Goal: Task Accomplishment & Management: Use online tool/utility

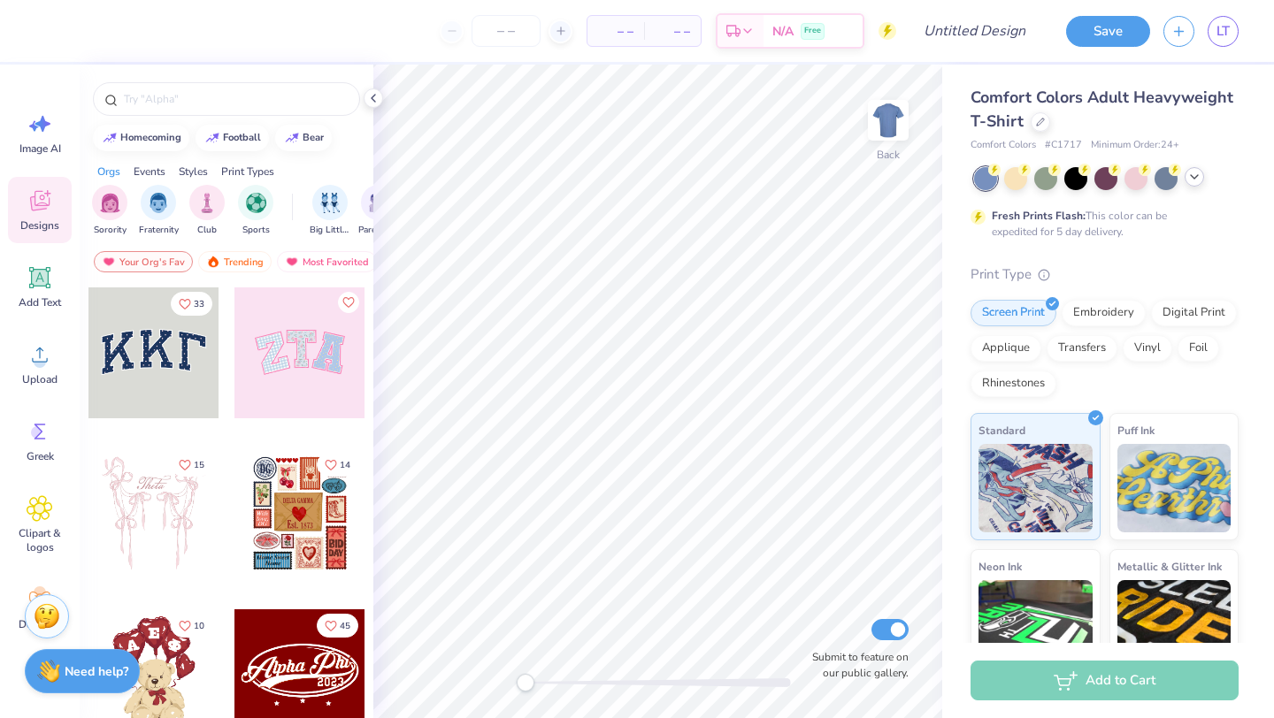
click at [1192, 175] on icon at bounding box center [1194, 177] width 14 height 14
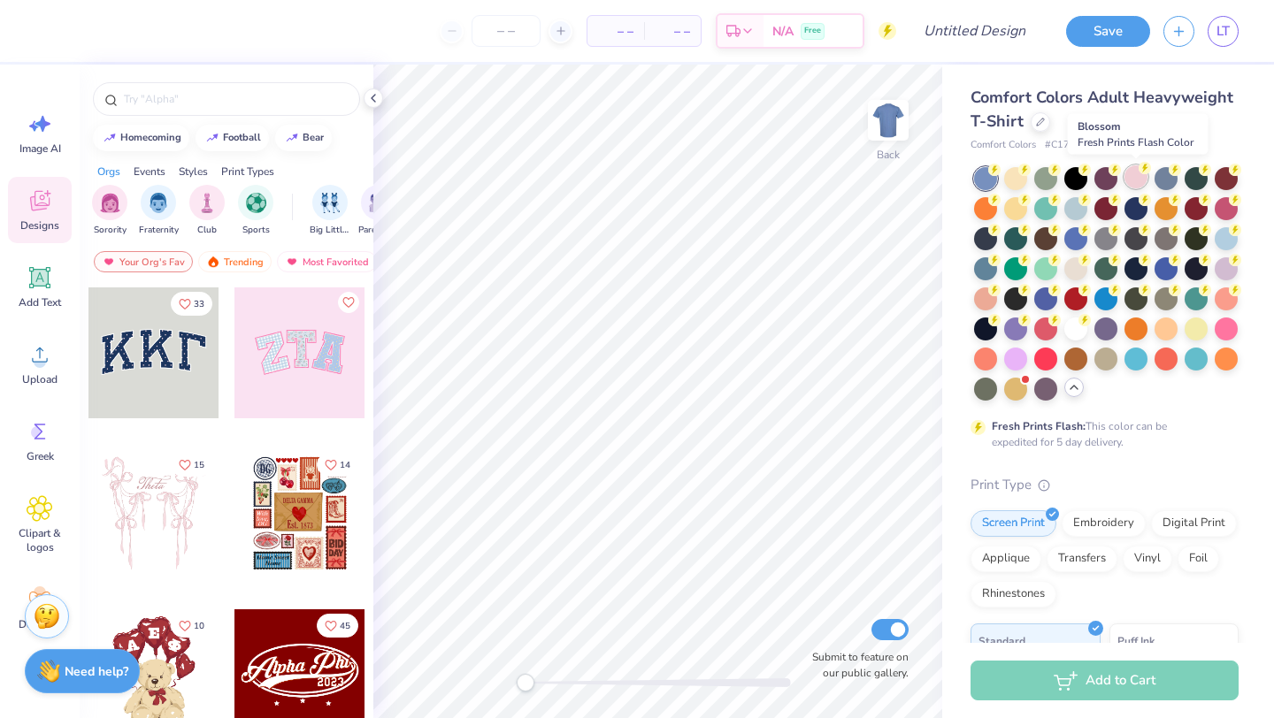
click at [1137, 173] on div at bounding box center [1135, 176] width 23 height 23
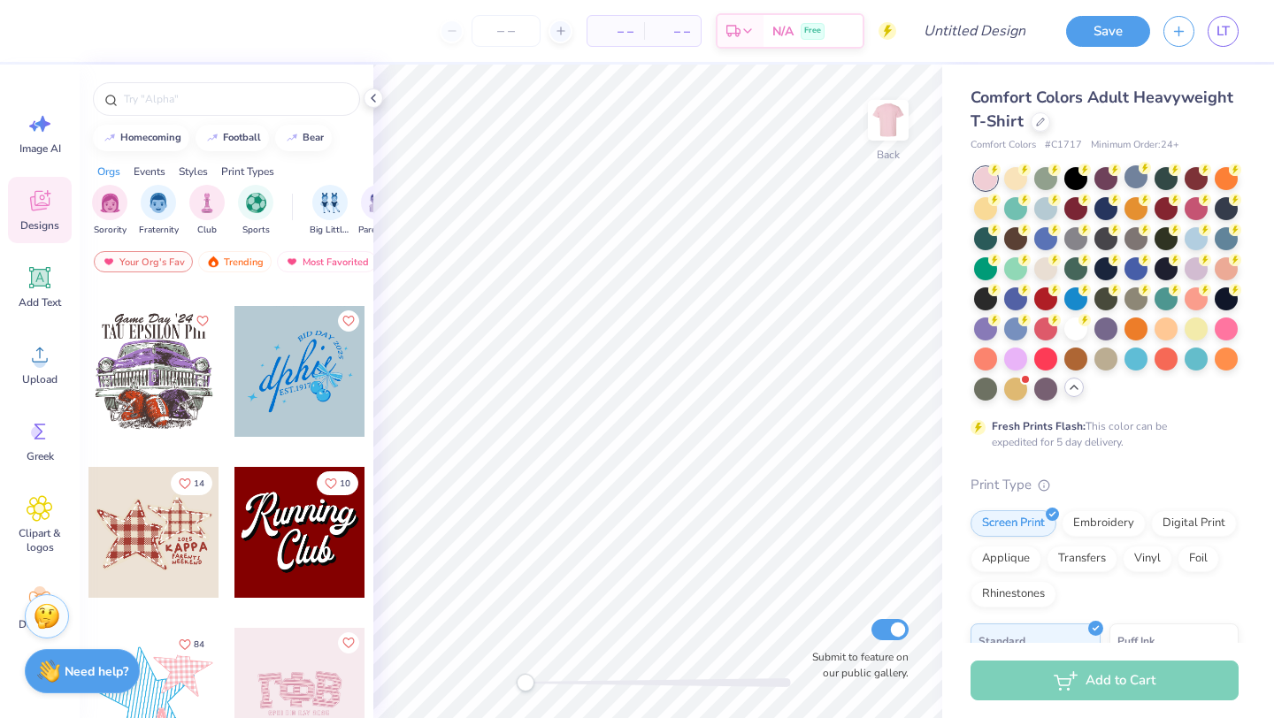
scroll to position [2719, 0]
click at [104, 203] on img "filter for Sorority" at bounding box center [110, 201] width 20 height 20
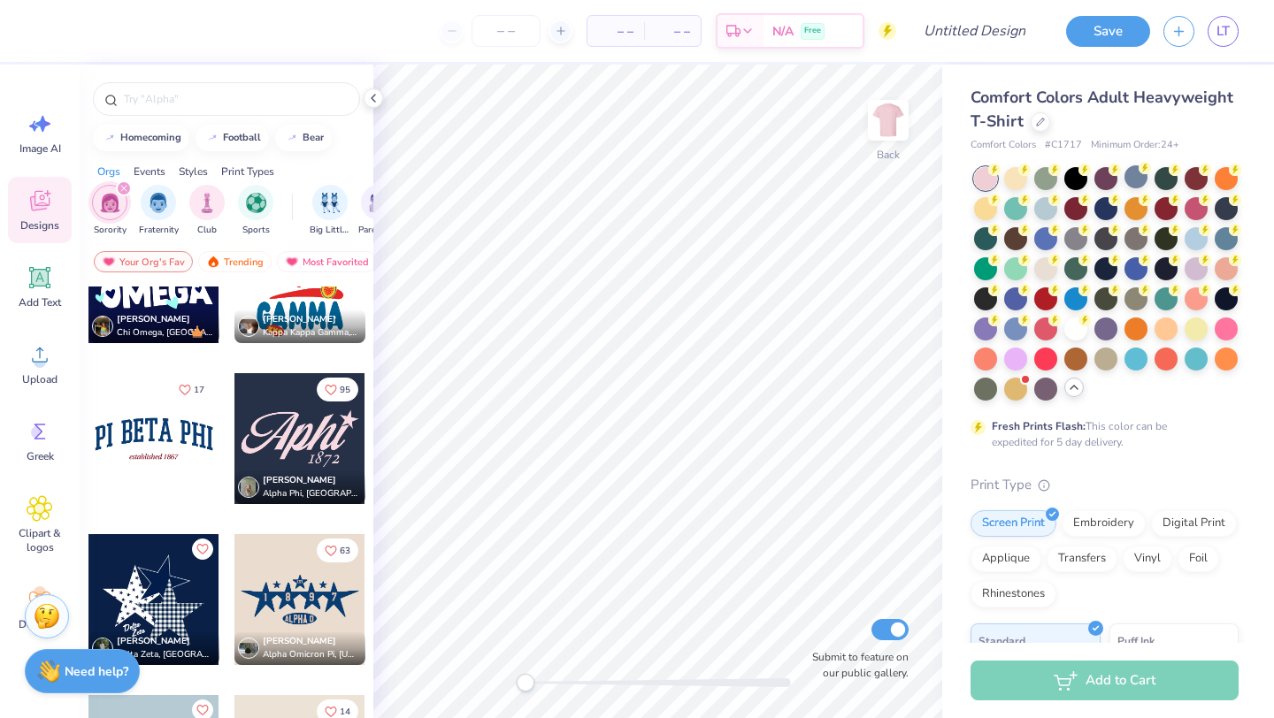
scroll to position [1694, 0]
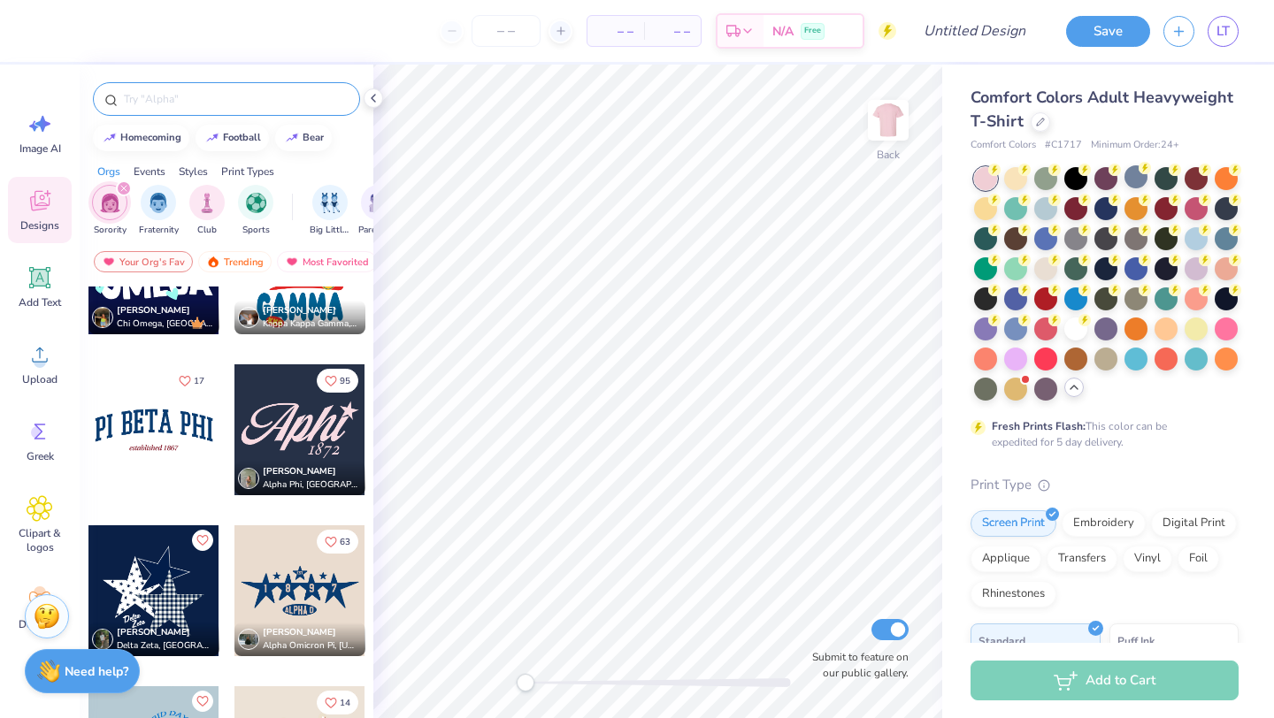
click at [246, 102] on input "text" at bounding box center [235, 99] width 226 height 18
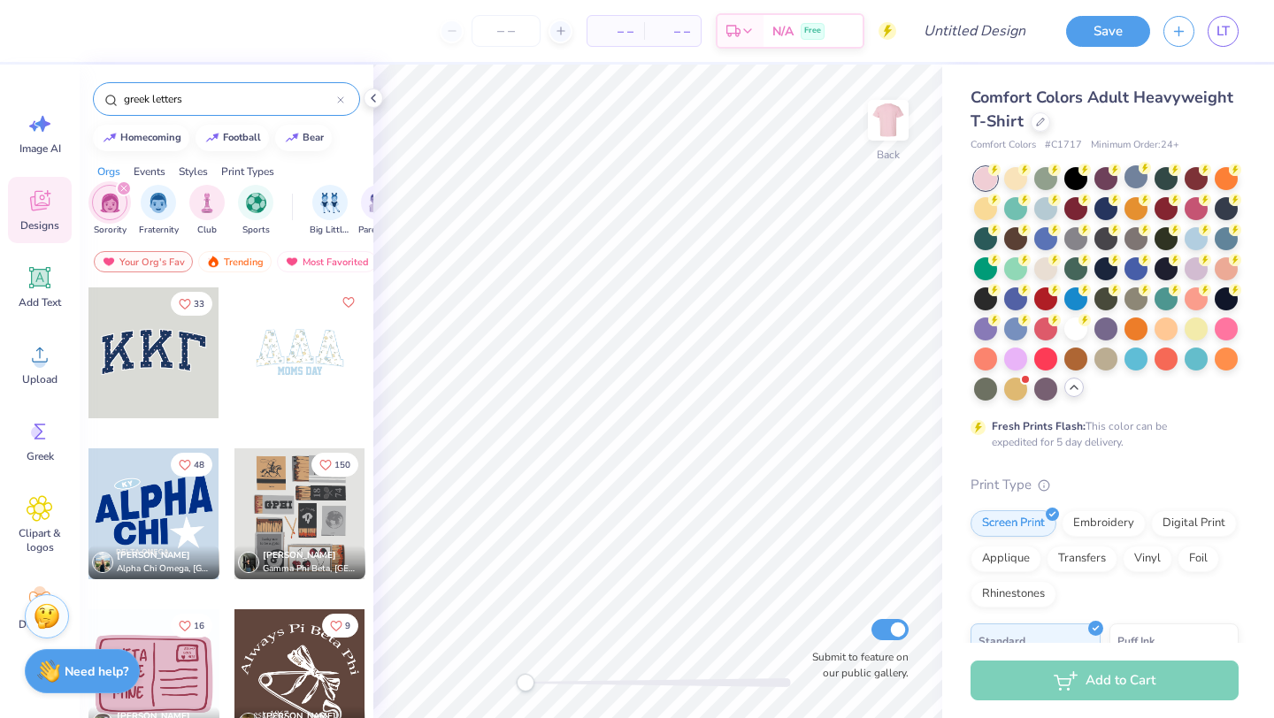
type input "greek letters"
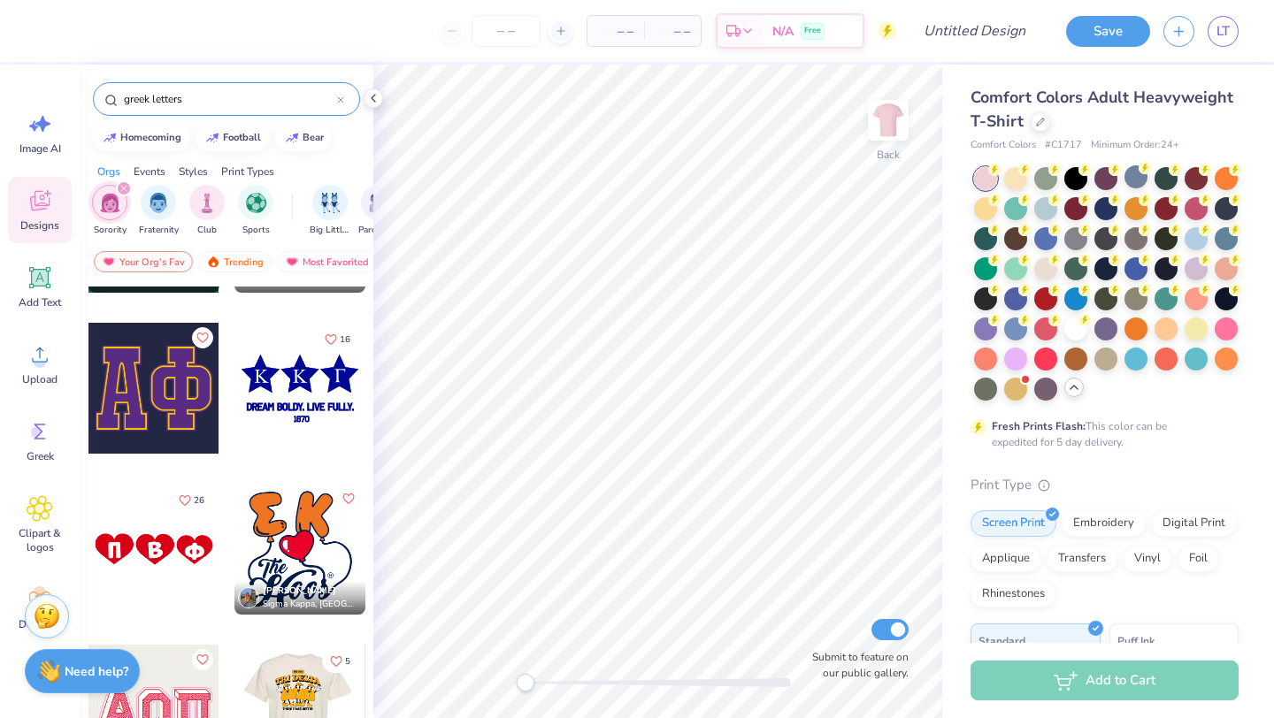
scroll to position [763, 0]
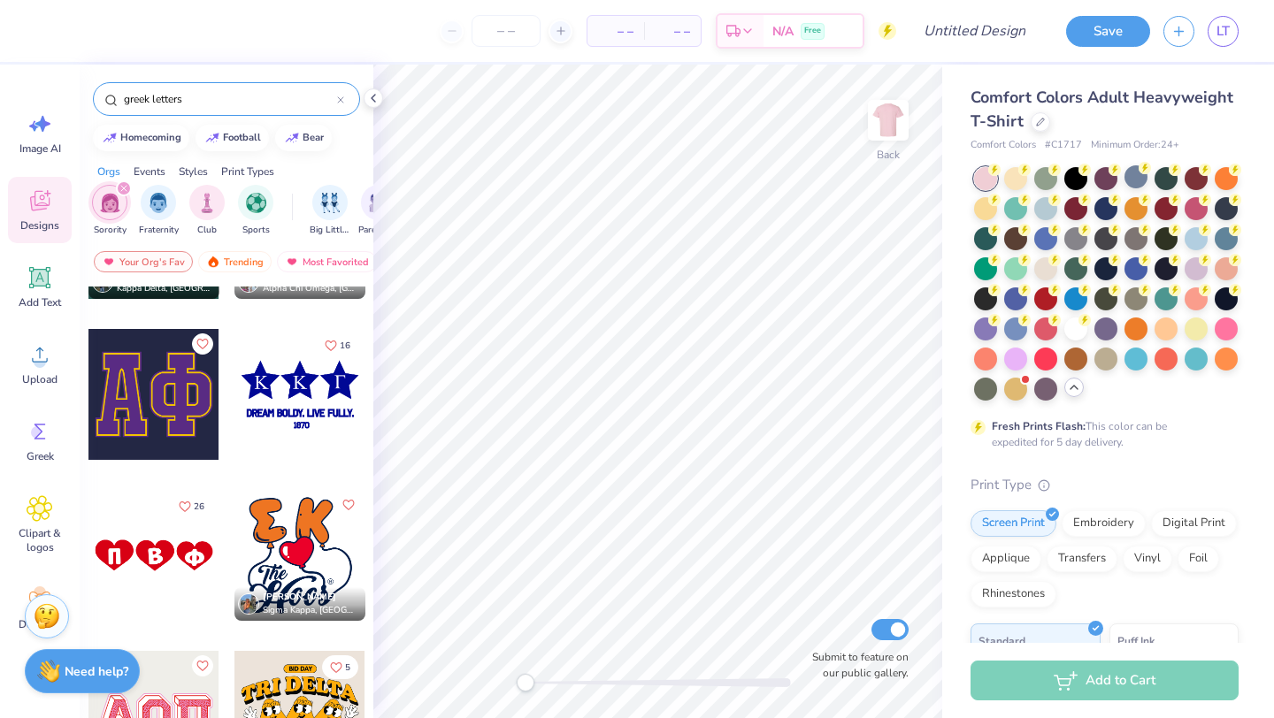
click at [342, 97] on icon at bounding box center [340, 99] width 5 height 5
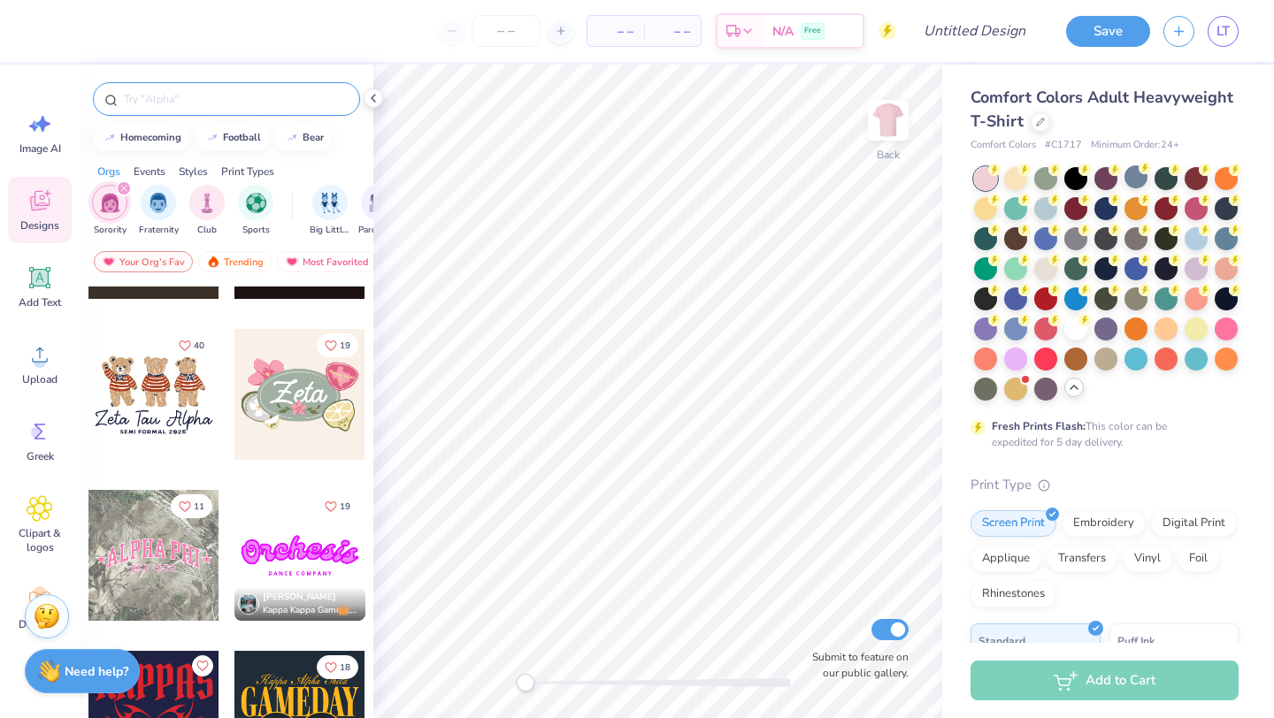
scroll to position [772, 0]
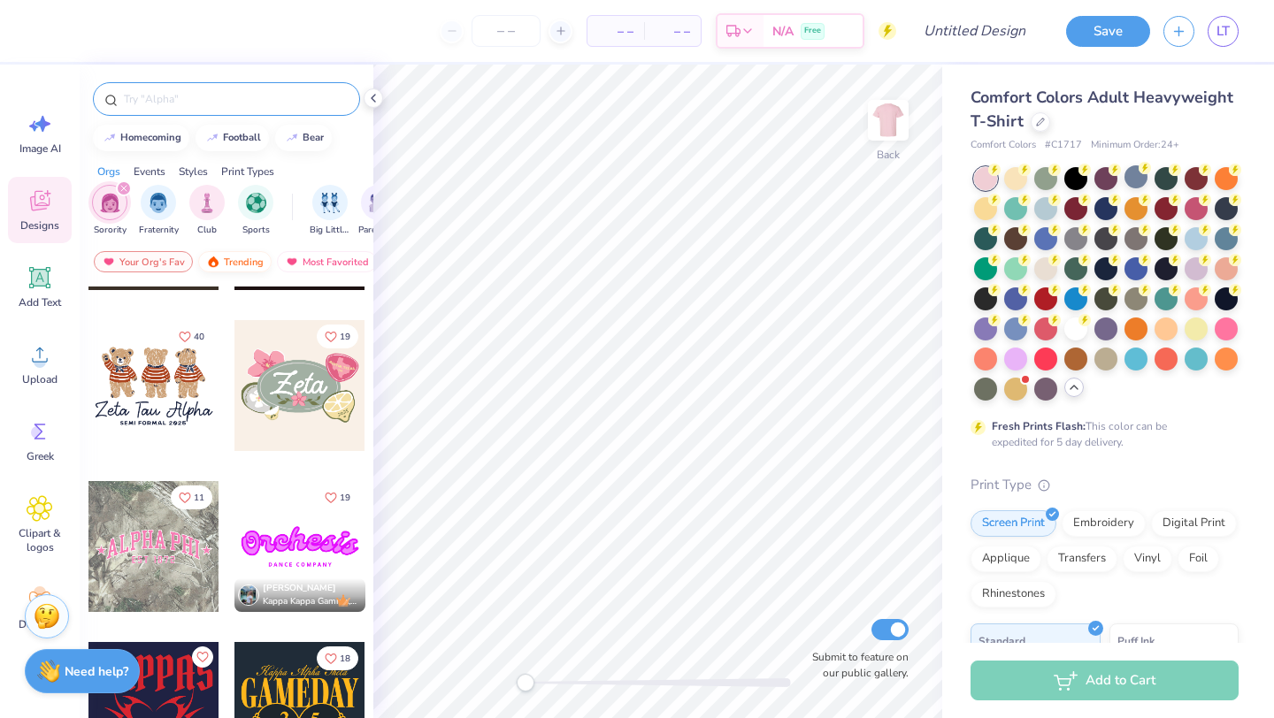
click at [233, 259] on div "Trending" at bounding box center [234, 261] width 73 height 21
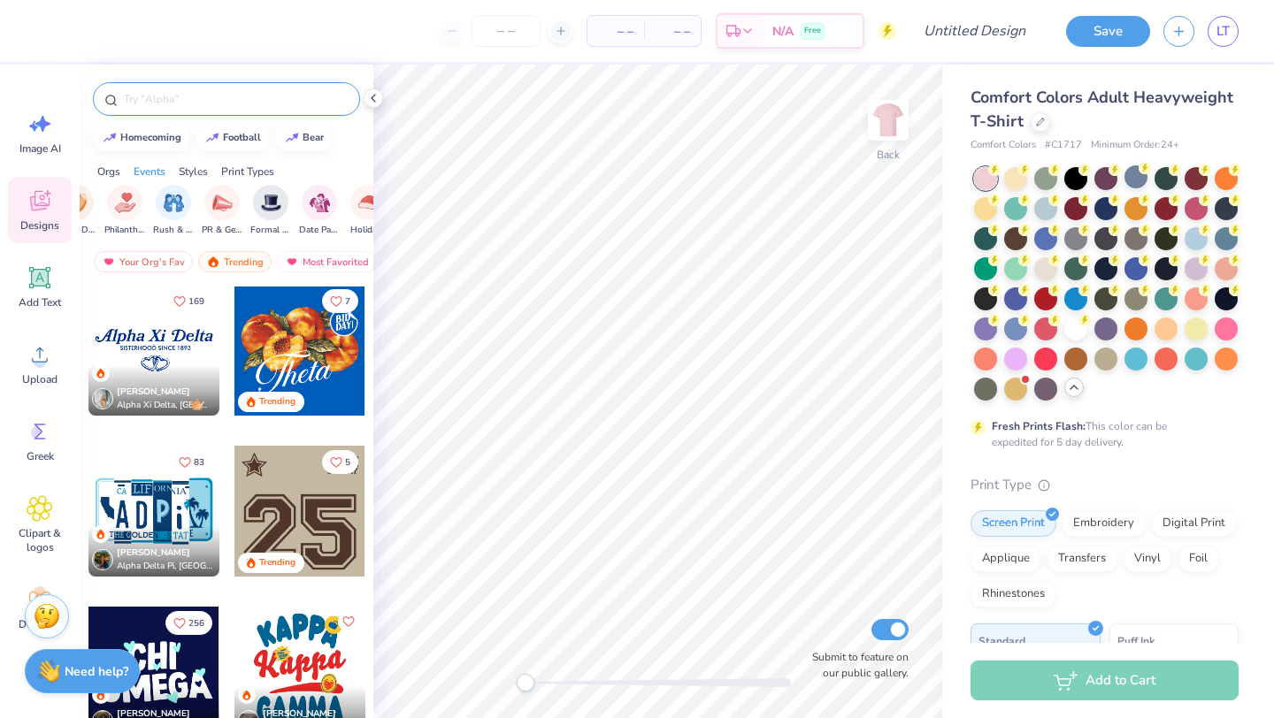
scroll to position [0, 329]
click at [138, 199] on img "filter for Philanthropy" at bounding box center [147, 201] width 20 height 20
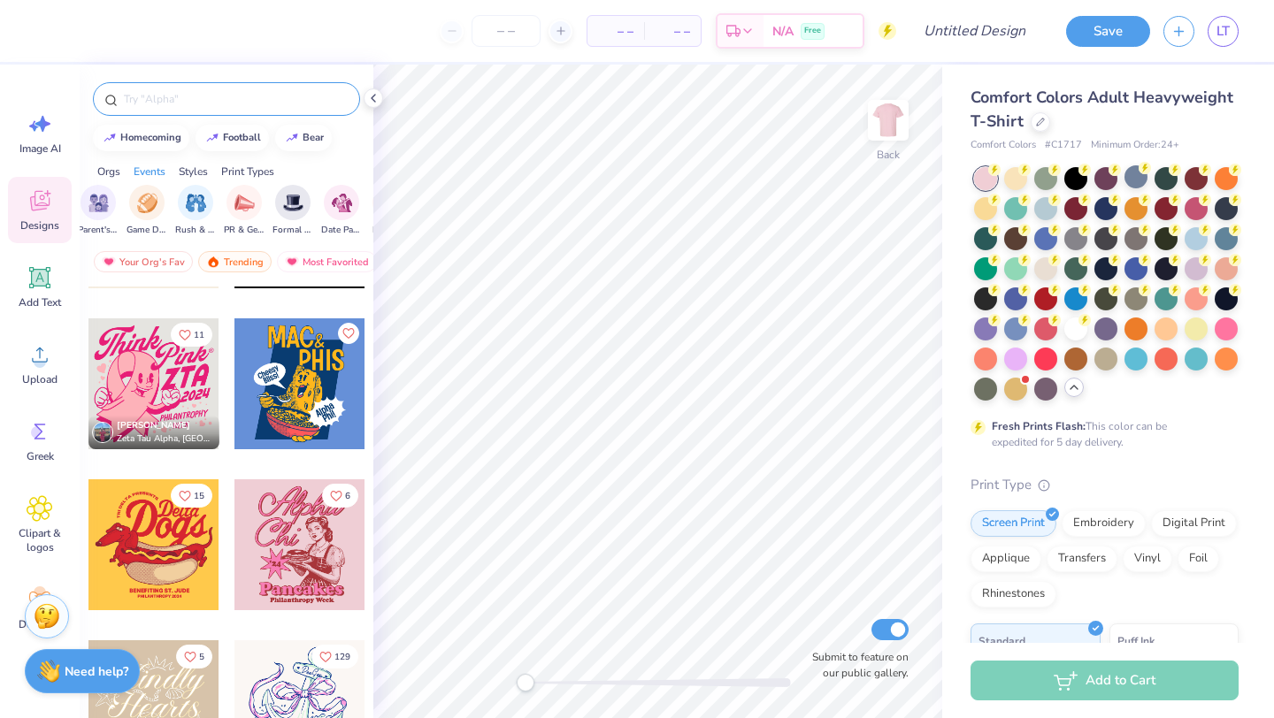
scroll to position [1743, 0]
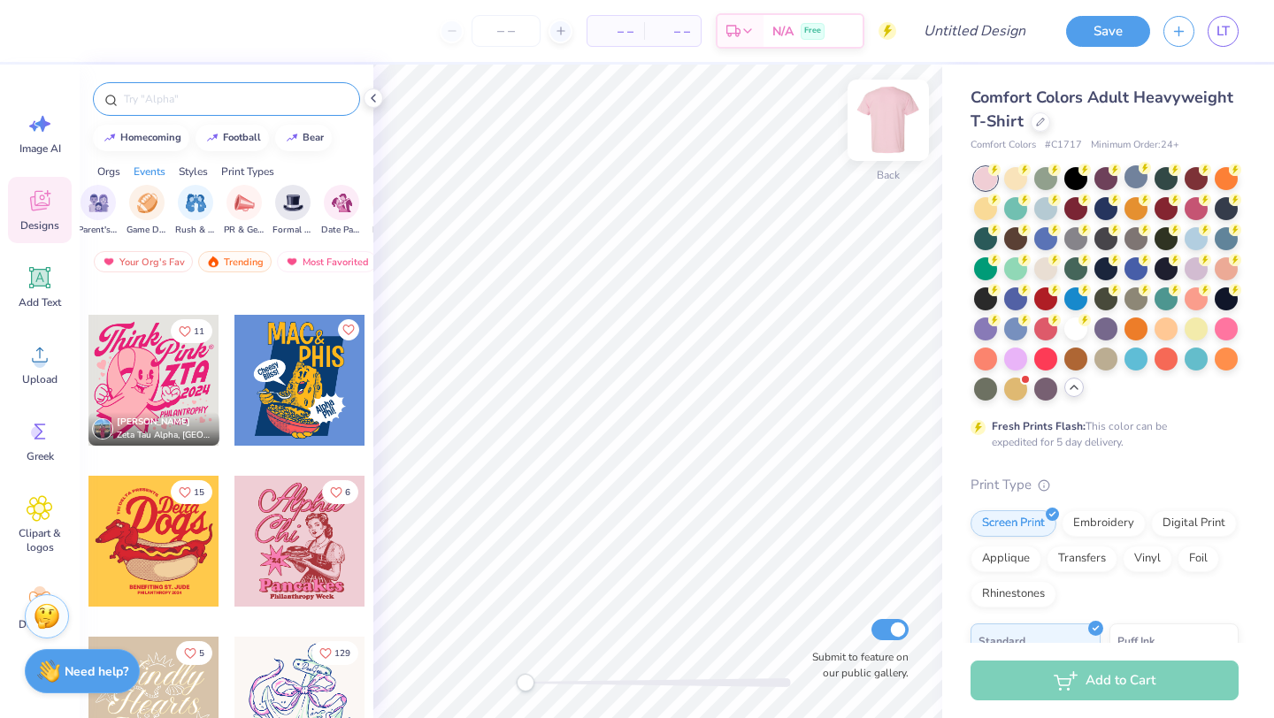
click at [882, 124] on img at bounding box center [888, 120] width 71 height 71
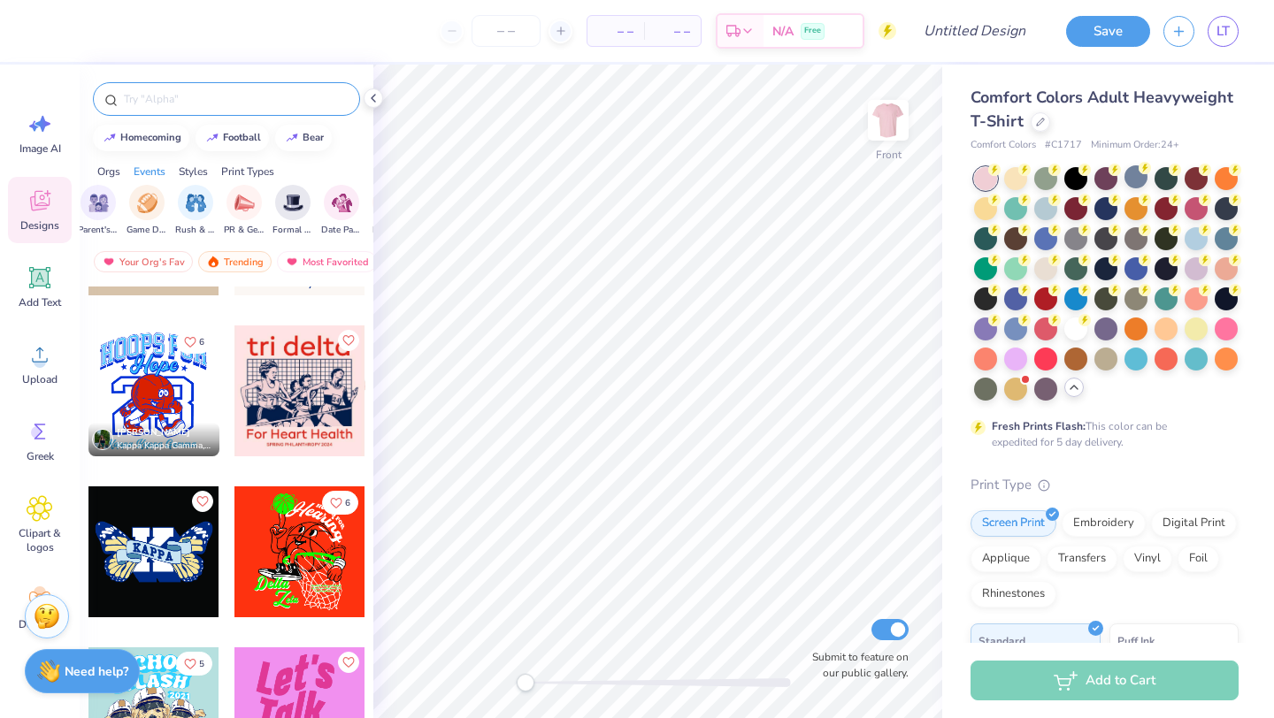
scroll to position [2207, 0]
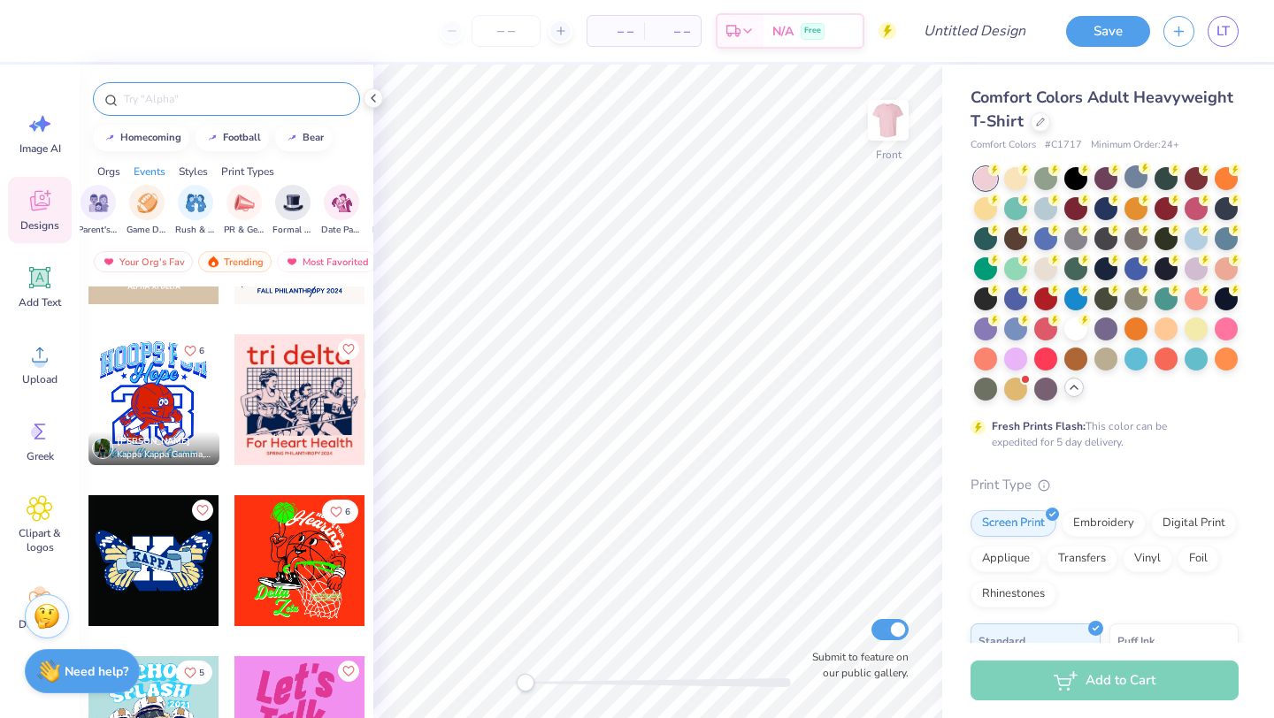
click at [203, 96] on input "text" at bounding box center [235, 99] width 226 height 18
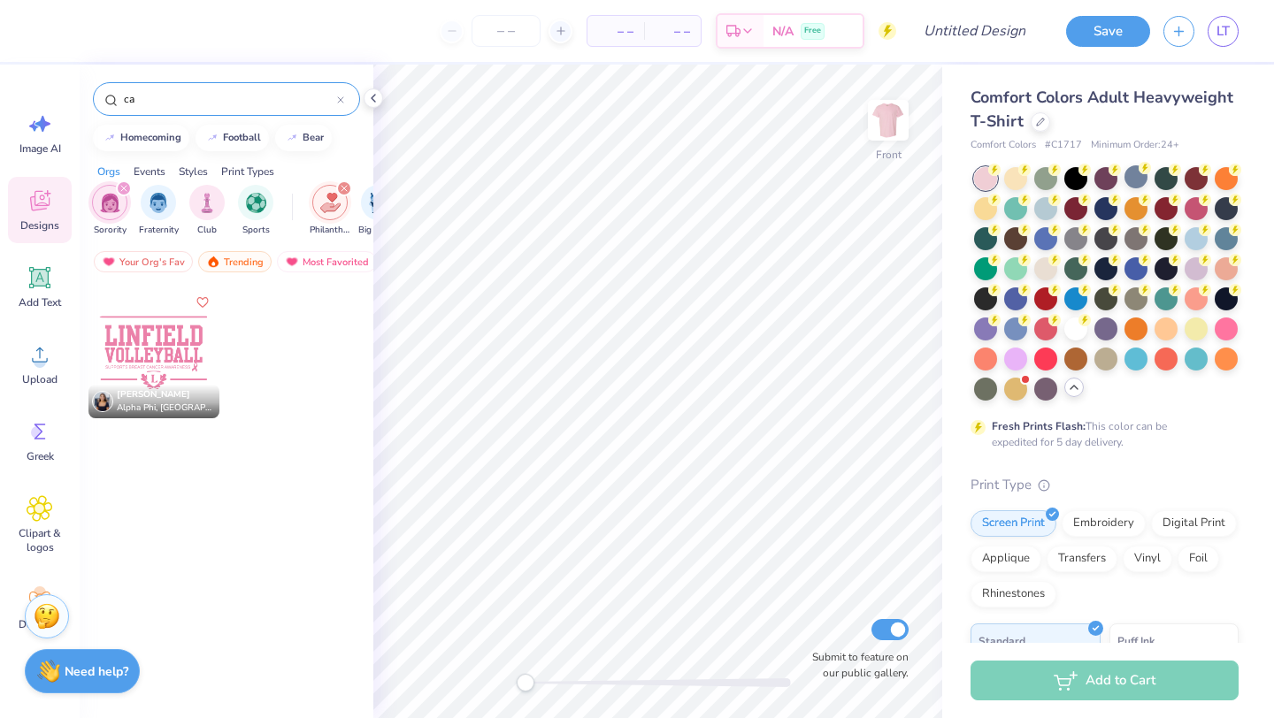
type input "c"
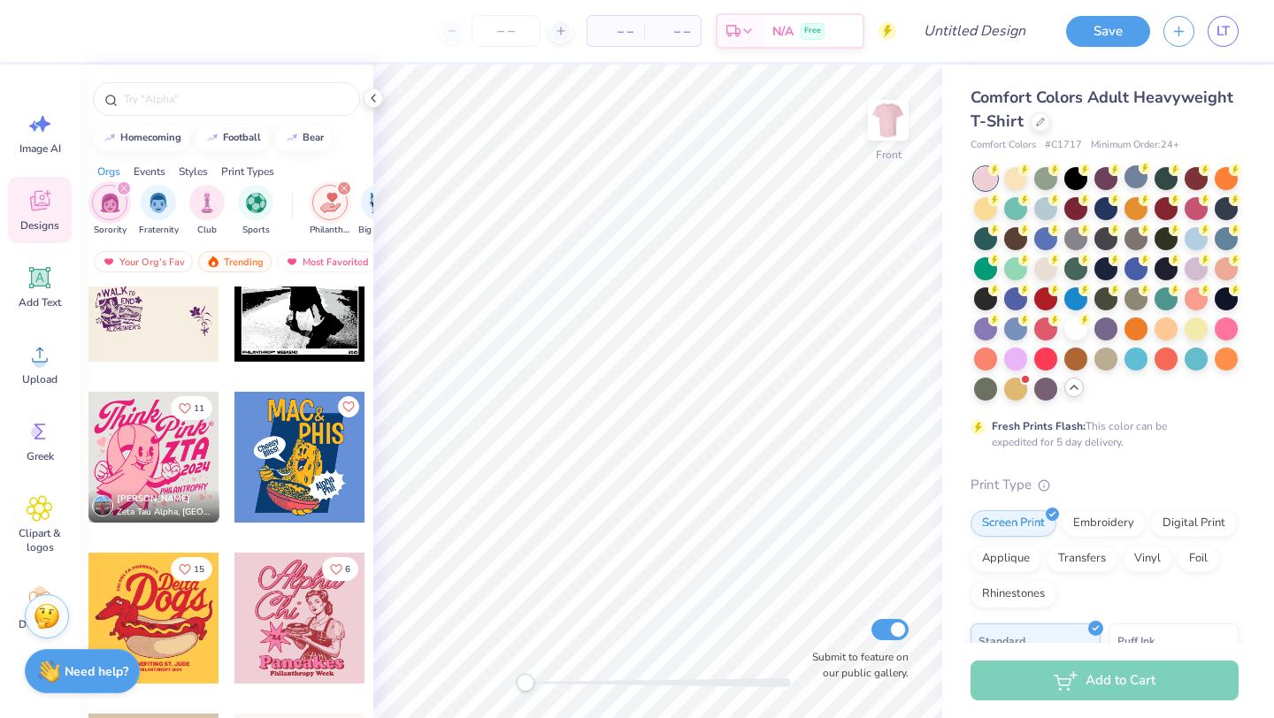
scroll to position [1667, 0]
click at [157, 456] on div at bounding box center [153, 456] width 131 height 131
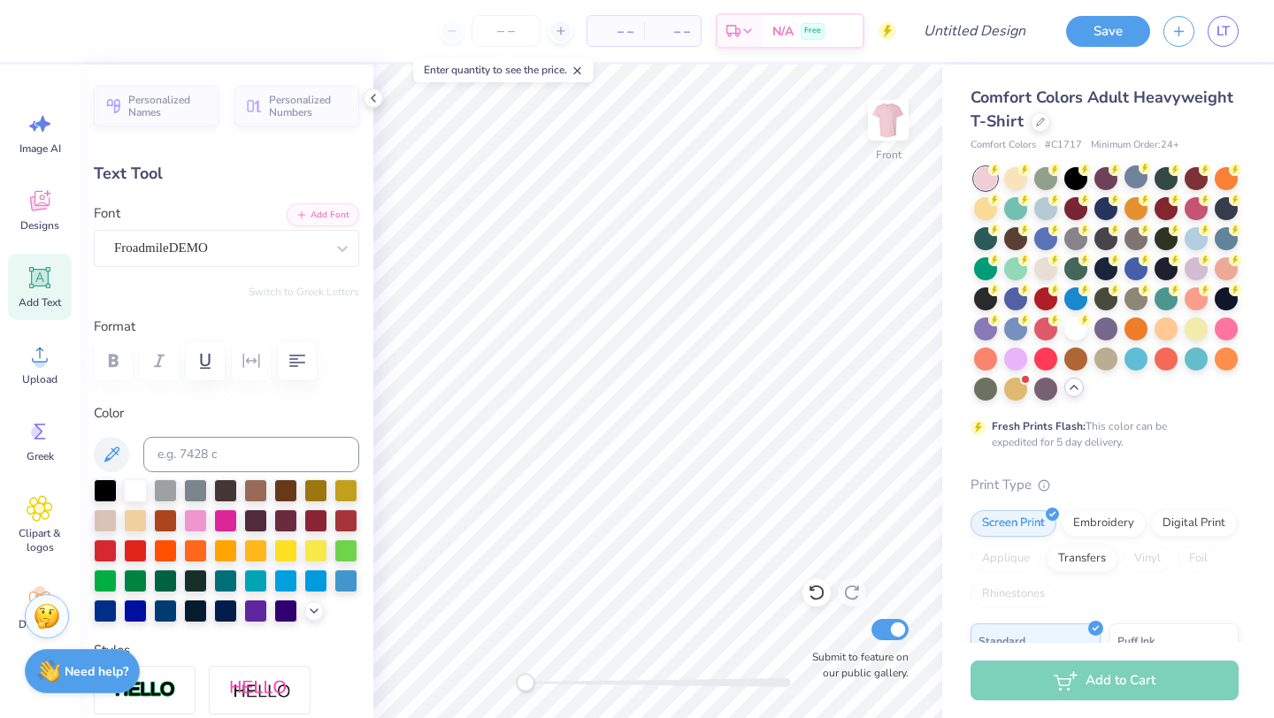
type textarea "T"
type textarea "Powder"
type input "5.07"
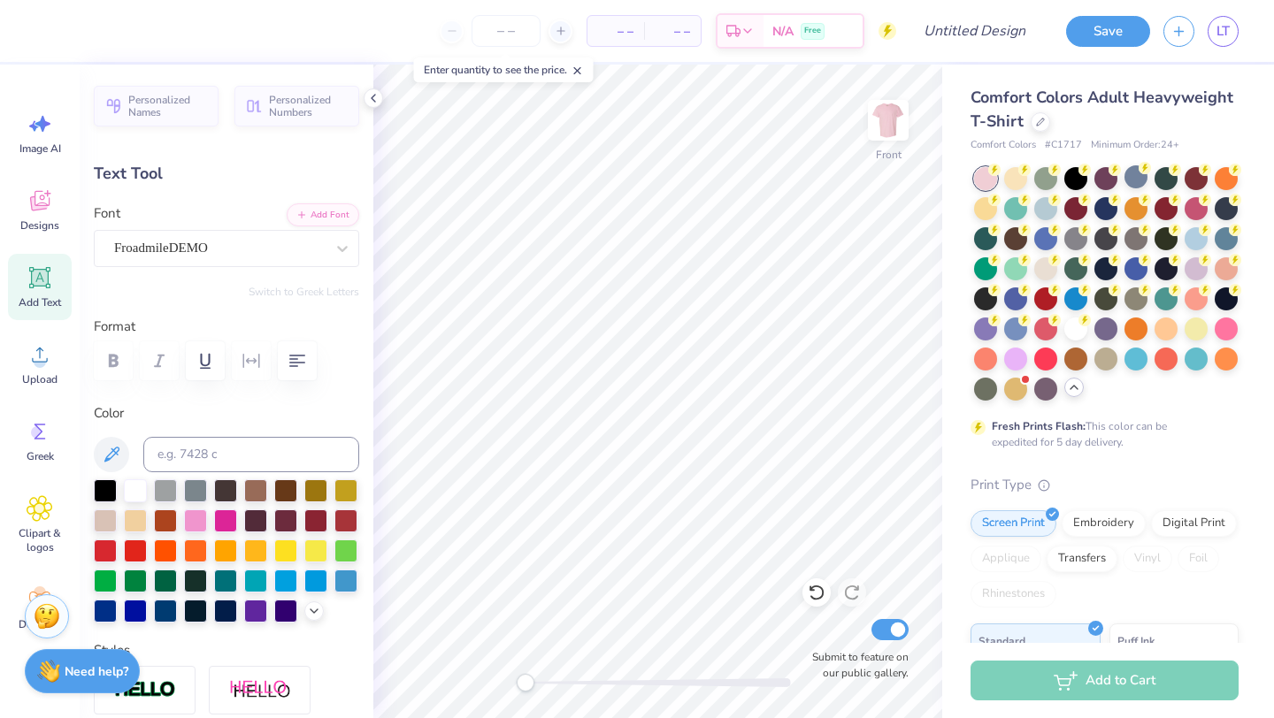
type input "2.54"
type input "8.79"
type textarea "Puff"
type input "0.42"
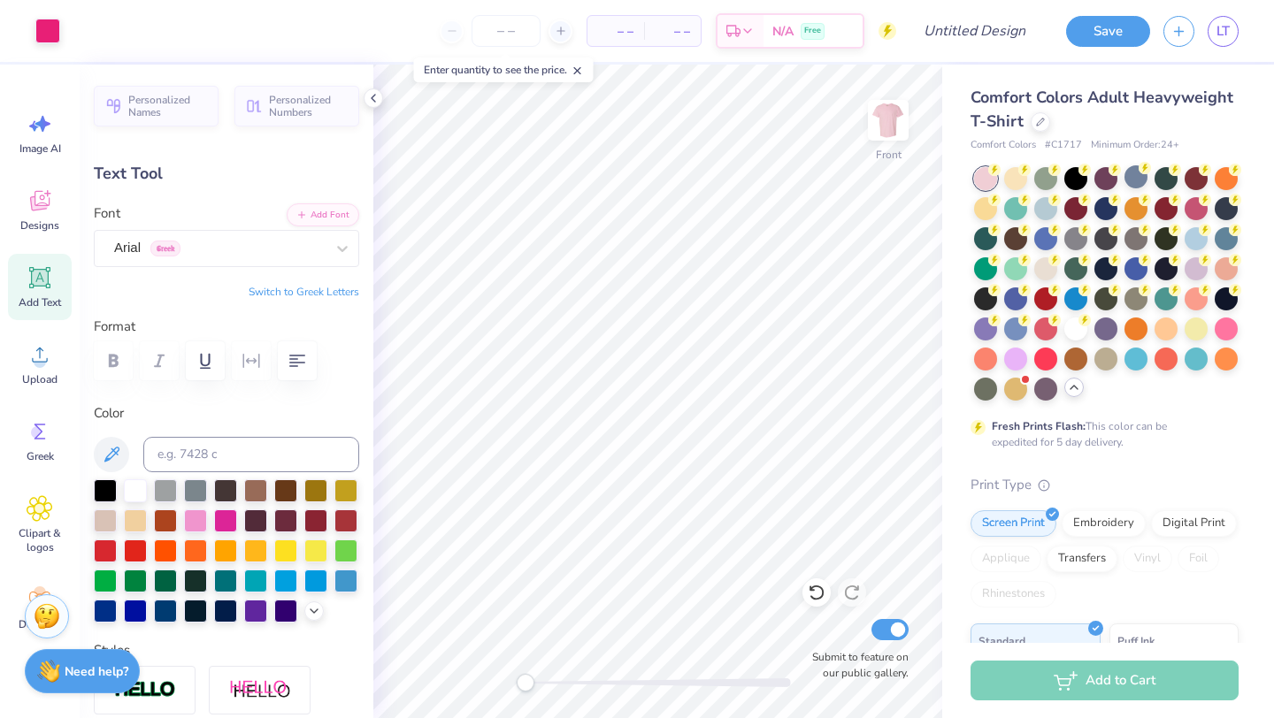
type input "0.40"
type input "9.40"
type input "5.06"
type input "2.28"
type input "8.99"
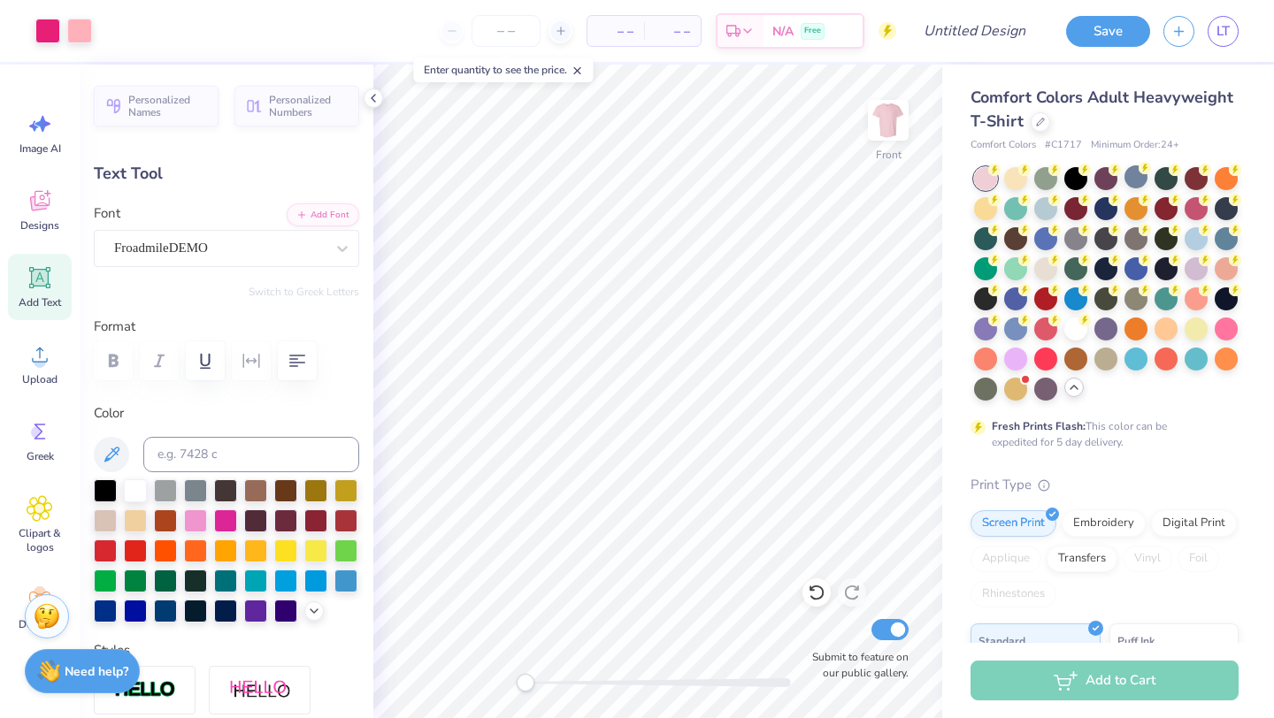
type input "4.22"
type input "2.32"
type input "10.76"
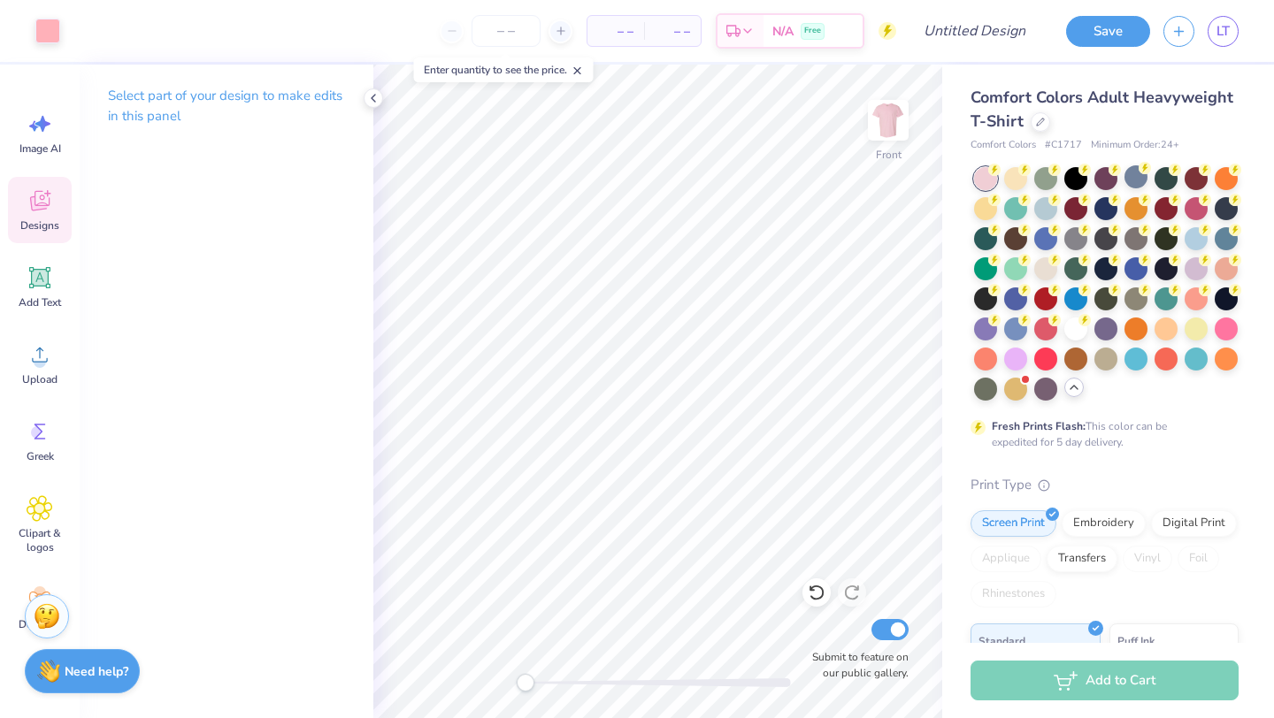
click at [45, 223] on span "Designs" at bounding box center [39, 225] width 39 height 14
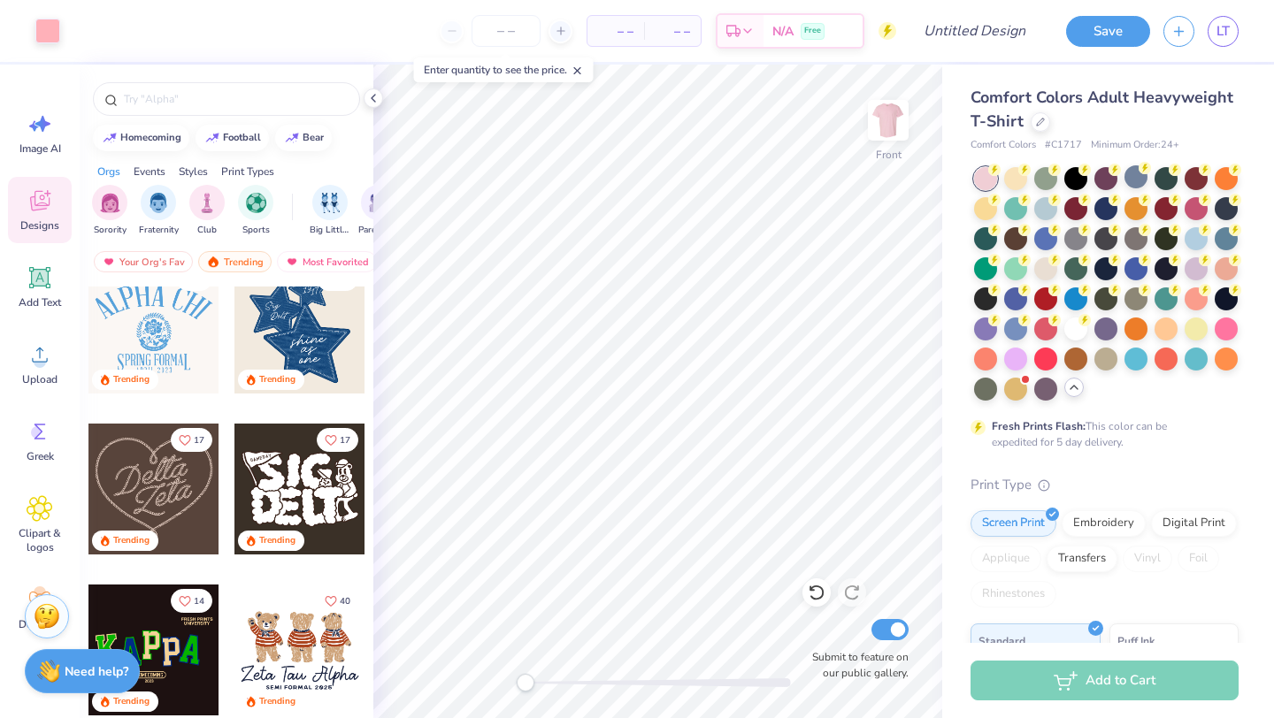
scroll to position [524, 0]
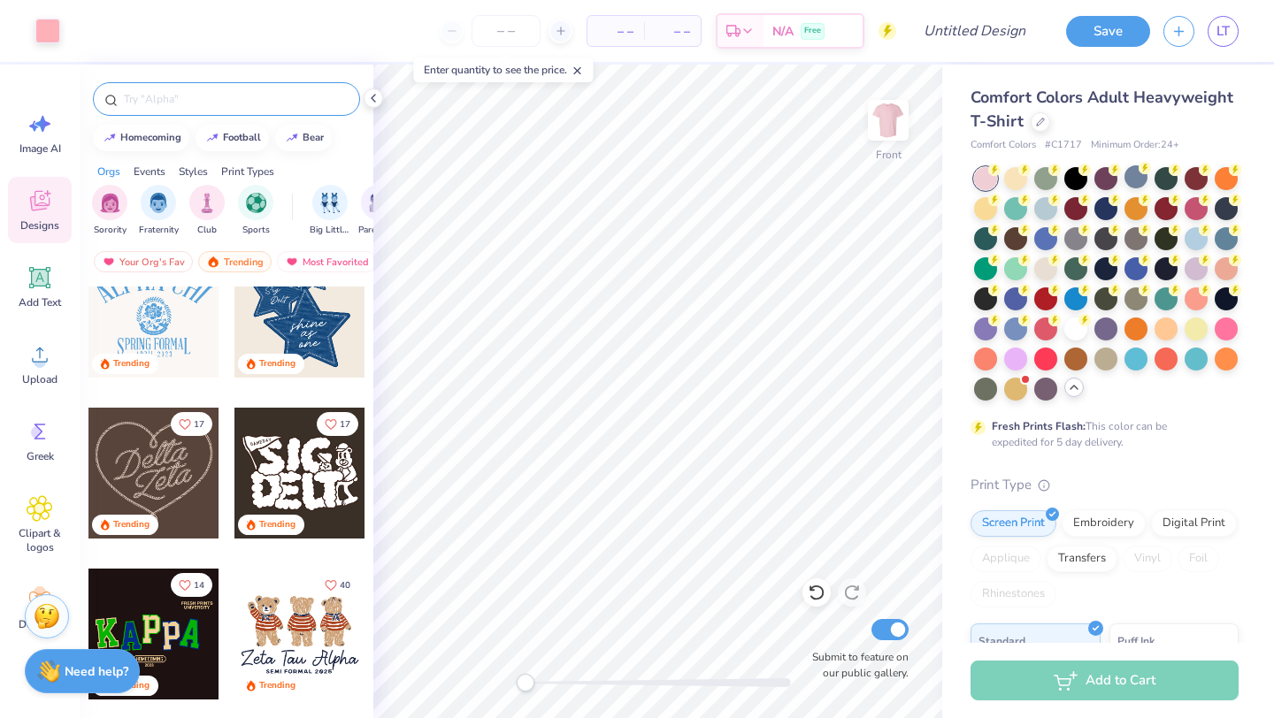
click at [214, 96] on input "text" at bounding box center [235, 99] width 226 height 18
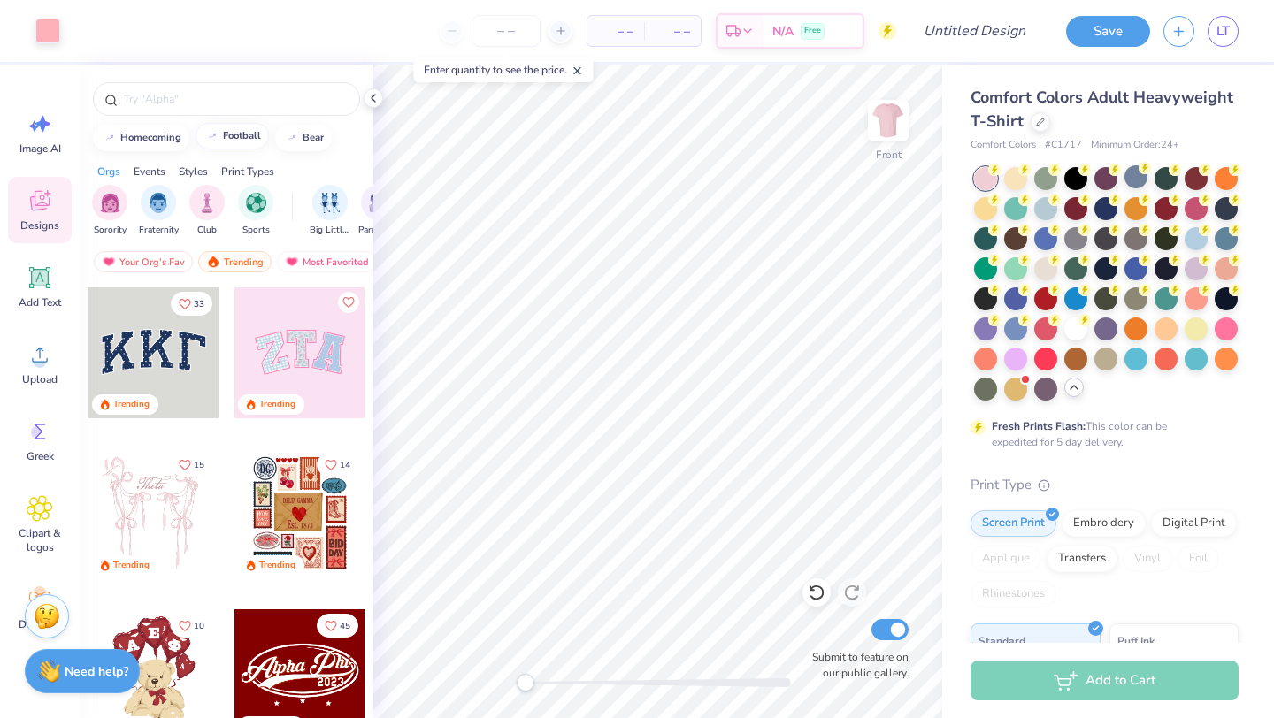
click at [249, 142] on button "football" at bounding box center [231, 136] width 73 height 27
type input "football"
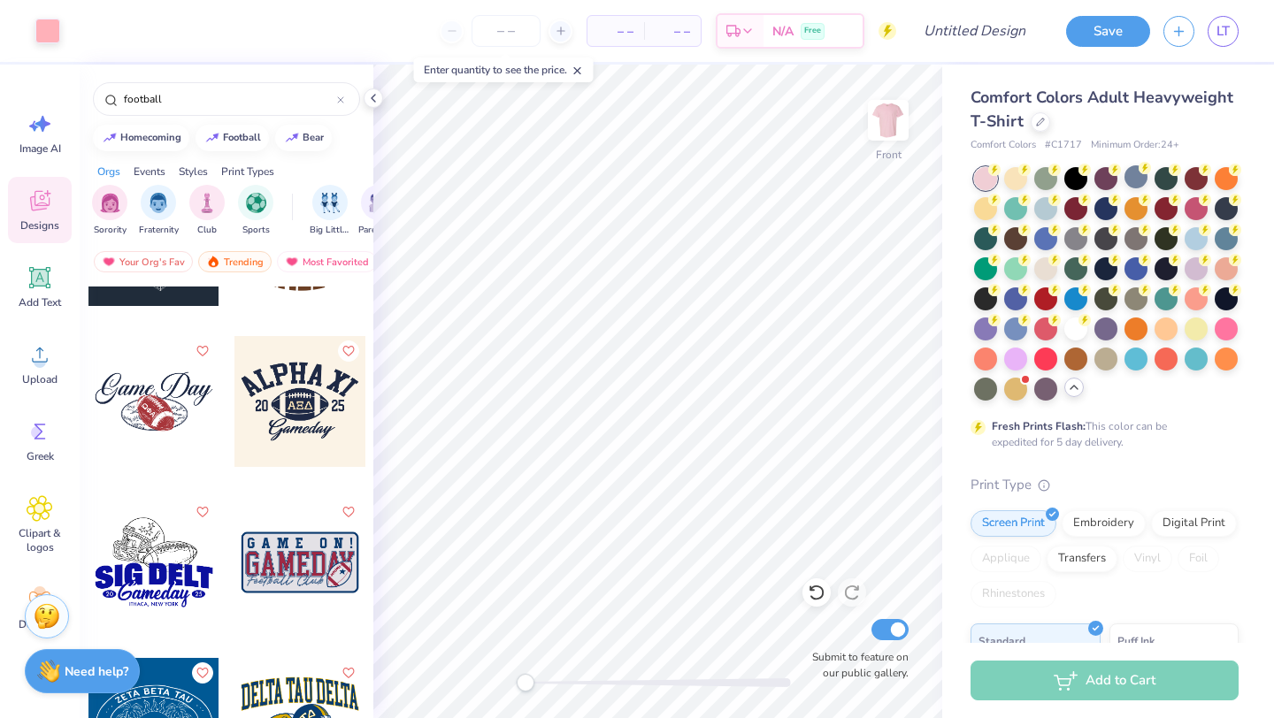
scroll to position [7036, 0]
click at [896, 126] on img at bounding box center [888, 120] width 71 height 71
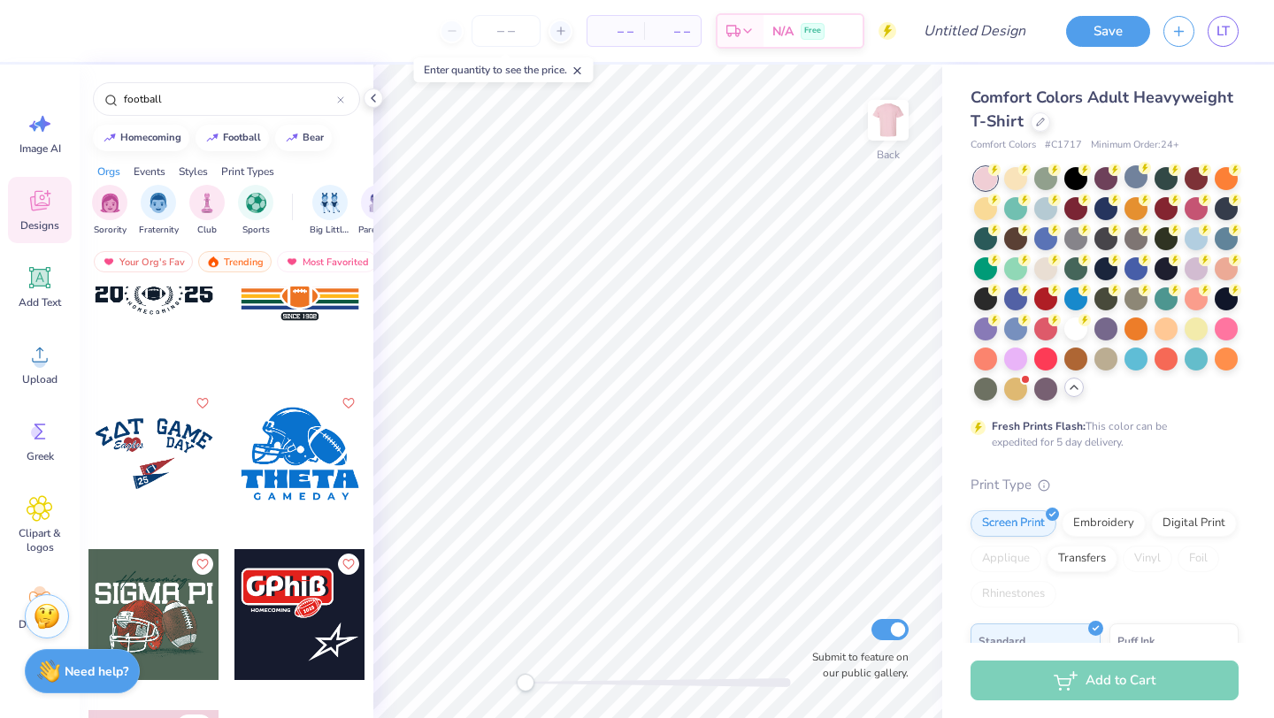
scroll to position [7795, 0]
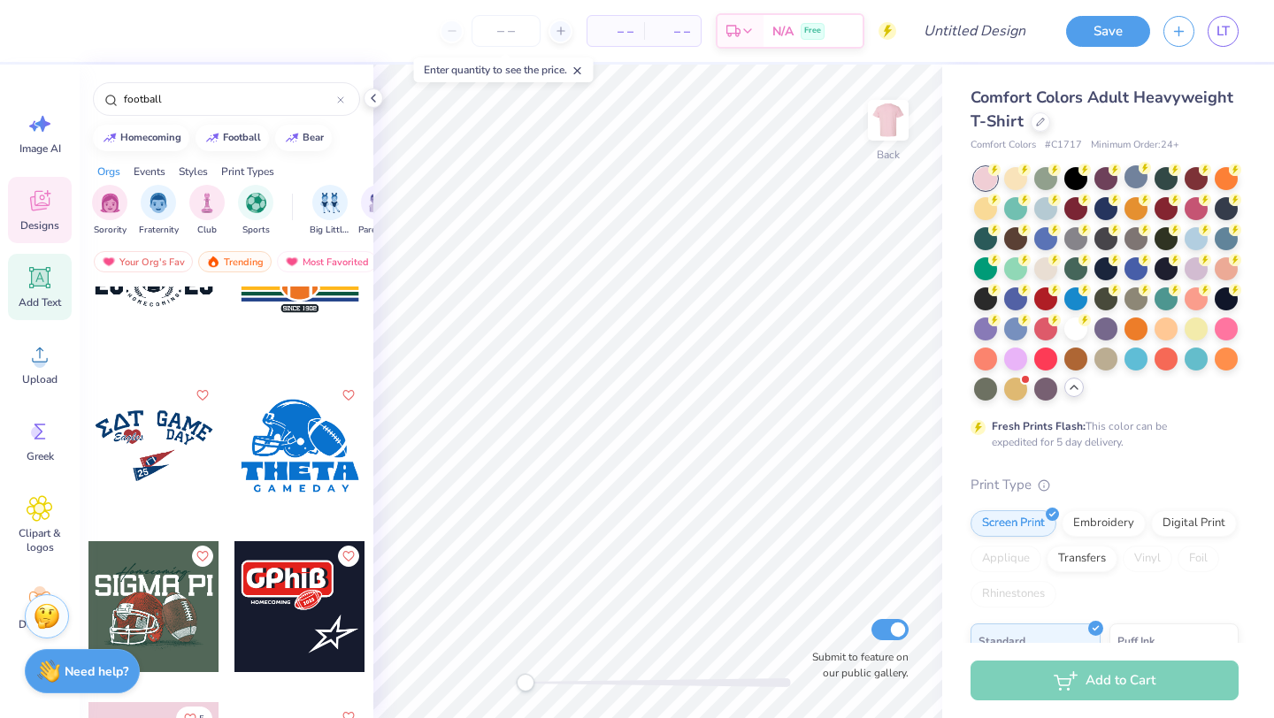
click at [37, 289] on icon at bounding box center [40, 277] width 27 height 27
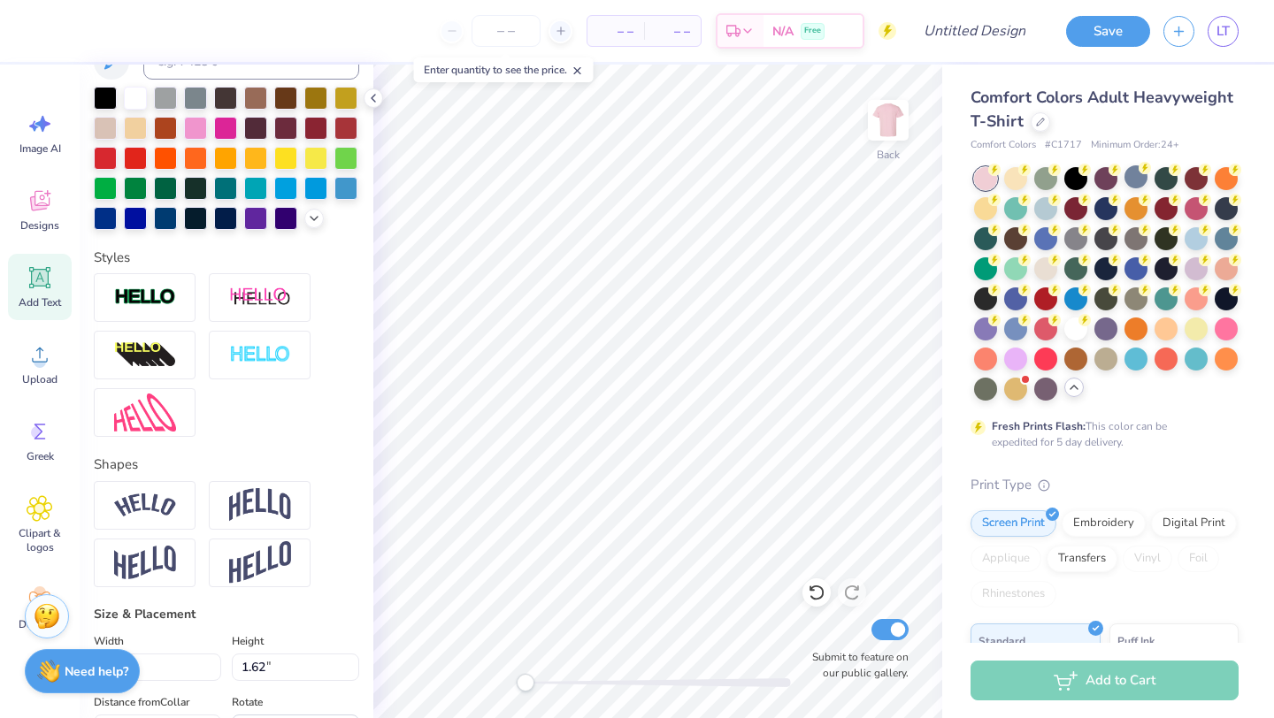
scroll to position [742, 0]
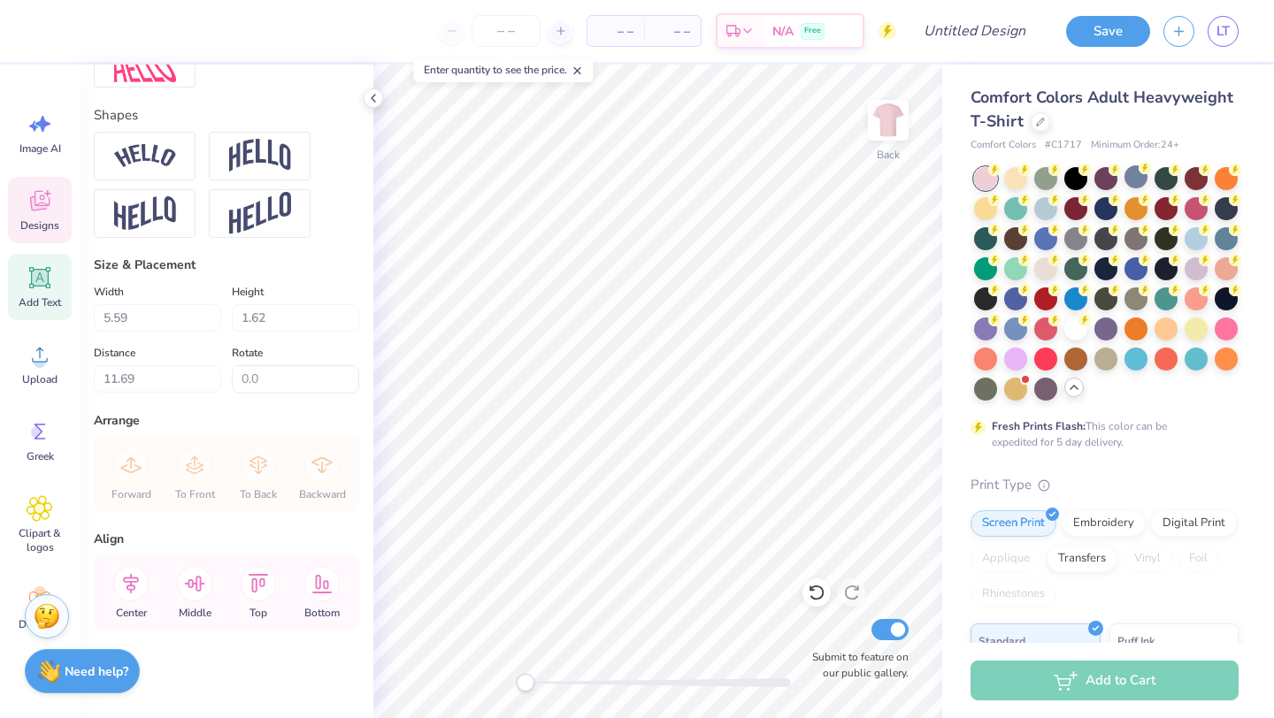
click at [40, 214] on div "Designs" at bounding box center [40, 210] width 64 height 66
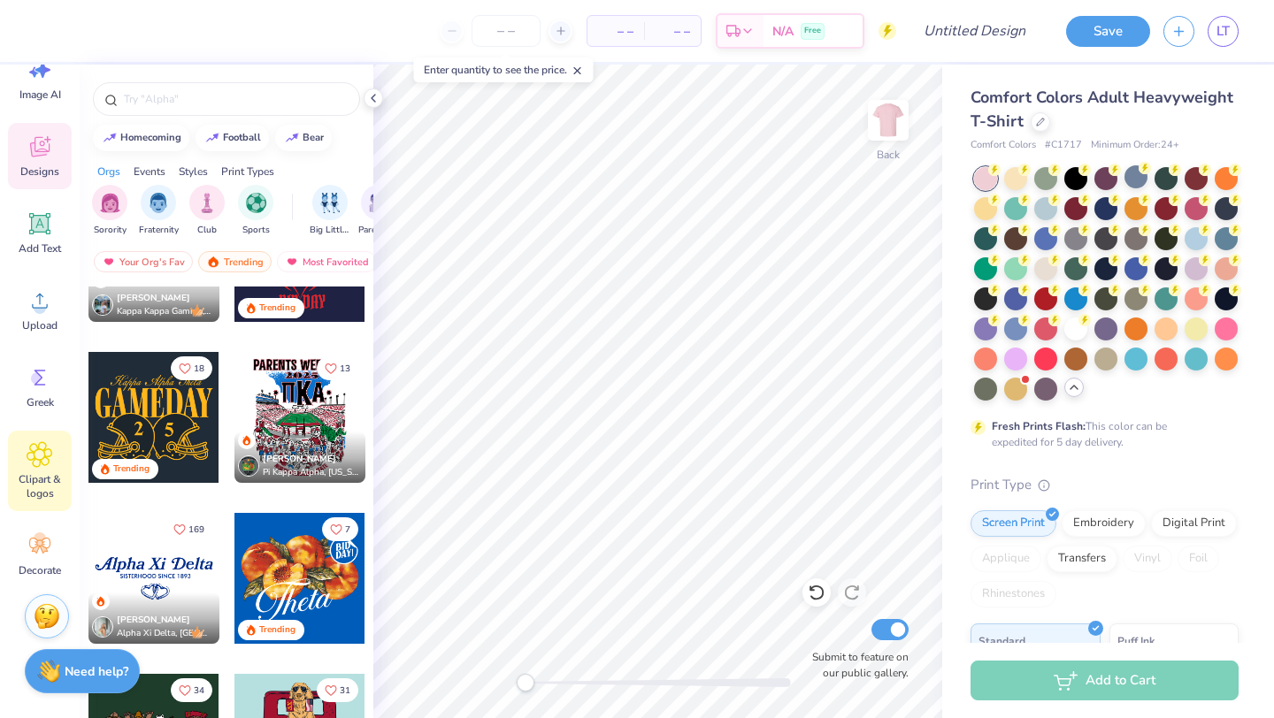
scroll to position [57, 0]
click at [43, 488] on span "Clipart & logos" at bounding box center [40, 484] width 58 height 28
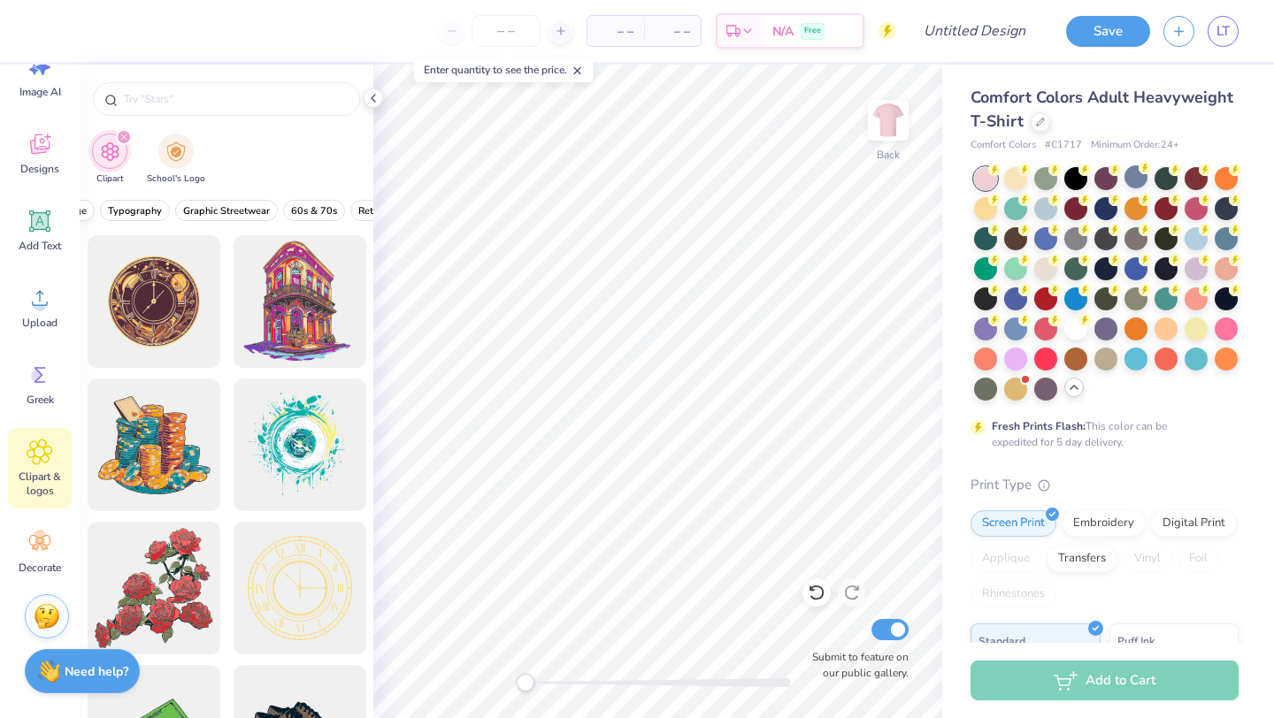
scroll to position [0, 221]
click at [41, 395] on span "Greek" at bounding box center [40, 400] width 27 height 14
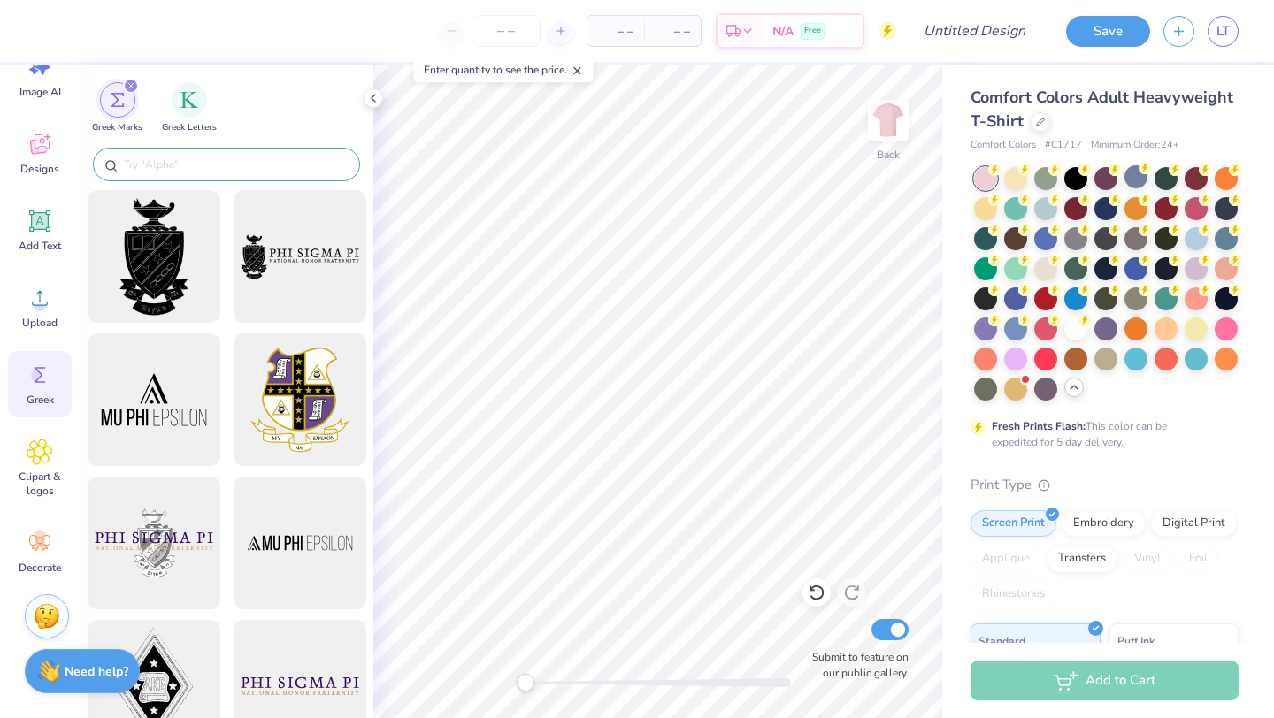
click at [251, 165] on input "text" at bounding box center [235, 165] width 226 height 18
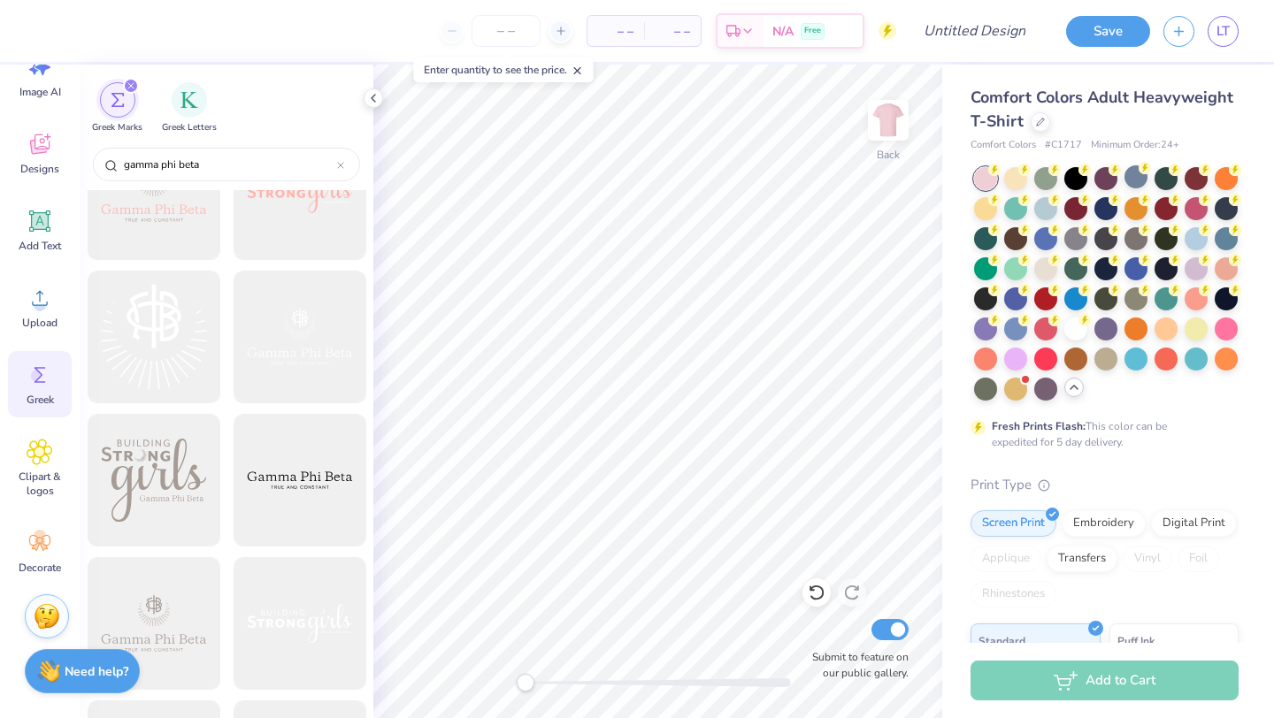
scroll to position [0, 0]
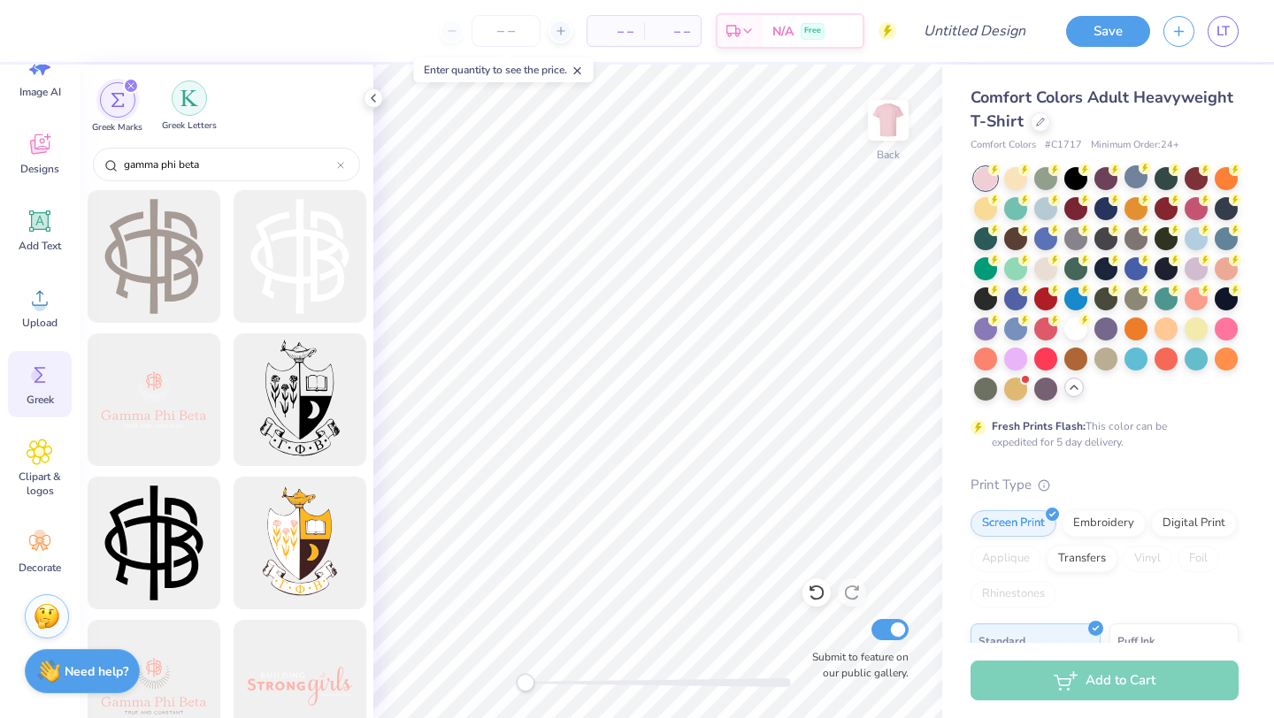
type input "gamma phi beta"
click at [196, 99] on img "filter for Greek Letters" at bounding box center [189, 98] width 18 height 18
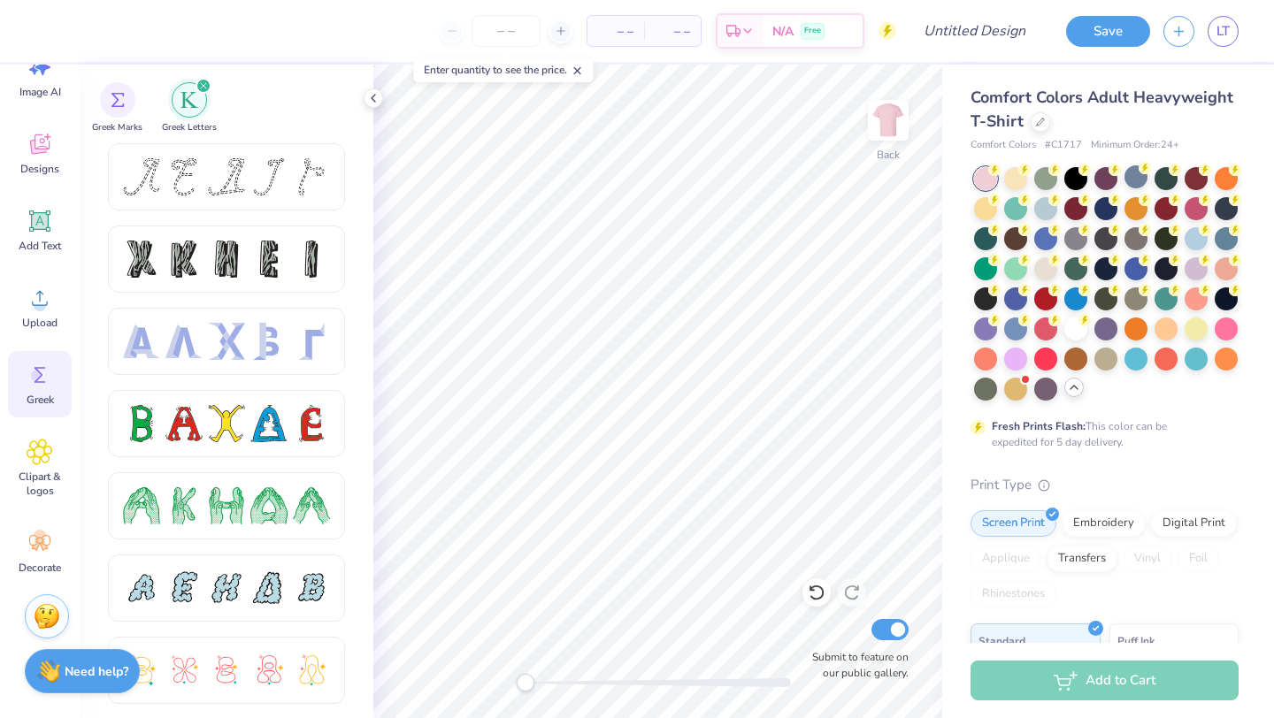
click at [199, 92] on div "filter for Greek Letters" at bounding box center [203, 86] width 16 height 16
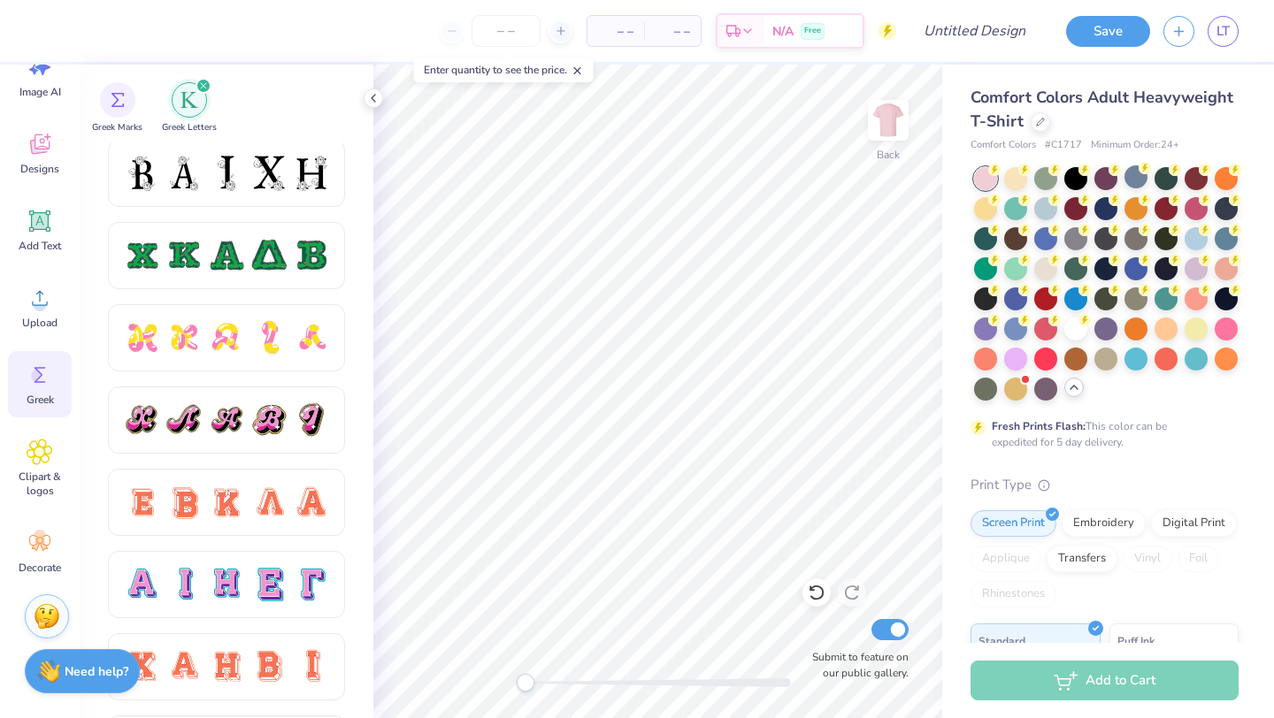
scroll to position [828, 0]
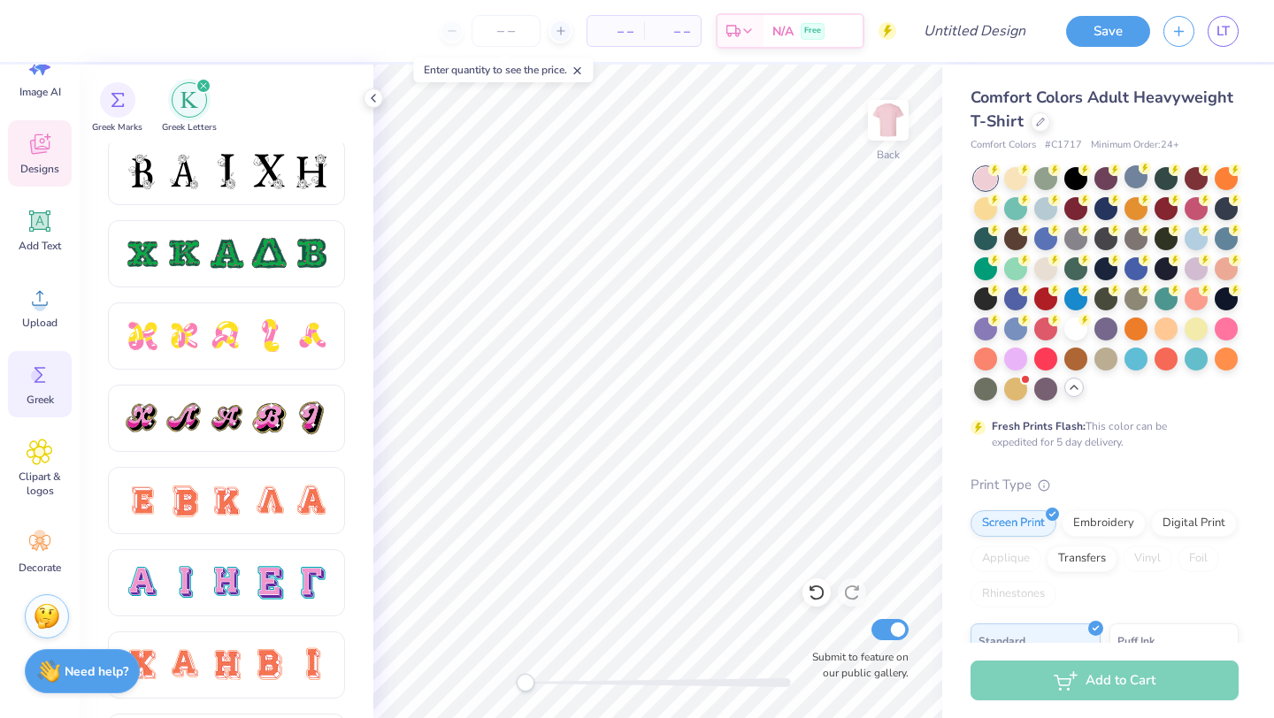
click at [47, 151] on icon at bounding box center [39, 147] width 17 height 14
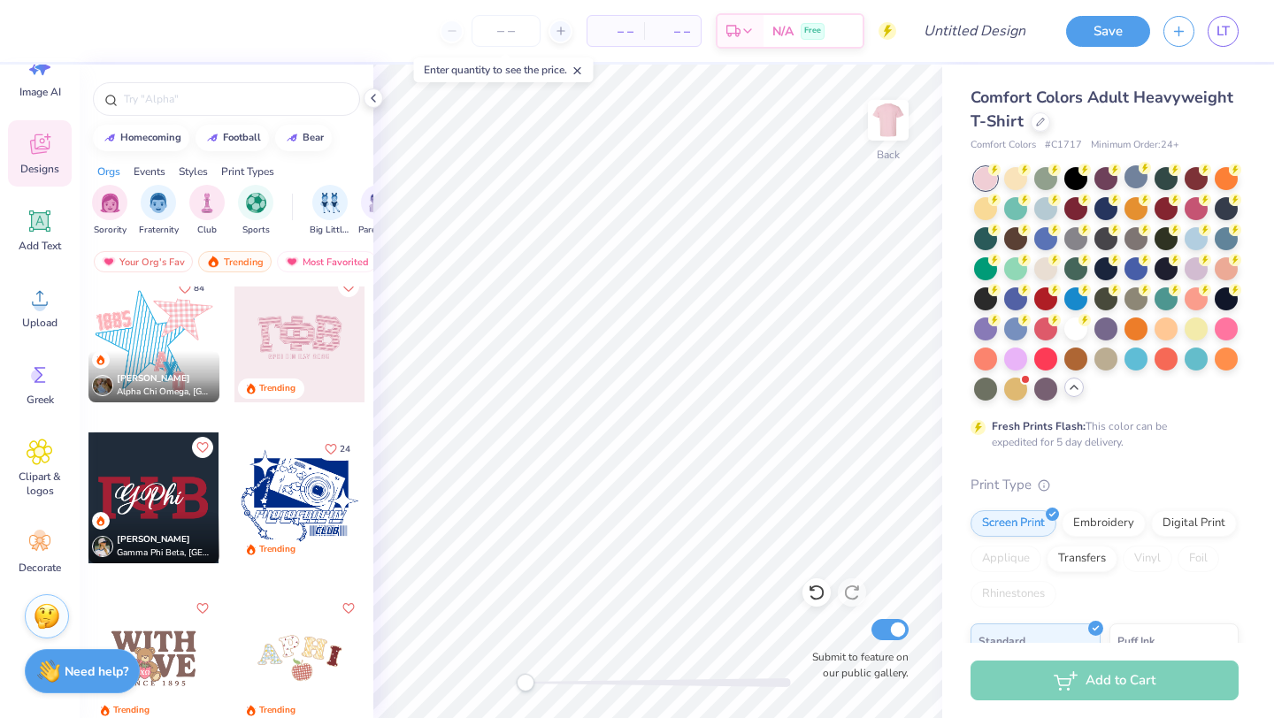
scroll to position [3076, 0]
click at [304, 343] on div at bounding box center [299, 335] width 131 height 131
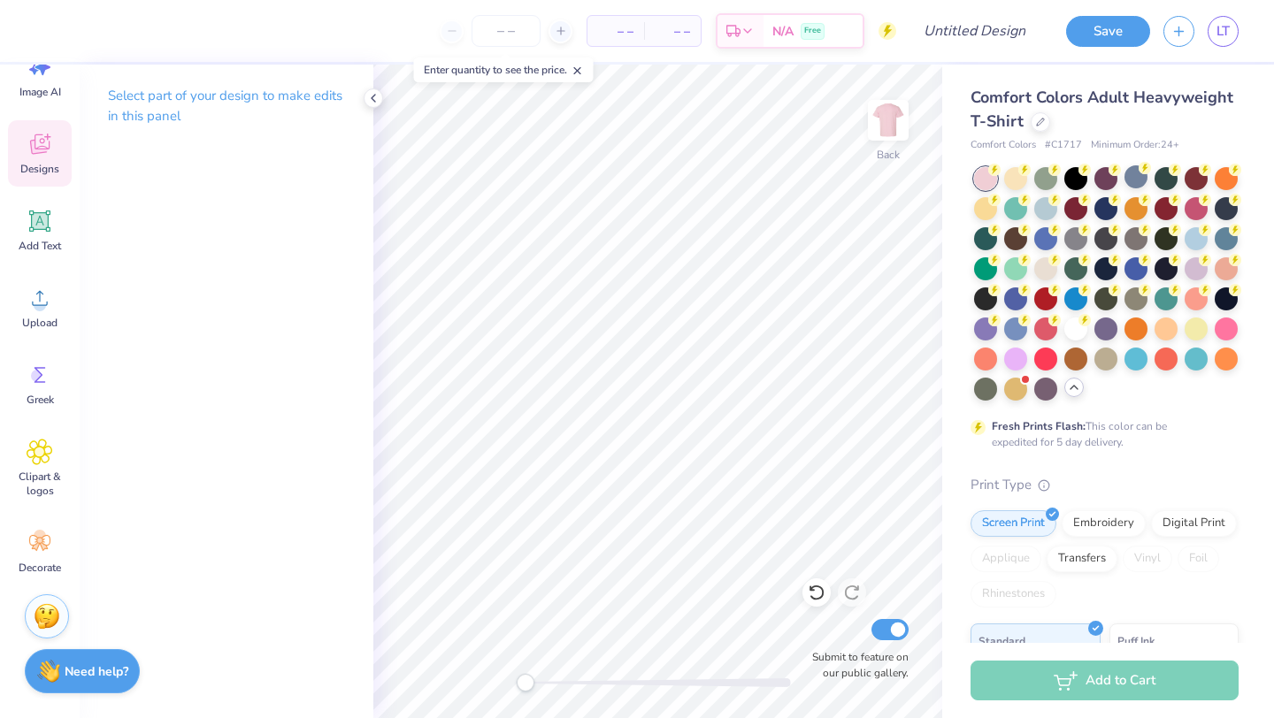
click at [40, 167] on span "Designs" at bounding box center [39, 169] width 39 height 14
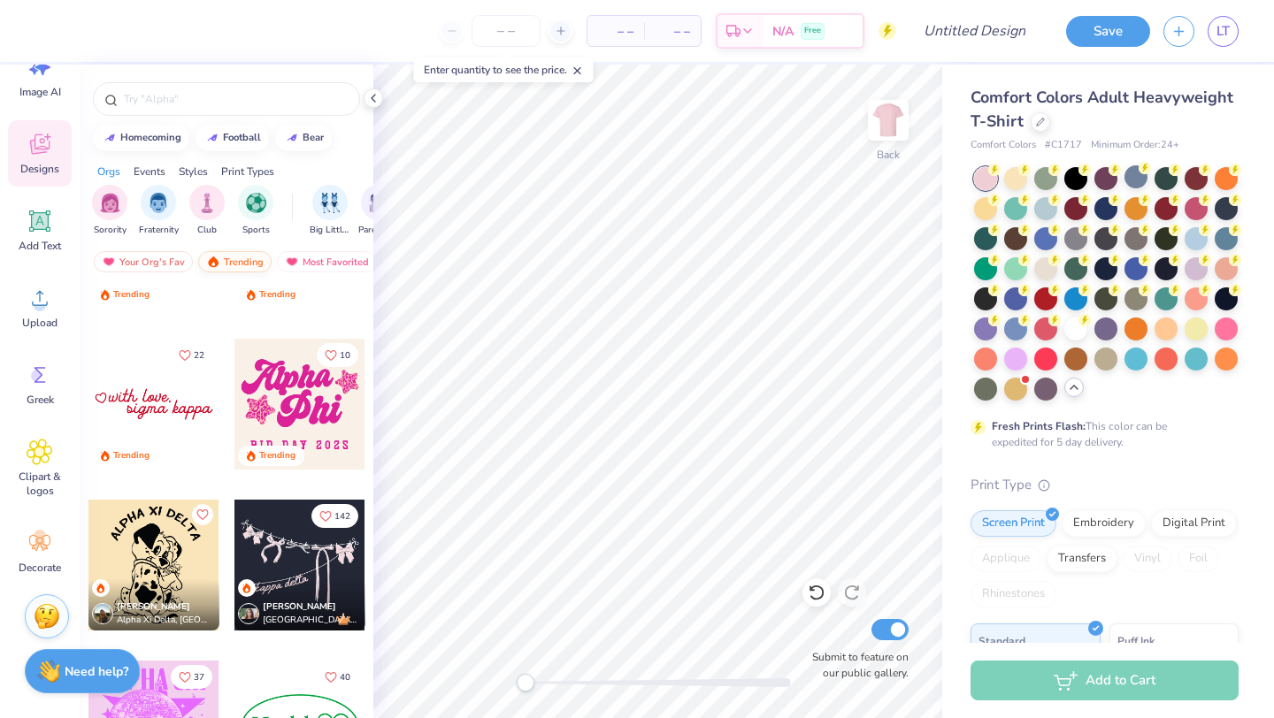
scroll to position [0, 103]
click at [220, 264] on div "Most Favorited" at bounding box center [224, 261] width 100 height 21
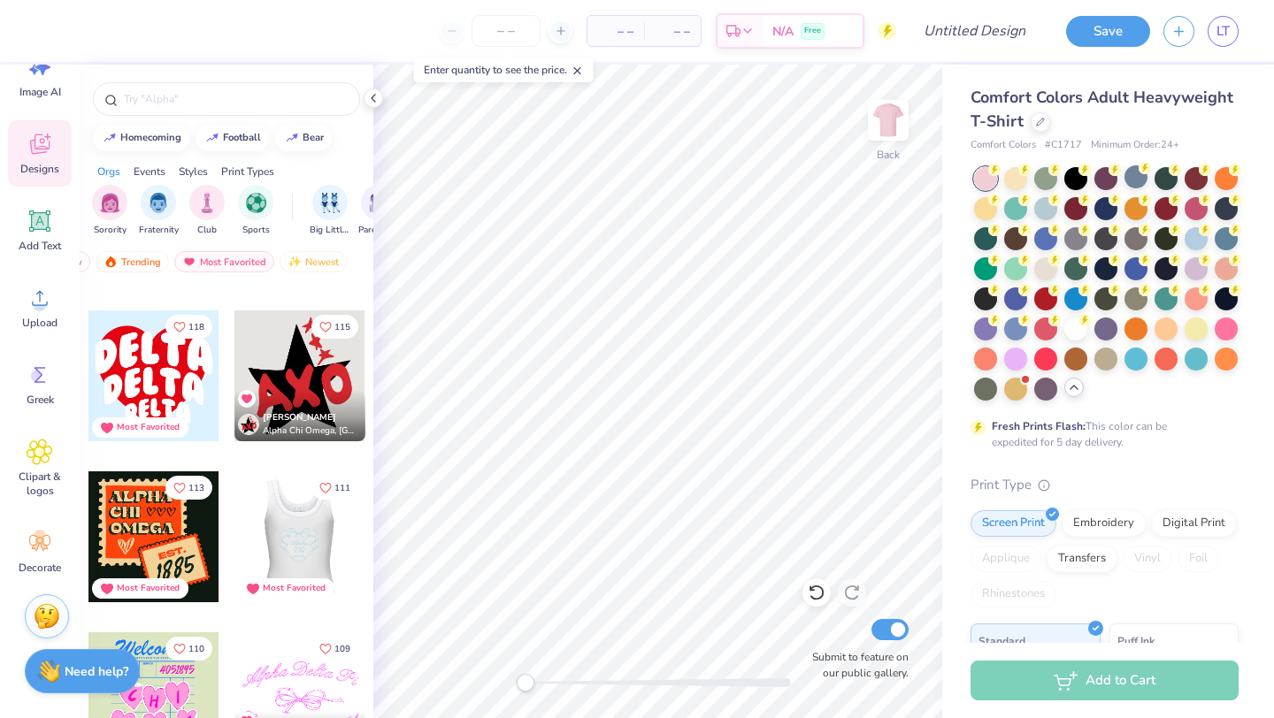
scroll to position [1439, 0]
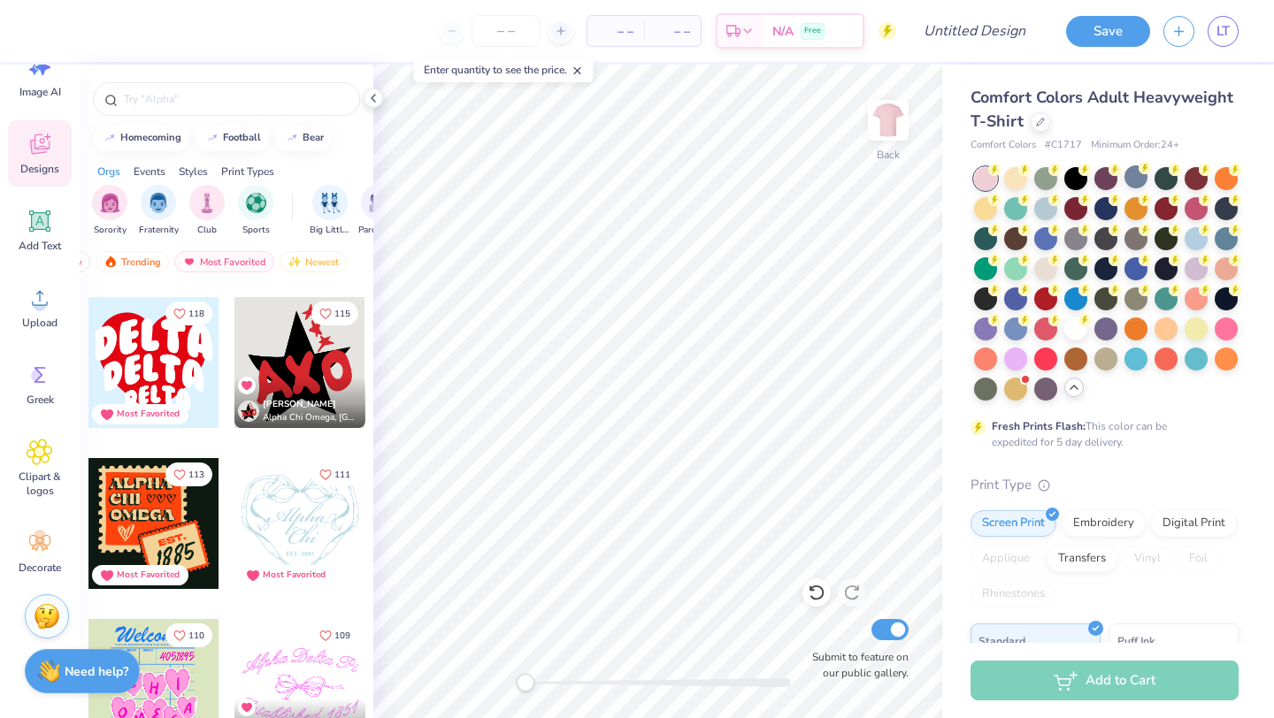
click at [167, 381] on div at bounding box center [153, 362] width 131 height 131
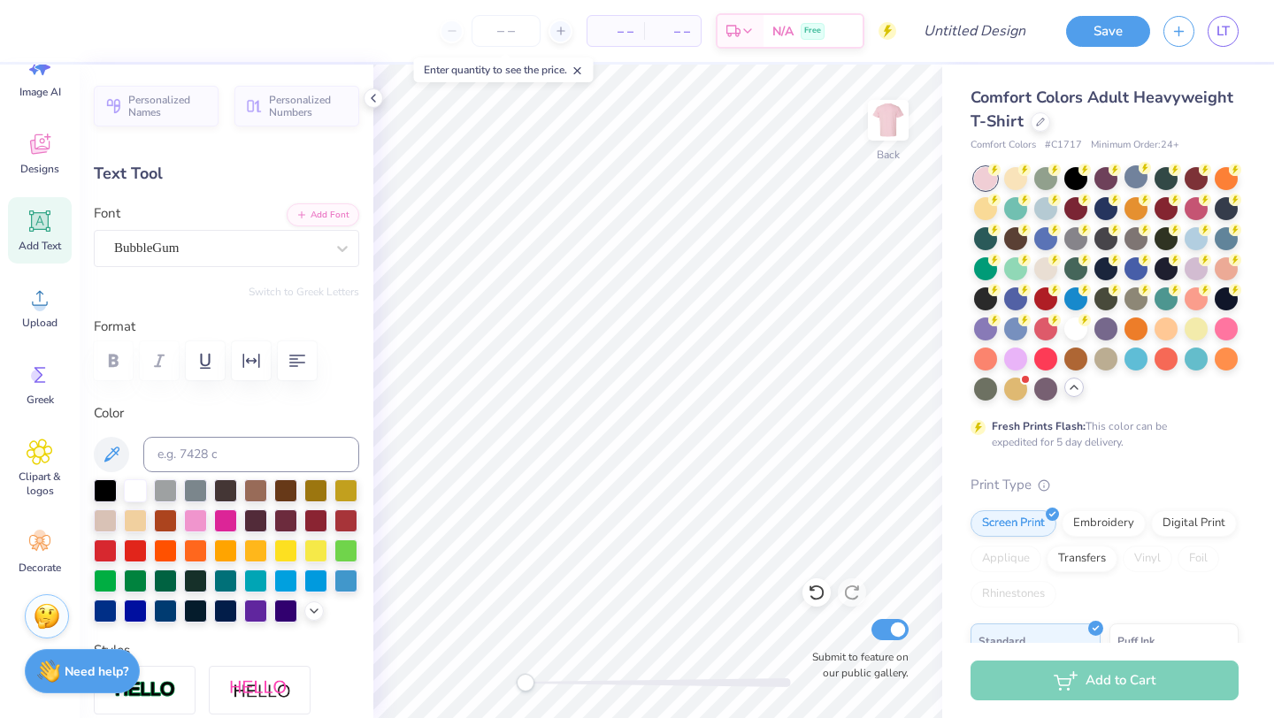
type input "9.42"
type input "3.41"
type input "3.53"
type textarea "gamma"
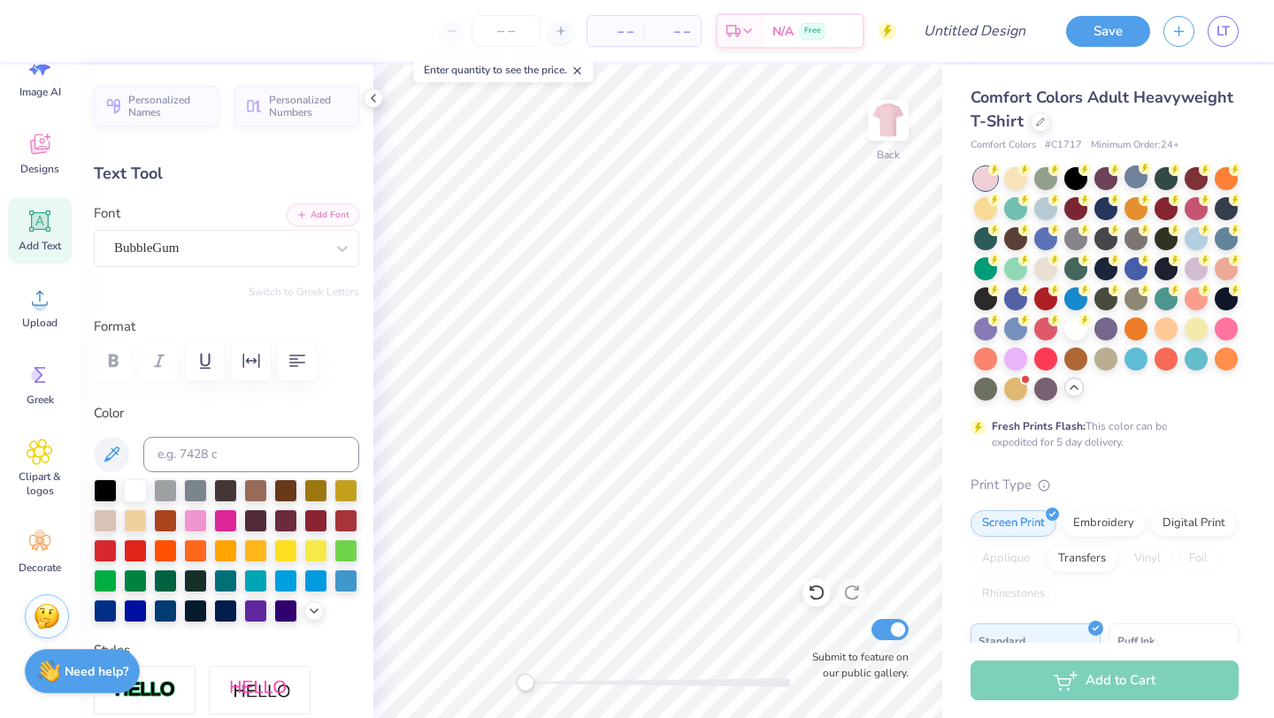
scroll to position [1, 1]
type input "7.99"
type input "3.04"
type input "6.35"
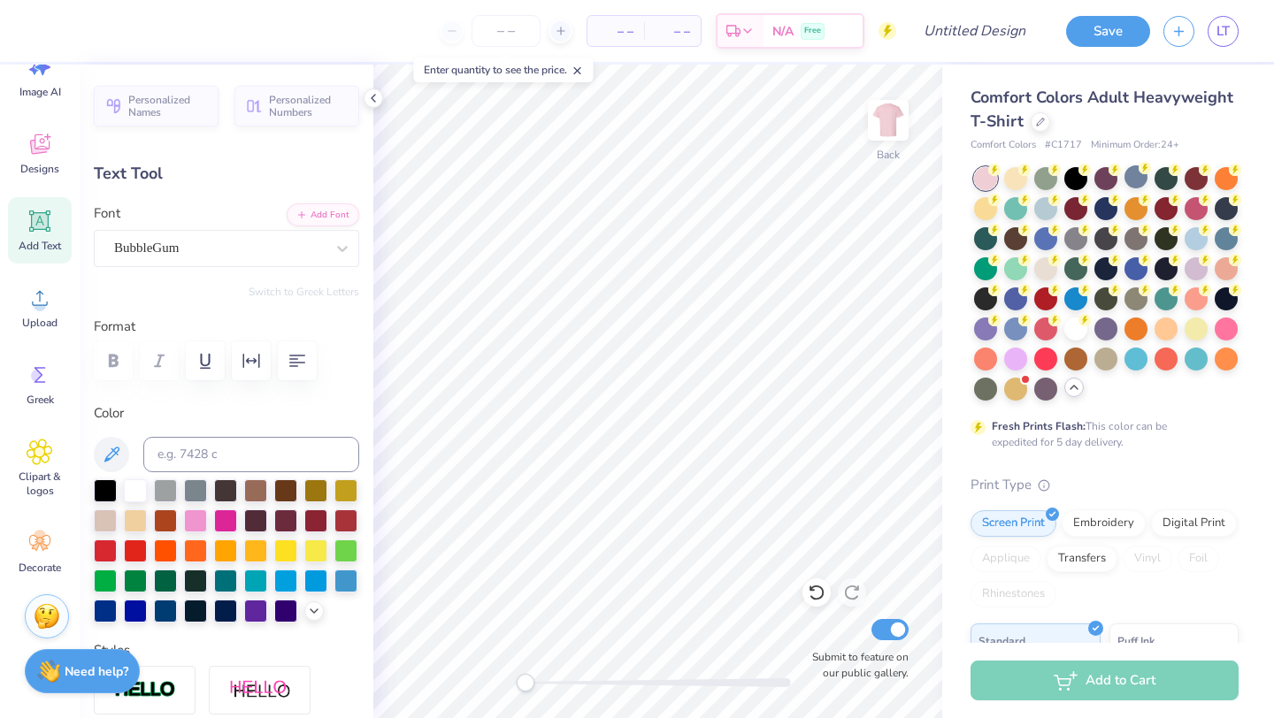
type textarea "D"
type textarea "theta"
type input "5.25"
type input "2.00"
type input "8.98"
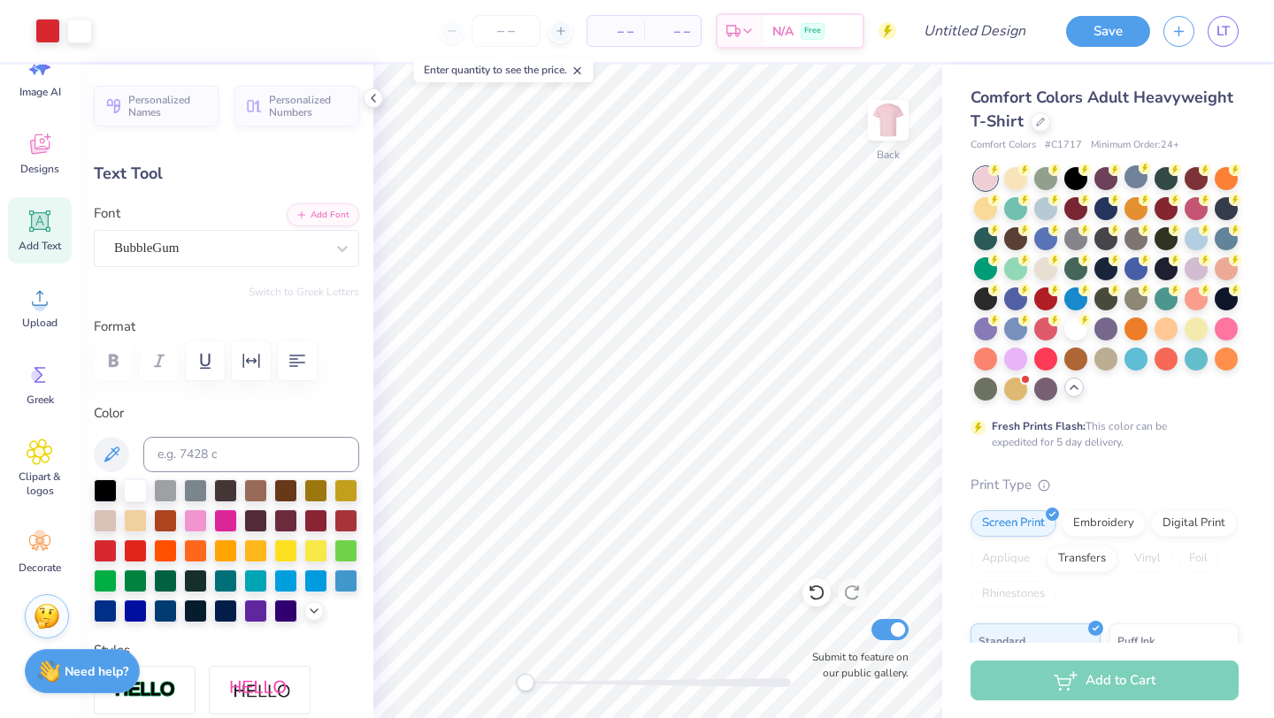
type input "8.62"
type input "3.17"
type input "6.30"
type input "11.69"
type input "3.70"
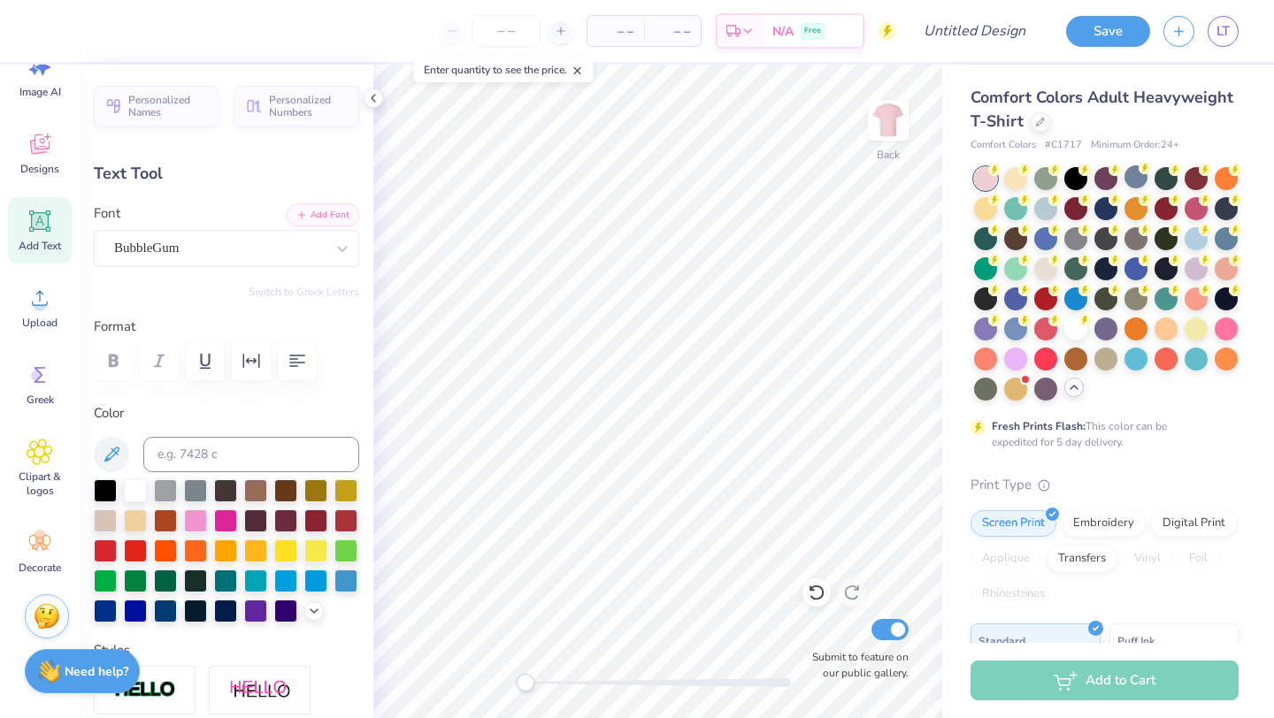
type input "3.56"
type input "8.62"
type input "3.17"
type input "6.84"
type input "11.69"
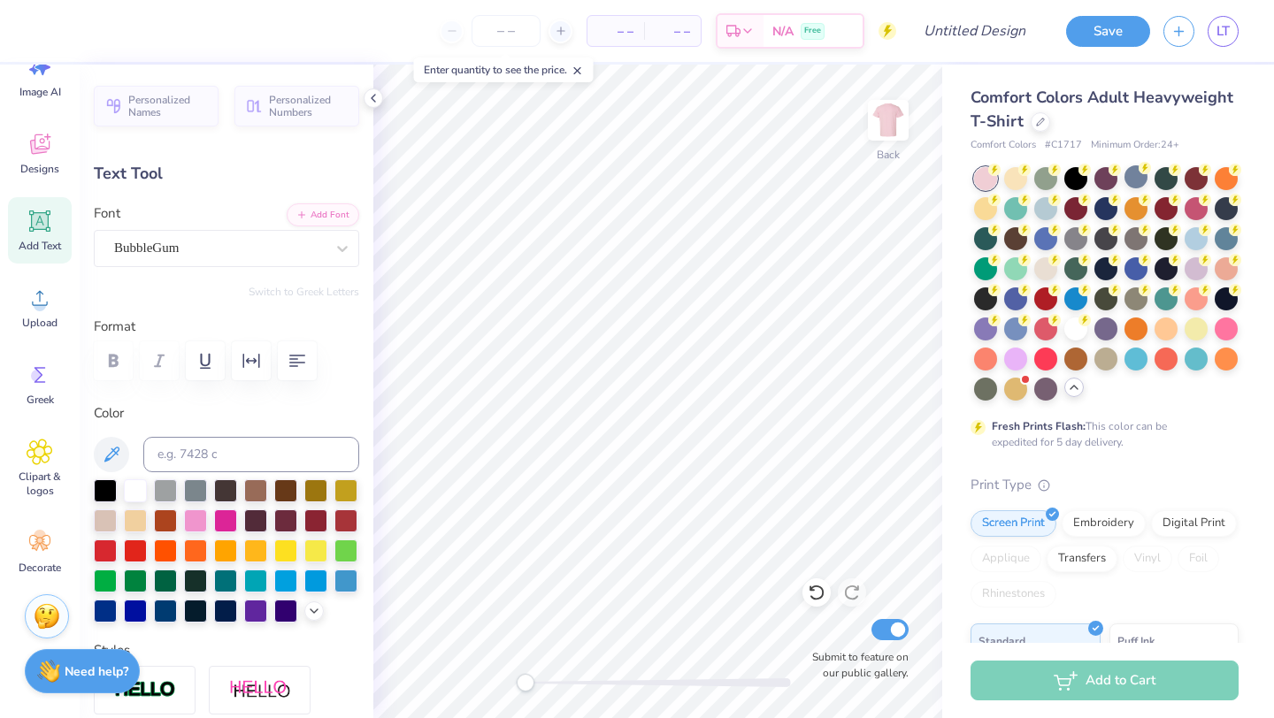
type input "3.70"
type input "3.82"
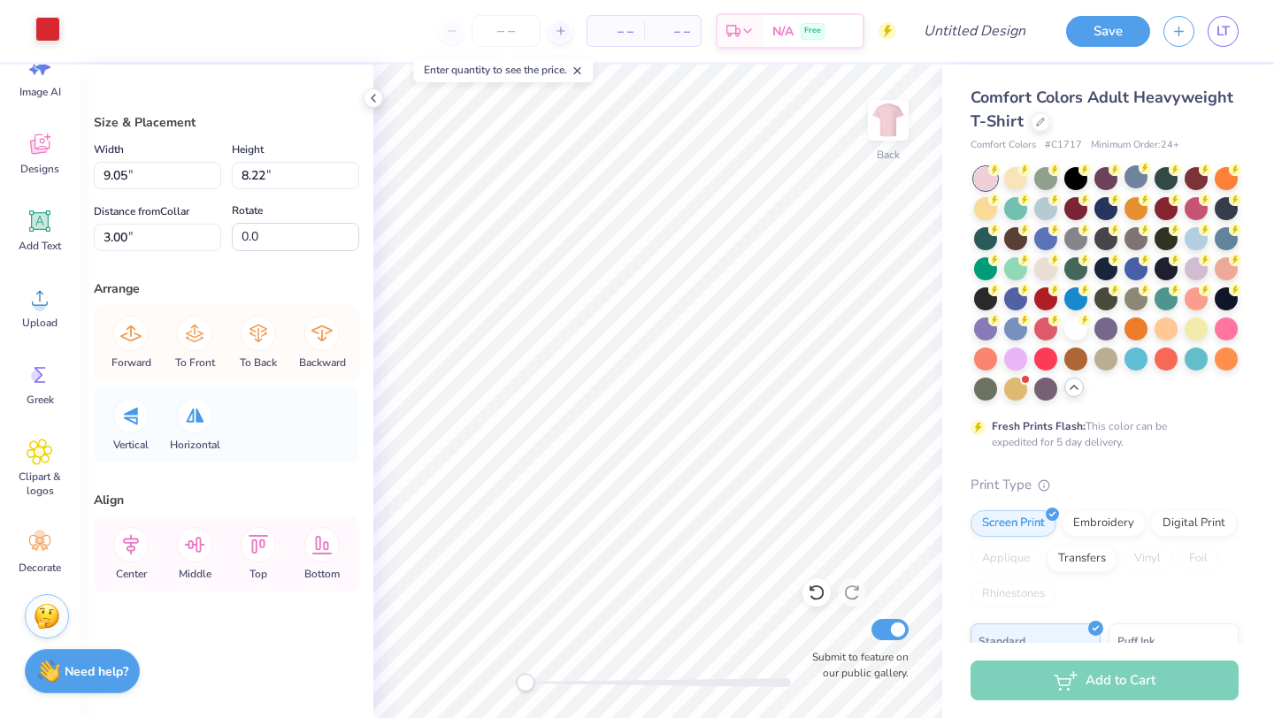
click at [47, 27] on div at bounding box center [47, 29] width 25 height 25
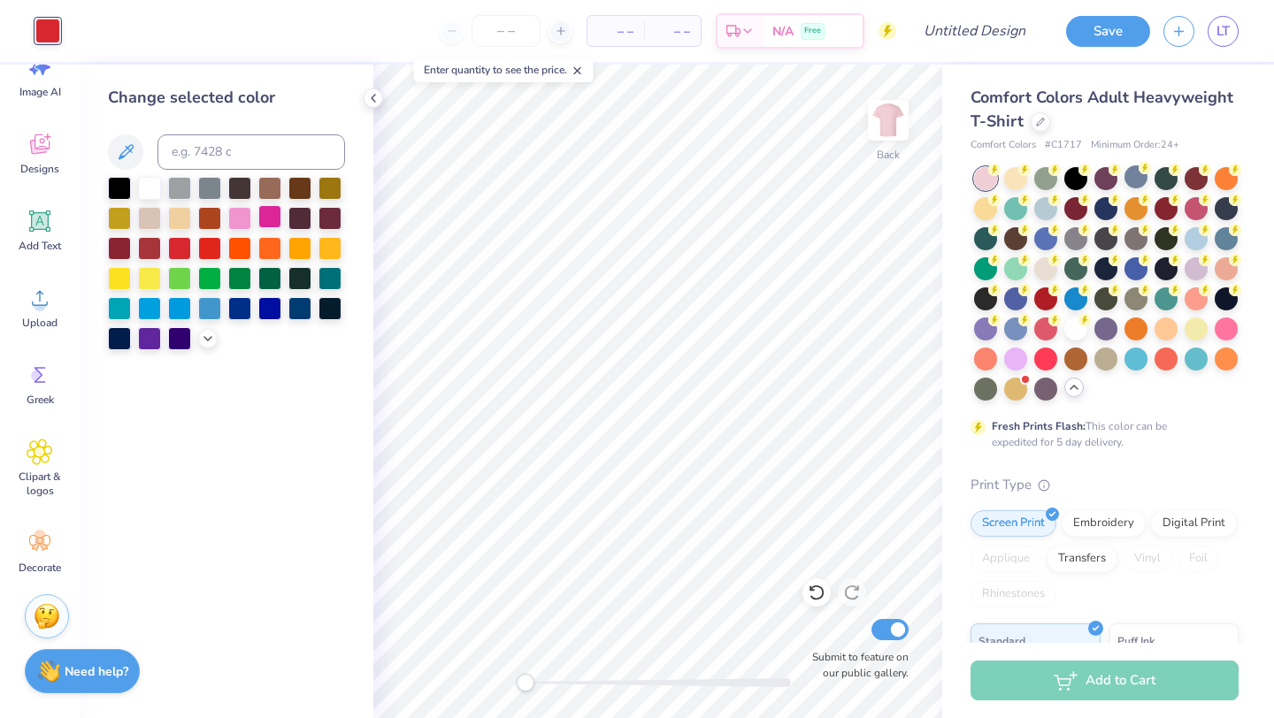
click at [263, 215] on div at bounding box center [269, 216] width 23 height 23
click at [248, 216] on div at bounding box center [239, 216] width 23 height 23
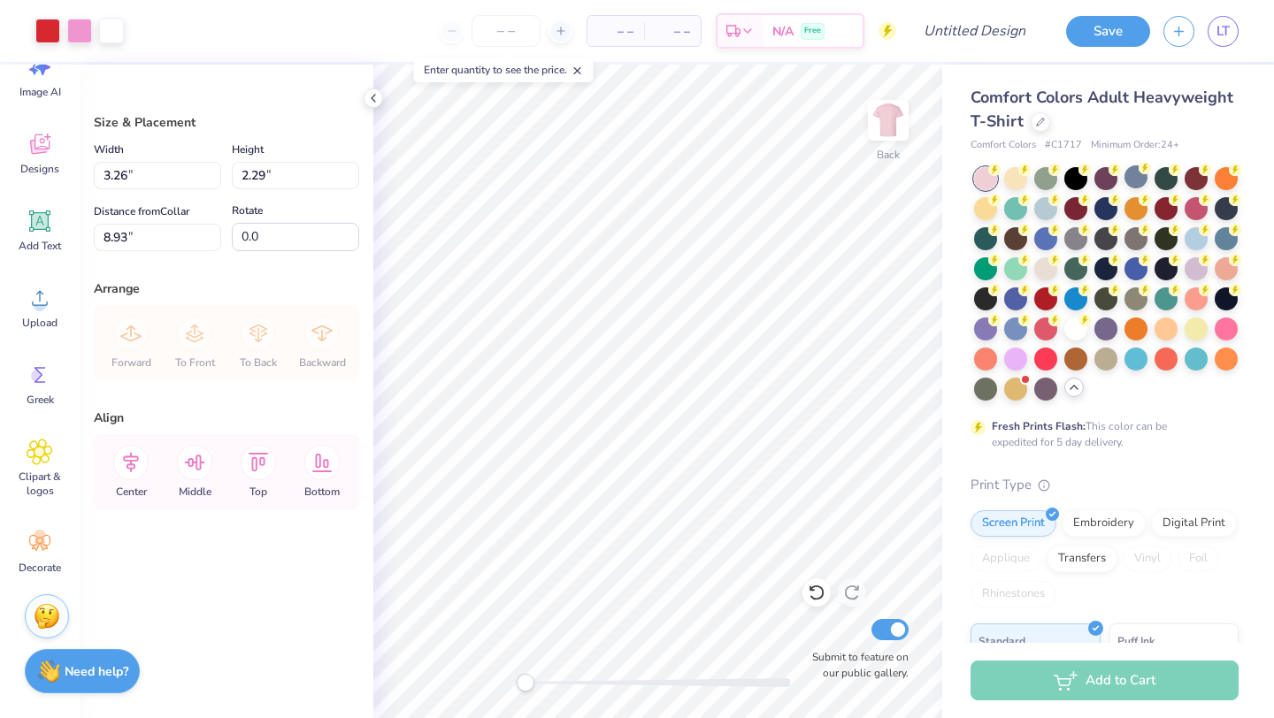
type input "3.26"
type input "2.29"
type input "3.35"
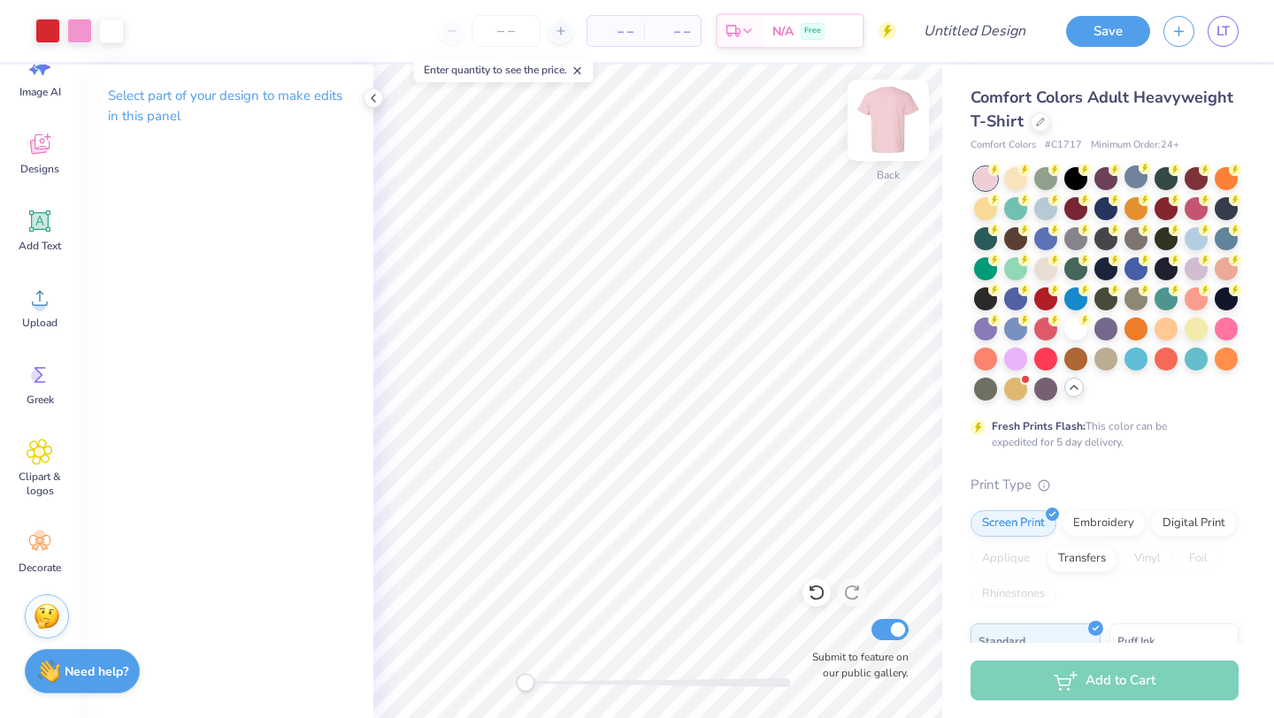
click at [885, 144] on img at bounding box center [888, 120] width 71 height 71
click at [373, 97] on icon at bounding box center [373, 98] width 14 height 14
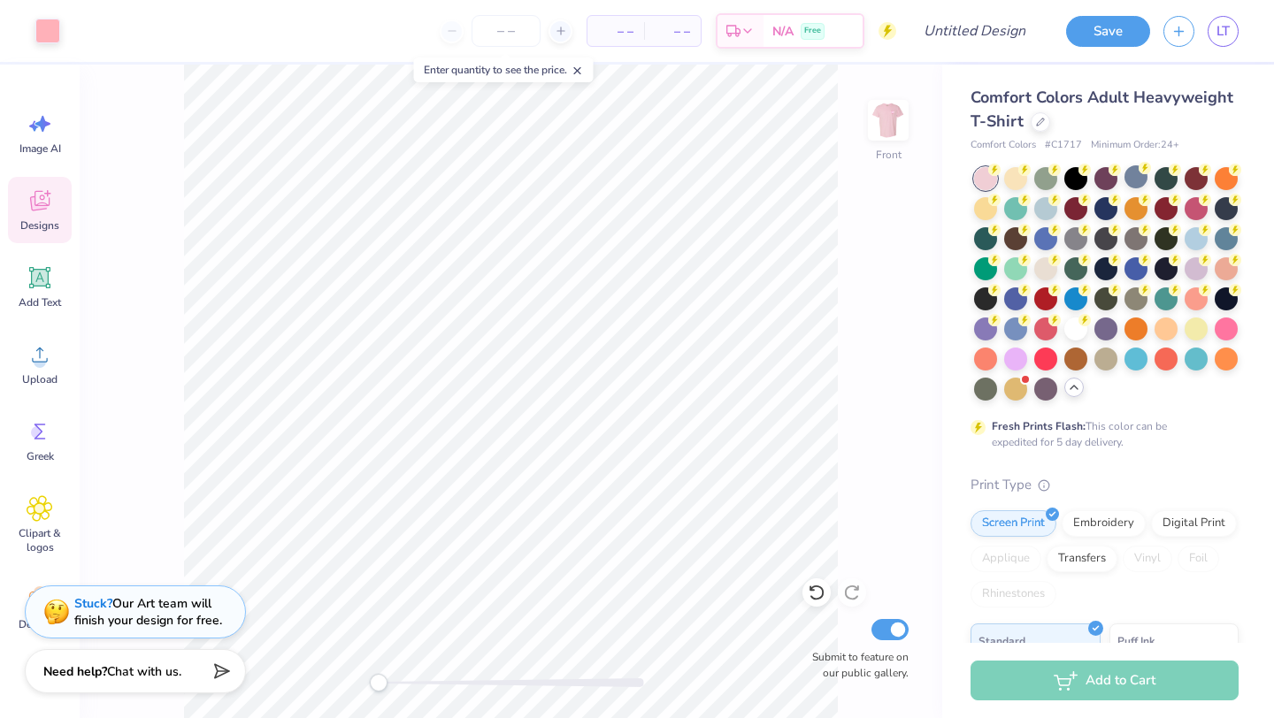
click at [43, 202] on icon at bounding box center [40, 201] width 27 height 27
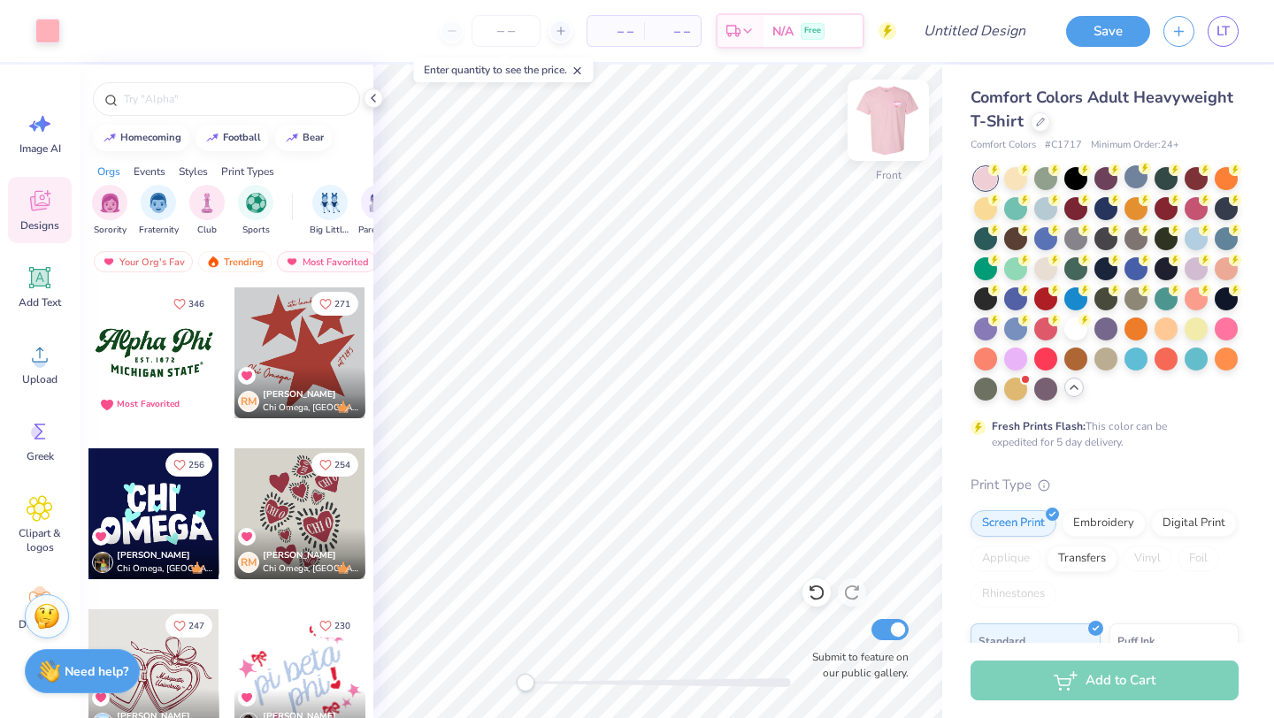
click at [893, 115] on img at bounding box center [888, 120] width 71 height 71
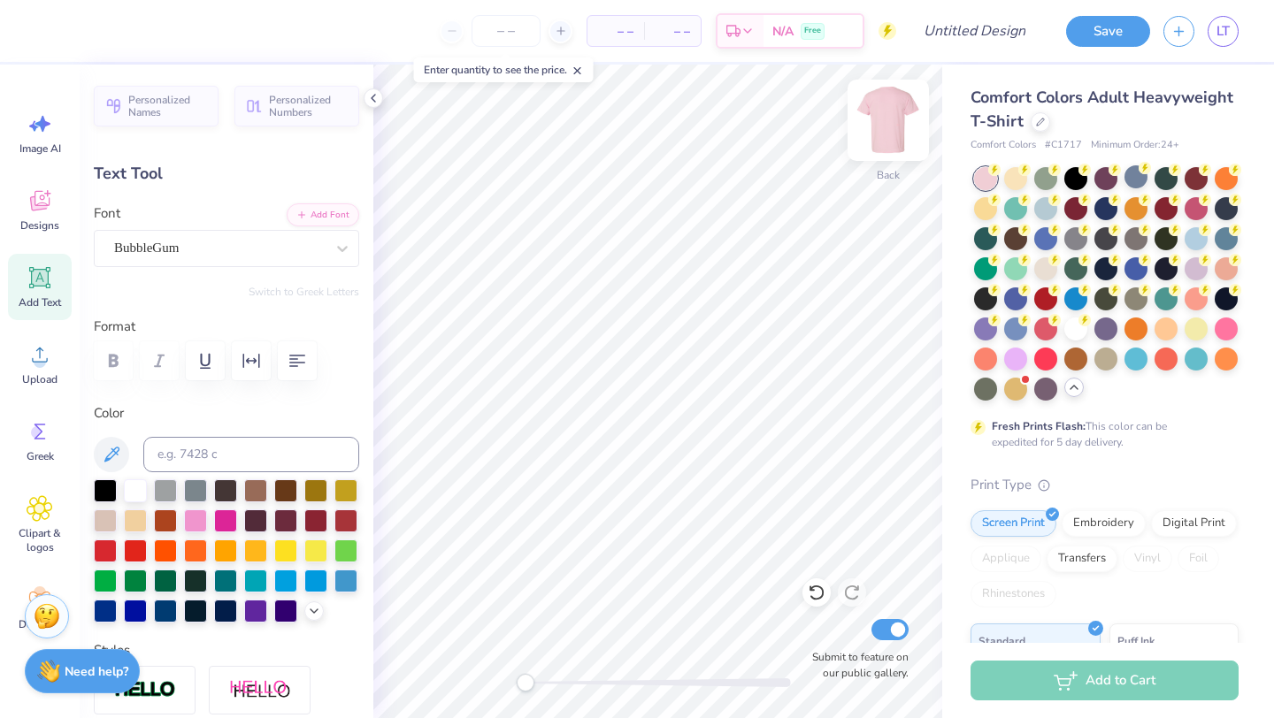
click at [877, 123] on img at bounding box center [888, 120] width 71 height 71
type input "3.32"
type input "1.05"
type input "6.03"
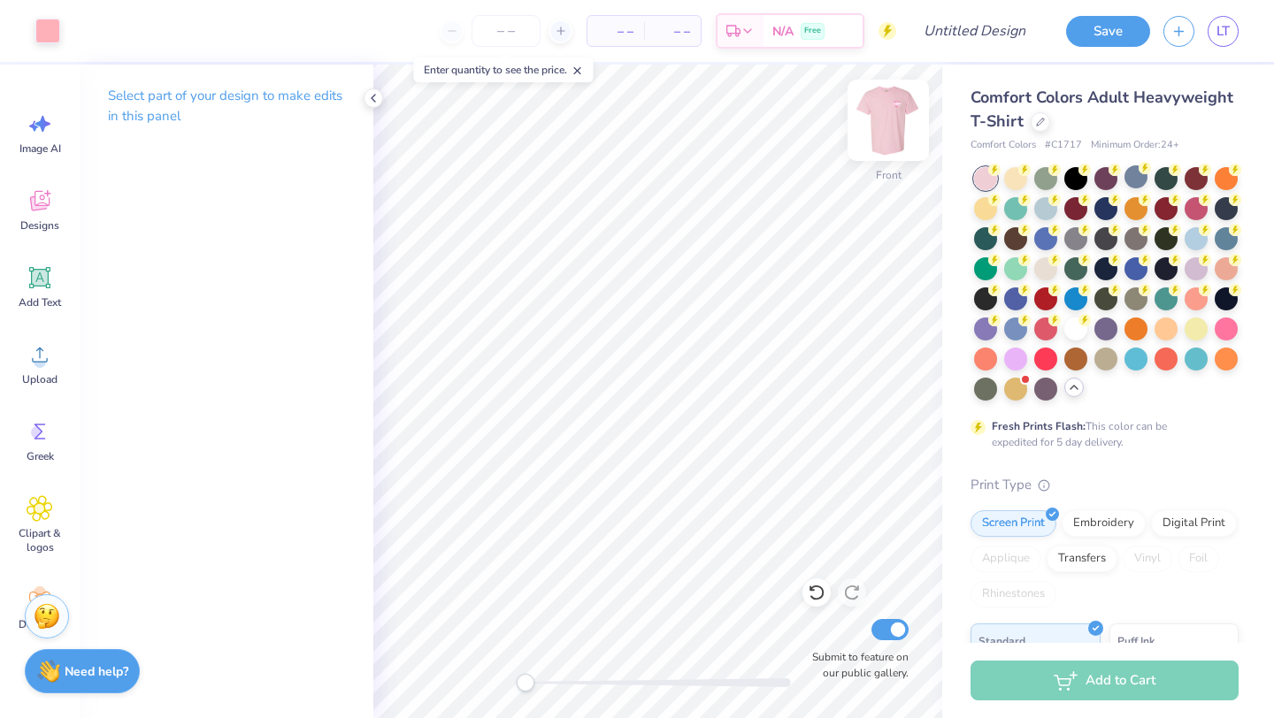
click at [898, 131] on img at bounding box center [888, 120] width 71 height 71
click at [882, 134] on img at bounding box center [888, 120] width 71 height 71
click at [52, 201] on icon at bounding box center [40, 201] width 27 height 27
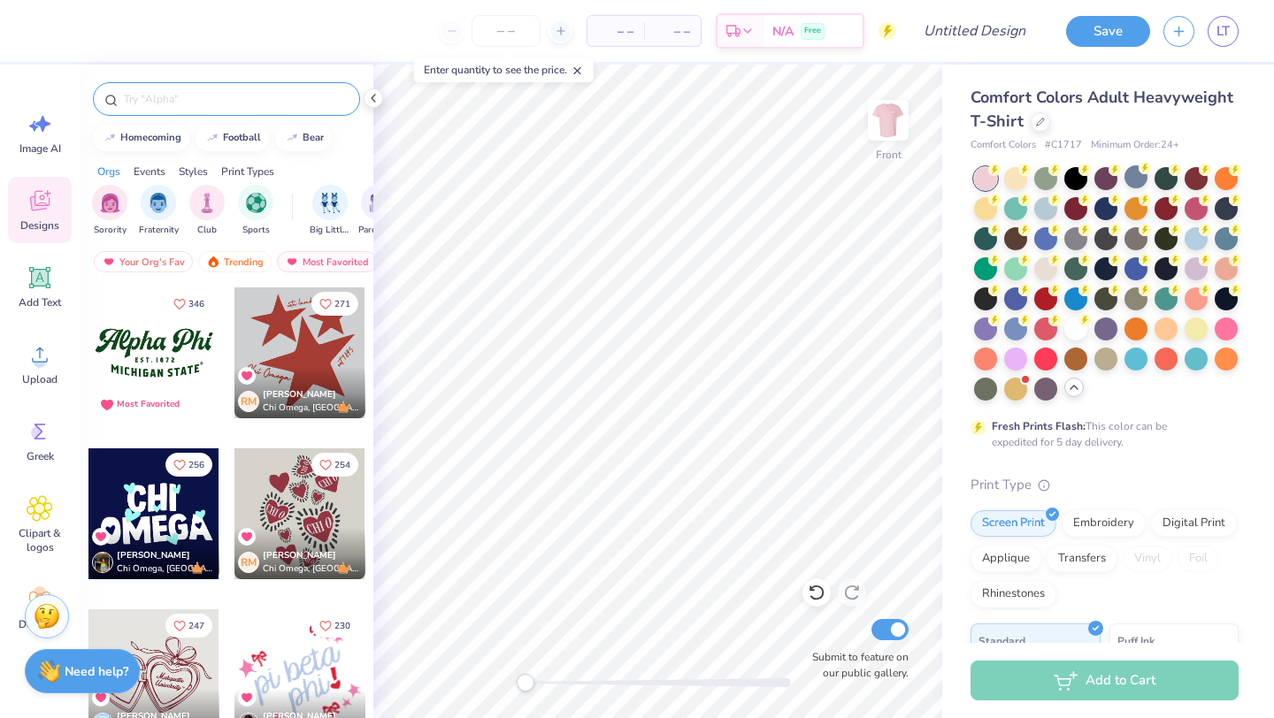
click at [206, 111] on div at bounding box center [226, 99] width 267 height 34
click at [225, 131] on button "football" at bounding box center [231, 136] width 73 height 27
type input "football"
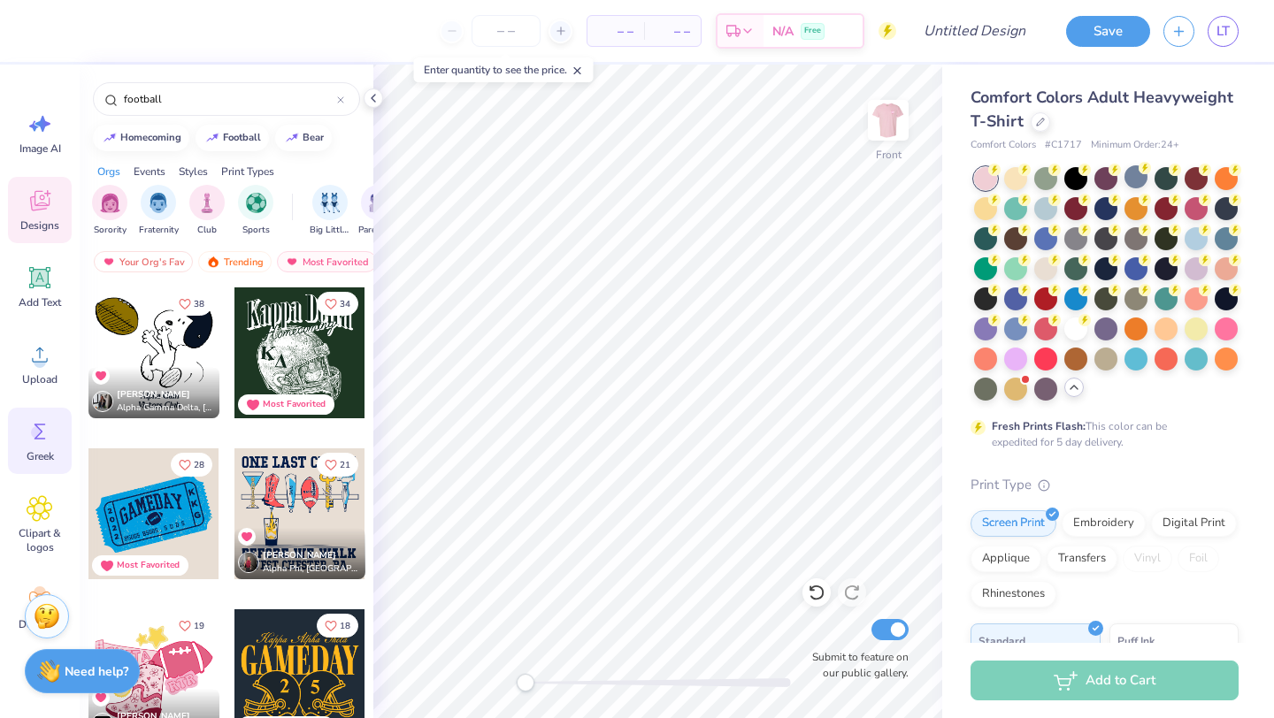
click at [41, 463] on div "Greek" at bounding box center [40, 441] width 64 height 66
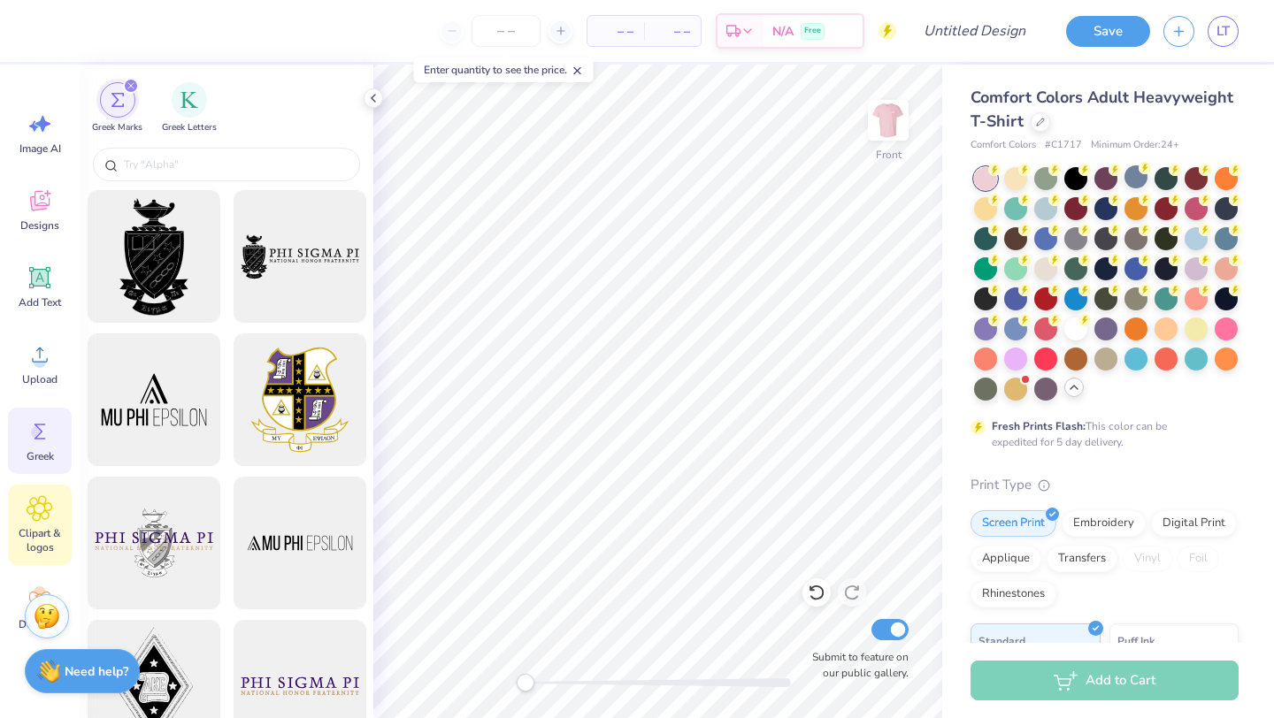
click at [41, 523] on div "Clipart & logos" at bounding box center [40, 525] width 64 height 80
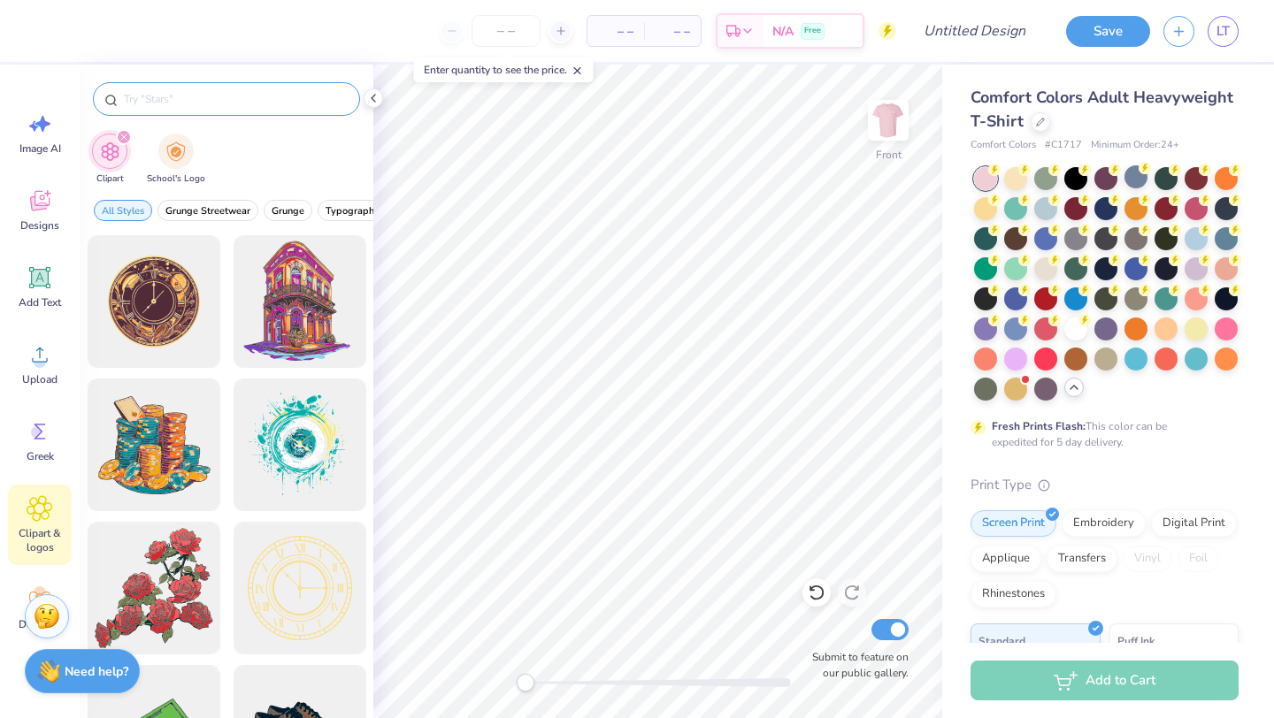
click at [186, 102] on input "text" at bounding box center [235, 99] width 226 height 18
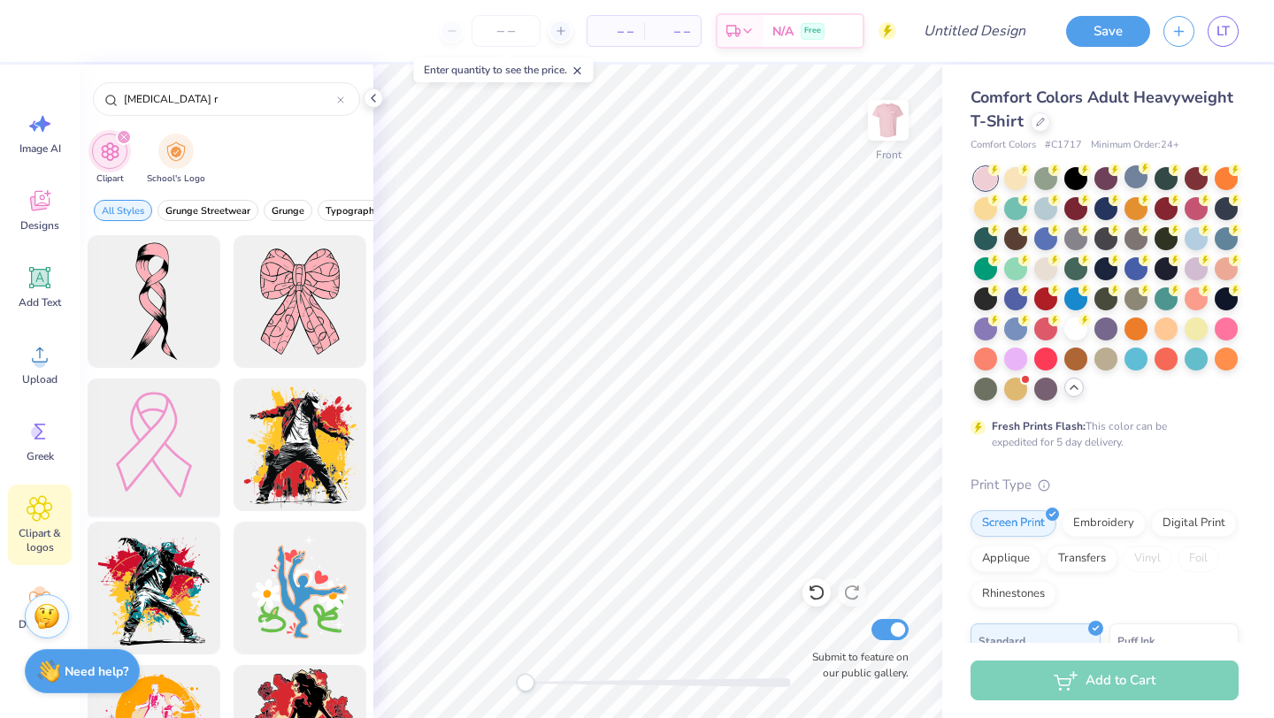
type input "[MEDICAL_DATA] r"
click at [170, 414] on div at bounding box center [153, 445] width 146 height 146
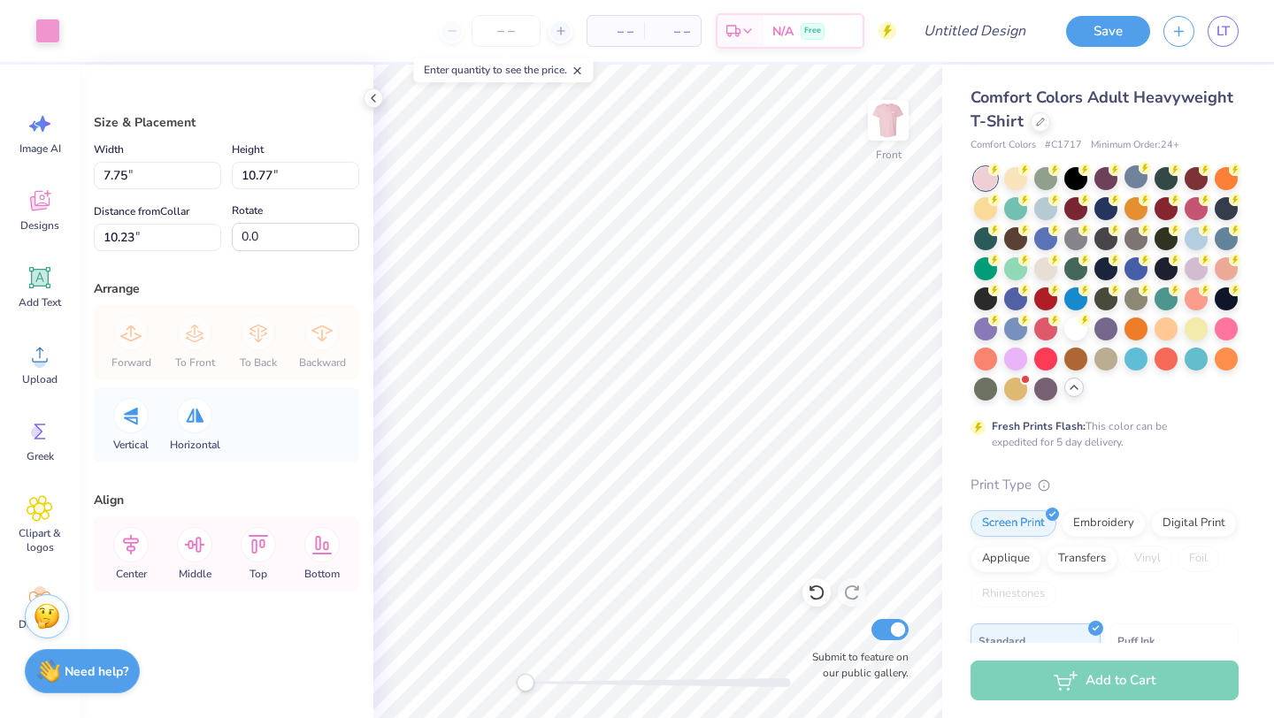
type input "7.75"
type input "10.77"
type input "10.23"
type input "8.57"
type input "11.92"
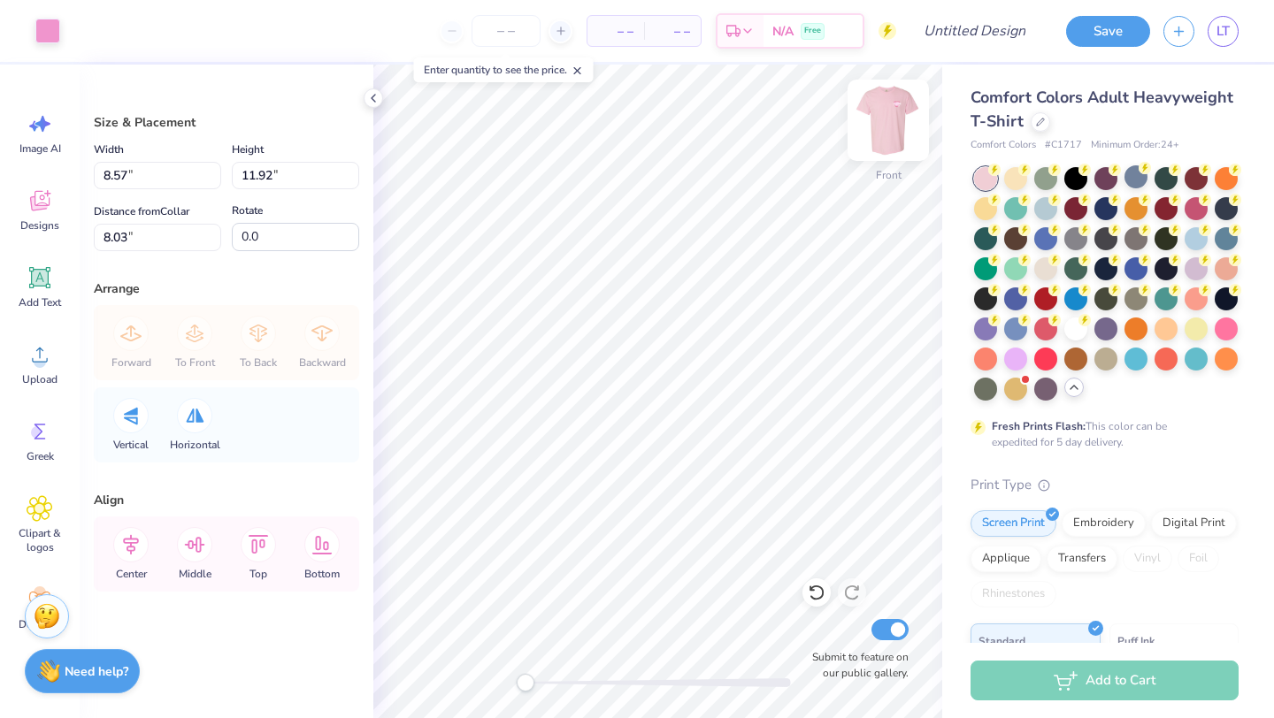
type input "8.03"
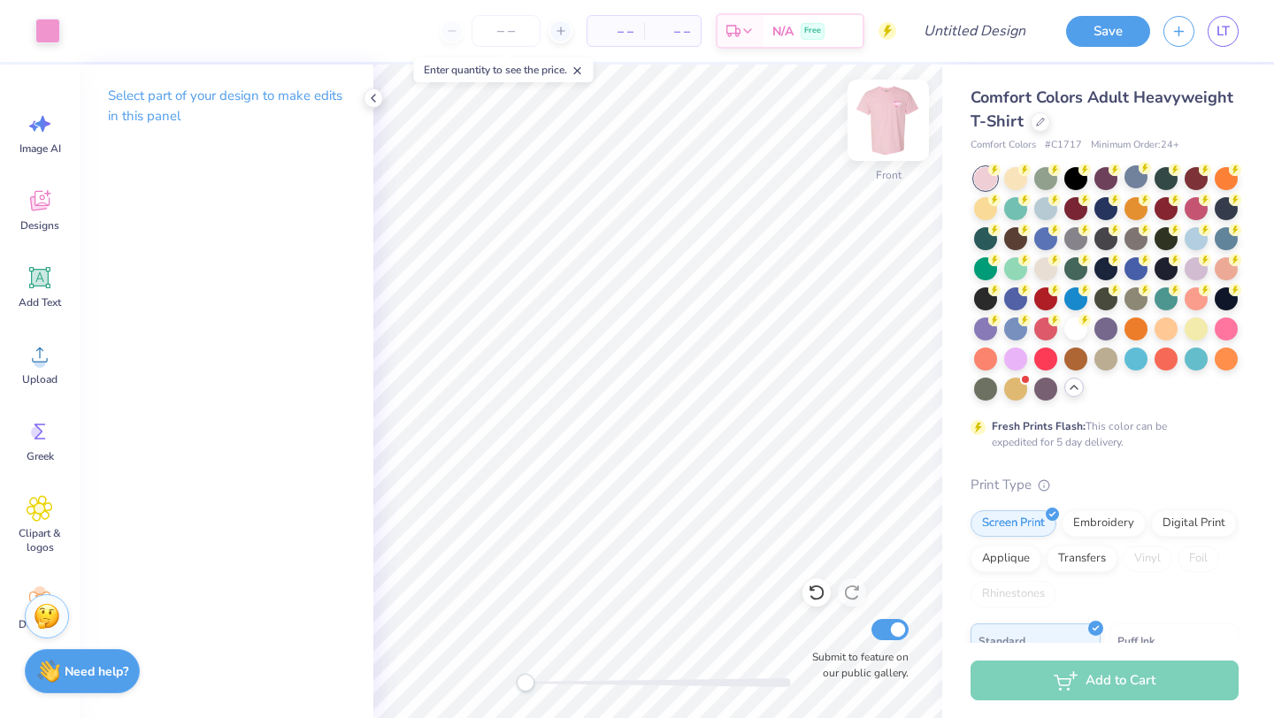
click at [899, 132] on img at bounding box center [888, 120] width 71 height 71
click at [889, 131] on img at bounding box center [888, 120] width 71 height 71
click at [886, 138] on img at bounding box center [888, 120] width 71 height 71
click at [880, 139] on img at bounding box center [888, 120] width 71 height 71
click at [26, 291] on div "Add Text" at bounding box center [40, 287] width 64 height 66
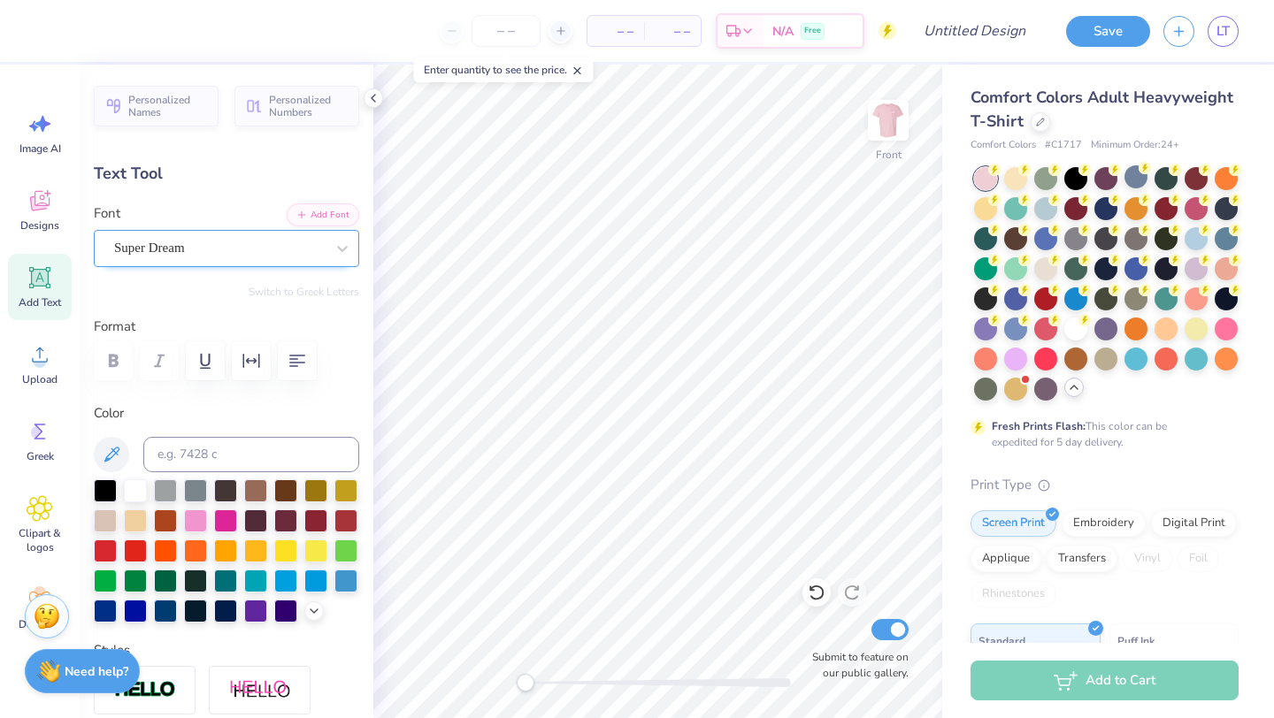
click at [254, 263] on div "Super Dream" at bounding box center [226, 248] width 265 height 37
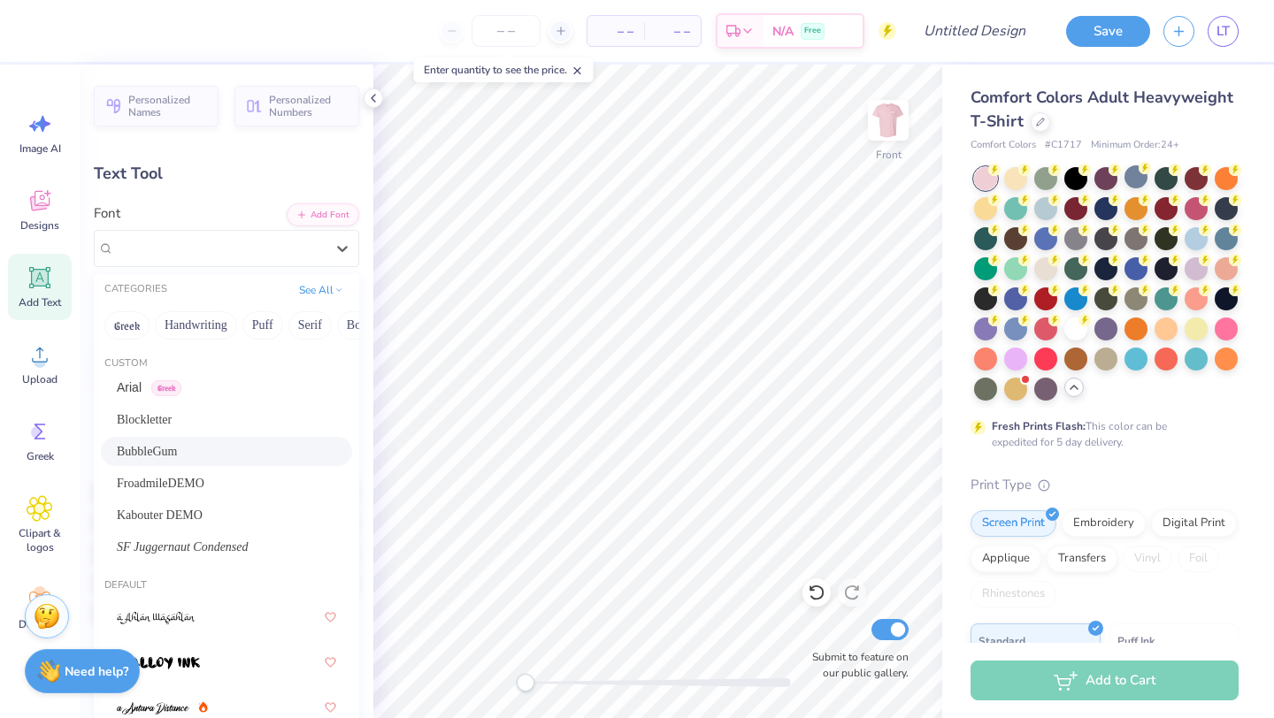
click at [173, 451] on span "BubbleGum" at bounding box center [147, 451] width 60 height 19
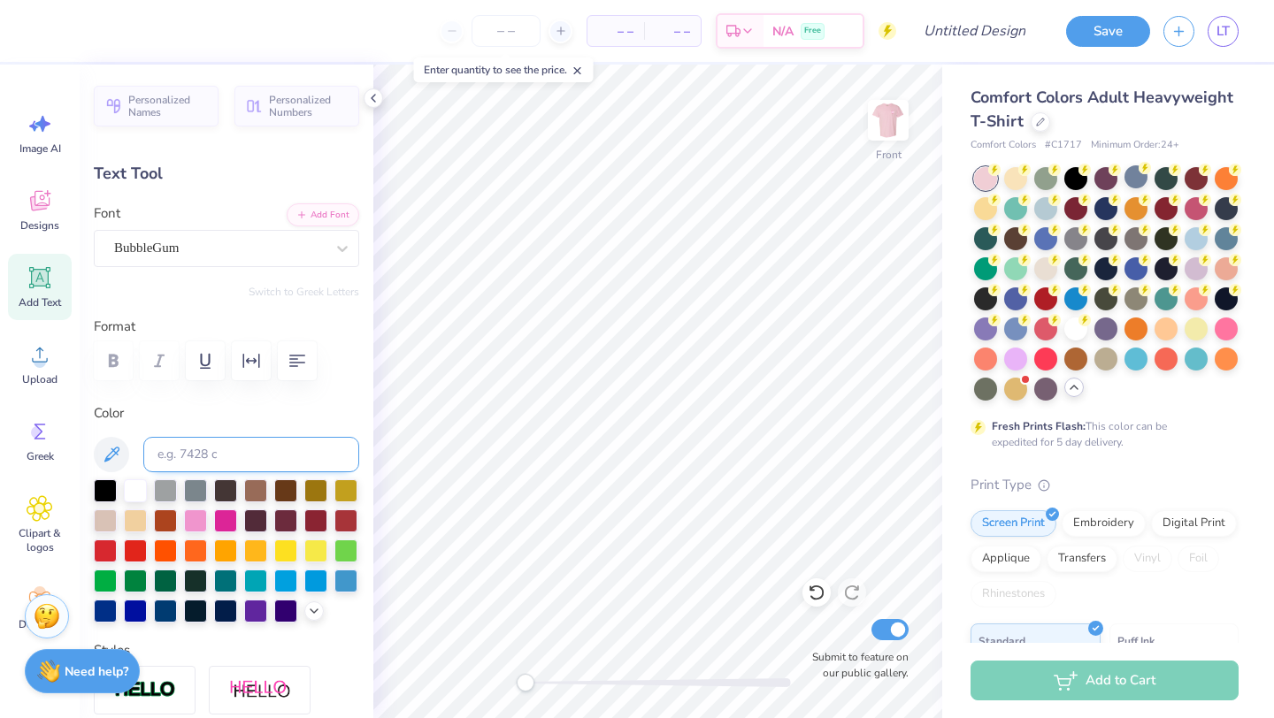
scroll to position [0, 3]
type textarea "powderpuff"
type input "13.74"
type input "1.86"
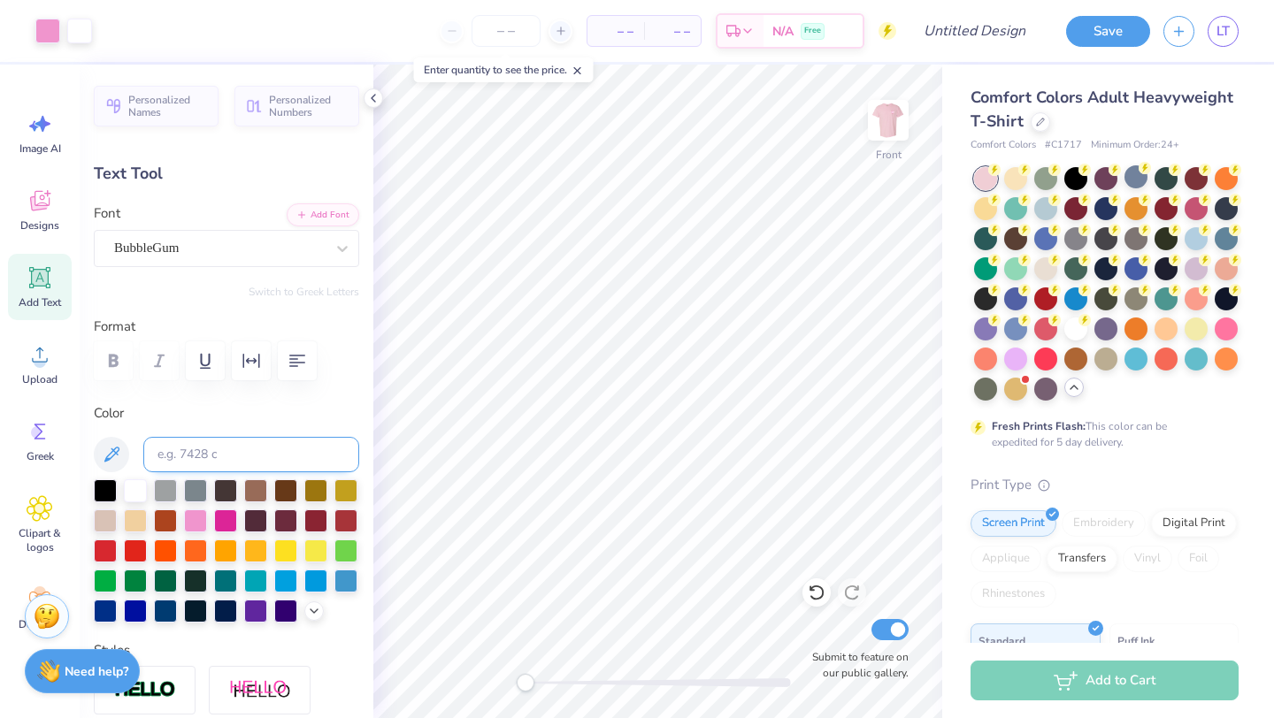
type input "12.82"
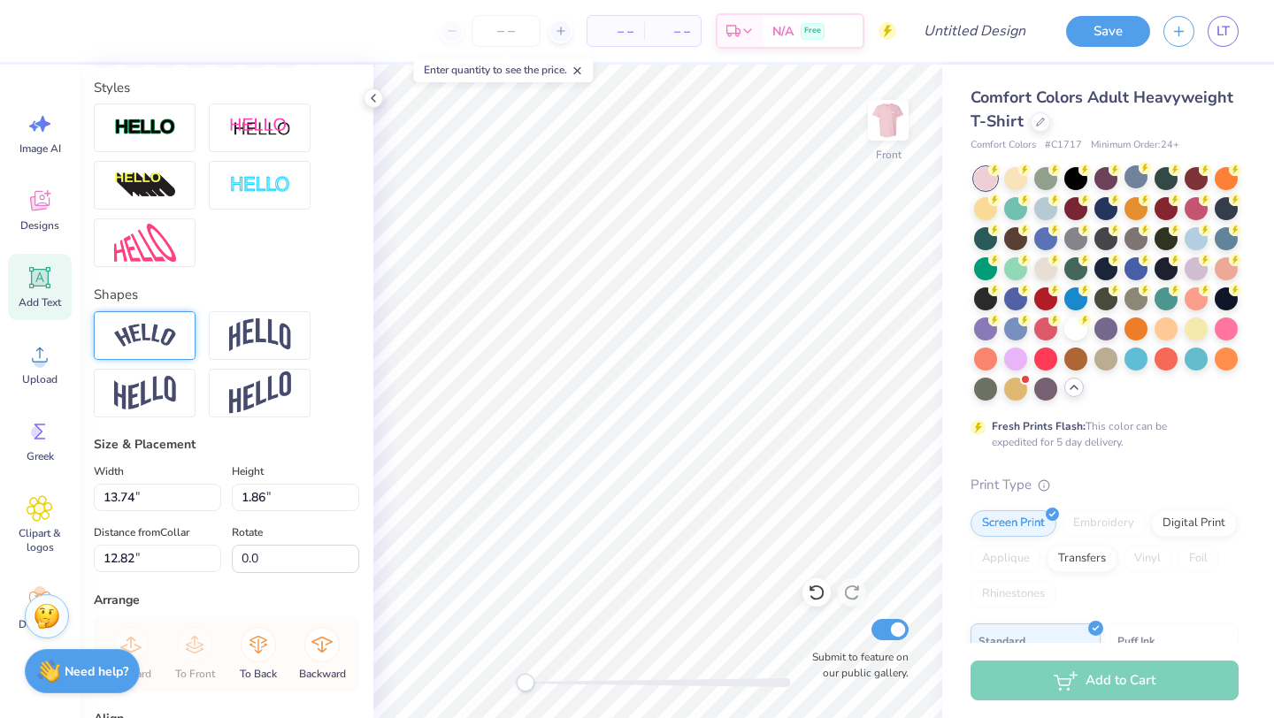
scroll to position [564, 0]
click at [156, 327] on img at bounding box center [145, 334] width 62 height 24
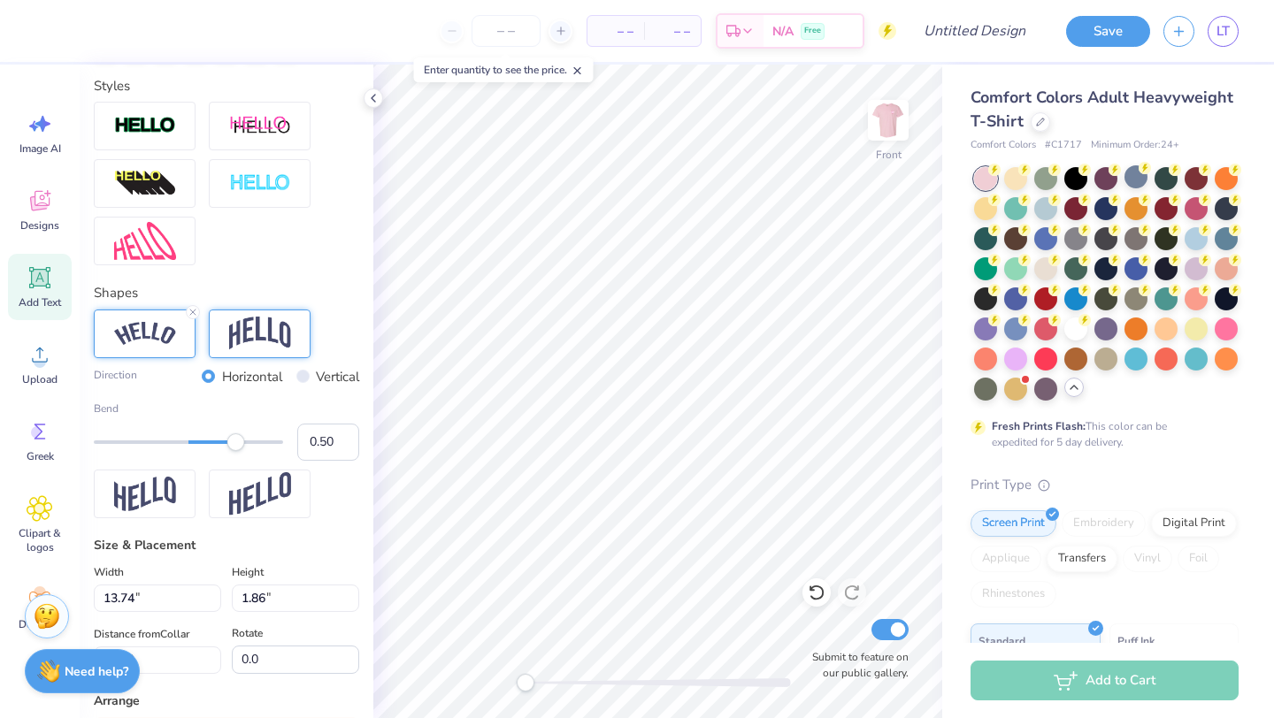
type input "13.29"
type input "3.08"
type input "4.47"
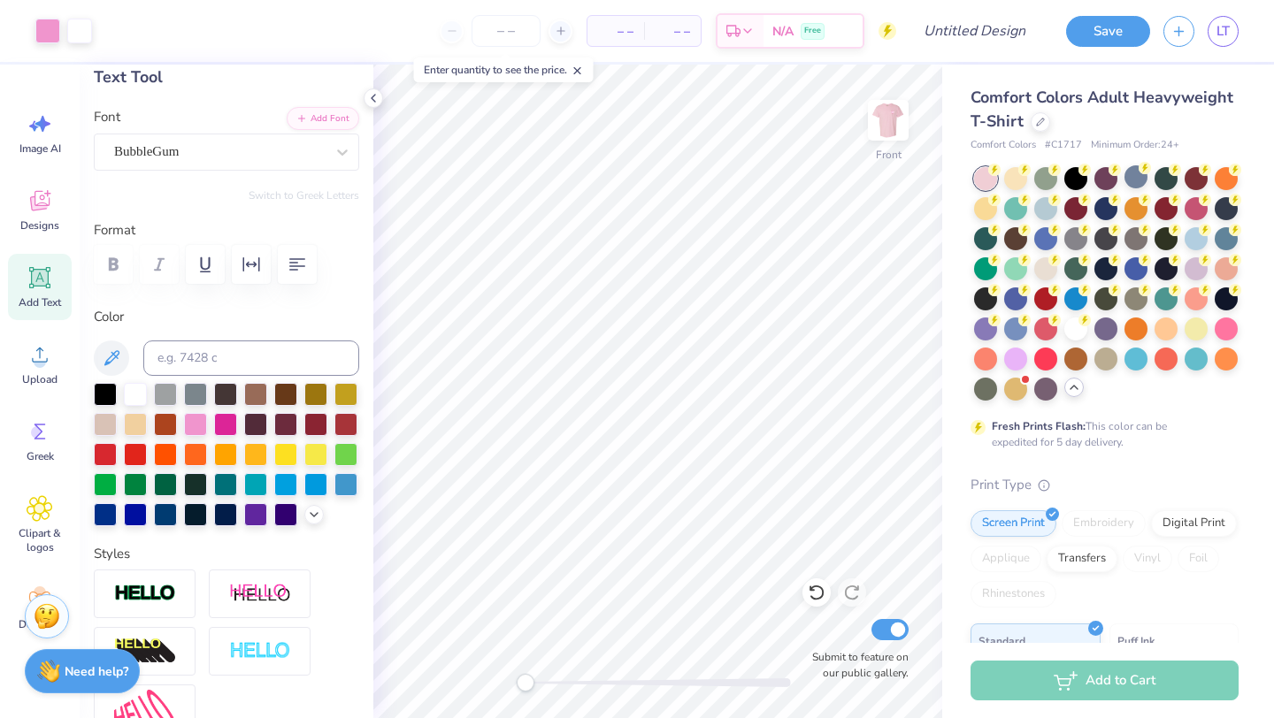
scroll to position [80, 0]
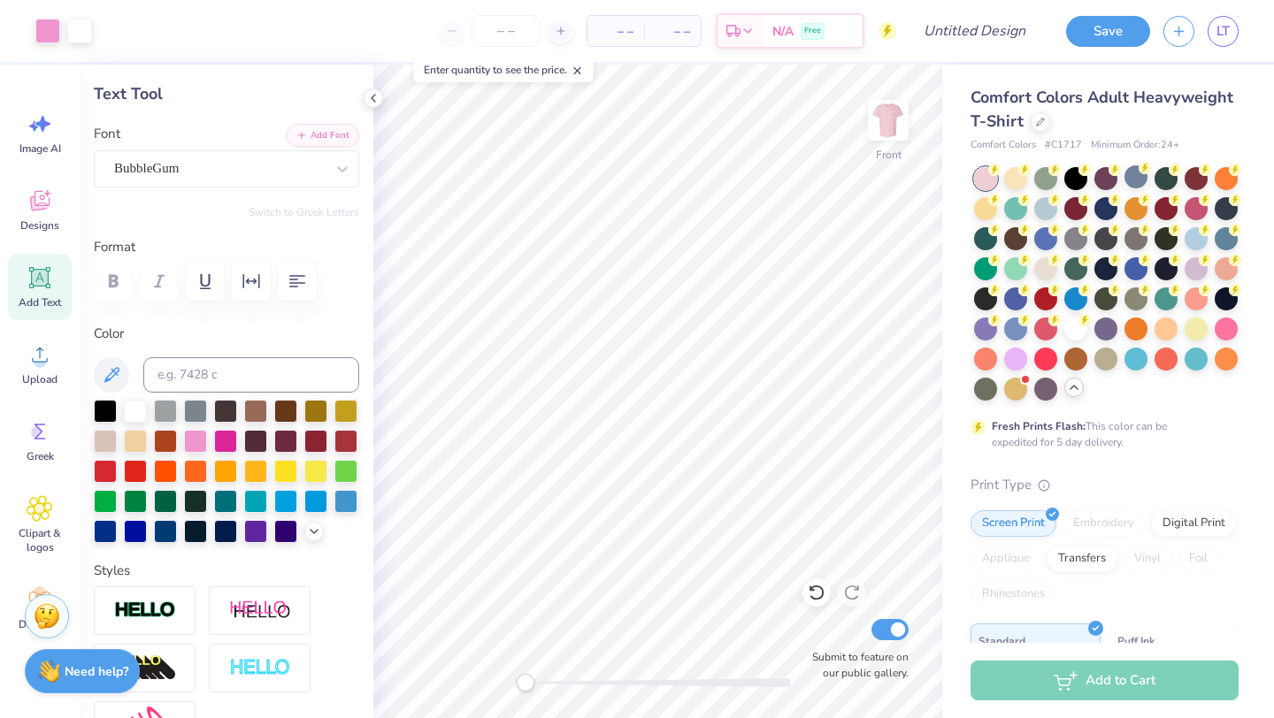
click at [49, 295] on span "Add Text" at bounding box center [40, 302] width 42 height 14
type input "5.69"
type input "1.65"
type input "12.93"
type textarea "FTK"
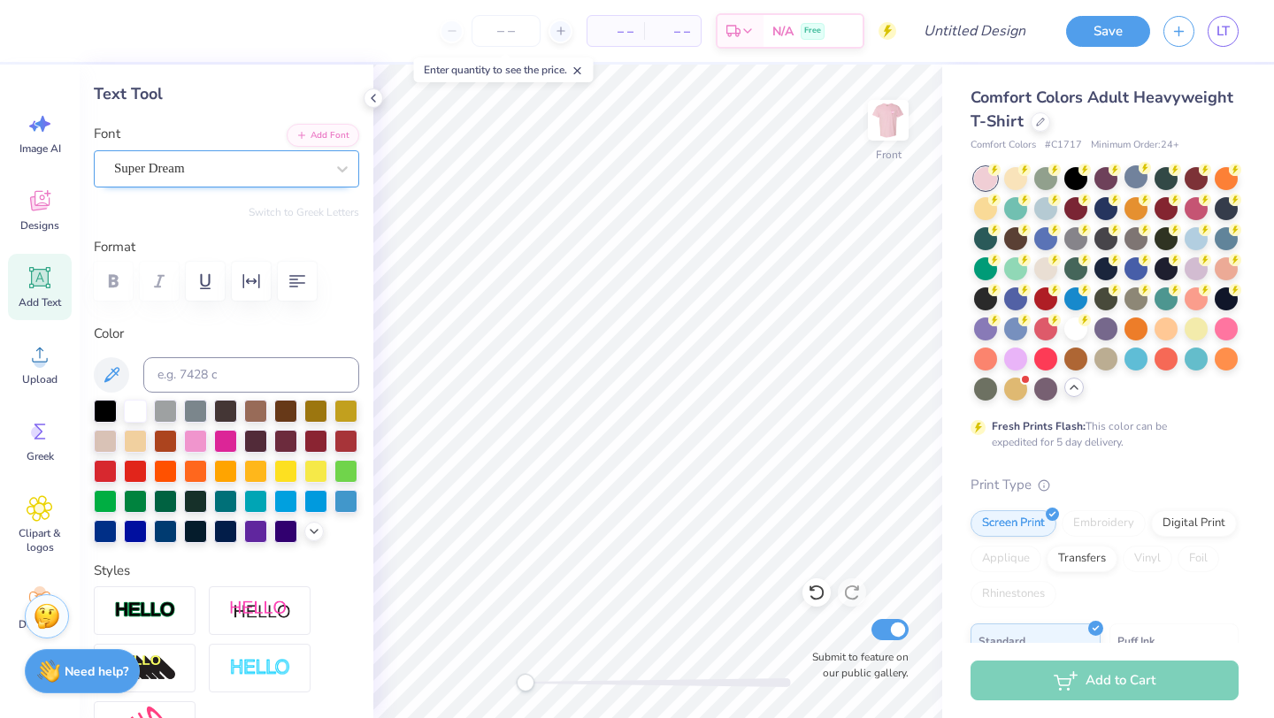
click at [268, 176] on div "Super Dream" at bounding box center [219, 168] width 214 height 27
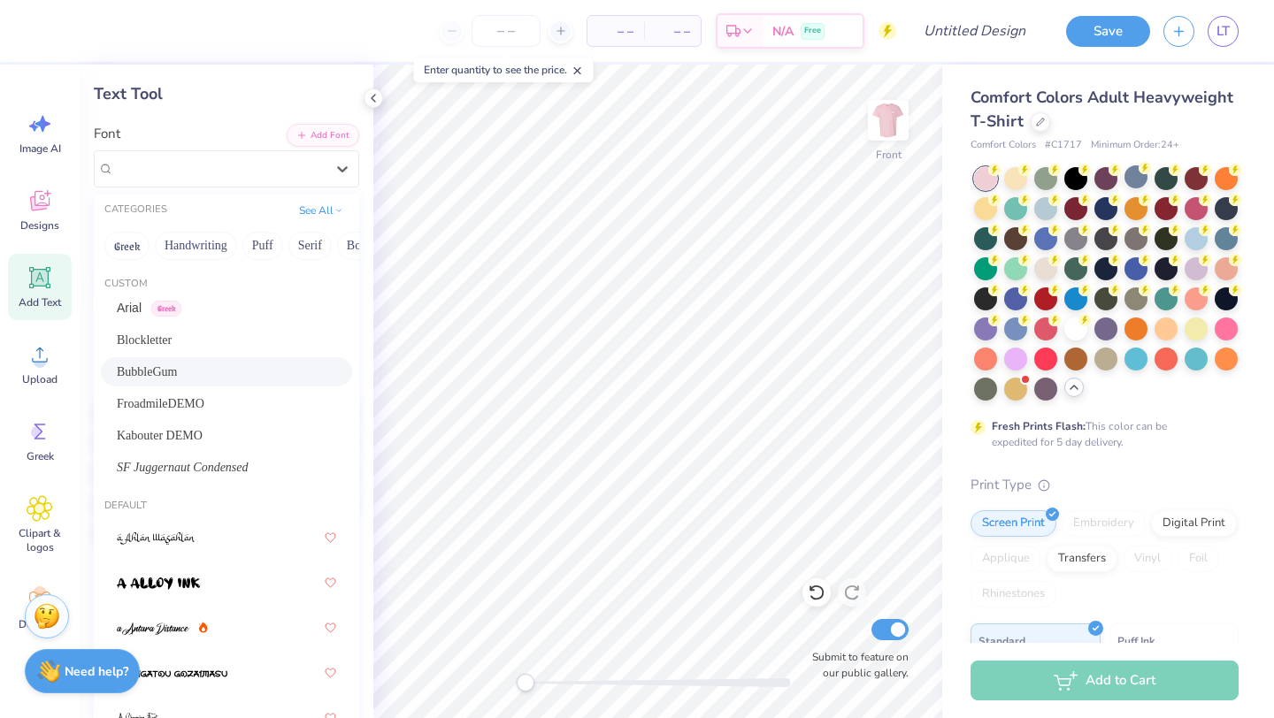
click at [236, 372] on div "BubbleGum" at bounding box center [226, 372] width 219 height 19
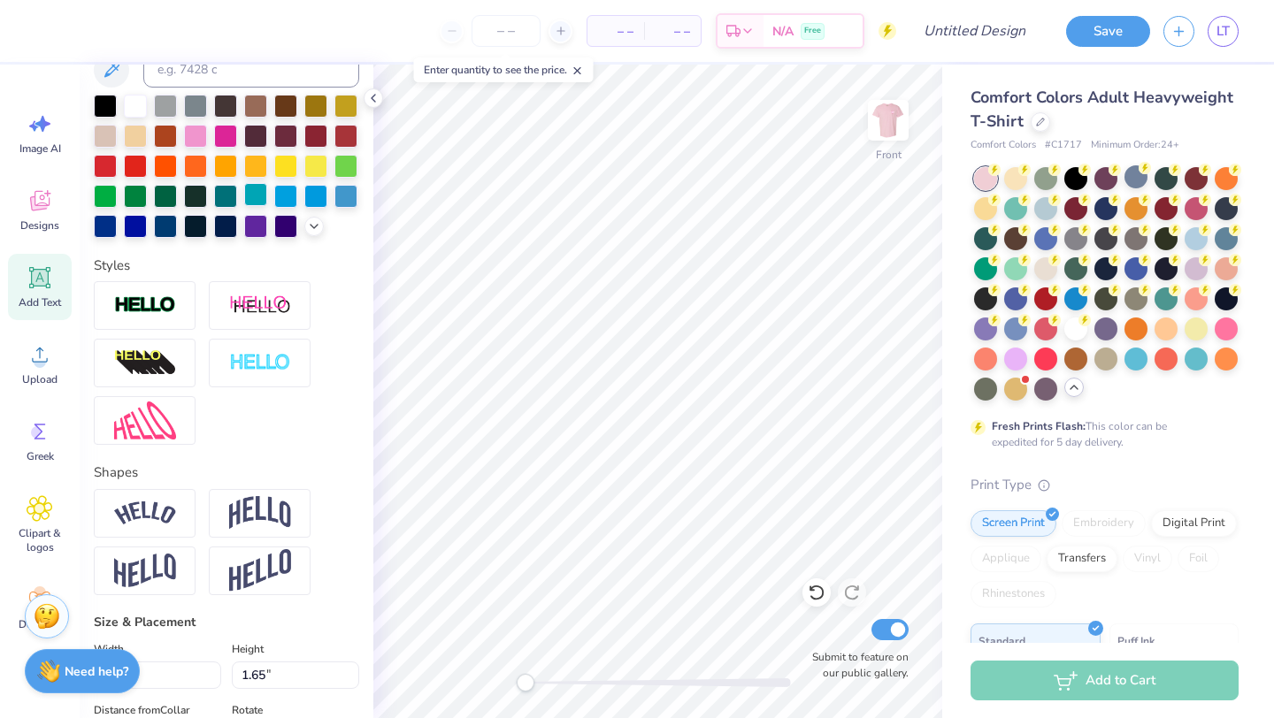
scroll to position [406, 0]
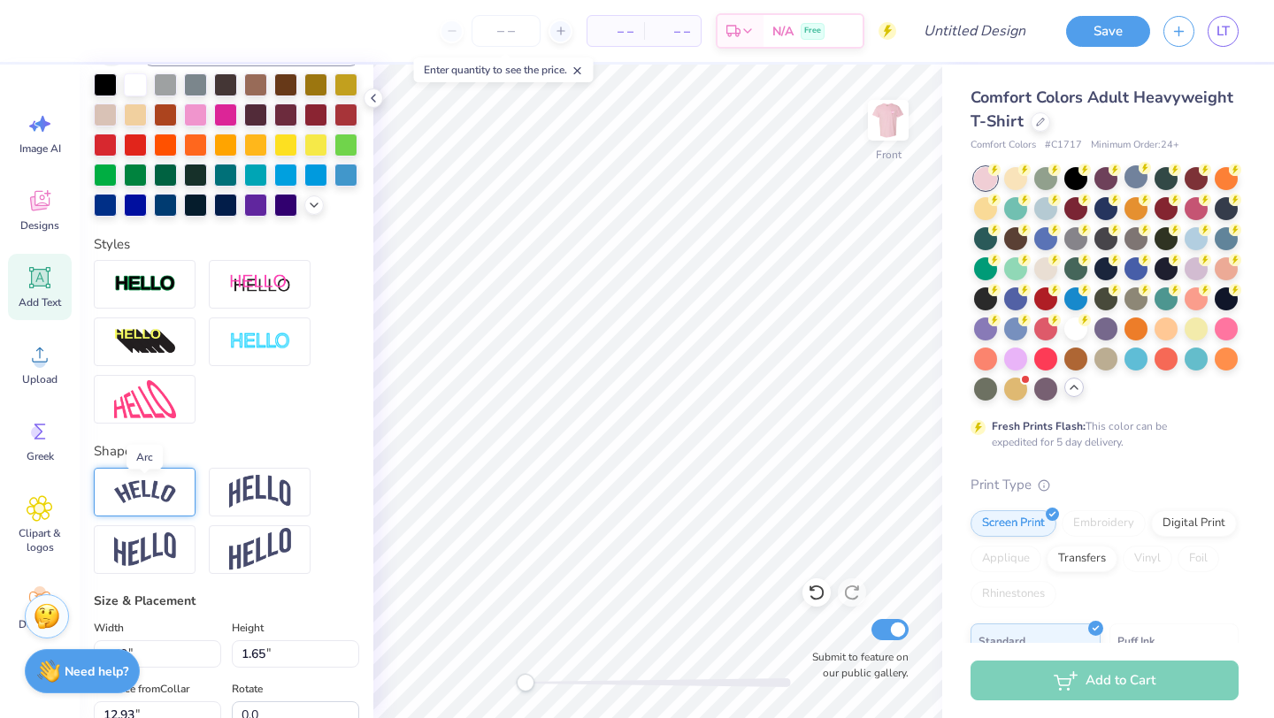
click at [168, 500] on img at bounding box center [145, 492] width 62 height 24
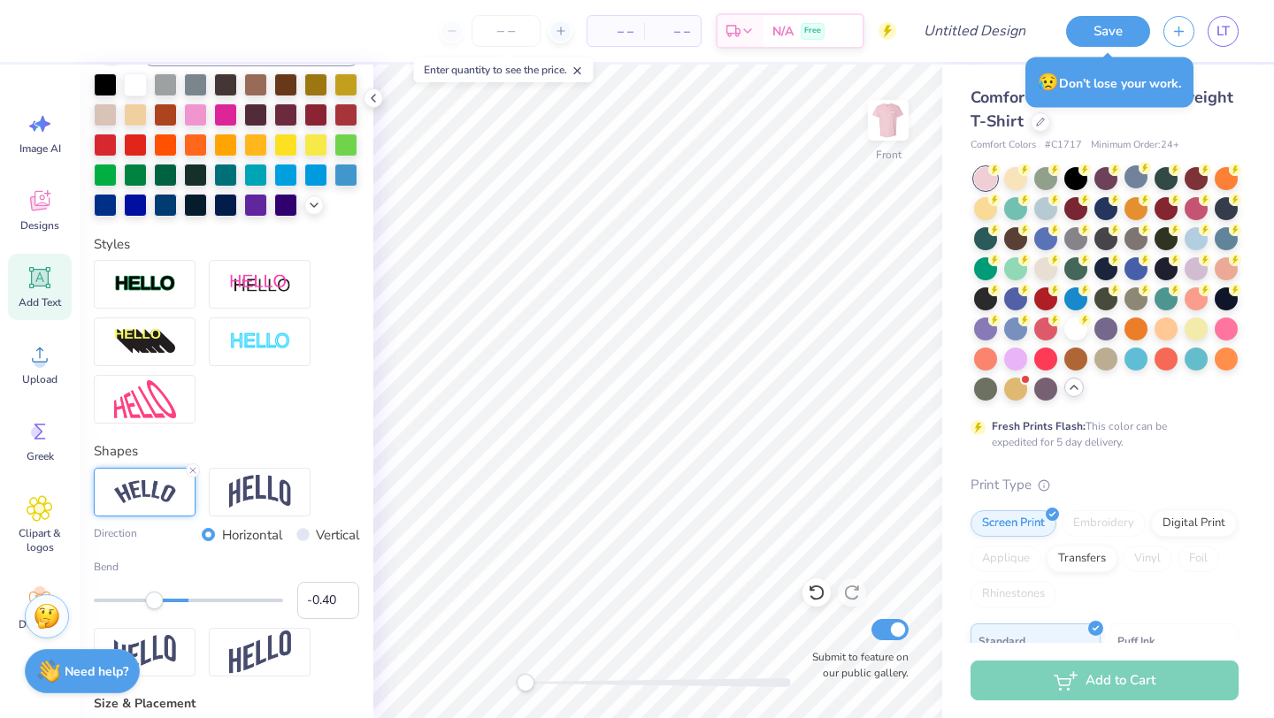
type input "-0.41"
drag, startPoint x: 232, startPoint y: 603, endPoint x: 149, endPoint y: 616, distance: 83.2
click at [149, 616] on div "Bend -0.41" at bounding box center [226, 589] width 265 height 60
type input "13.29"
type input "3.08"
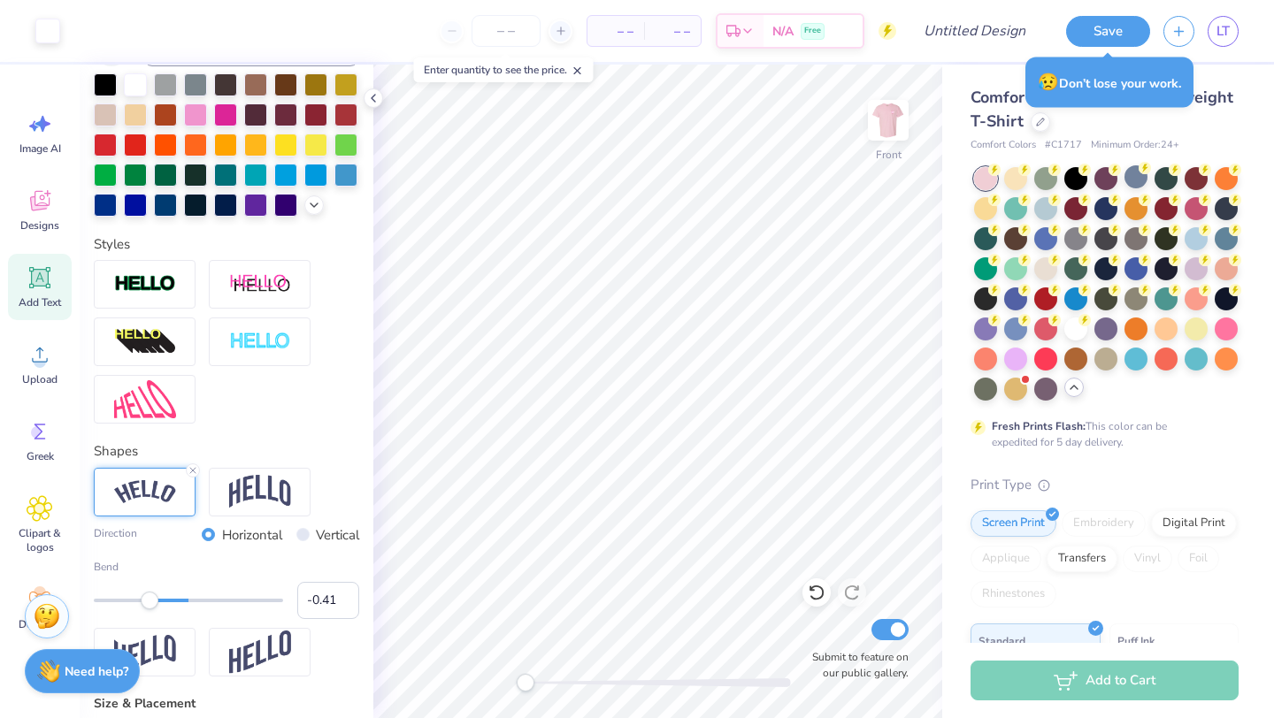
type input "5.42"
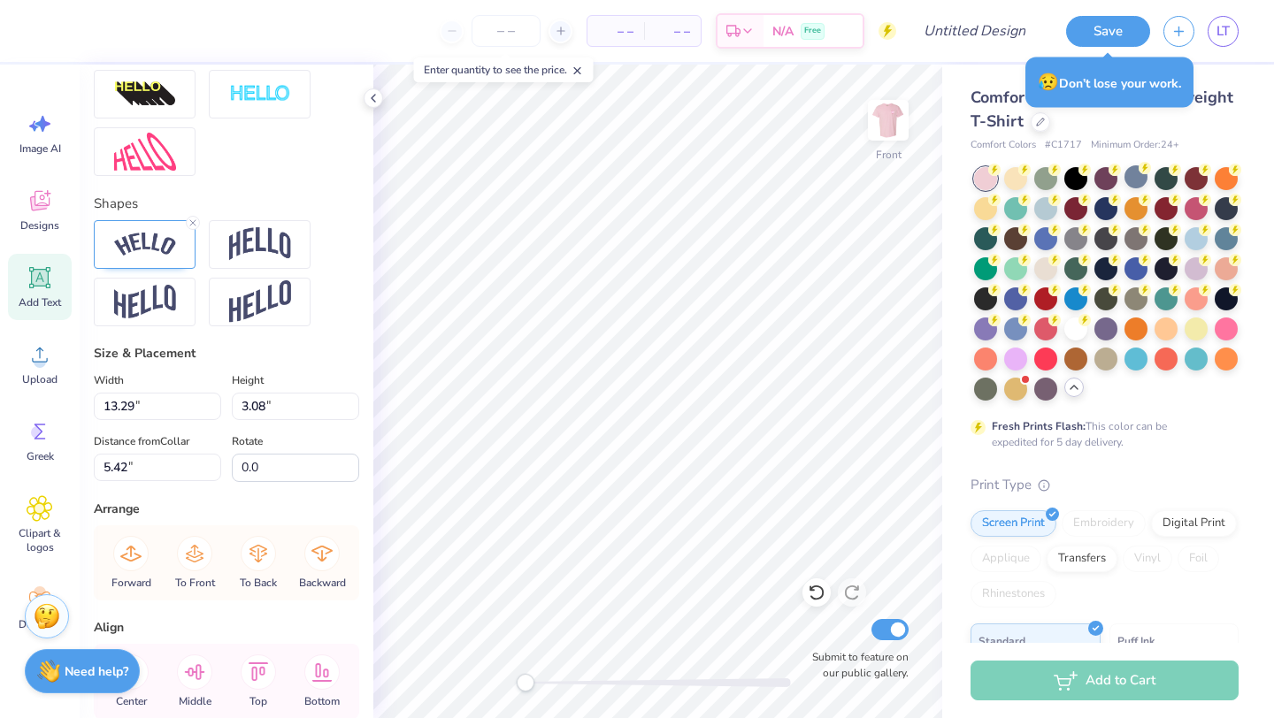
scroll to position [632, 0]
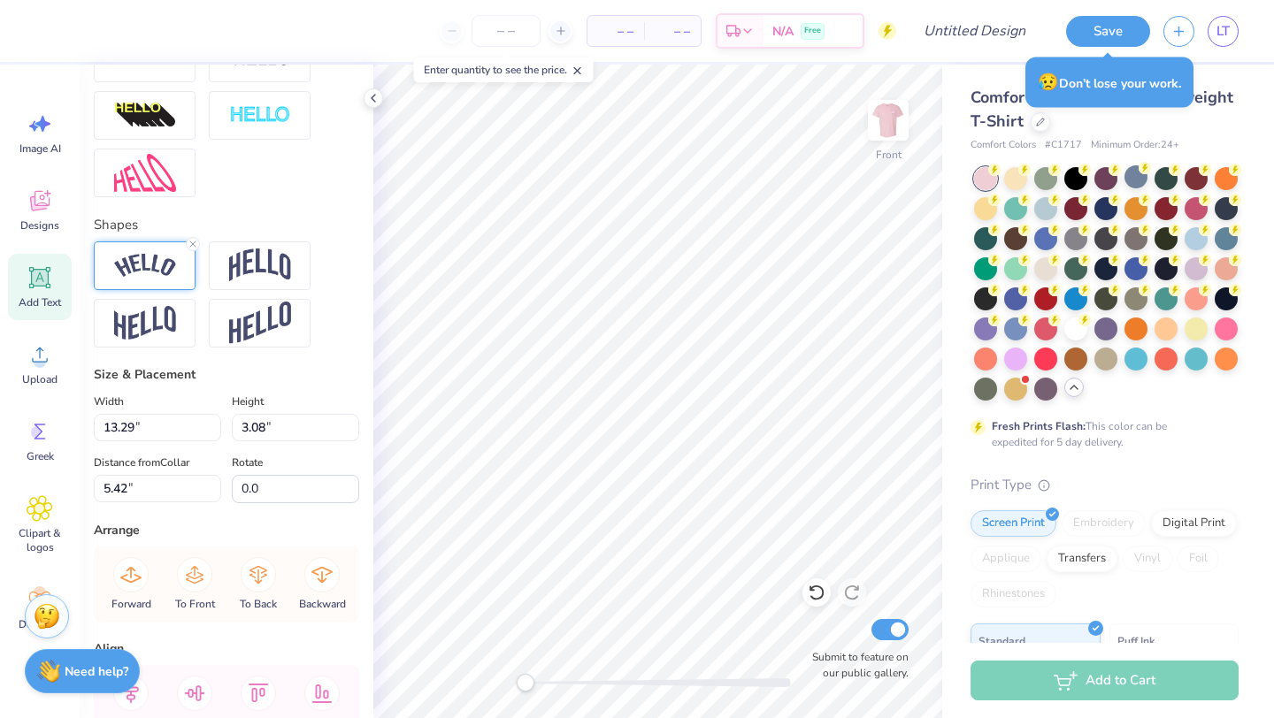
click at [151, 271] on img at bounding box center [145, 266] width 62 height 24
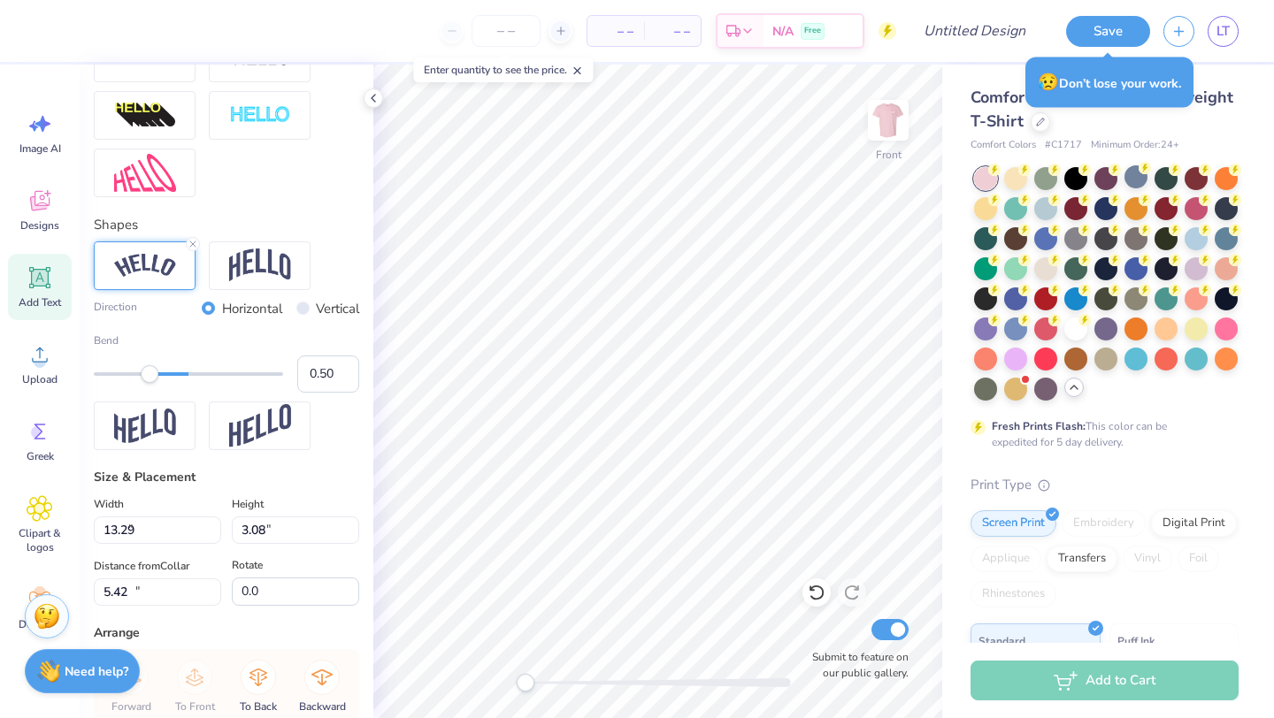
type input "5.69"
type input "2.18"
type input "12.66"
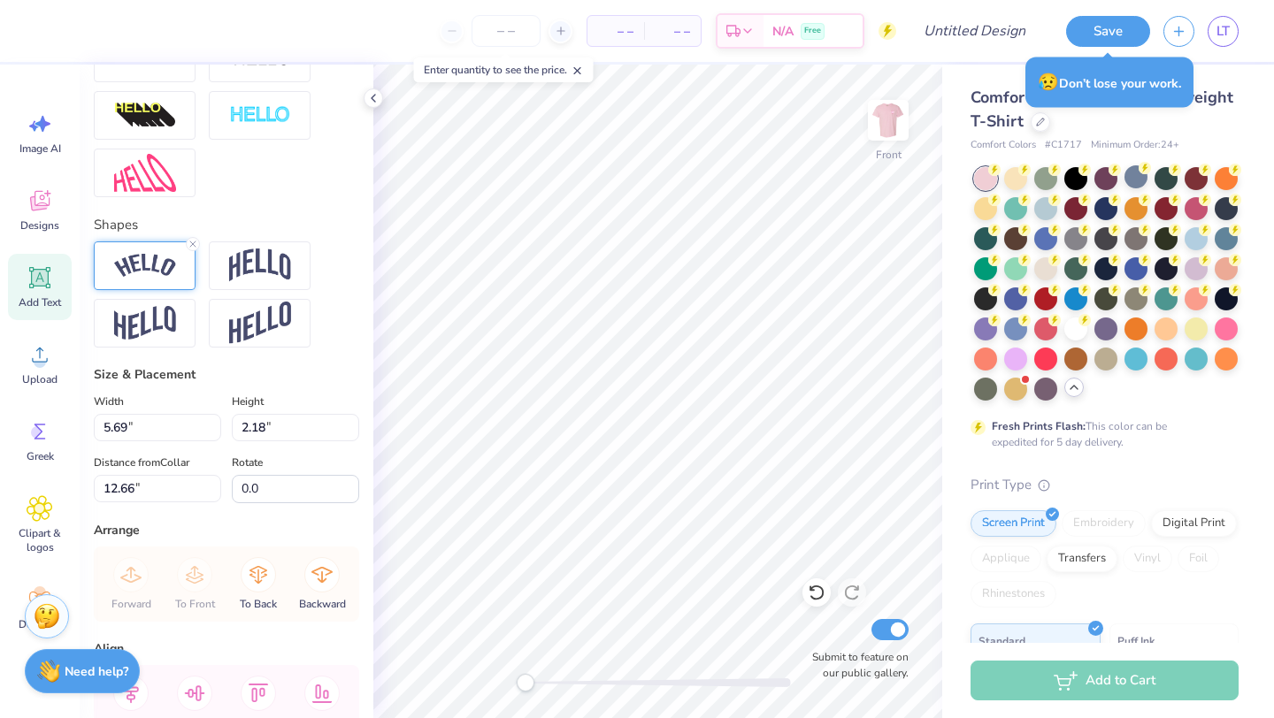
click at [154, 259] on img at bounding box center [145, 266] width 62 height 24
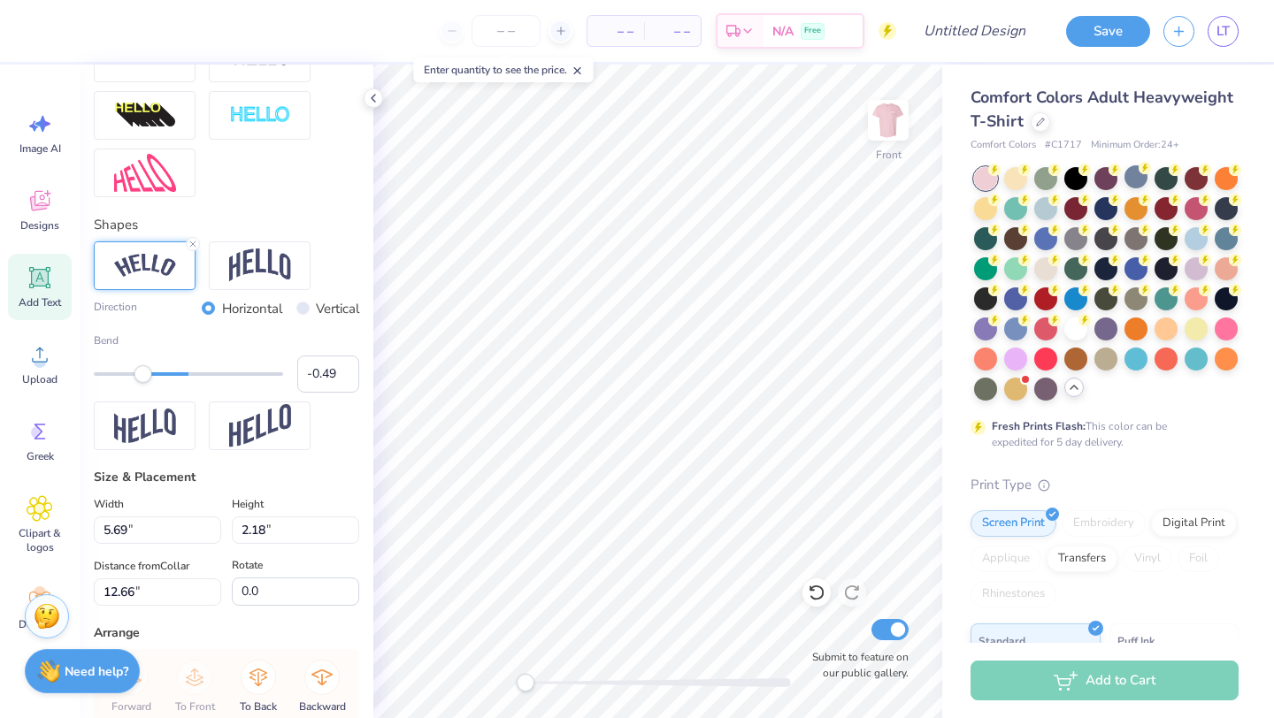
type input "-0.50"
click at [142, 374] on div "Accessibility label" at bounding box center [142, 374] width 18 height 18
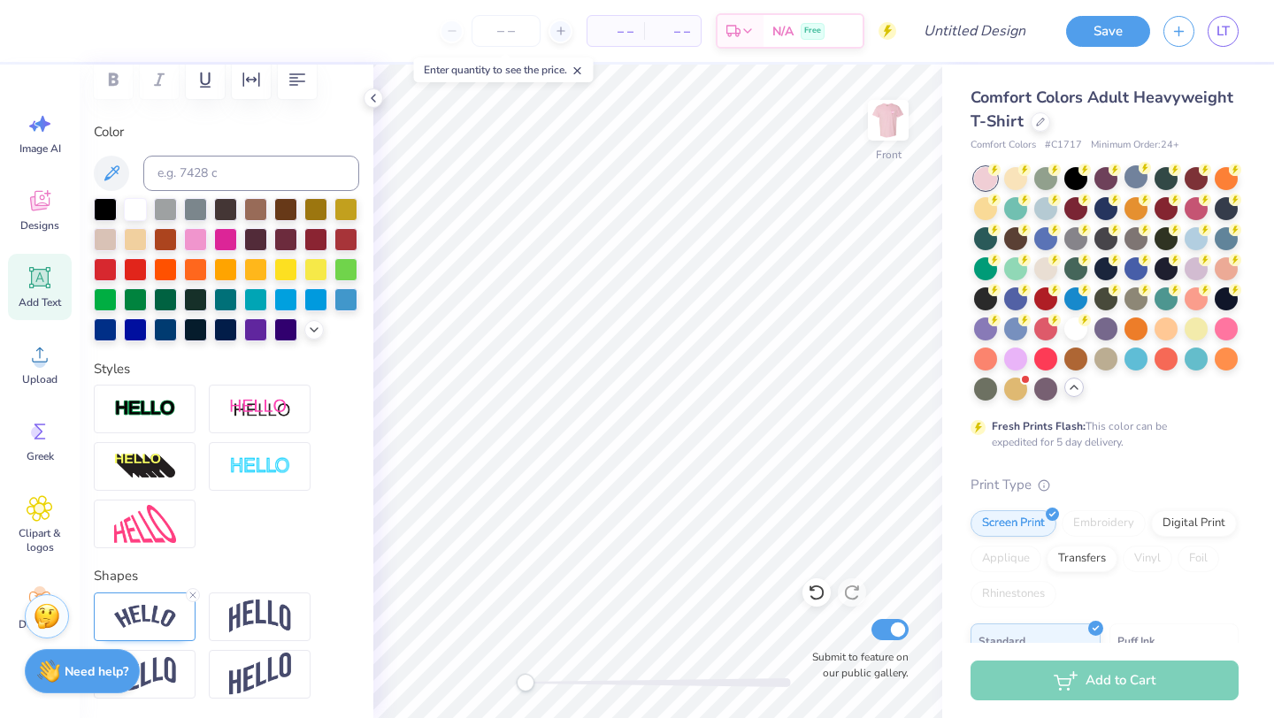
scroll to position [313, 0]
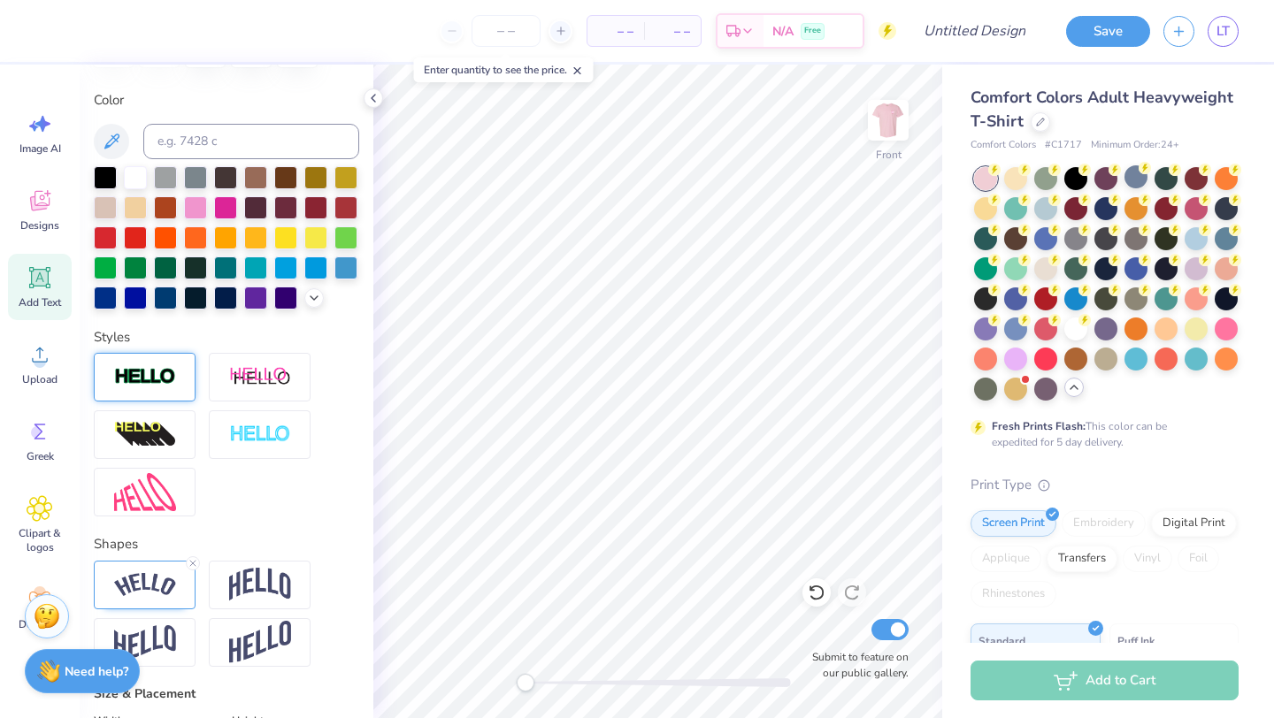
click at [155, 374] on img at bounding box center [145, 377] width 62 height 20
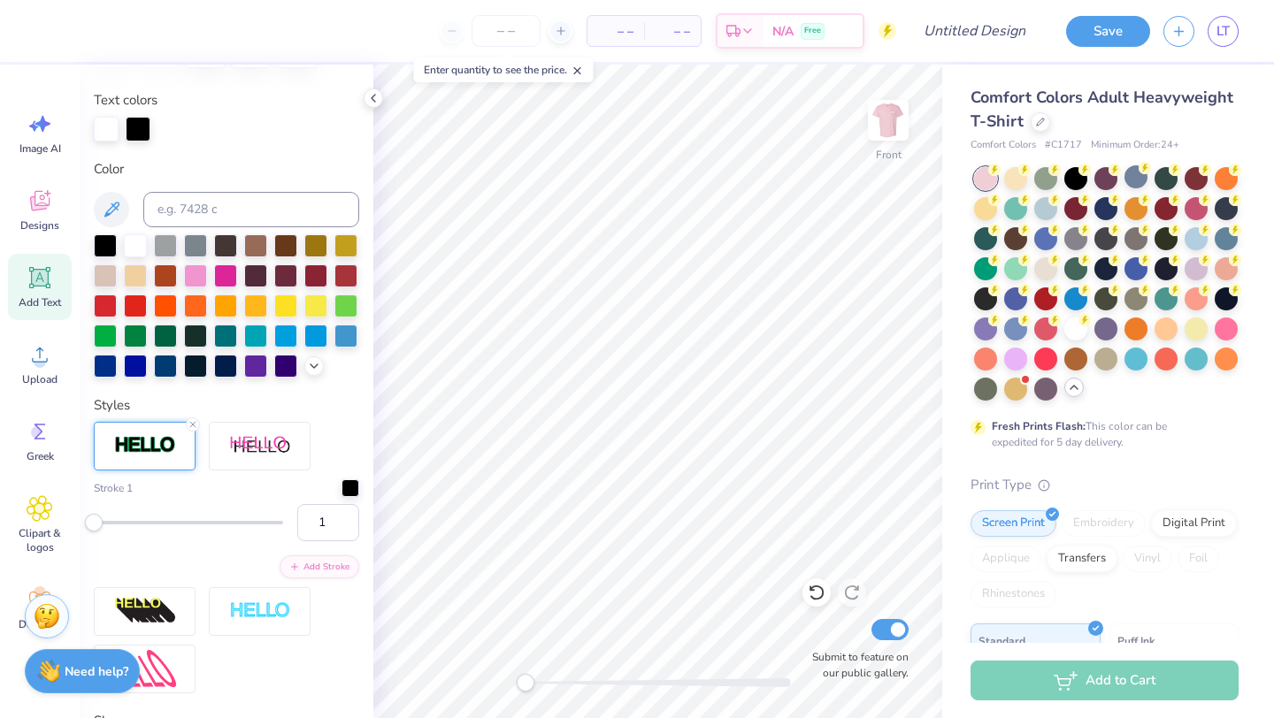
click at [196, 425] on icon at bounding box center [193, 424] width 11 height 11
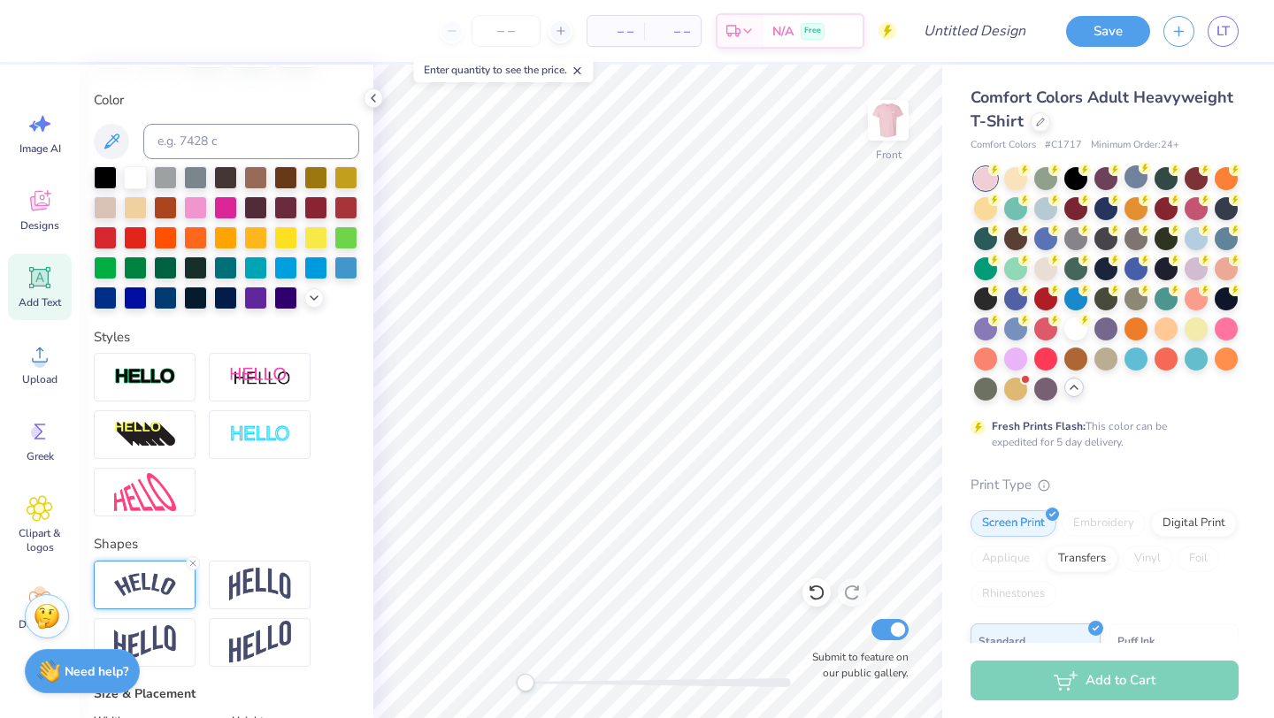
click at [148, 580] on img at bounding box center [145, 585] width 62 height 24
type input "0.00"
drag, startPoint x: 145, startPoint y: 696, endPoint x: 188, endPoint y: 688, distance: 44.1
click at [188, 688] on div "Accessibility label" at bounding box center [189, 694] width 18 height 18
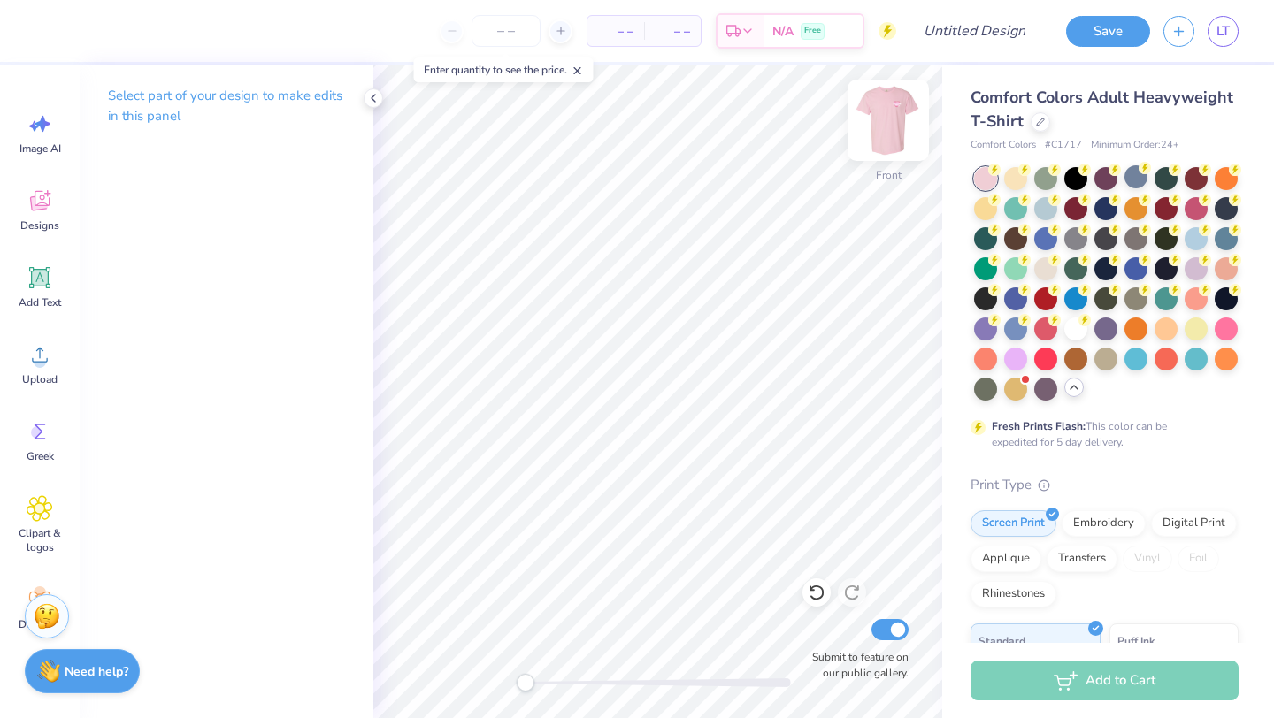
click at [877, 134] on img at bounding box center [888, 120] width 71 height 71
click at [900, 138] on img at bounding box center [888, 120] width 71 height 71
click at [1105, 32] on button "Save" at bounding box center [1108, 28] width 84 height 31
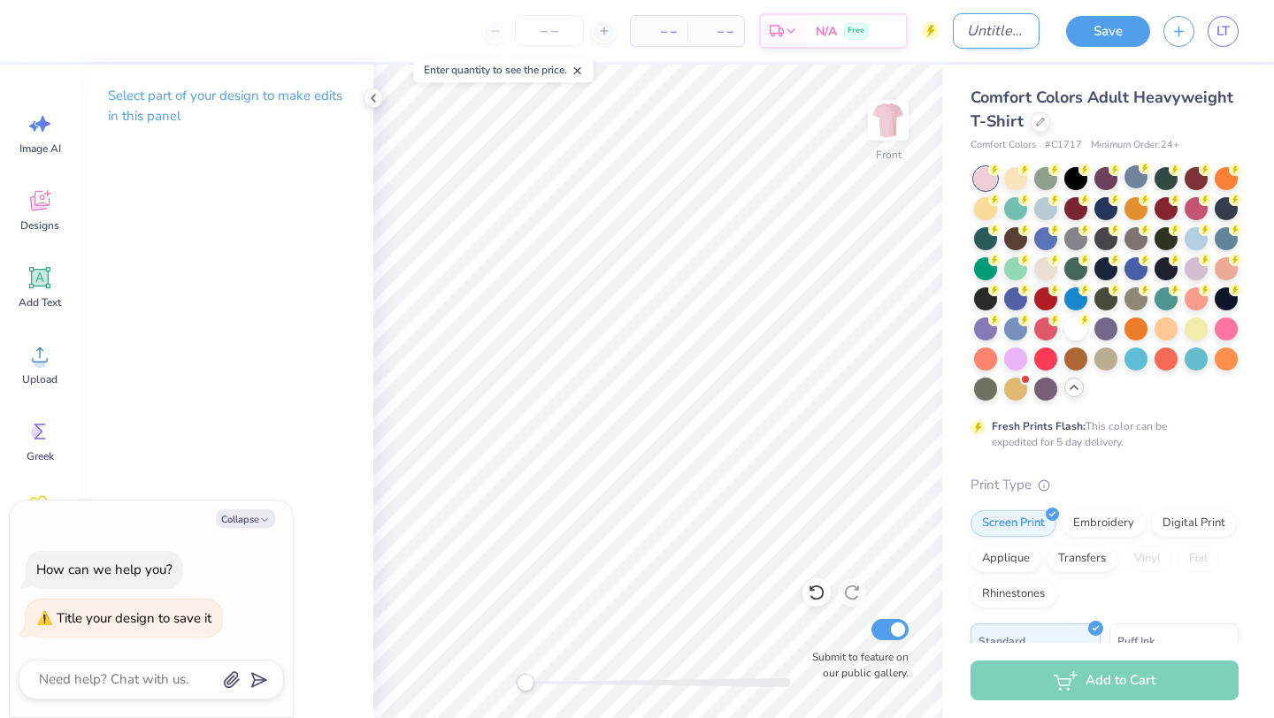
type textarea "x"
click at [975, 32] on input "Design Title" at bounding box center [996, 30] width 87 height 35
drag, startPoint x: 968, startPoint y: 32, endPoint x: 1110, endPoint y: 28, distance: 142.5
click at [1110, 30] on div "– – Per Item – – Total Est. Delivery N/A Free Design Title Save LT" at bounding box center [637, 31] width 1274 height 62
type input "p"
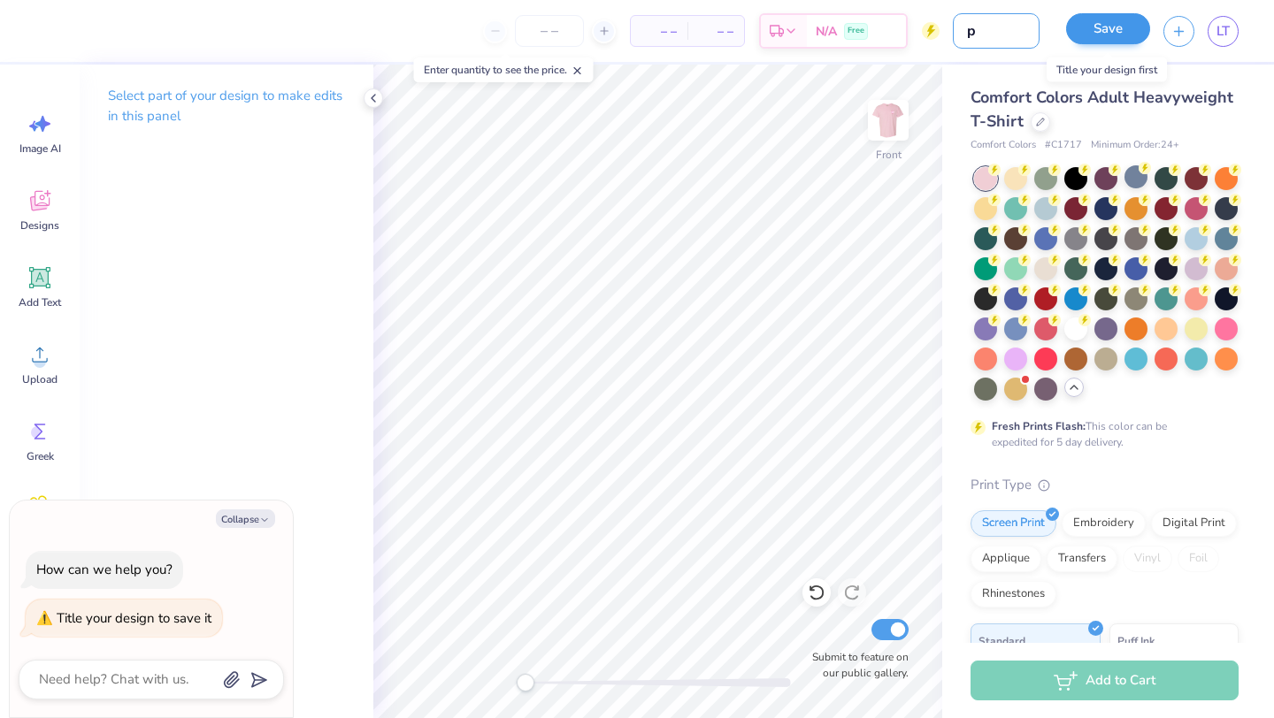
type textarea "x"
type input "po"
type textarea "x"
type input "pow"
type textarea "x"
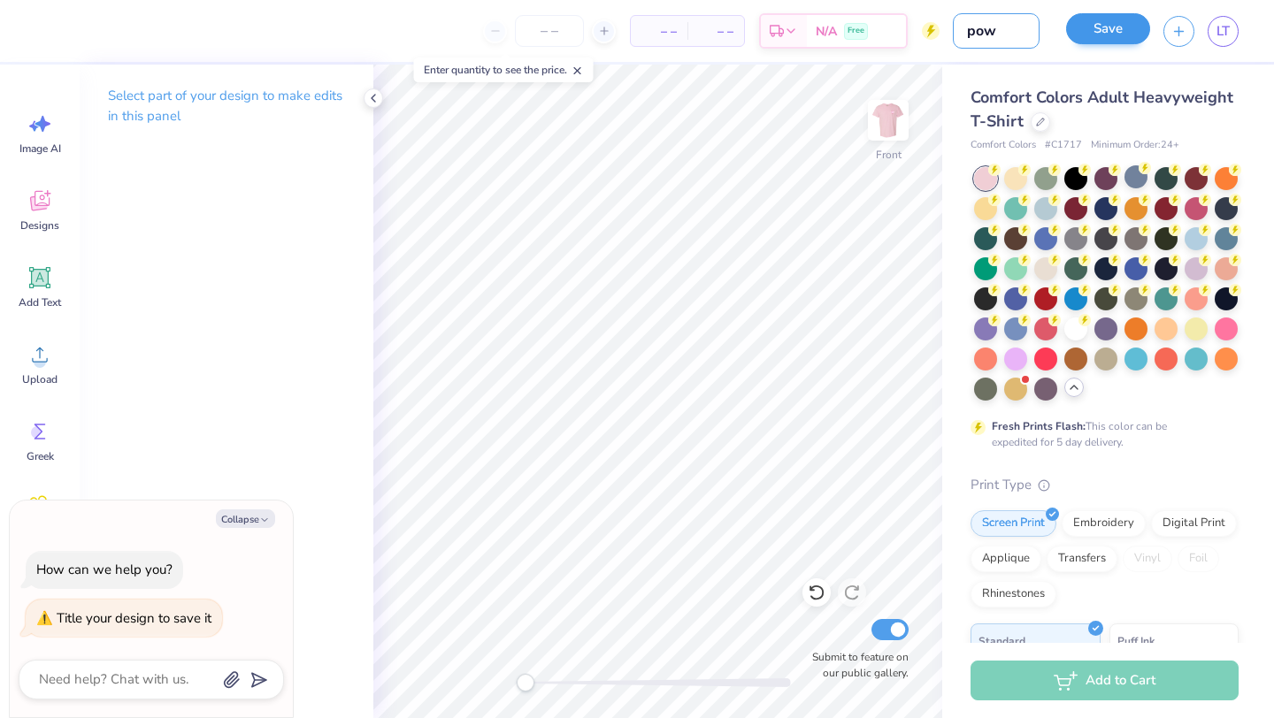
type input "powd"
type textarea "x"
type input "powde"
type textarea "x"
type input "powder"
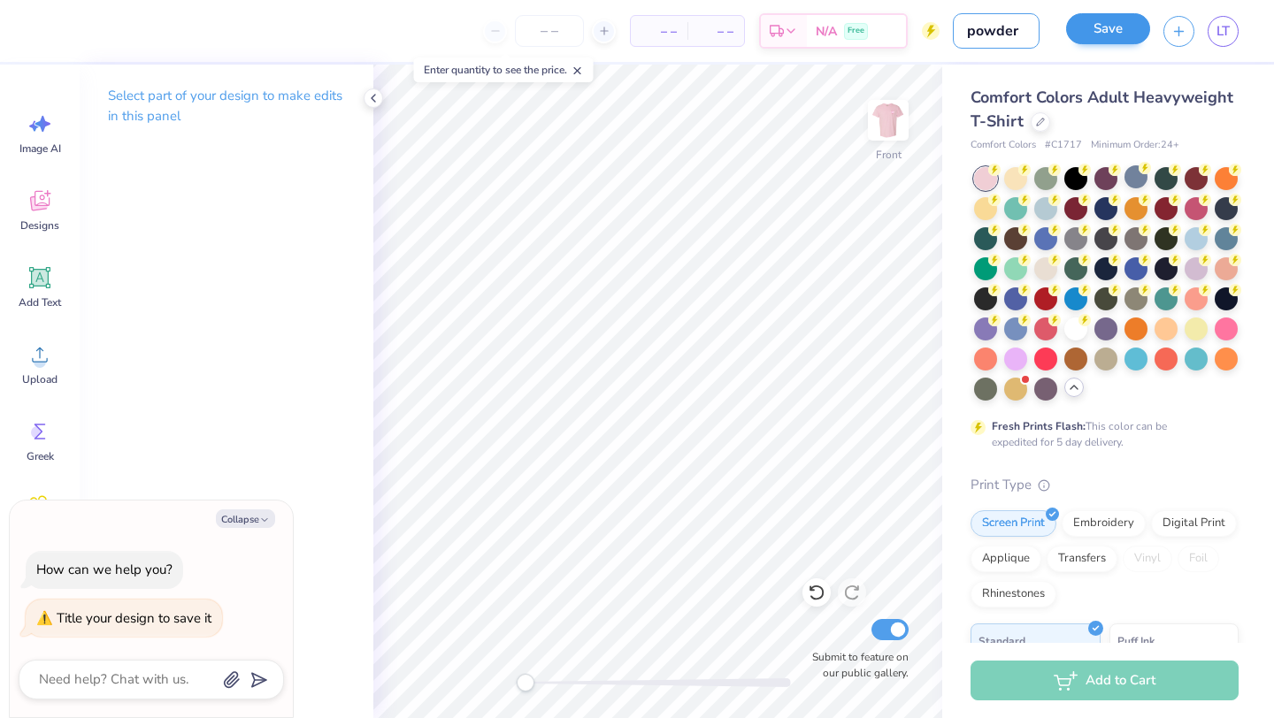
type textarea "x"
type input "powderp"
type textarea "x"
type input "powderpu"
type textarea "x"
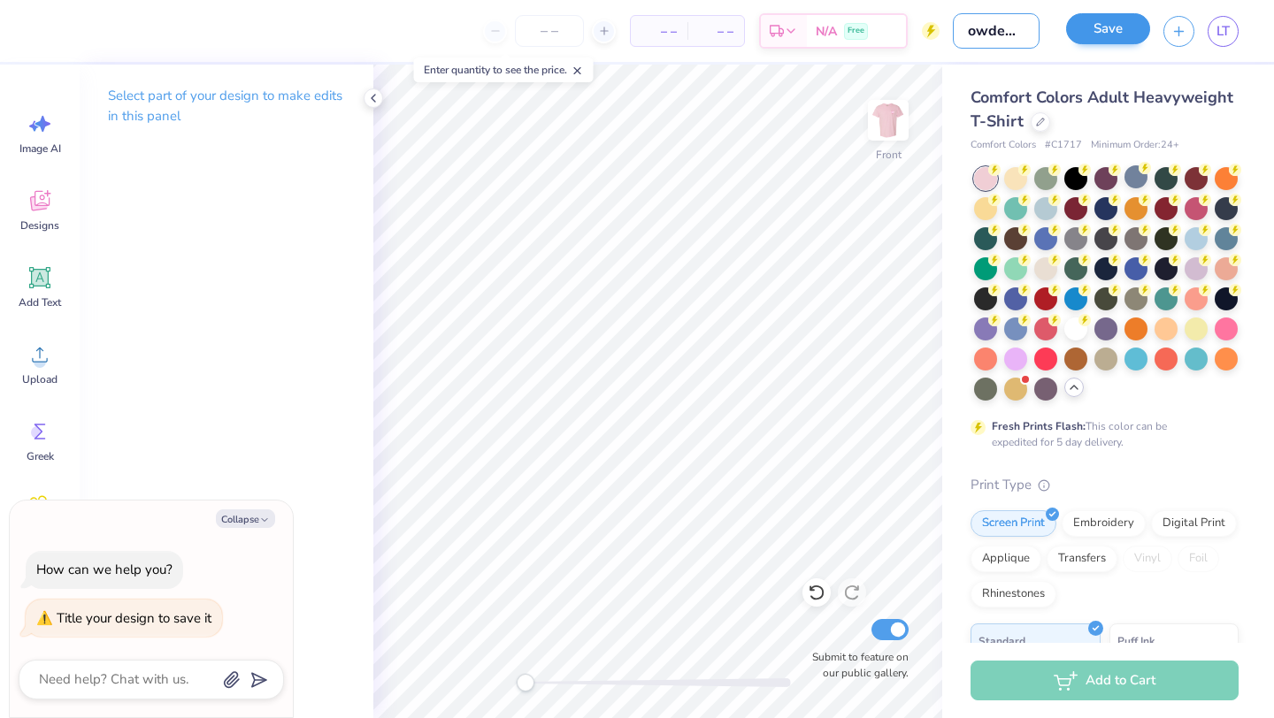
type input "powderpuf"
type textarea "x"
type input "powderpuff"
type textarea "x"
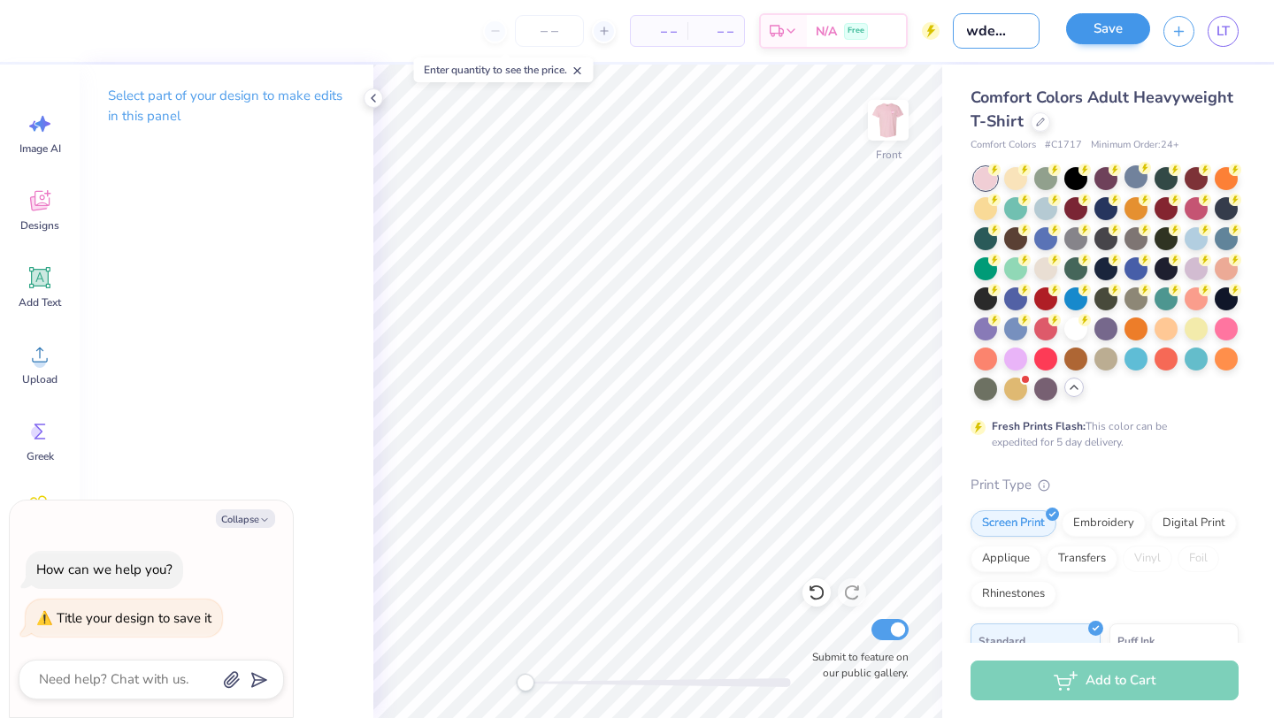
type input "powderpuff"
click at [1119, 30] on button "Save" at bounding box center [1108, 28] width 84 height 31
click at [1227, 34] on span "LT" at bounding box center [1222, 31] width 13 height 20
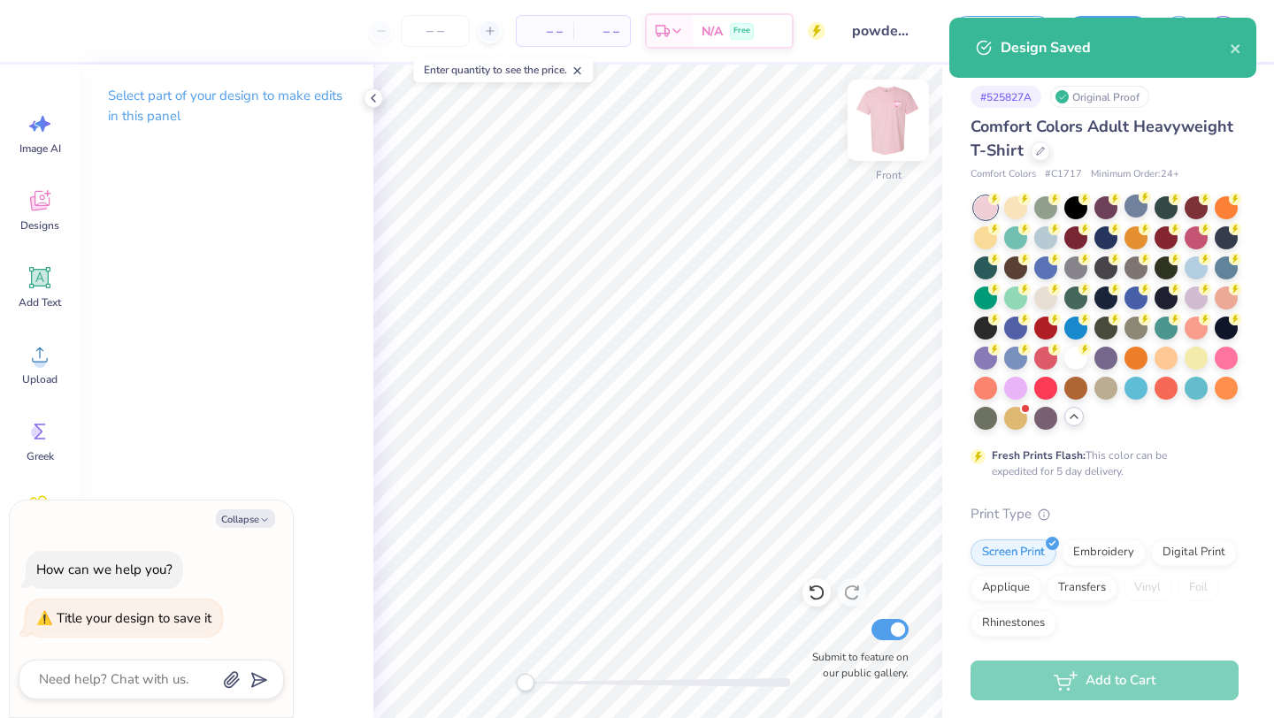
click at [886, 114] on img at bounding box center [888, 120] width 71 height 71
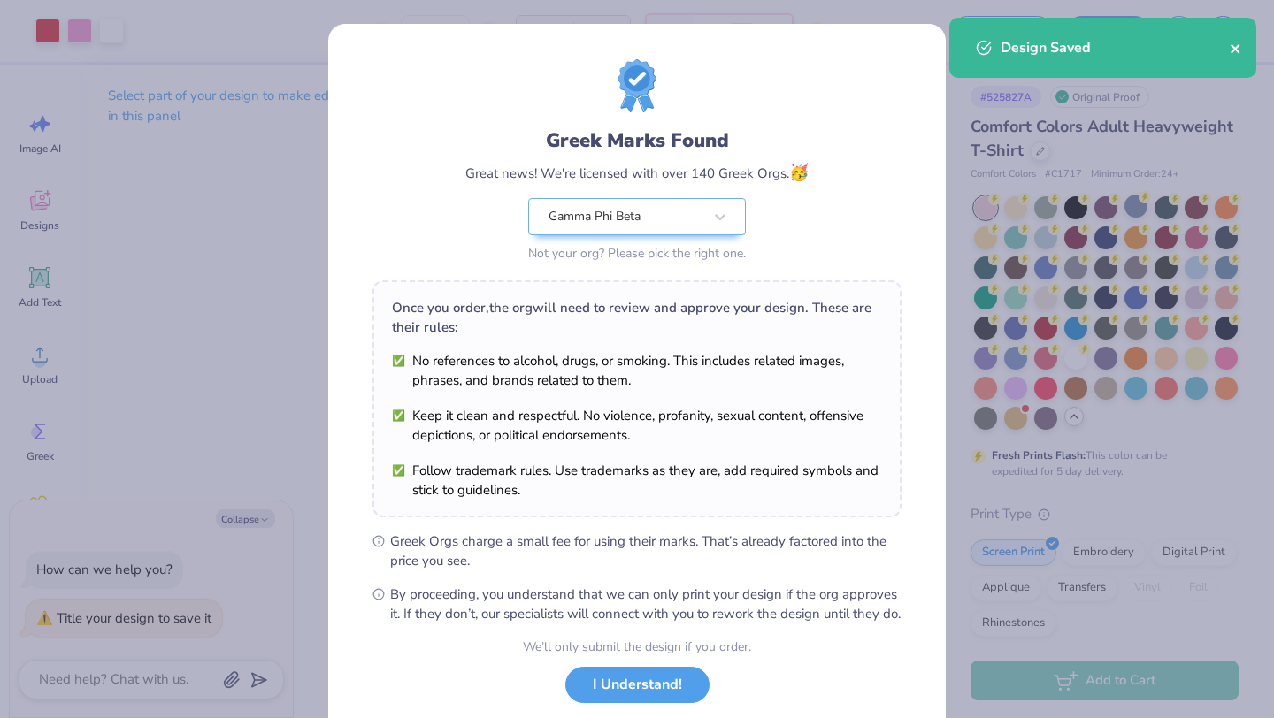
click at [1236, 49] on icon "close" at bounding box center [1234, 48] width 9 height 9
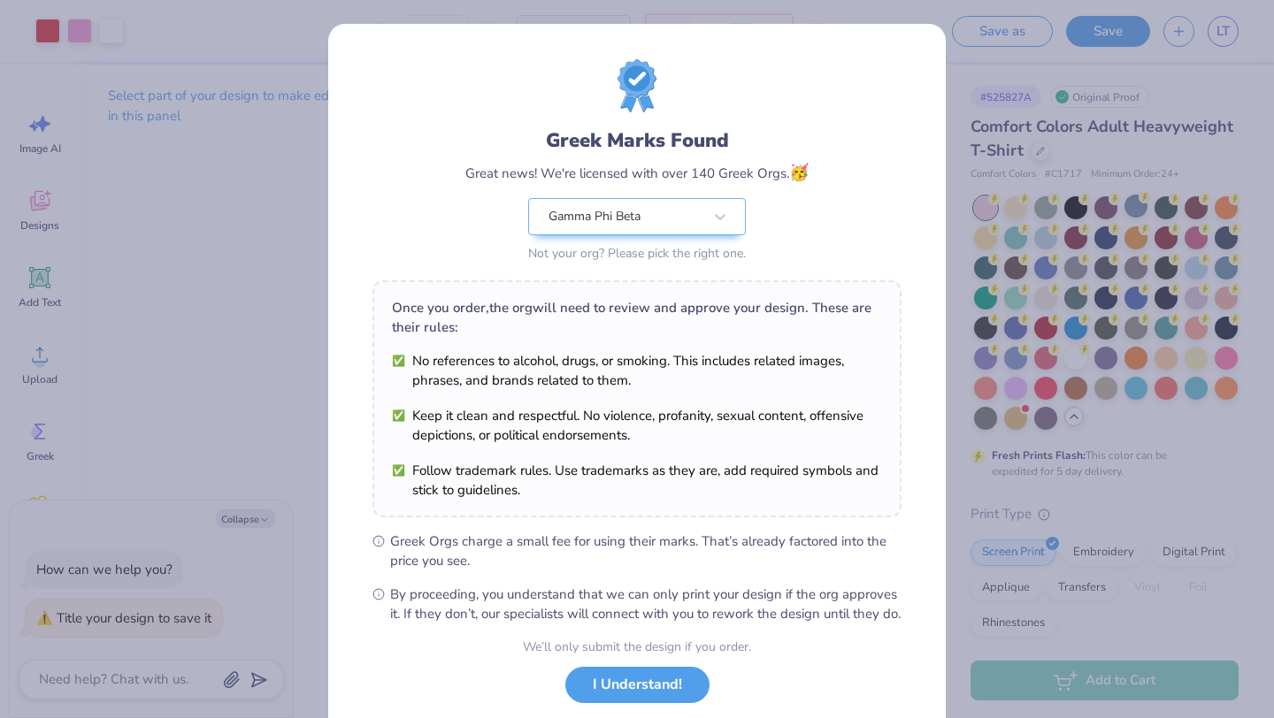
scroll to position [110, 0]
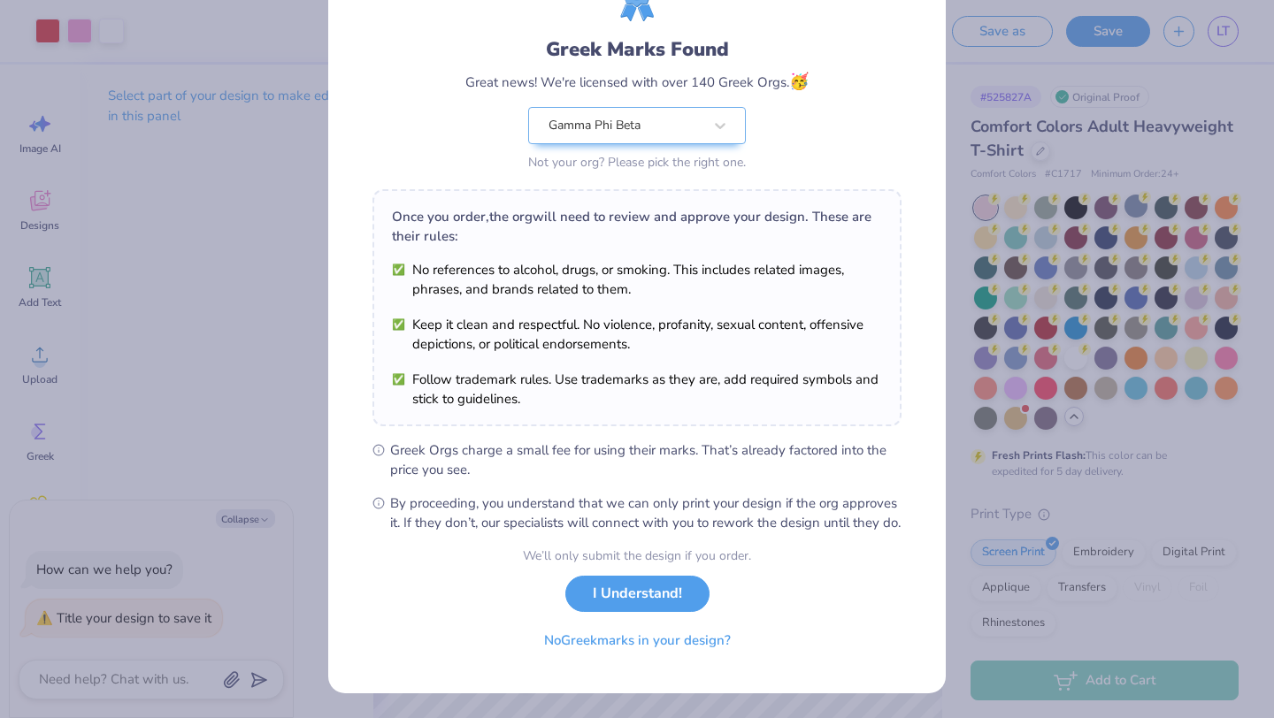
click at [800, 563] on form "Greek Marks Found Great news! We're licensed with over 140 Greek Orgs. 🥳 Gamma …" at bounding box center [636, 313] width 529 height 690
click at [681, 593] on button "I Understand!" at bounding box center [637, 589] width 144 height 36
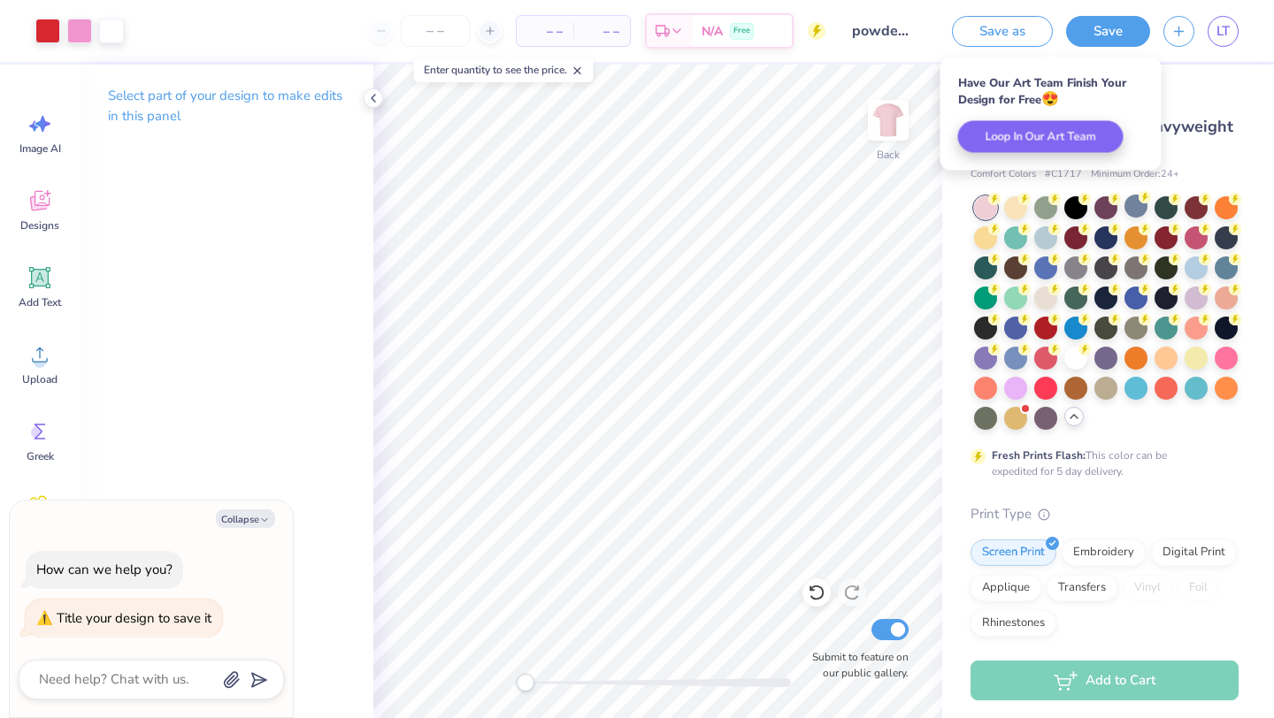
scroll to position [0, 0]
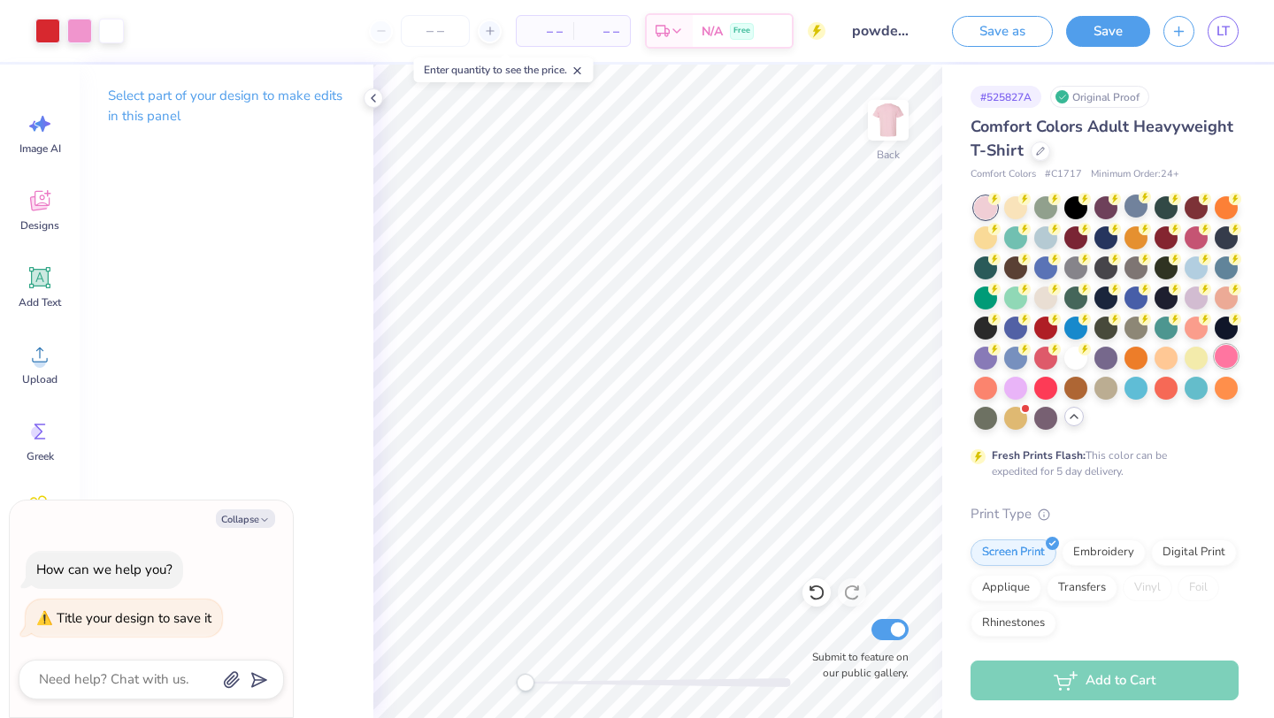
click at [1223, 353] on div at bounding box center [1225, 356] width 23 height 23
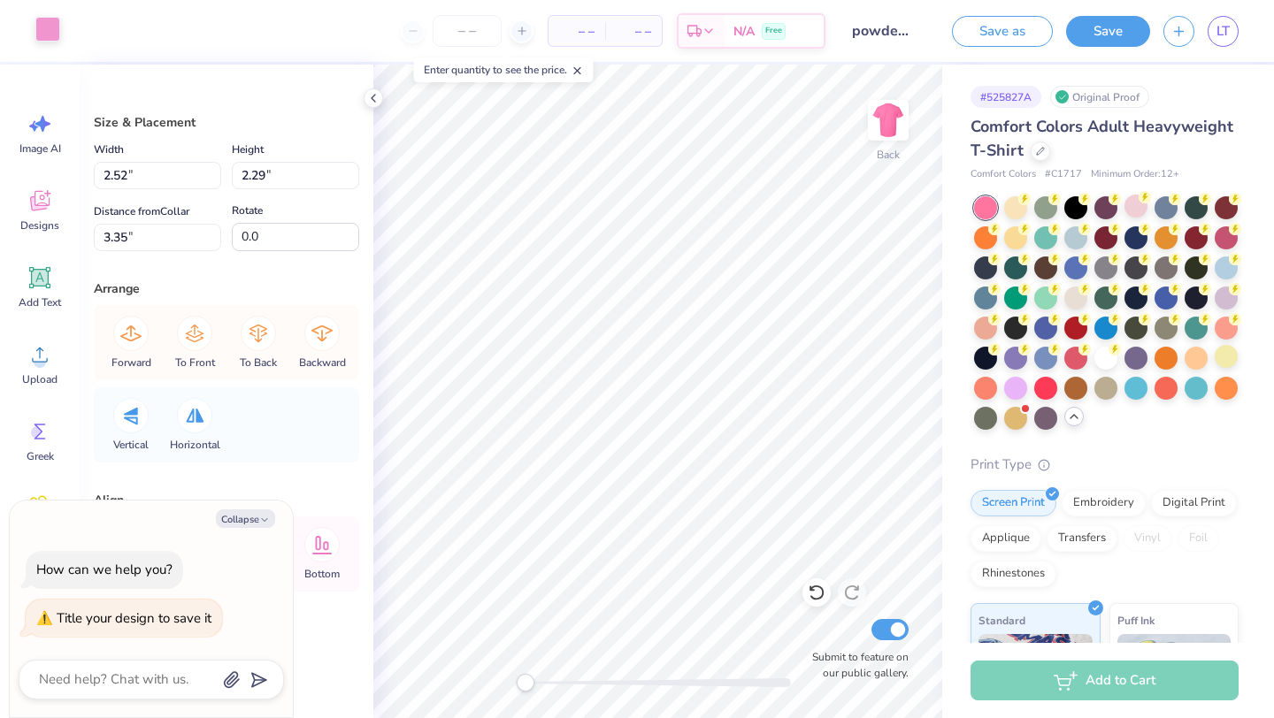
click at [37, 29] on div at bounding box center [47, 29] width 25 height 25
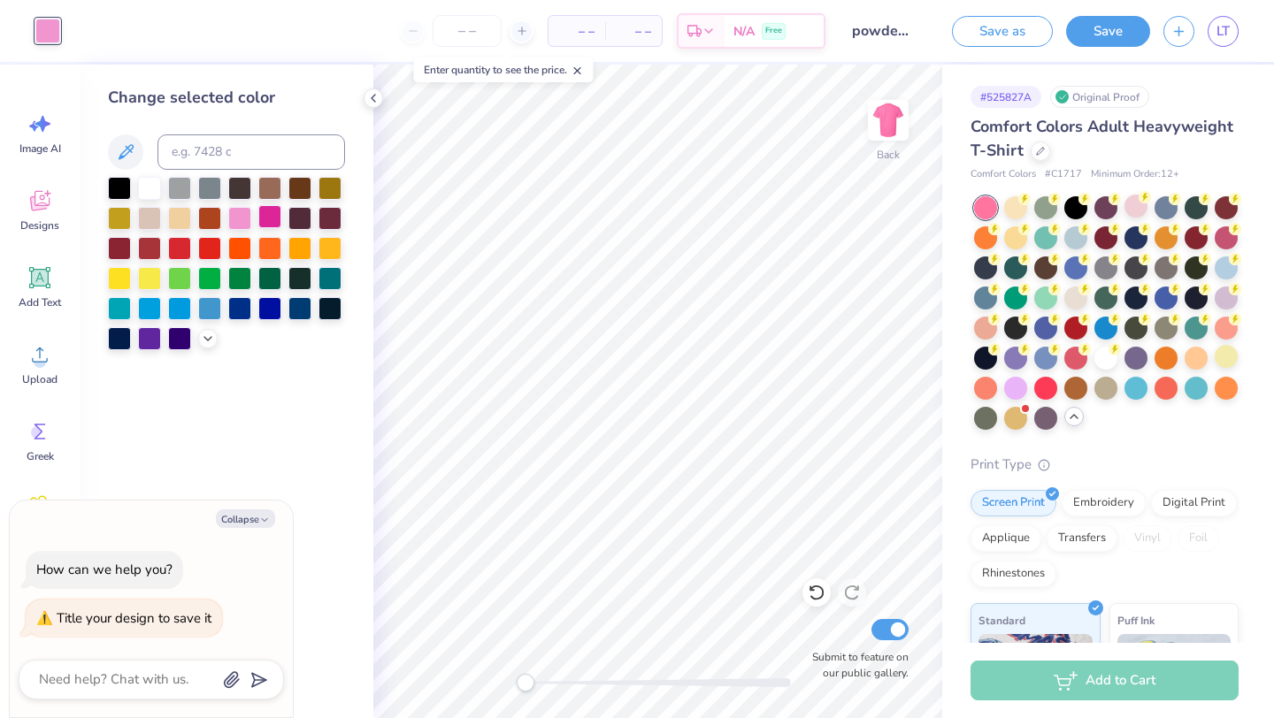
click at [269, 214] on div at bounding box center [269, 216] width 23 height 23
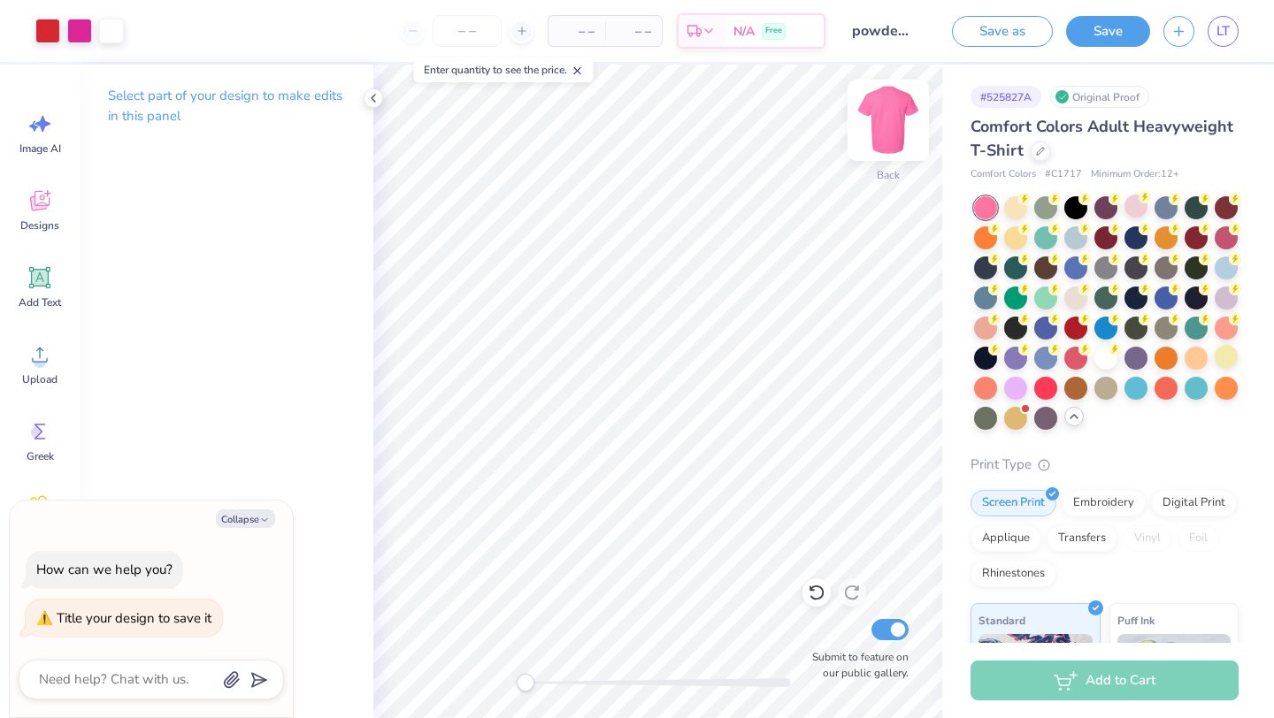
click at [883, 141] on img at bounding box center [888, 120] width 71 height 71
click at [43, 239] on div "Designs" at bounding box center [40, 210] width 64 height 66
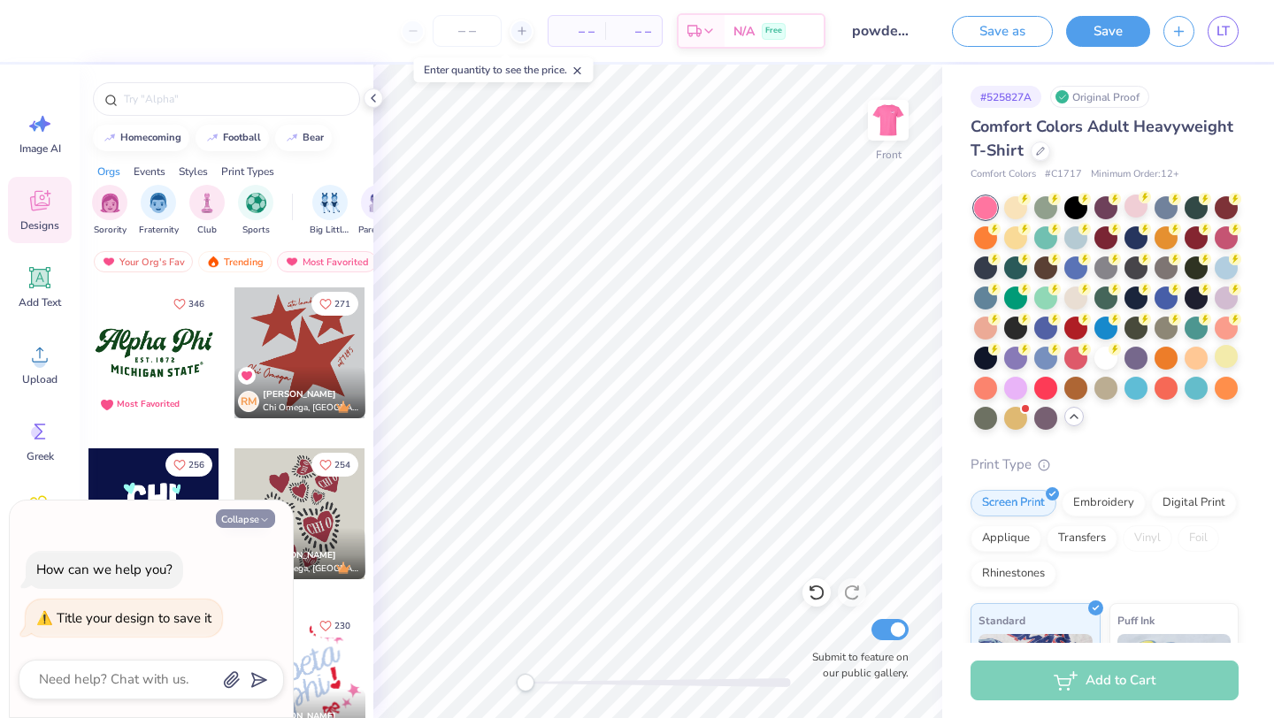
click at [241, 524] on button "Collapse" at bounding box center [245, 518] width 59 height 19
type textarea "x"
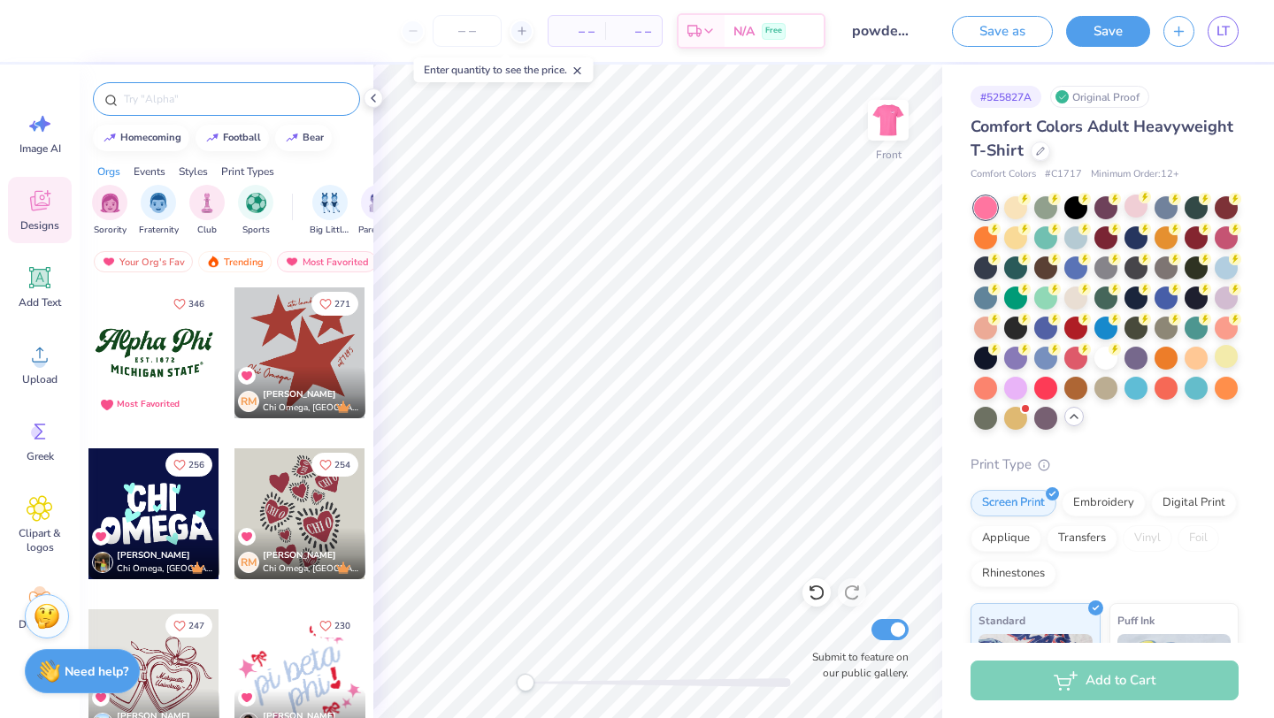
click at [278, 99] on input "text" at bounding box center [235, 99] width 226 height 18
click at [374, 98] on icon at bounding box center [373, 98] width 14 height 14
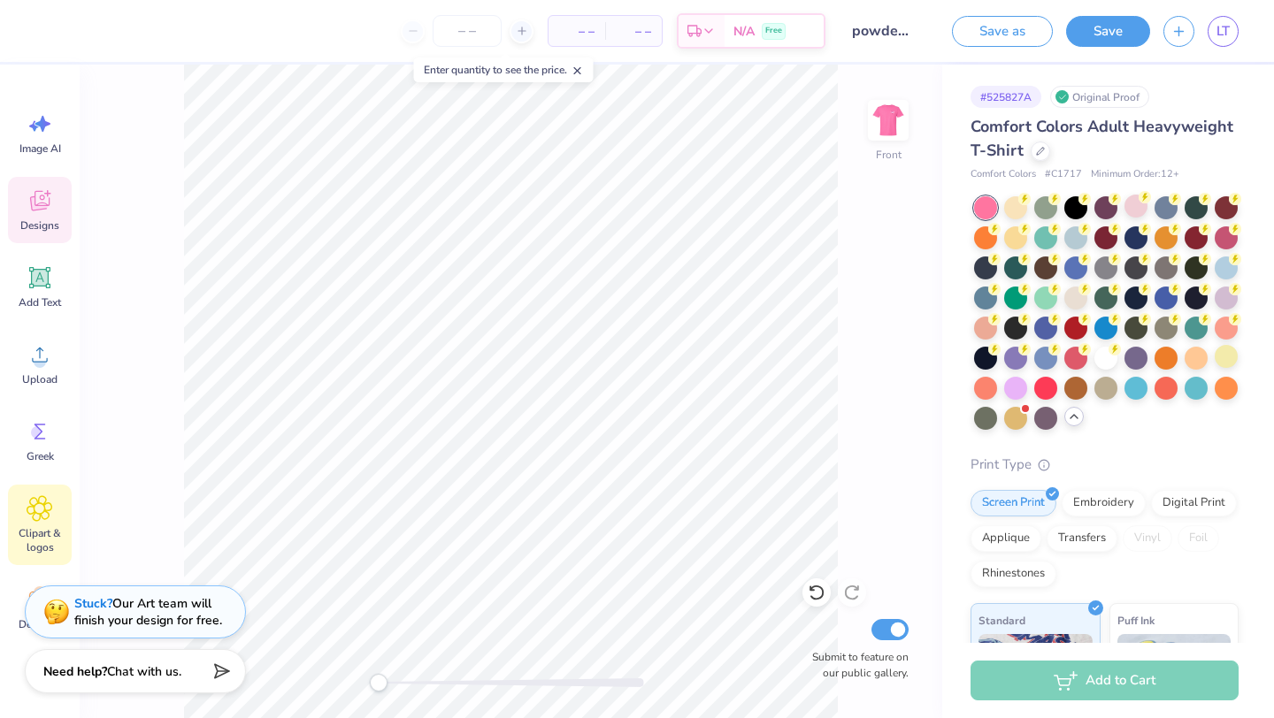
click at [33, 527] on span "Clipart & logos" at bounding box center [40, 540] width 58 height 28
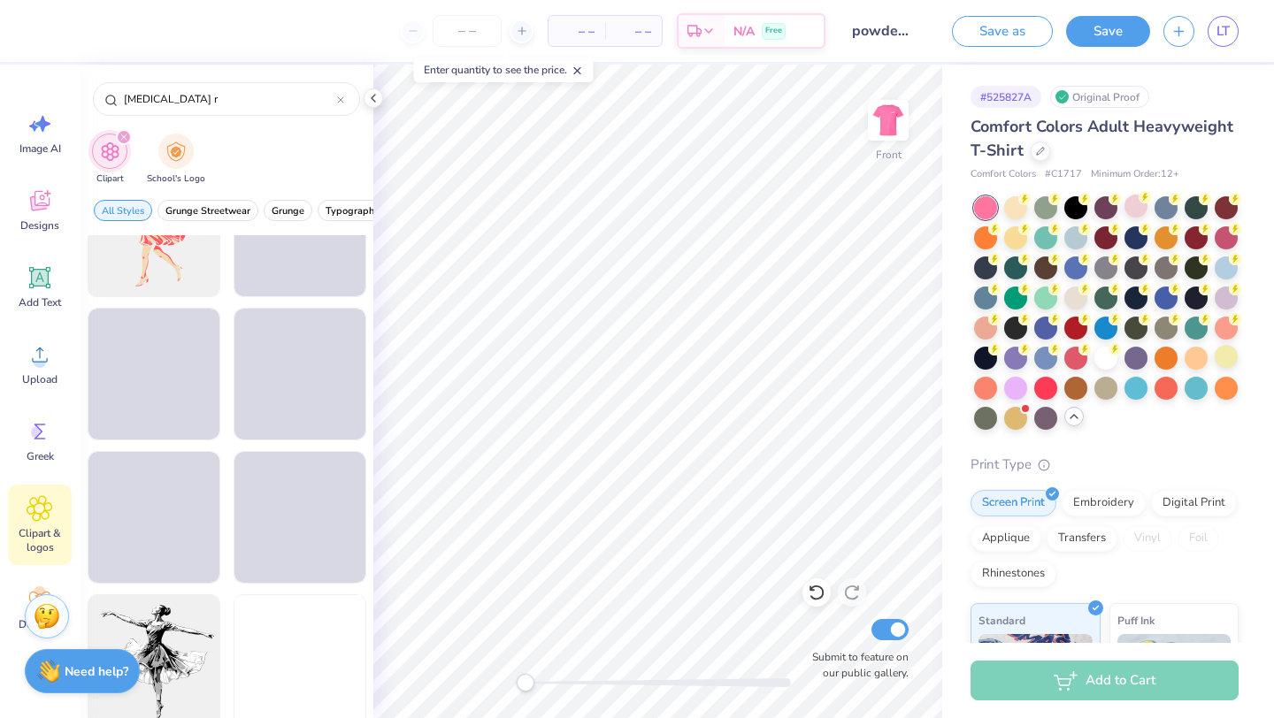
scroll to position [1092, 0]
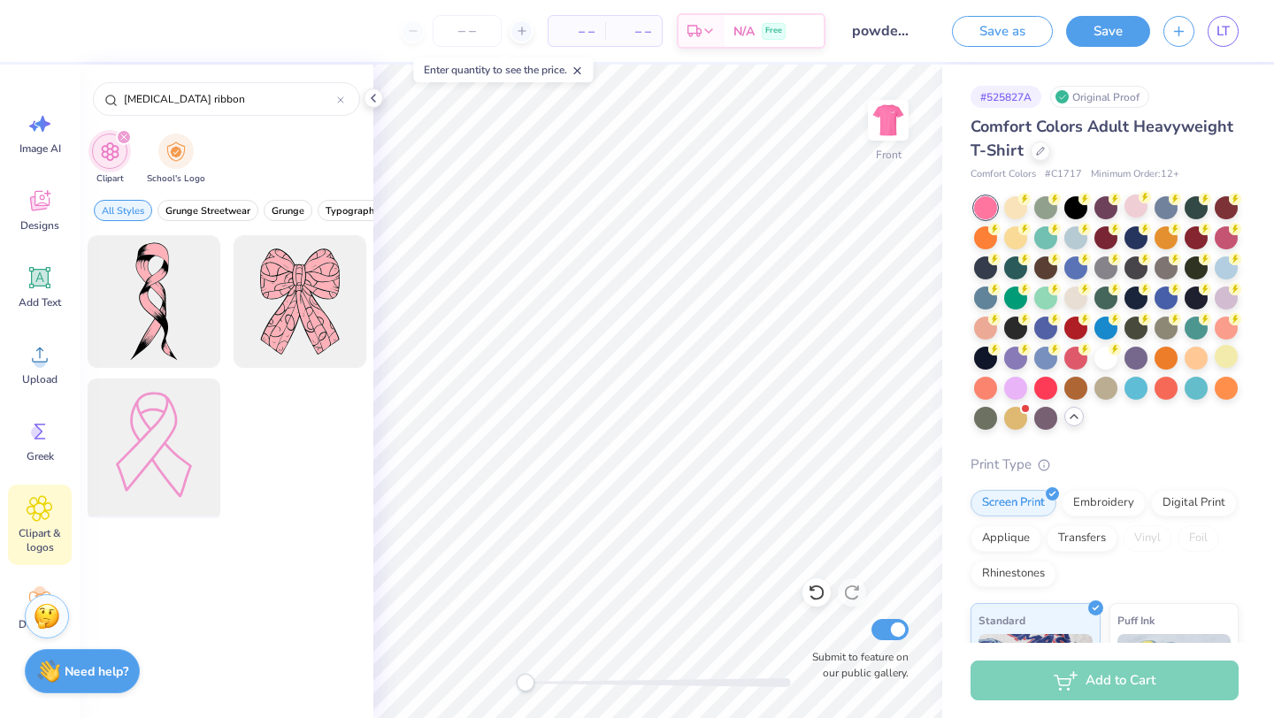
type input "[MEDICAL_DATA] ribbon"
click at [156, 444] on div at bounding box center [153, 445] width 146 height 146
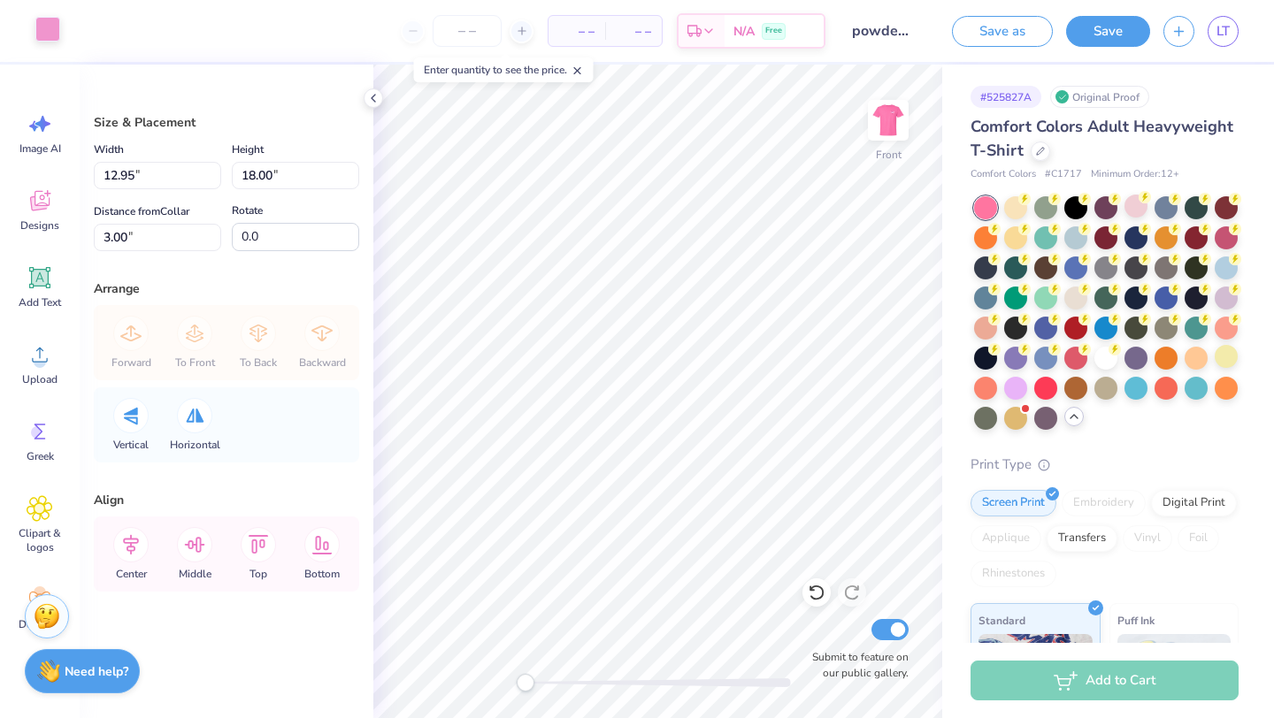
click at [45, 39] on div at bounding box center [47, 29] width 25 height 25
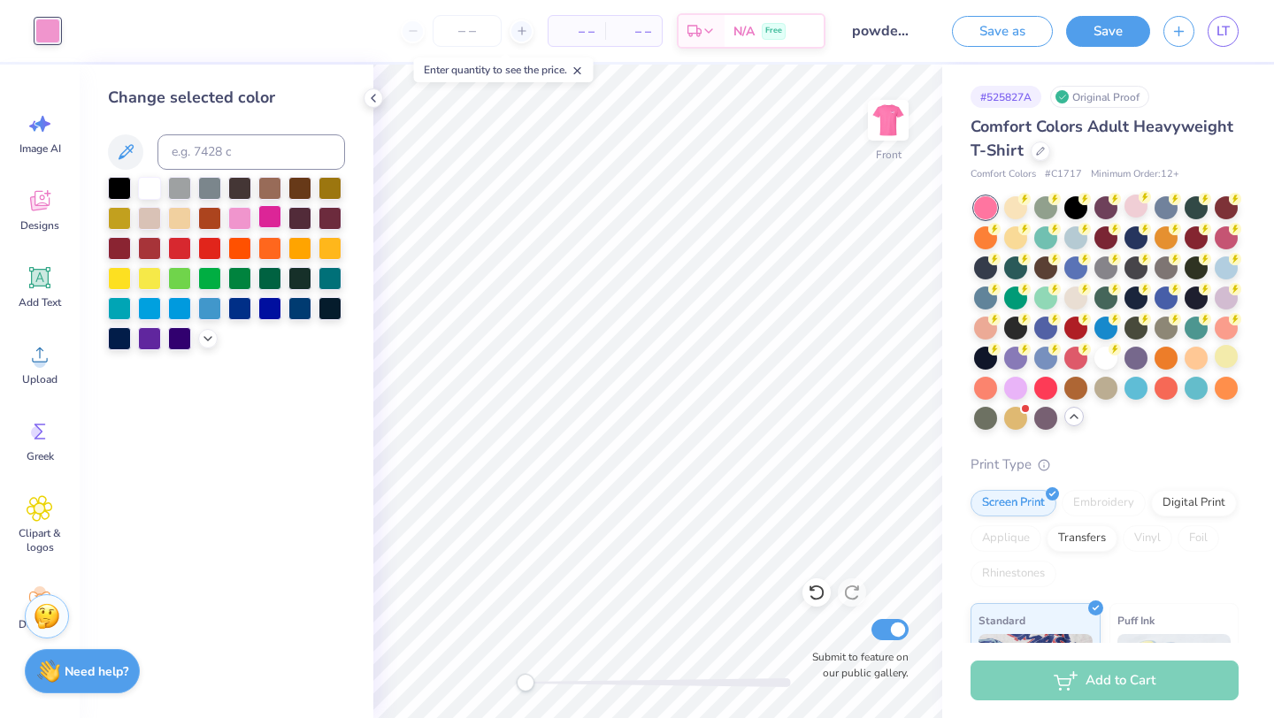
click at [274, 218] on div at bounding box center [269, 216] width 23 height 23
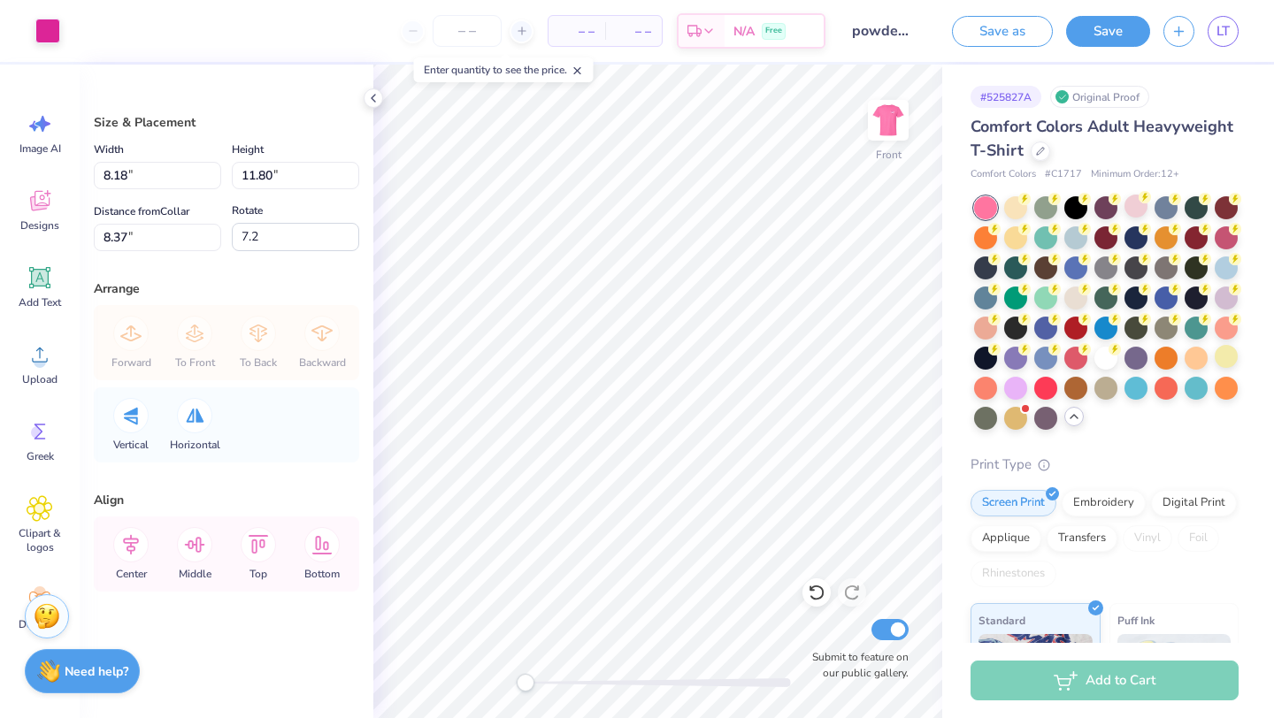
type input "0.3"
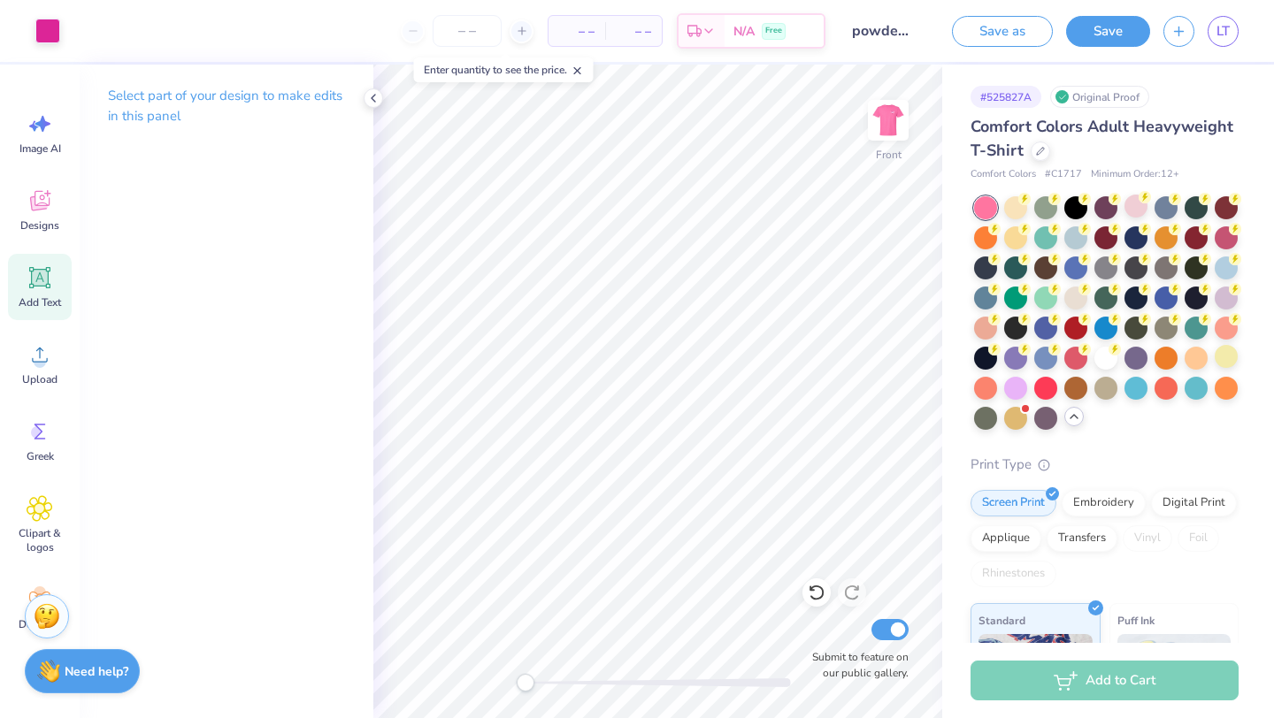
click at [30, 279] on icon at bounding box center [40, 277] width 27 height 27
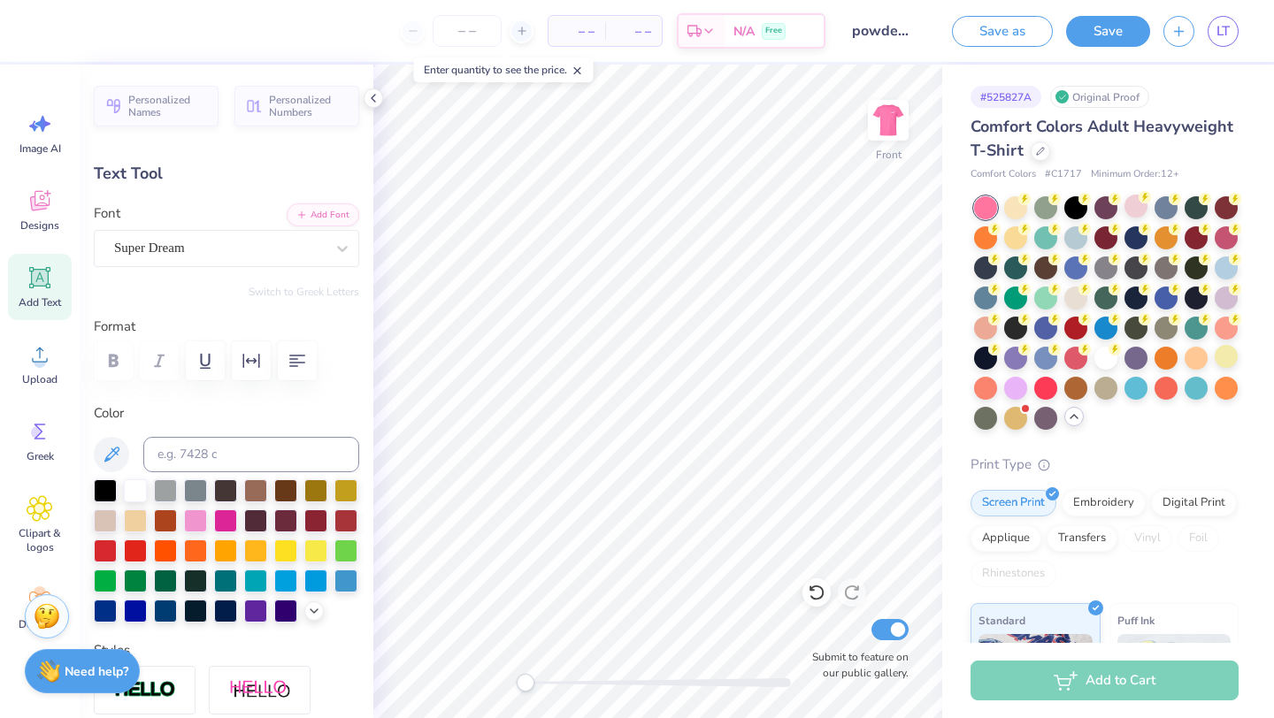
scroll to position [0, 3]
type textarea "gammatheta"
click at [299, 248] on div "Super Dream" at bounding box center [219, 247] width 214 height 27
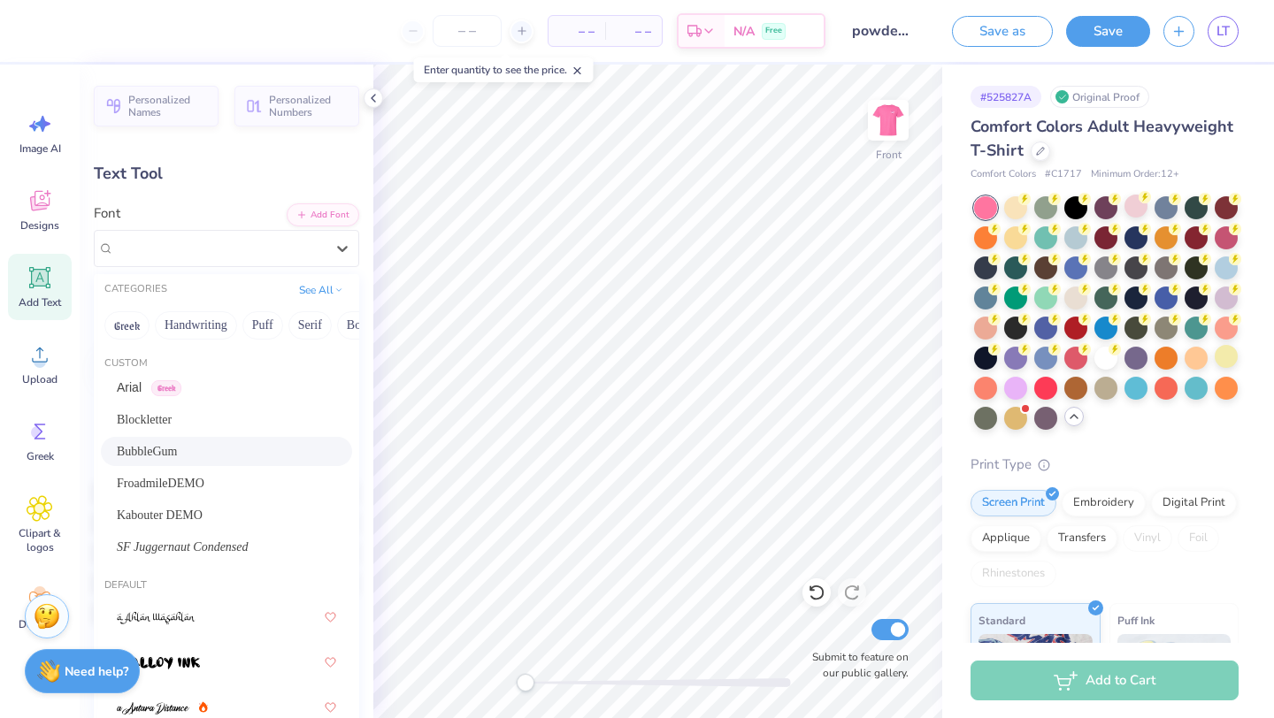
click at [205, 453] on div "BubbleGum" at bounding box center [226, 451] width 219 height 19
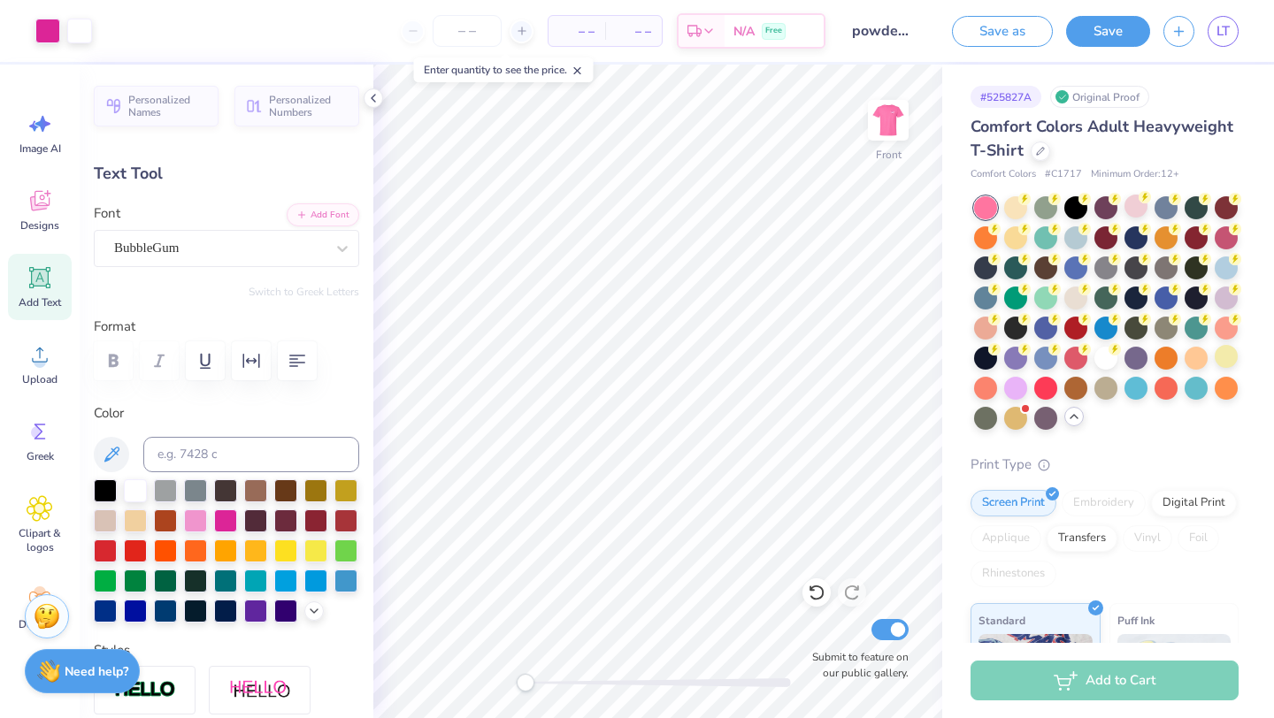
click at [40, 295] on span "Add Text" at bounding box center [40, 302] width 42 height 14
type input "5.69"
type input "1.65"
type input "12.93"
click at [290, 247] on div "Super Dream" at bounding box center [219, 247] width 214 height 27
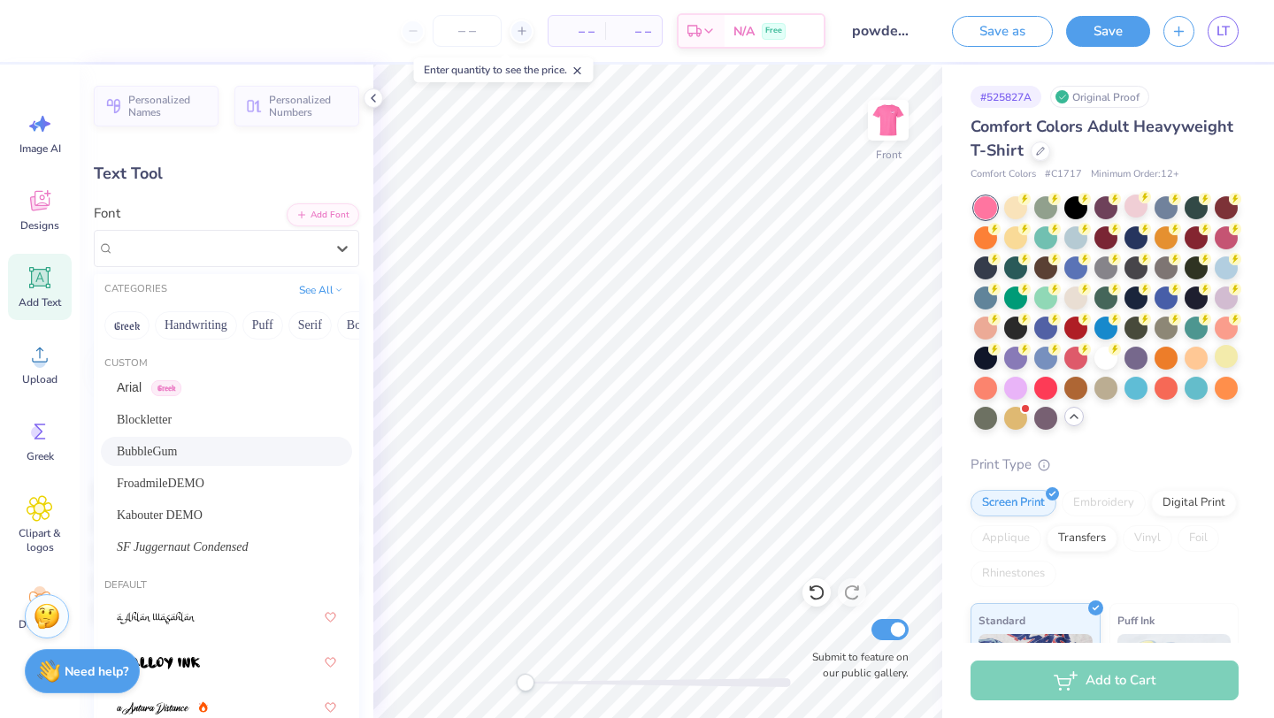
click at [247, 450] on div "BubbleGum" at bounding box center [226, 451] width 219 height 19
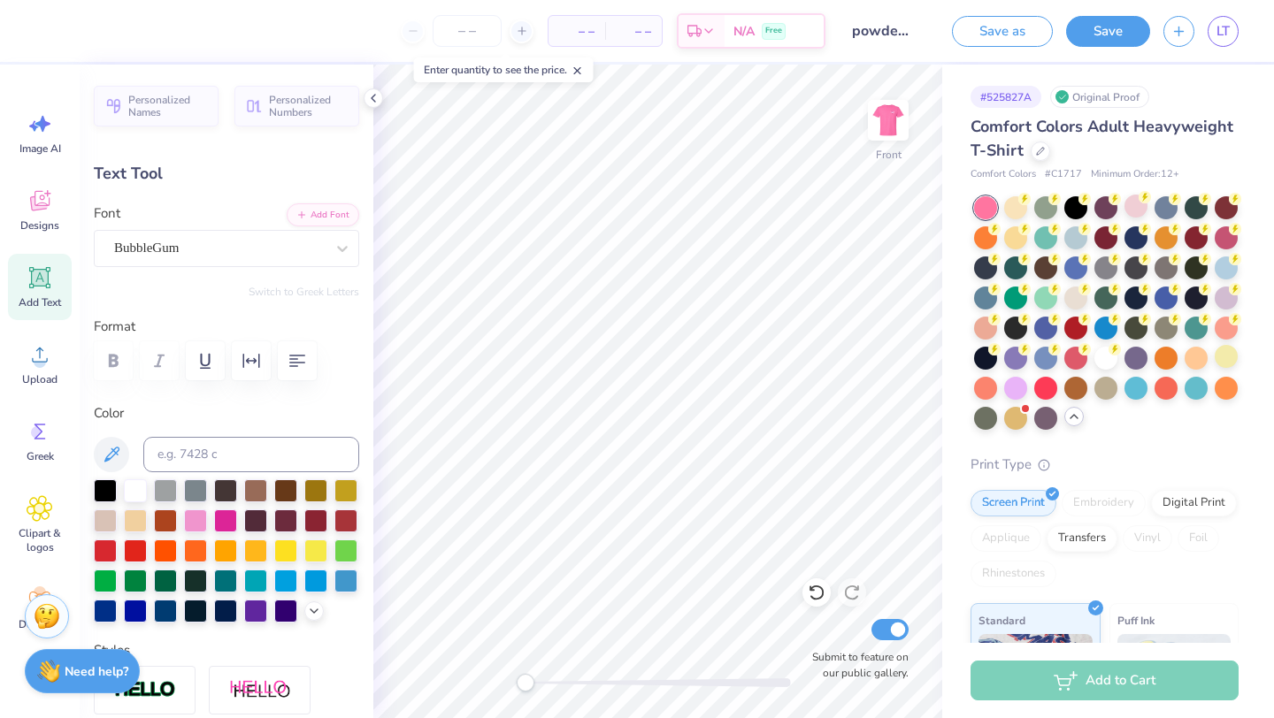
scroll to position [0, 0]
type textarea "powderpuff"
type input "14.53"
type input "1.86"
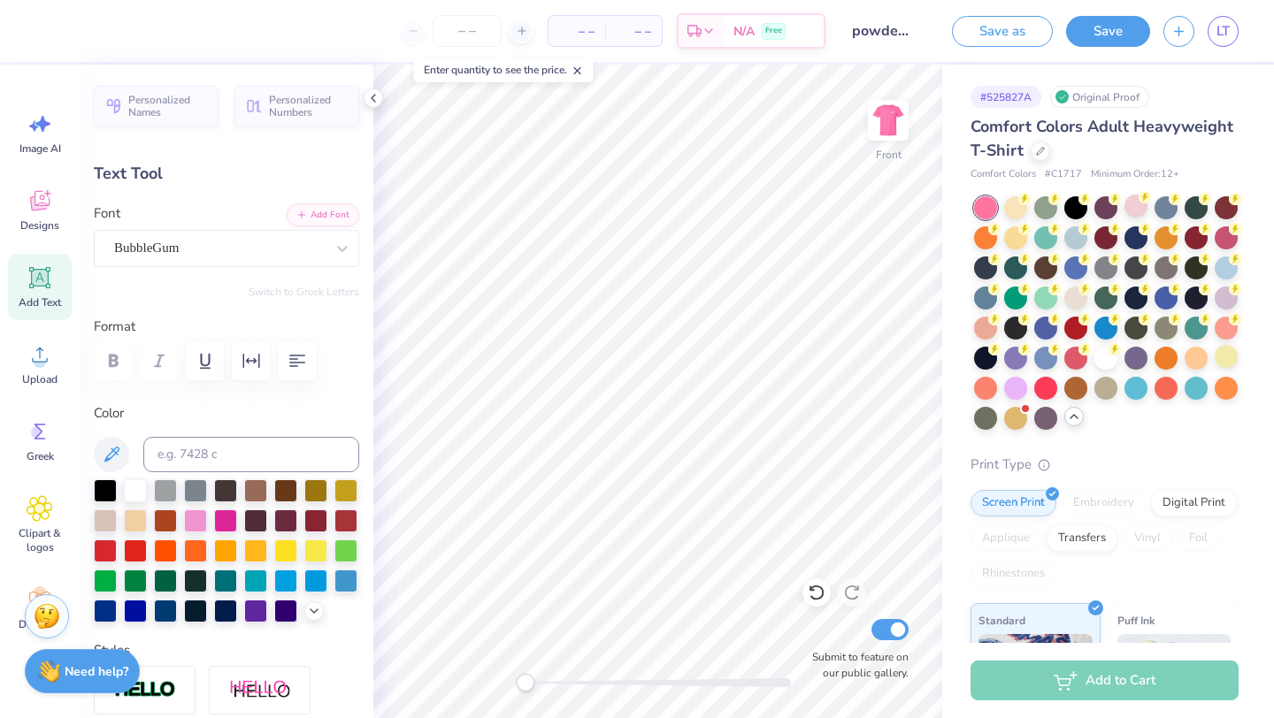
type input "4.43"
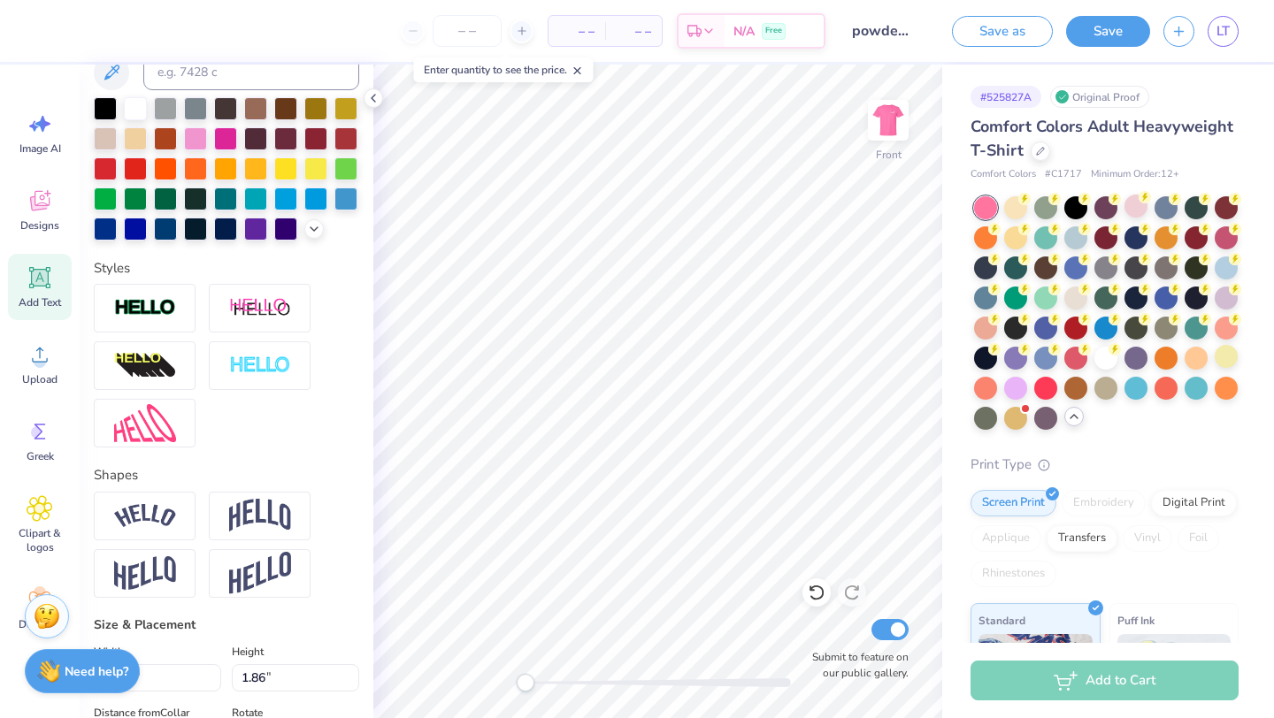
scroll to position [402, 0]
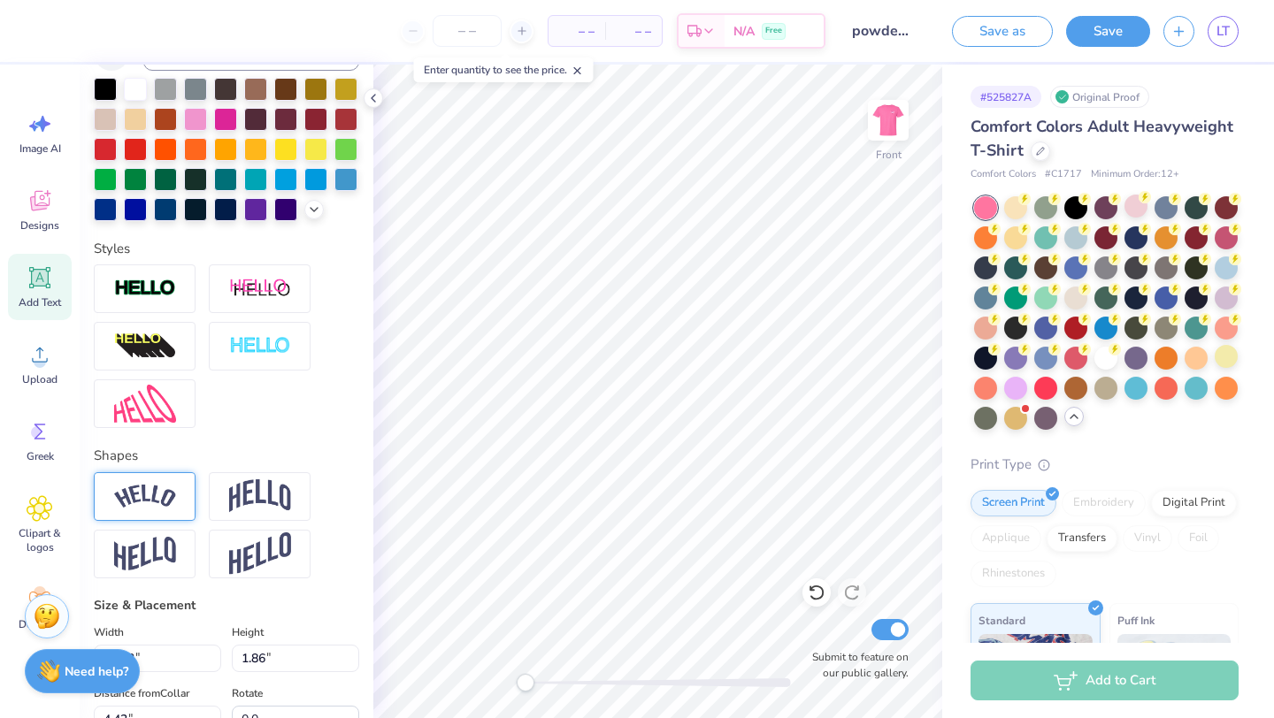
click at [166, 502] on img at bounding box center [145, 497] width 62 height 24
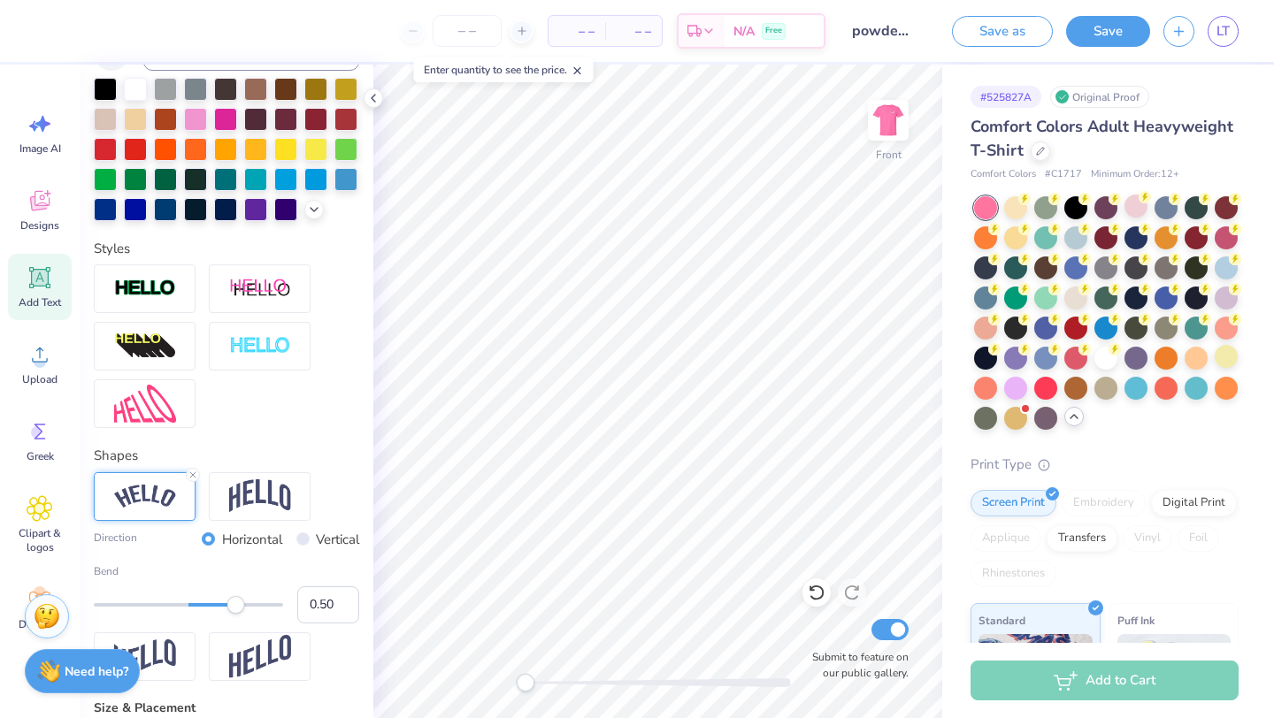
type input "13.17"
type input "3.09"
type input "5.51"
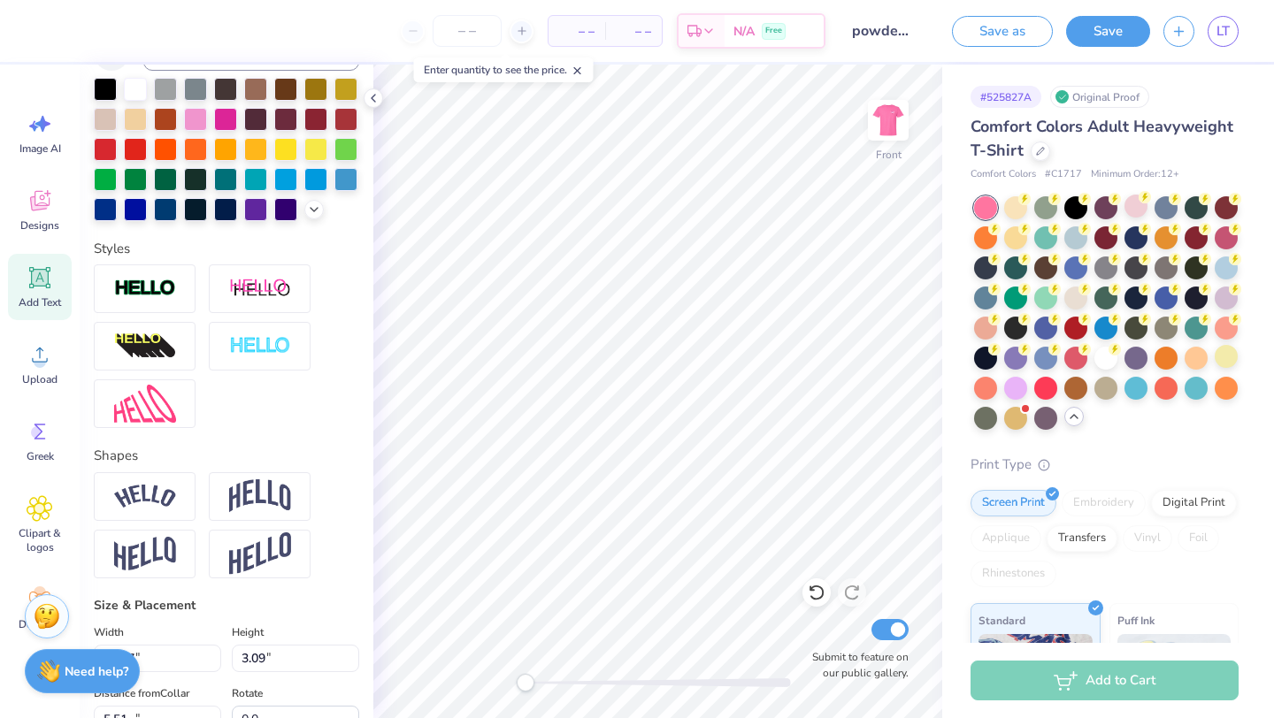
type input "13.74"
type input "1.86"
type input "12.82"
click at [164, 494] on img at bounding box center [145, 497] width 62 height 24
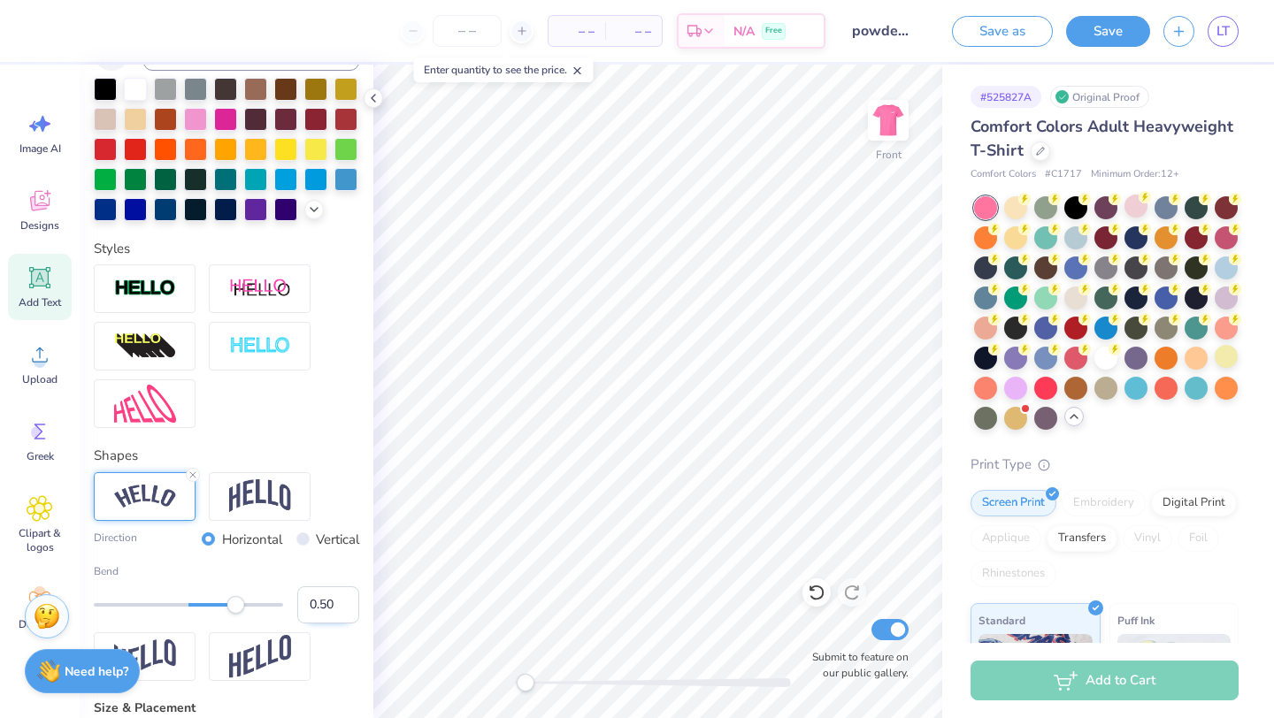
click at [307, 608] on input "0.50" at bounding box center [328, 604] width 62 height 37
type input "-0.50"
type input "13.11"
type input "3.12"
type input "18.51"
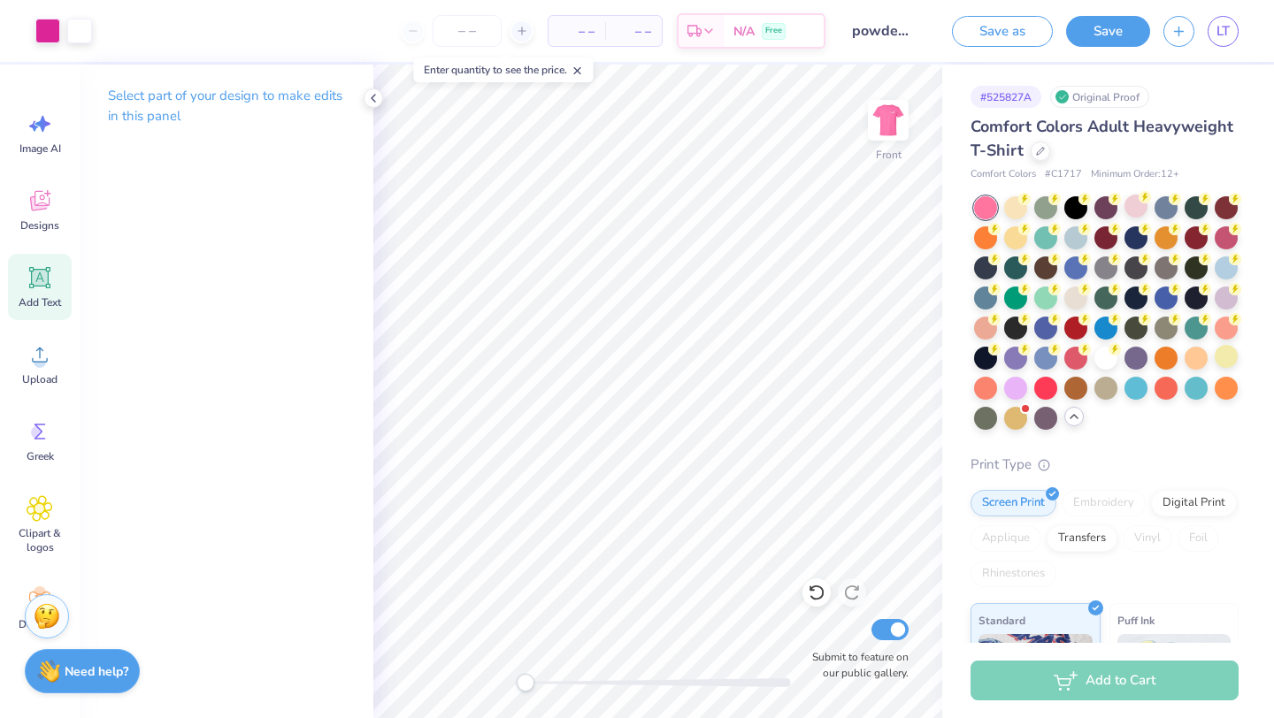
click at [31, 294] on div "Add Text" at bounding box center [40, 287] width 64 height 66
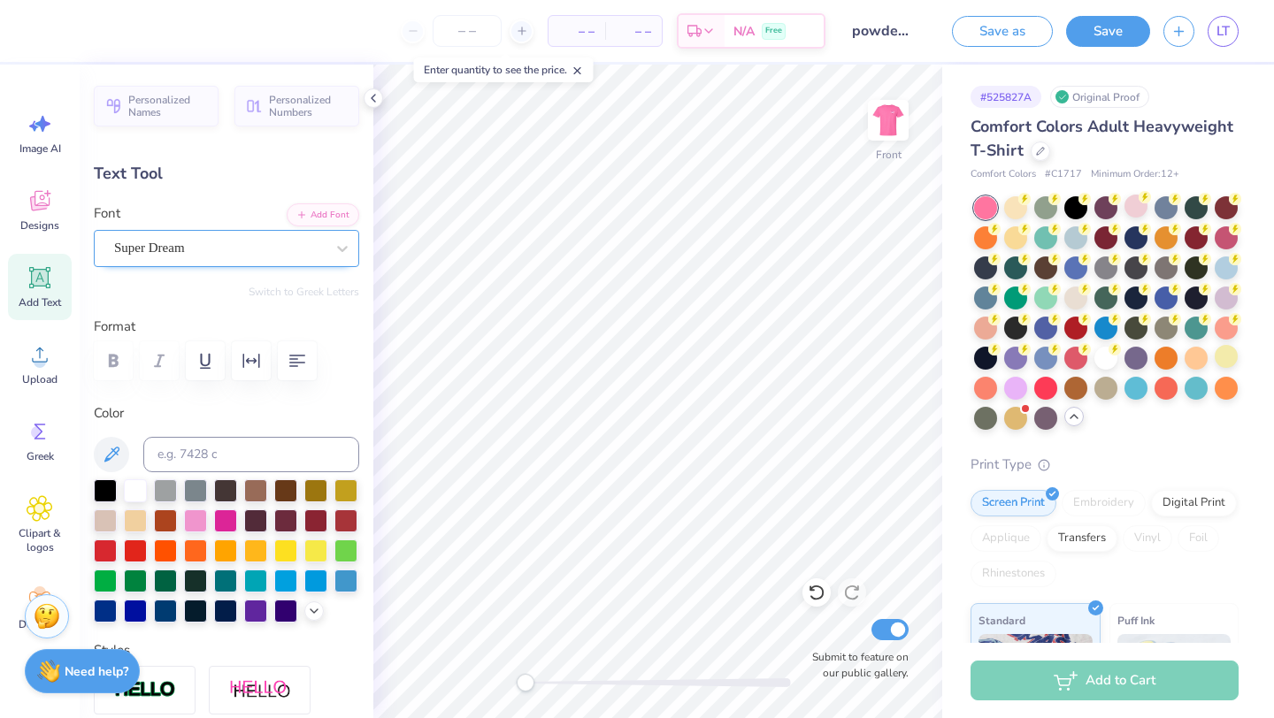
type textarea "20"
click at [246, 242] on div "Super Dream" at bounding box center [219, 247] width 214 height 27
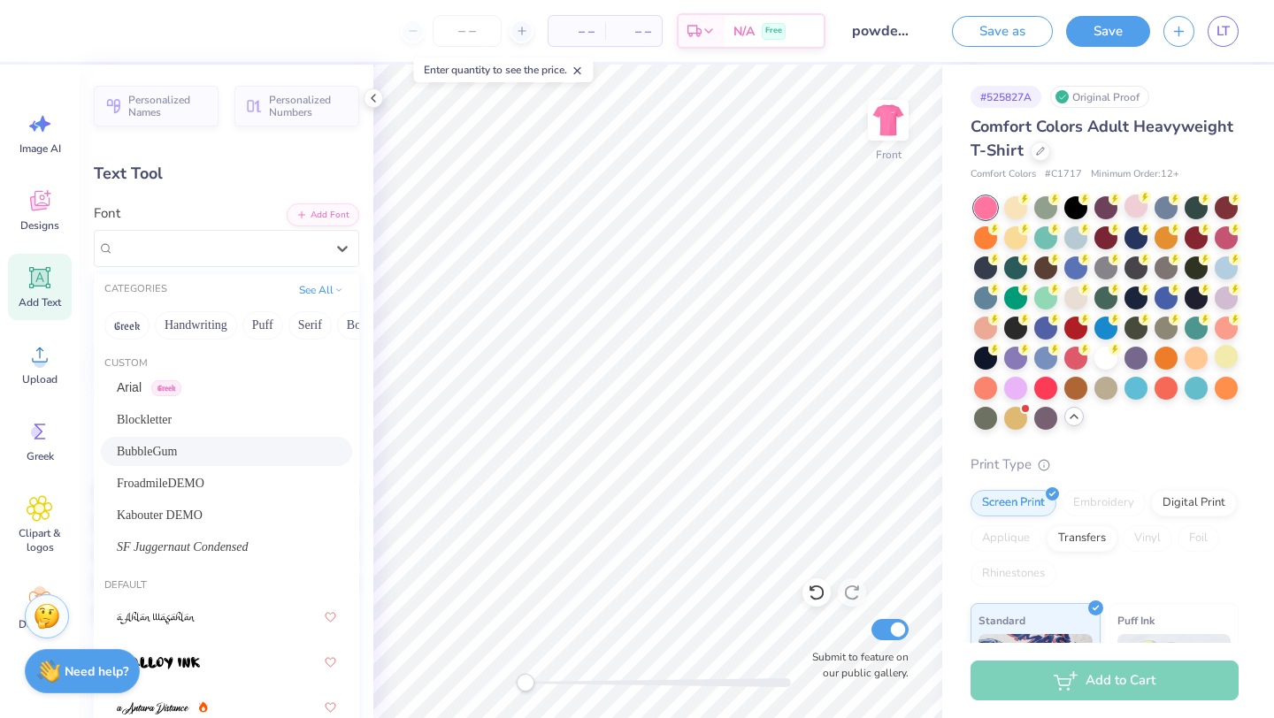
click at [198, 456] on div "BubbleGum" at bounding box center [226, 451] width 219 height 19
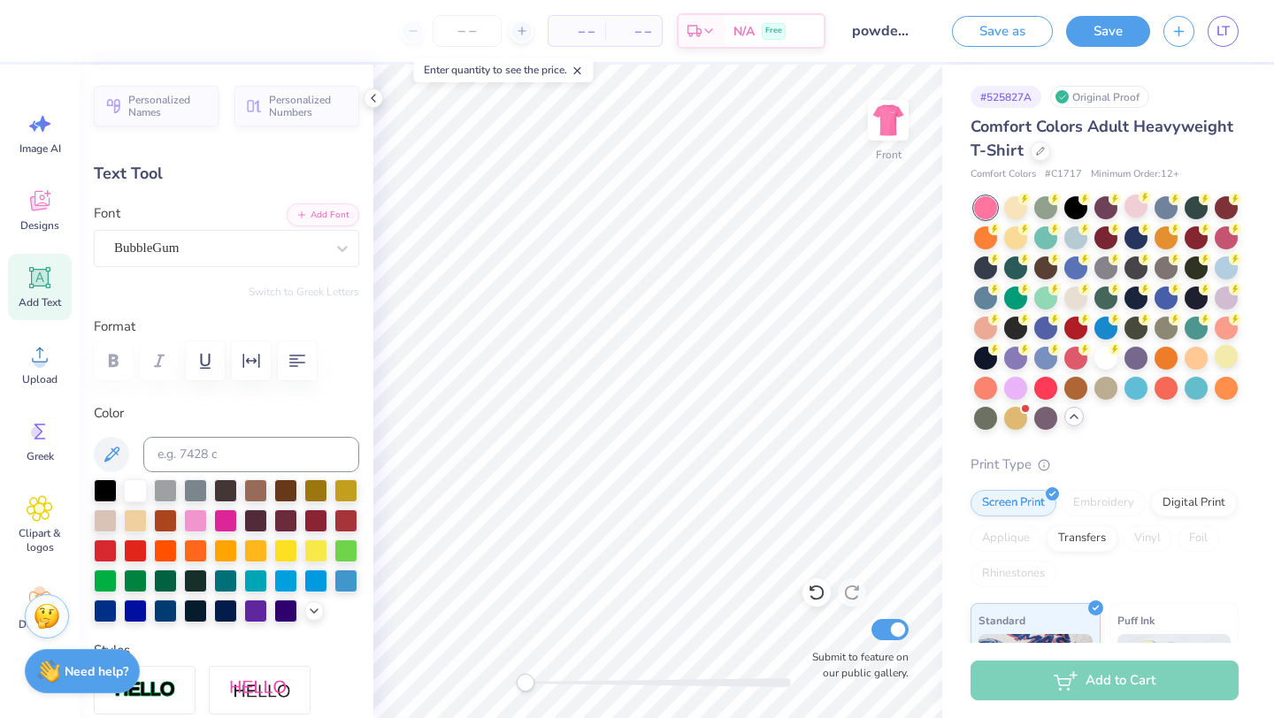
type input "2.22"
type input "1.53"
type input "12.22"
type textarea "25"
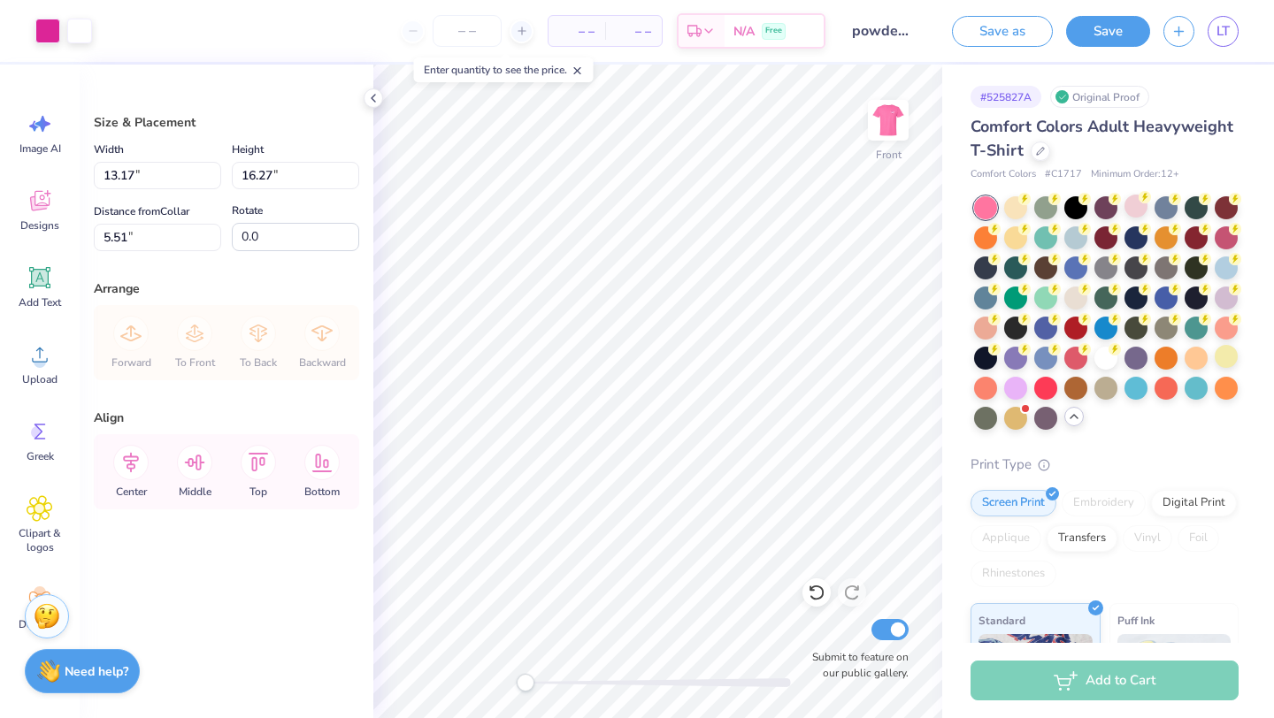
type input "10.78"
type input "13.33"
type input "6.12"
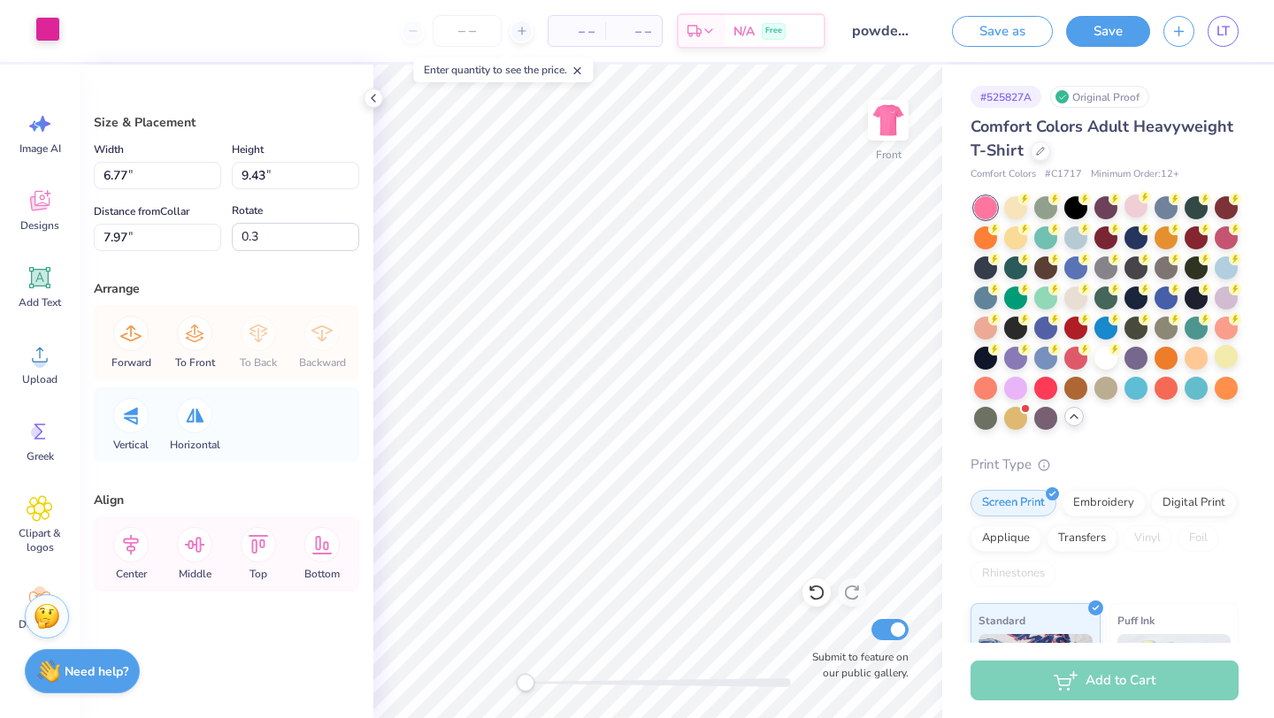
click at [39, 32] on div at bounding box center [47, 29] width 25 height 25
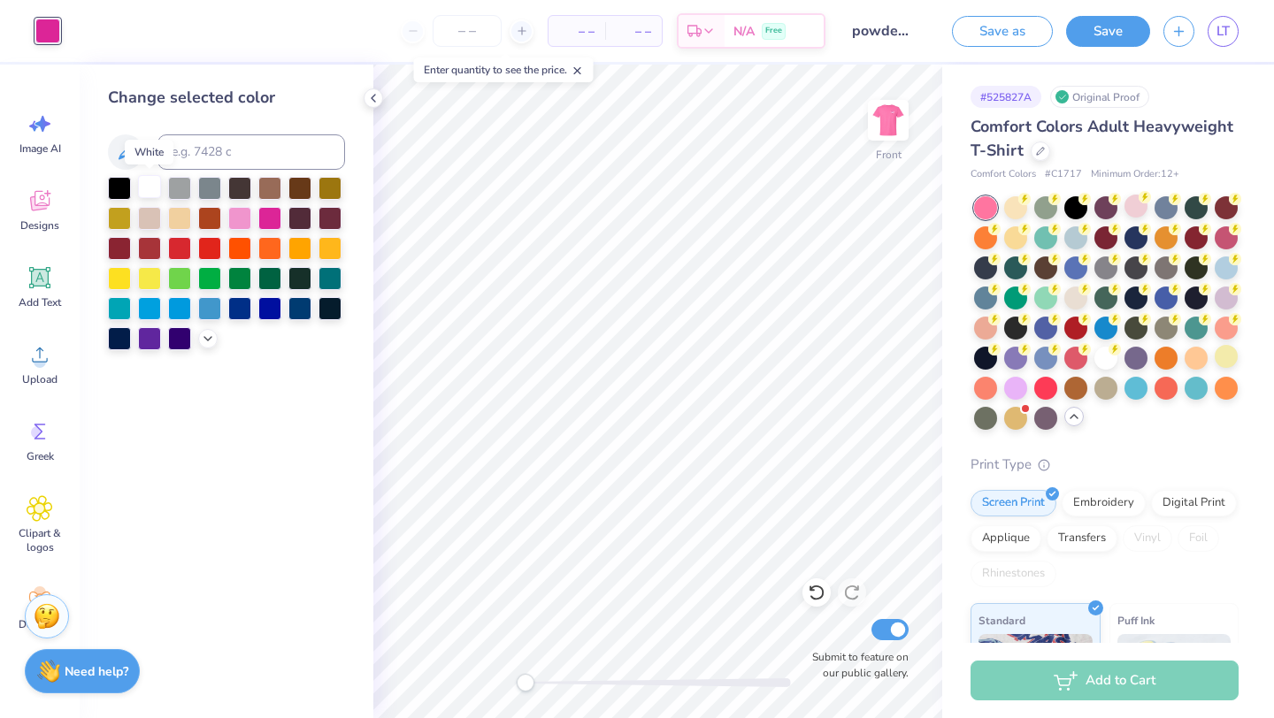
click at [149, 189] on div at bounding box center [149, 186] width 23 height 23
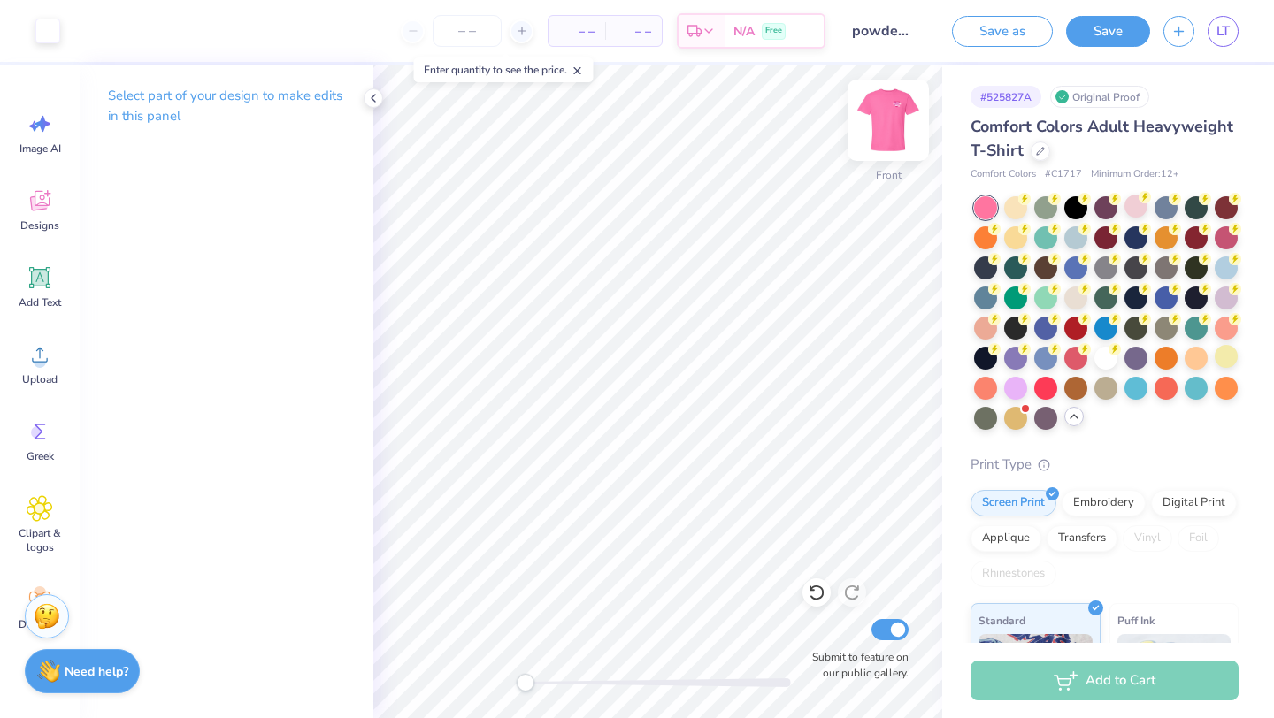
click at [892, 134] on img at bounding box center [888, 120] width 71 height 71
click at [892, 134] on img at bounding box center [887, 120] width 35 height 35
click at [899, 125] on img at bounding box center [888, 120] width 71 height 71
click at [1107, 38] on button "Save" at bounding box center [1108, 28] width 84 height 31
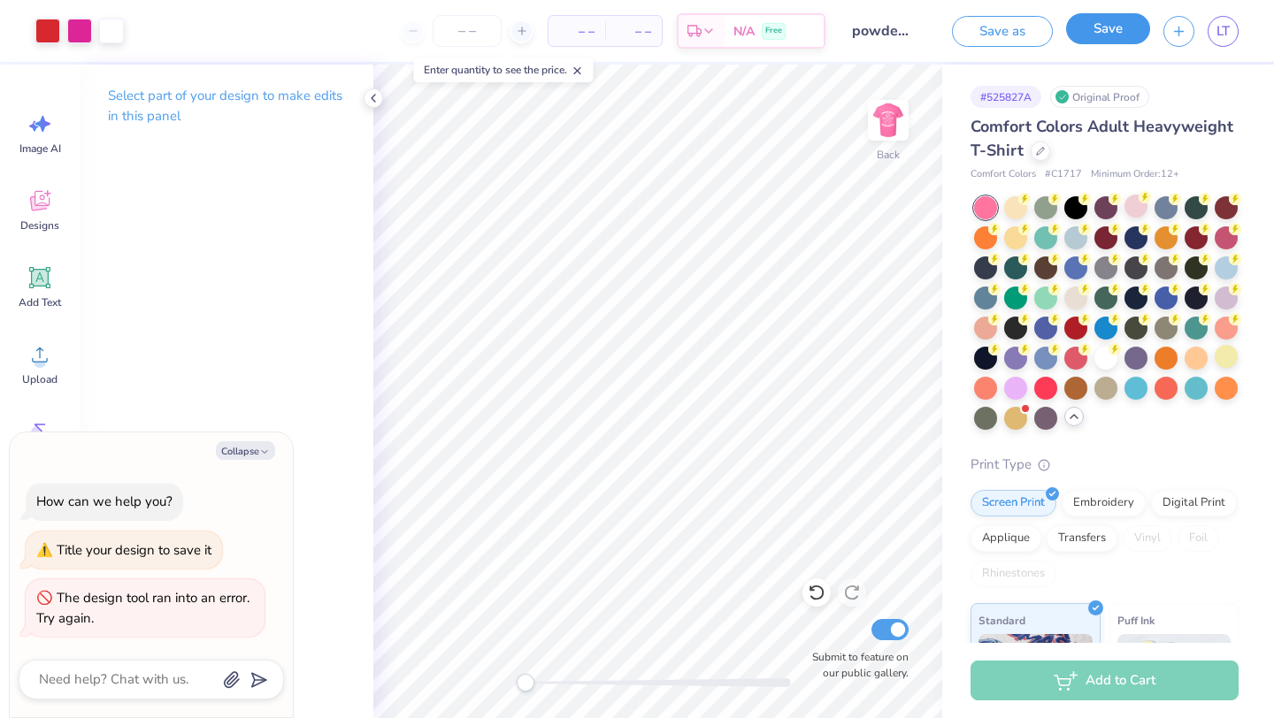
click at [1102, 34] on button "Save" at bounding box center [1108, 28] width 84 height 31
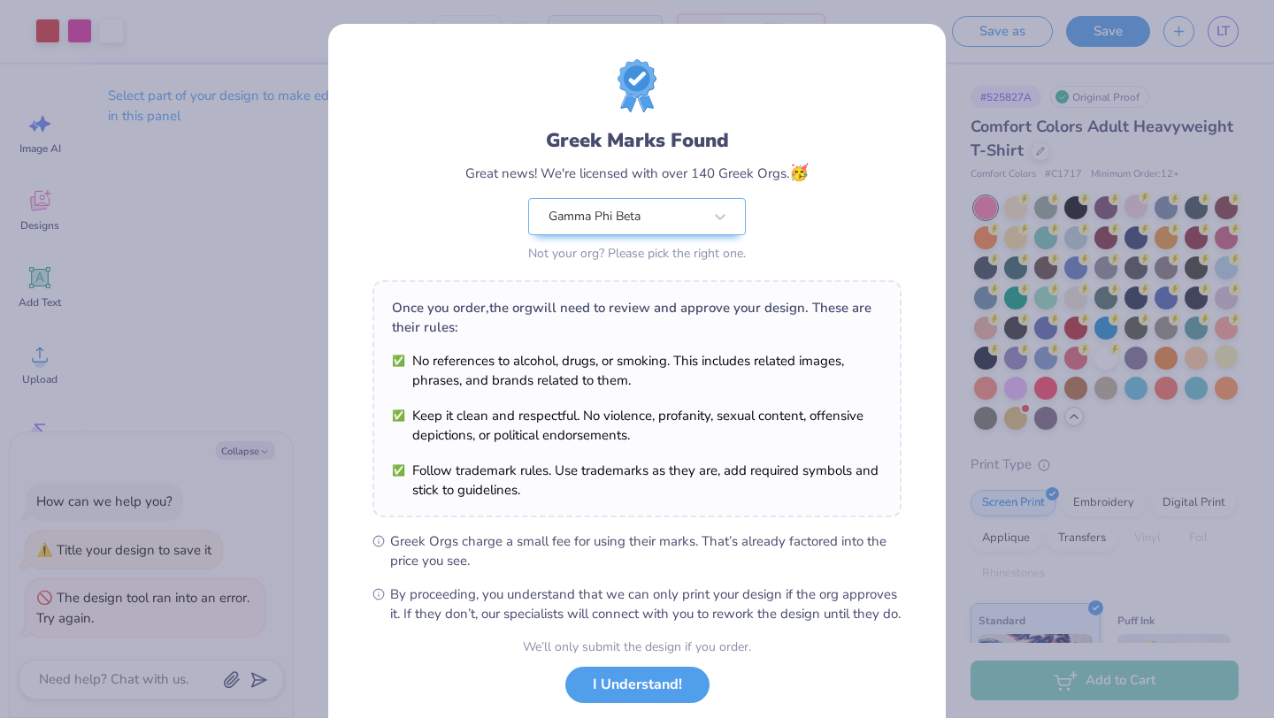
click at [660, 697] on button "I Understand!" at bounding box center [637, 685] width 144 height 36
type textarea "x"
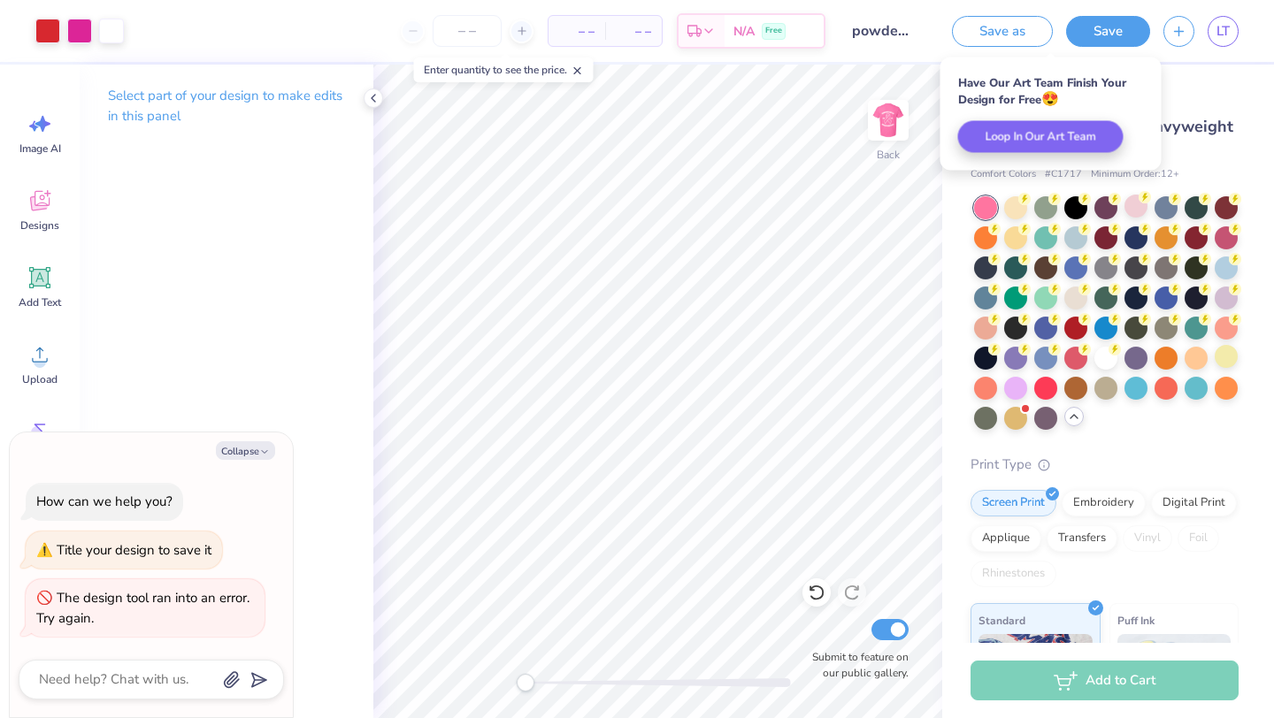
click at [1200, 91] on div "# 525827A Original Proof" at bounding box center [1104, 97] width 268 height 22
click at [1176, 34] on icon "button" at bounding box center [1178, 28] width 15 height 15
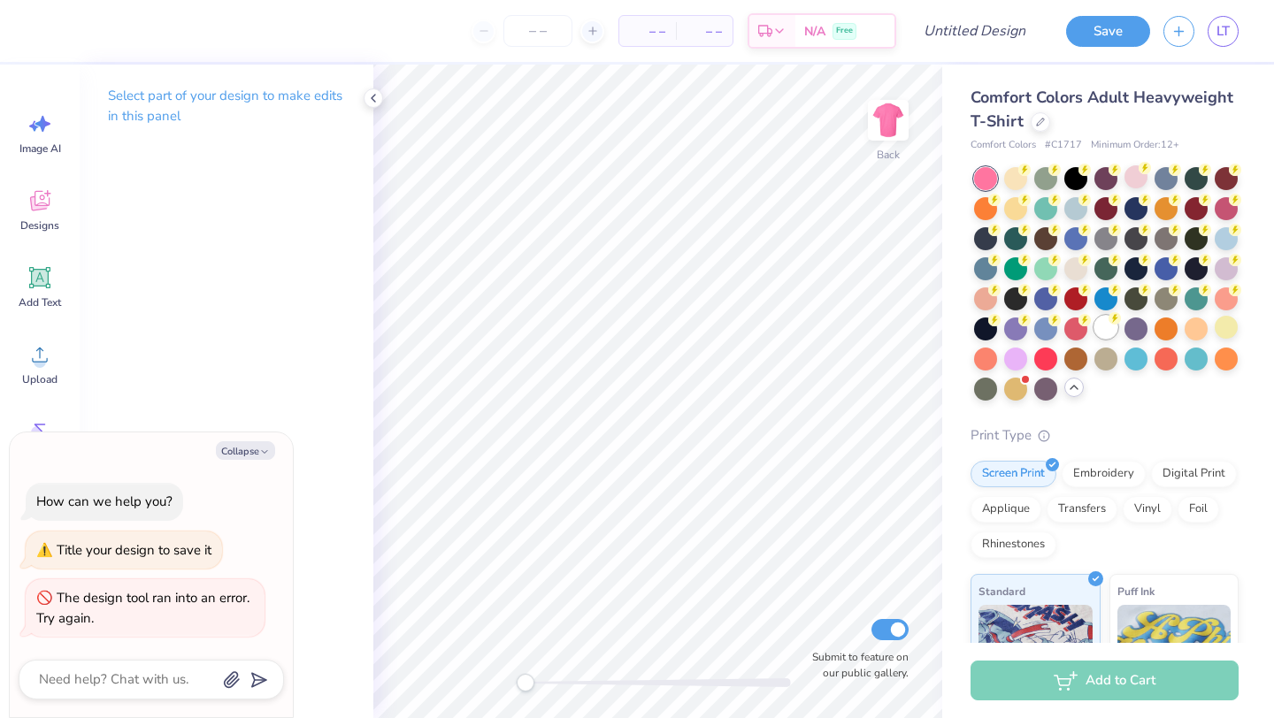
click at [1112, 333] on div at bounding box center [1105, 327] width 23 height 23
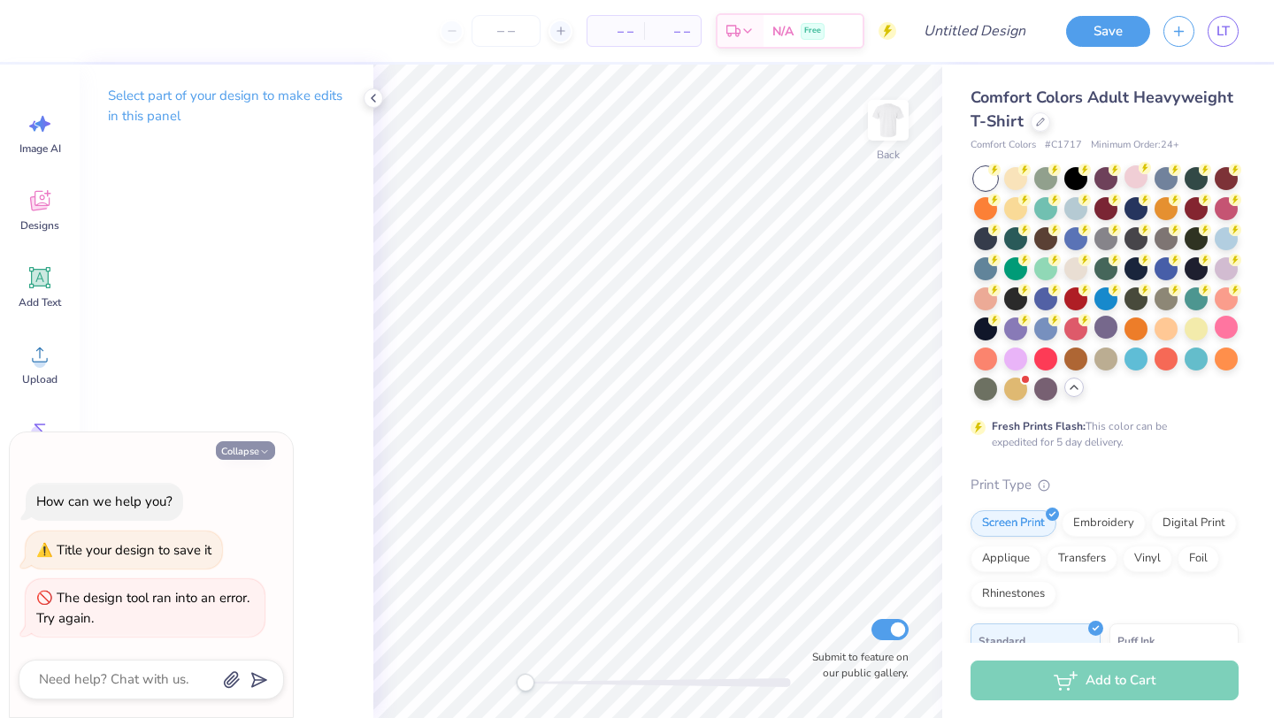
click at [245, 448] on button "Collapse" at bounding box center [245, 450] width 59 height 19
type textarea "x"
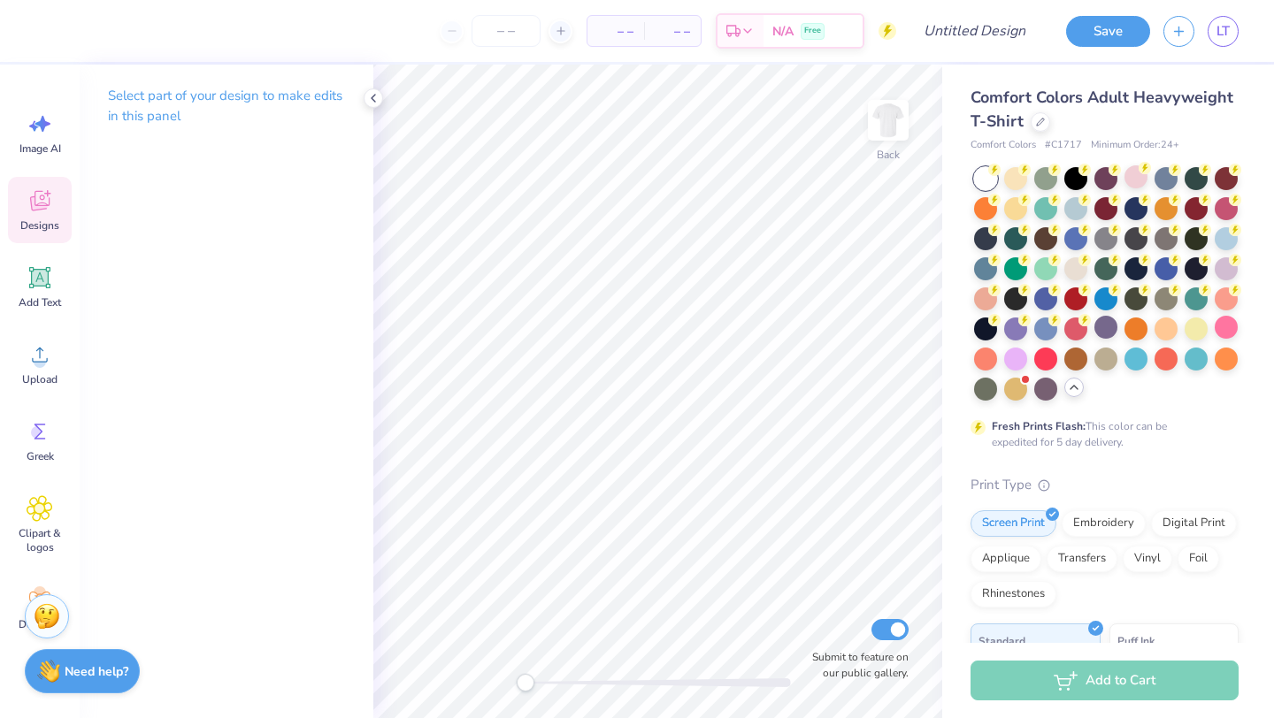
click at [38, 205] on icon at bounding box center [39, 201] width 19 height 20
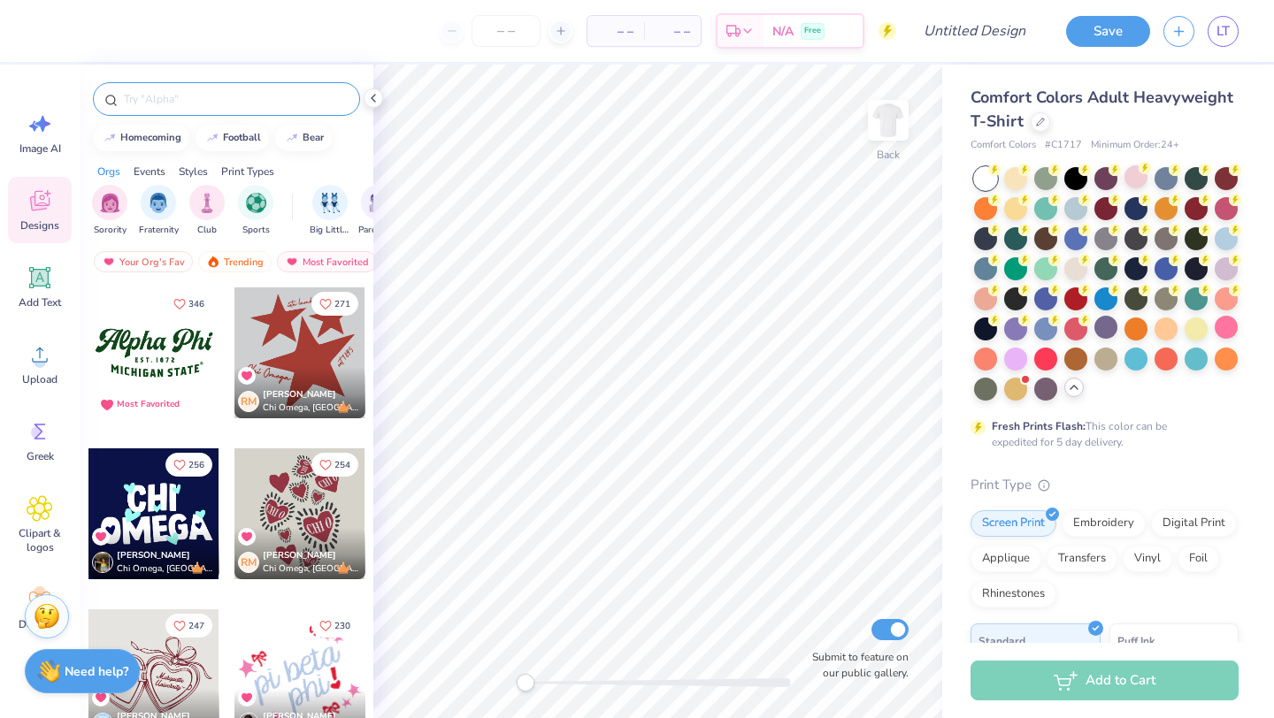
click at [213, 102] on input "text" at bounding box center [235, 99] width 226 height 18
type input "football"
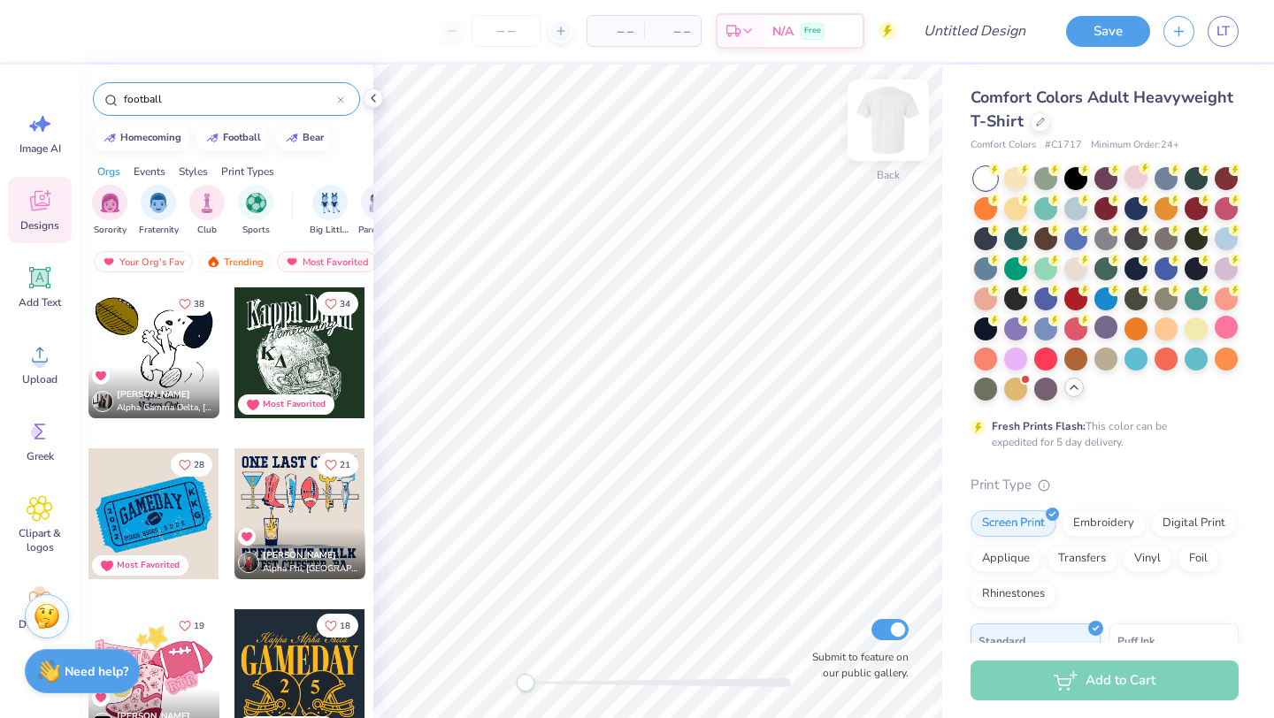
click at [891, 131] on img at bounding box center [888, 120] width 71 height 71
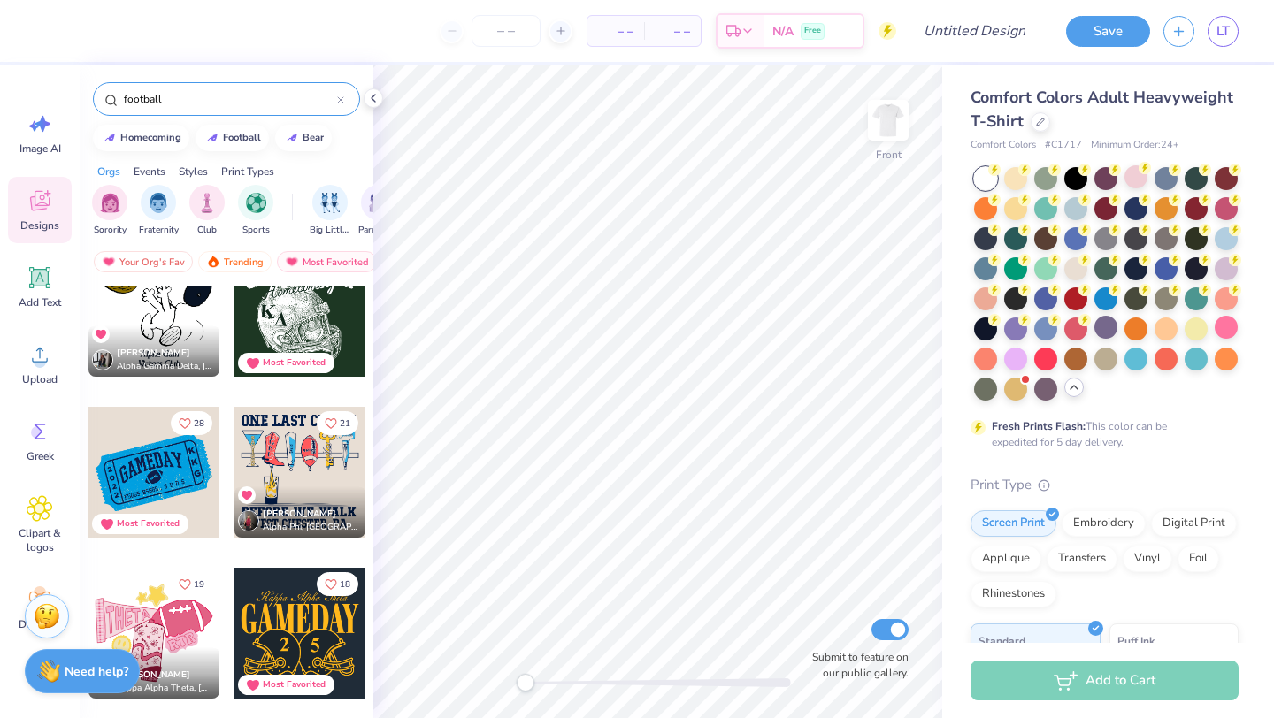
scroll to position [59, 0]
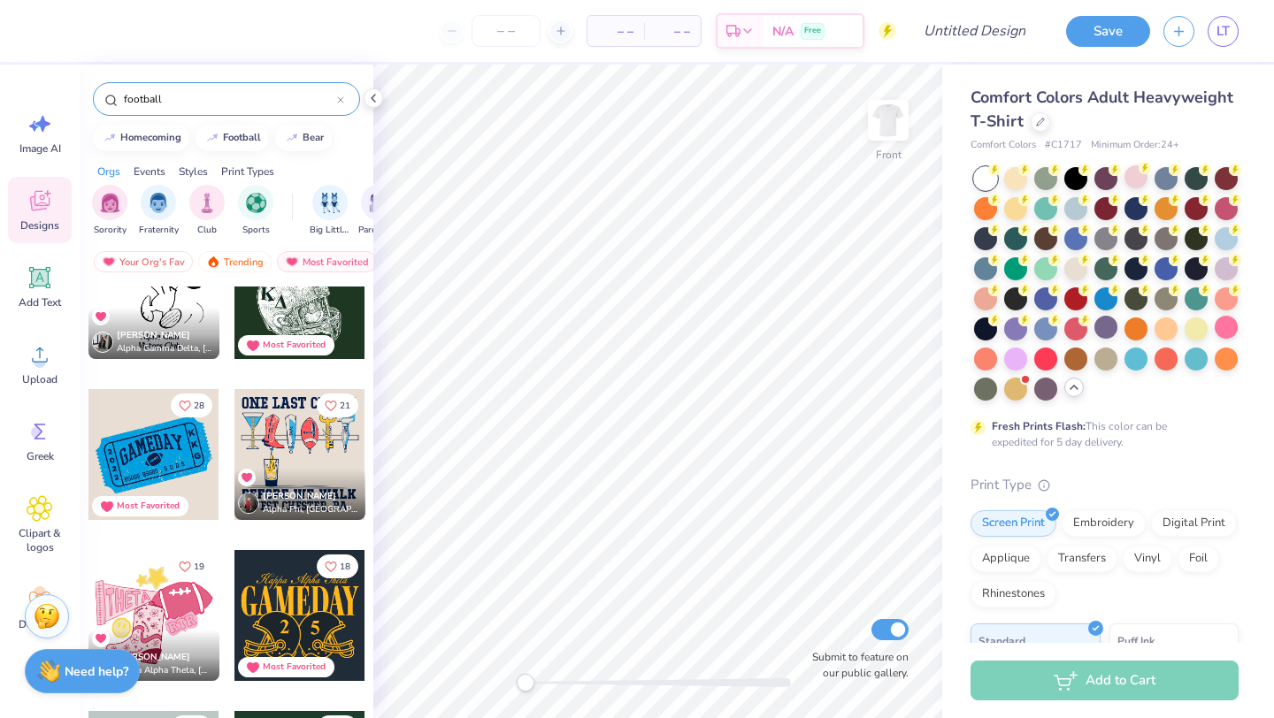
click at [165, 454] on div at bounding box center [153, 454] width 131 height 131
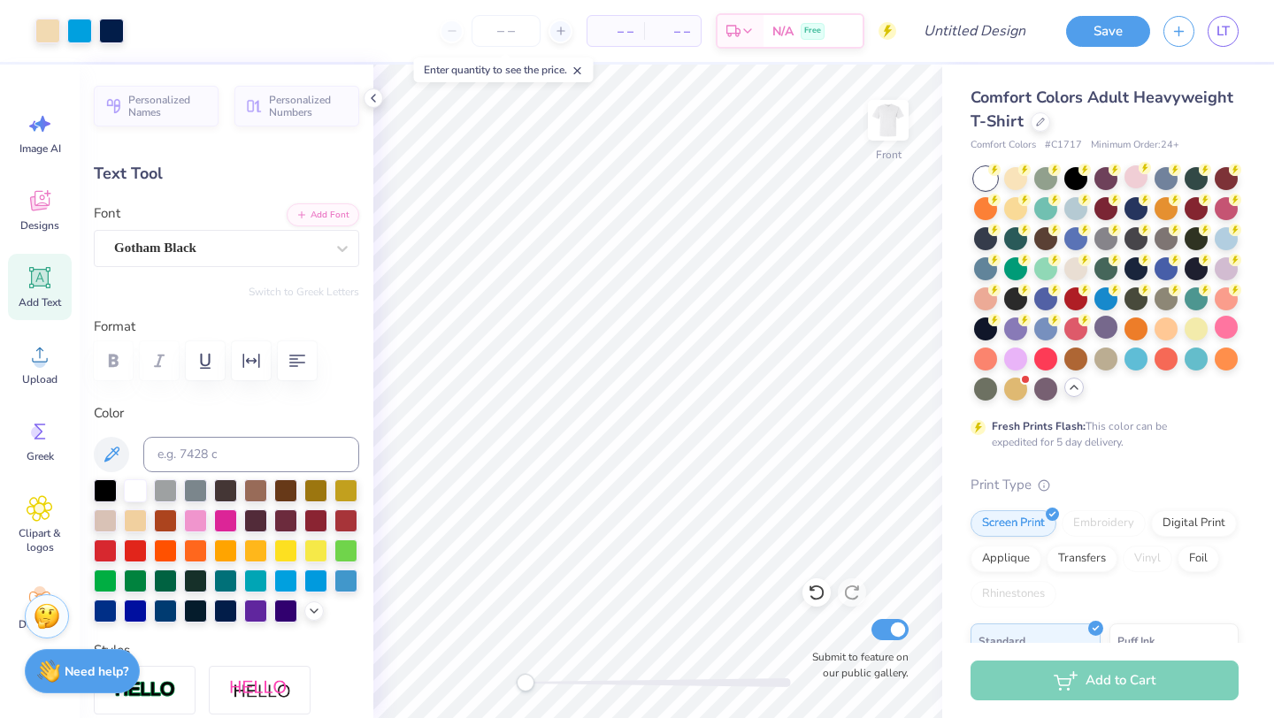
type input "0.0"
type input "0.63"
type input "10.37"
type input "-14.2"
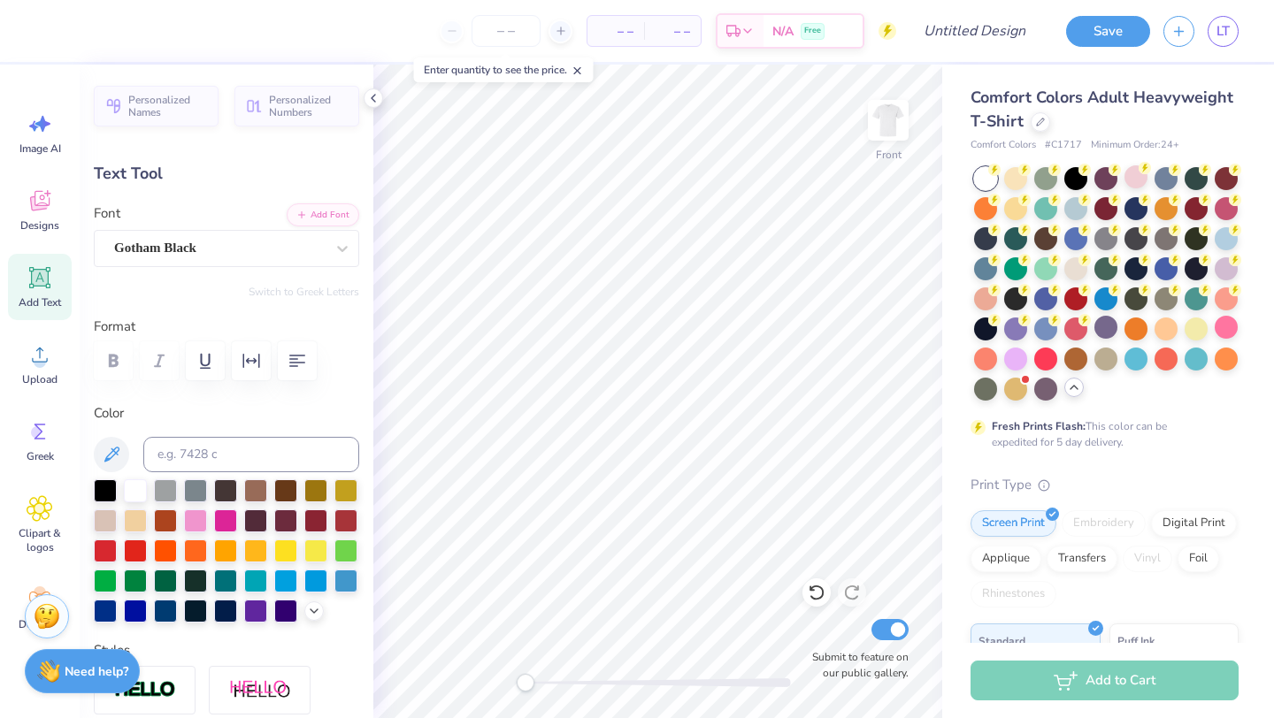
type input "5.39"
type input "2.37"
type input "10.91"
type textarea "powderpuff"
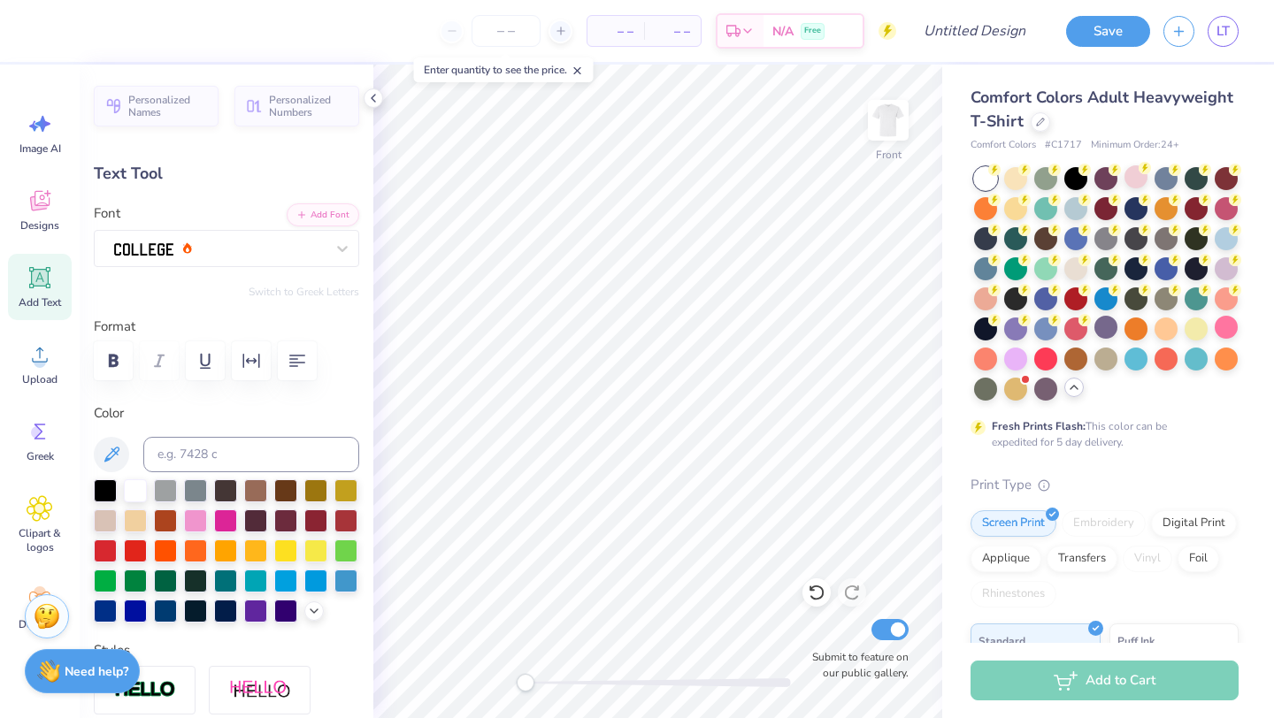
scroll to position [1, 3]
type input "0.0"
type input "6.94"
type input "2.88"
type input "10.74"
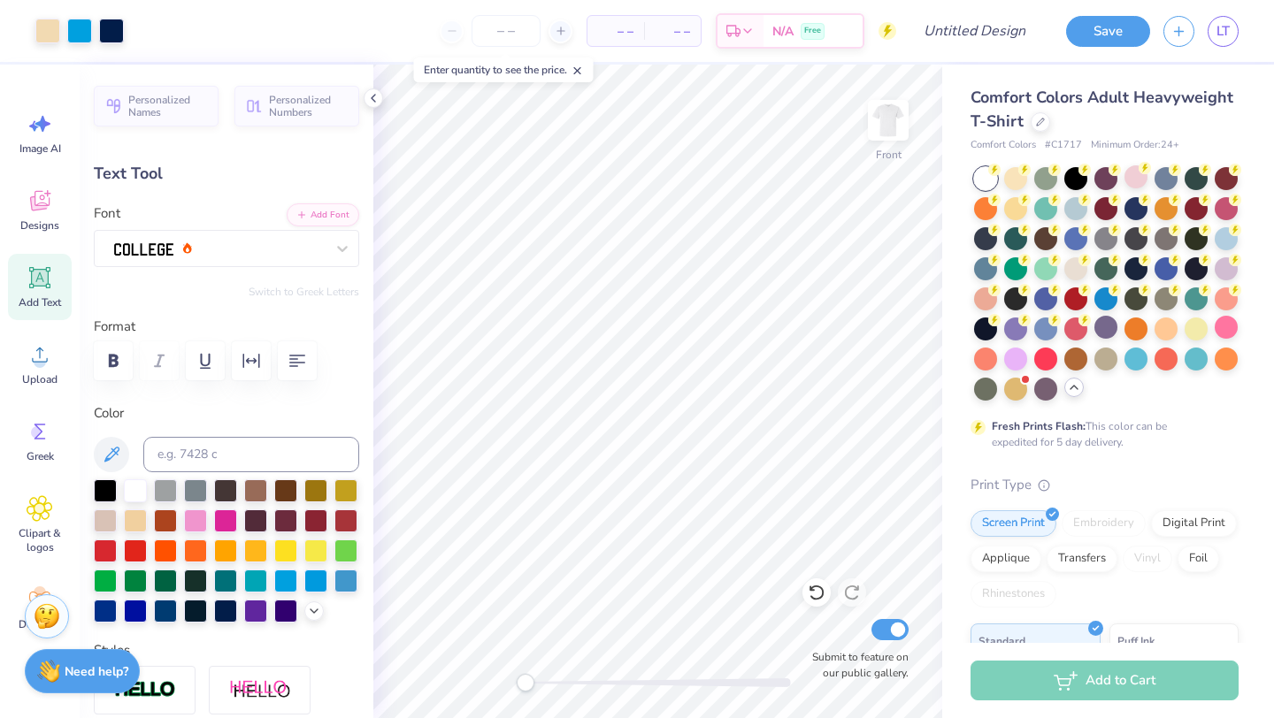
type input "-14.2"
type input "5.72"
type input "2.37"
type input "10.63"
type input "-14.2"
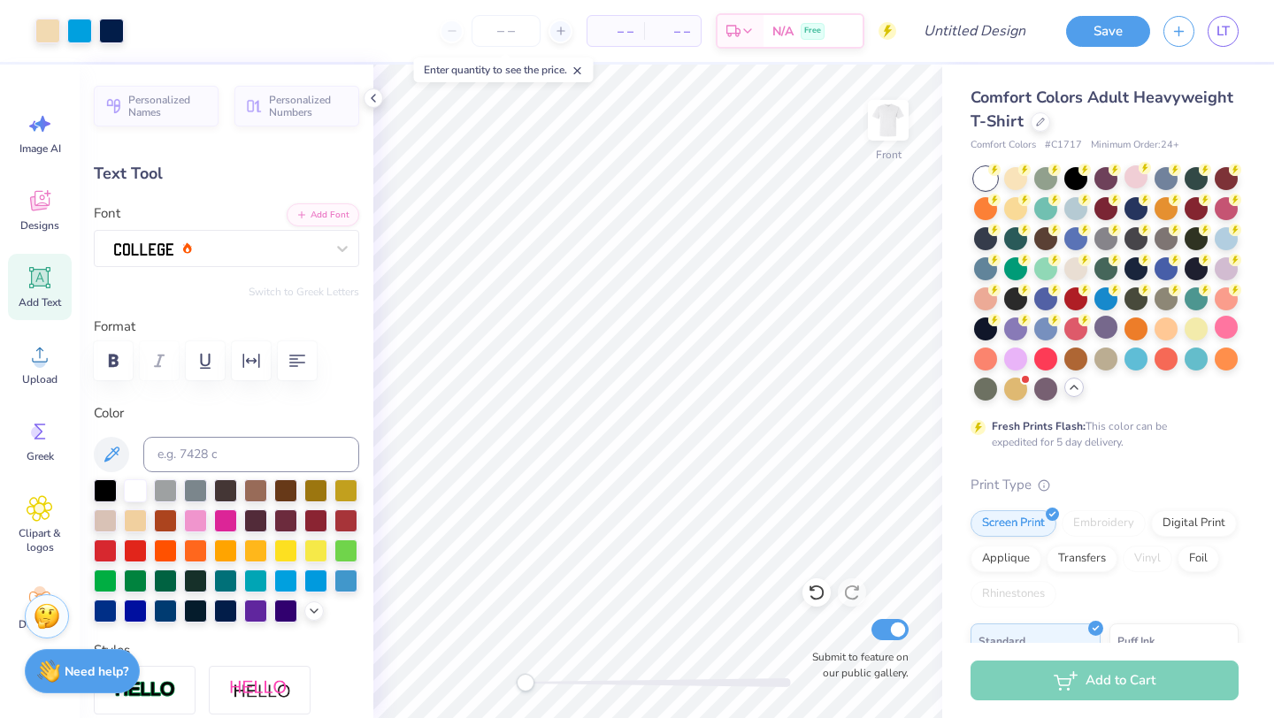
type input "5.33"
type input "2.21"
type input "10.64"
type input "0.0"
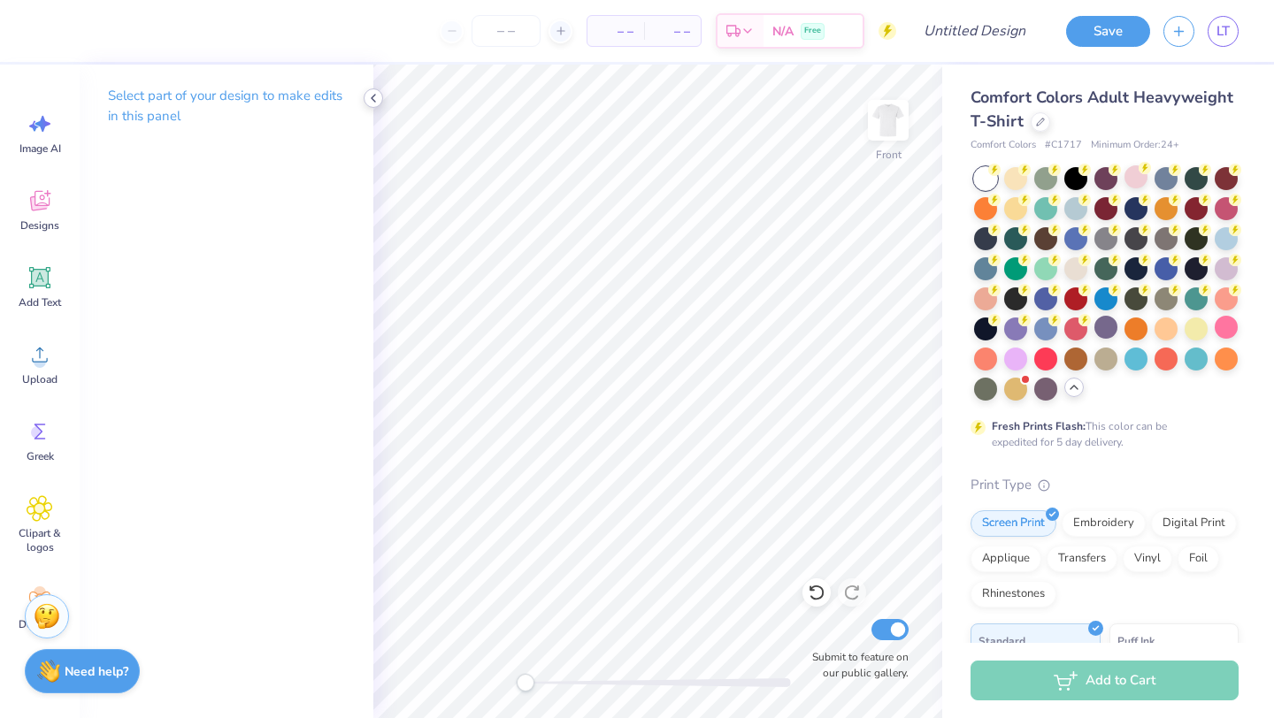
click at [366, 97] on icon at bounding box center [373, 98] width 14 height 14
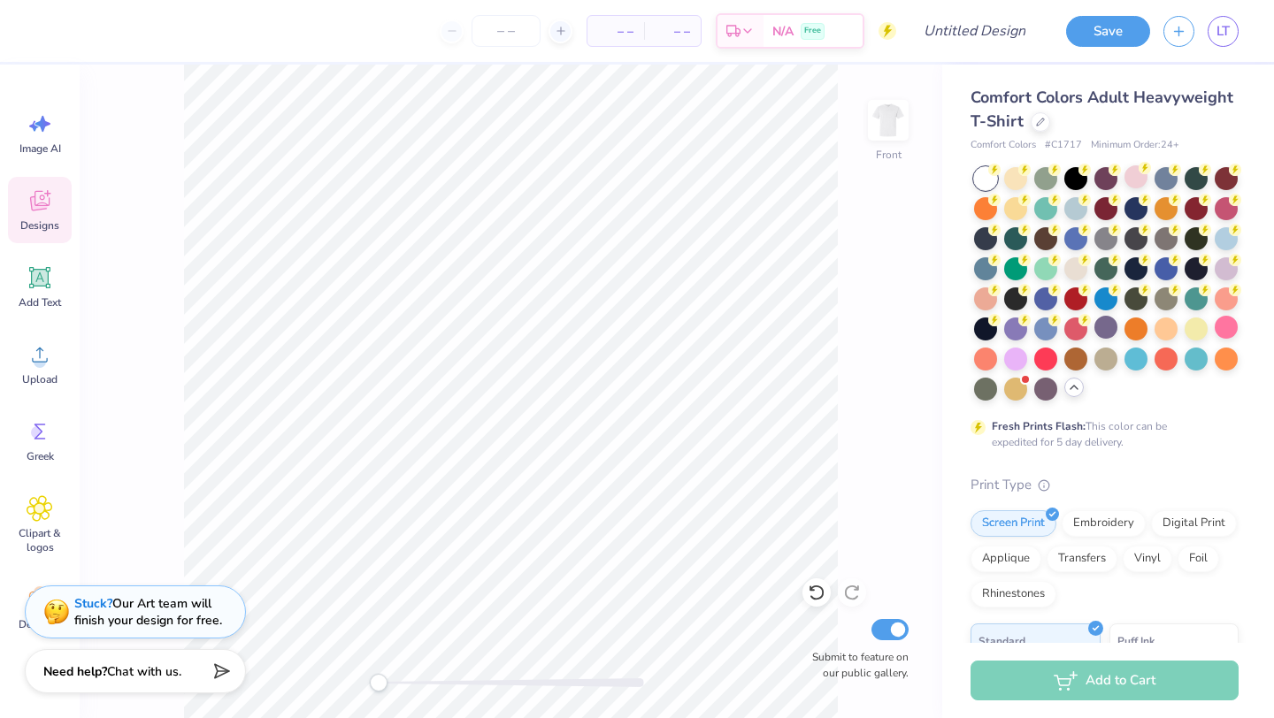
click at [34, 210] on icon at bounding box center [39, 201] width 19 height 20
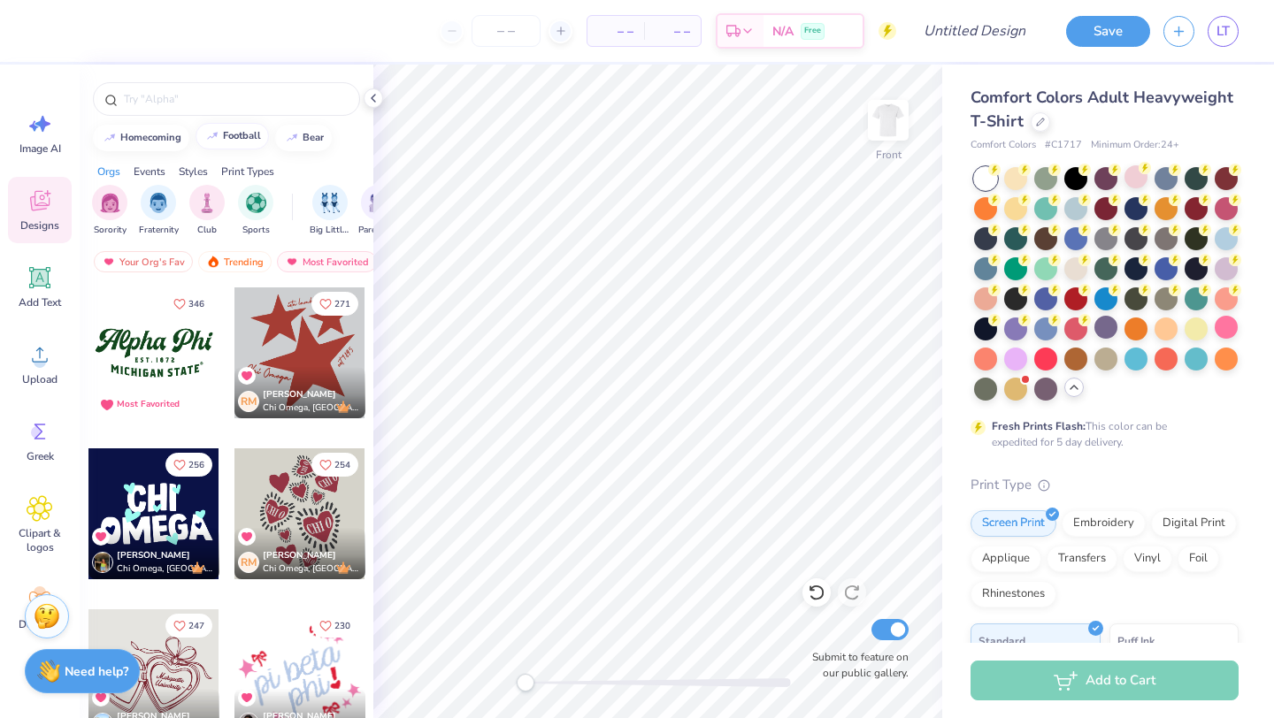
click at [236, 134] on div "football" at bounding box center [242, 136] width 38 height 10
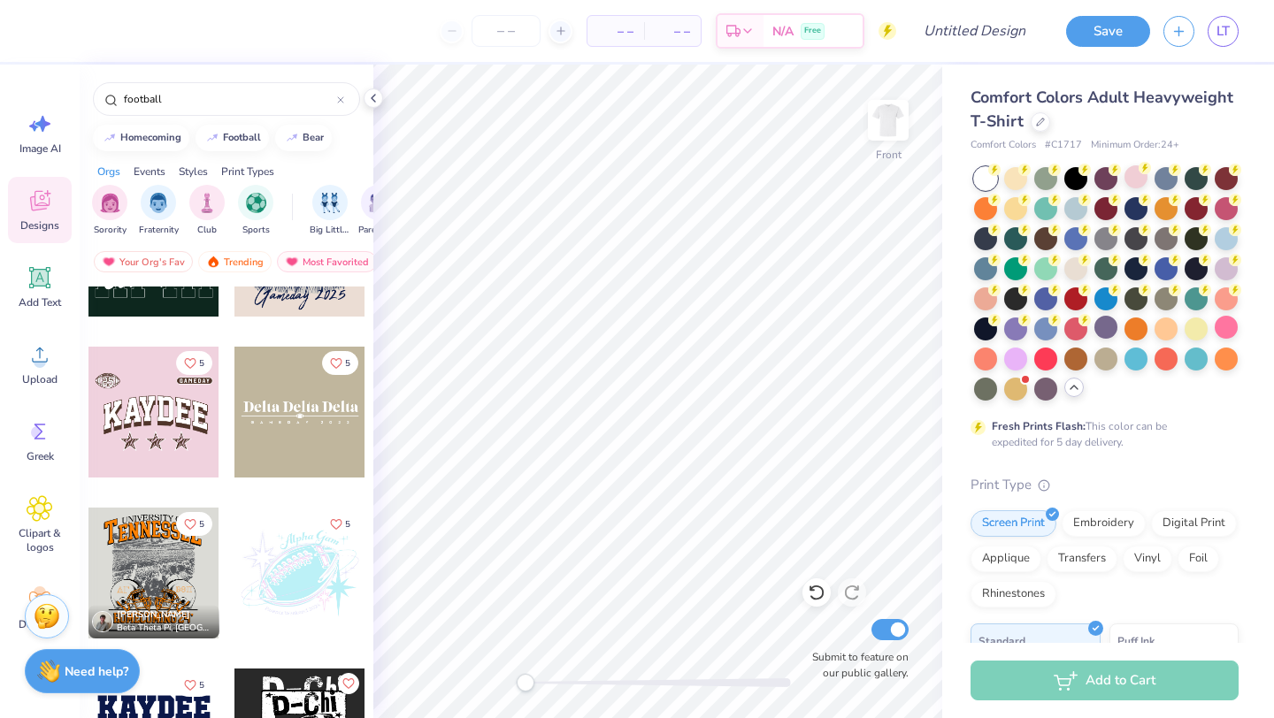
scroll to position [4339, 0]
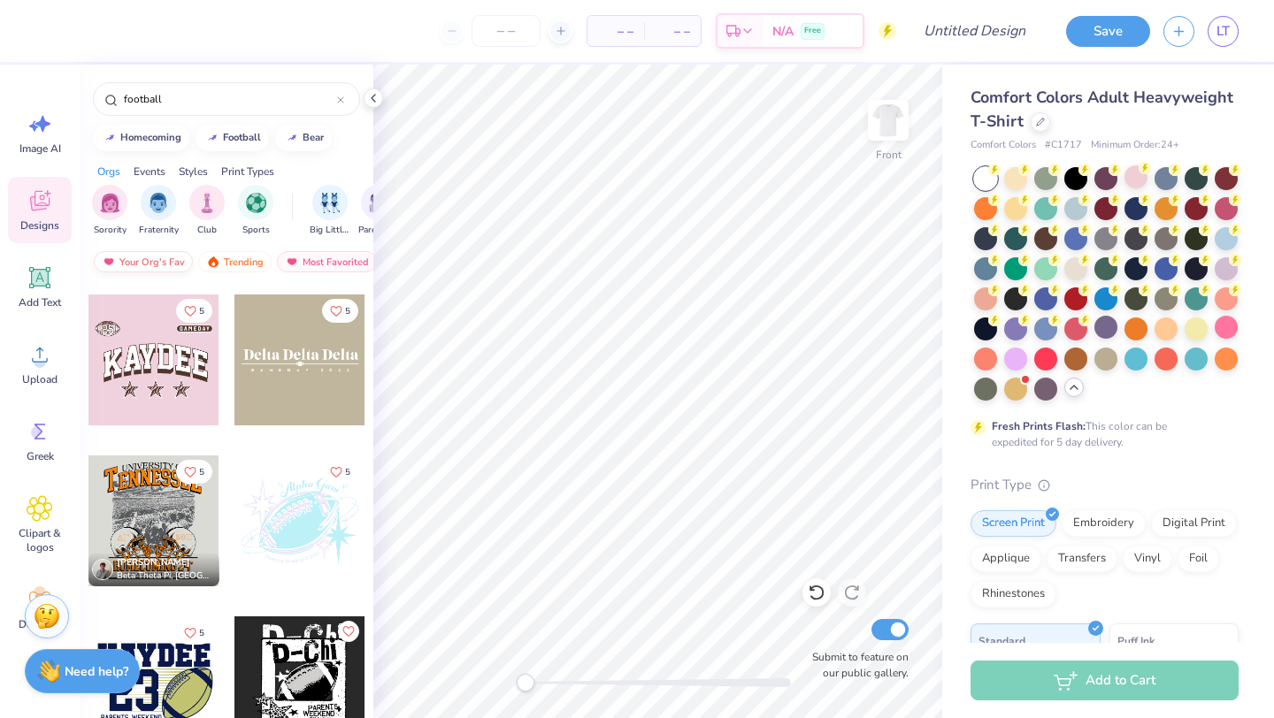
click at [157, 260] on div "Your Org's Fav" at bounding box center [143, 261] width 99 height 21
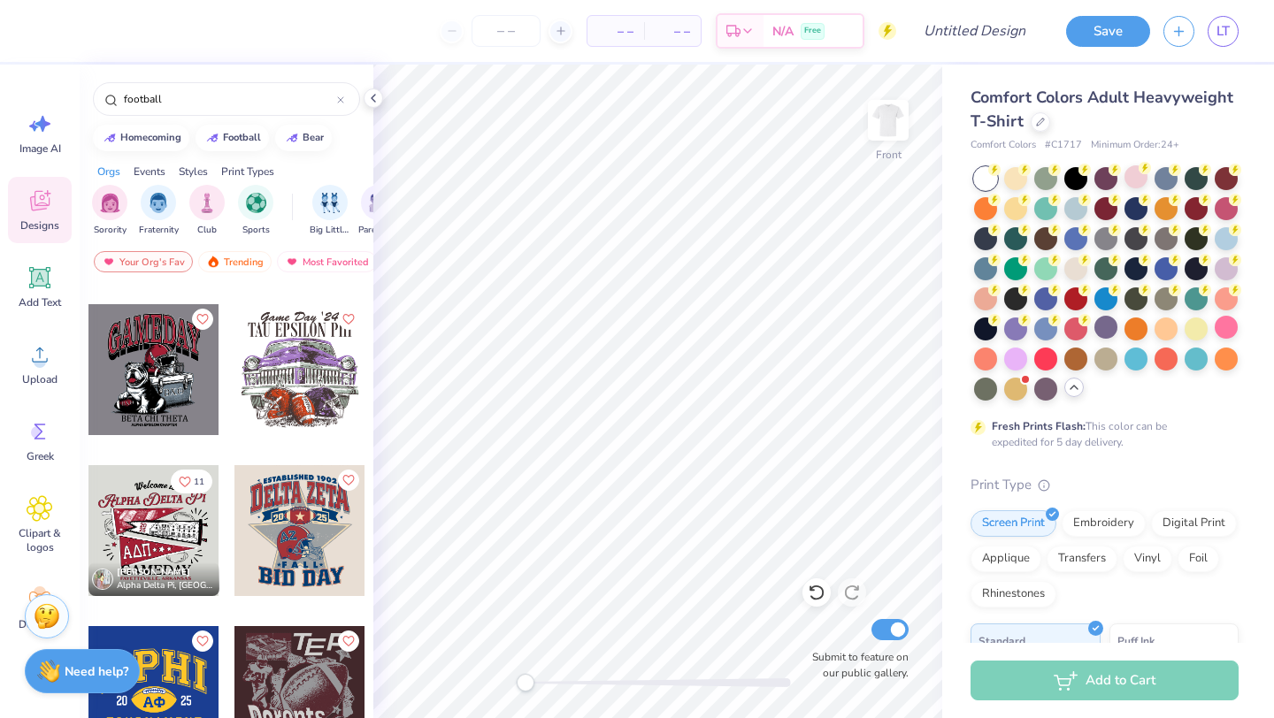
scroll to position [151, 0]
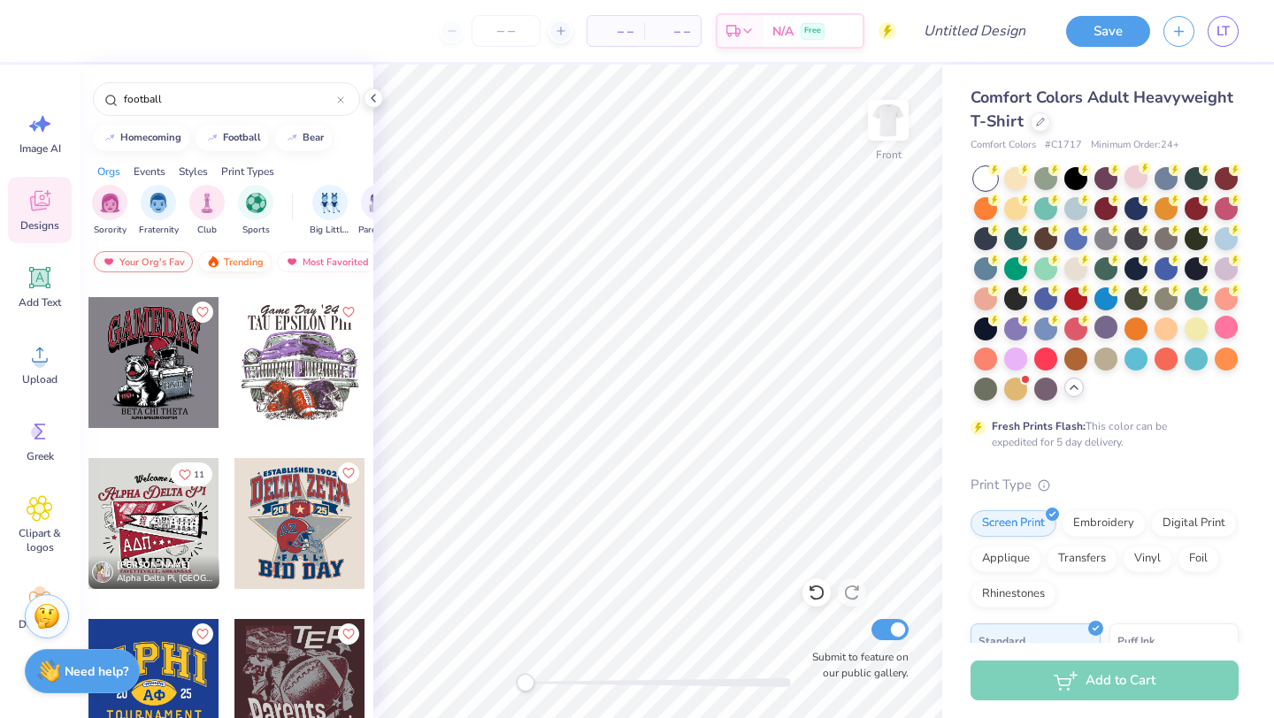
click at [242, 257] on div "Trending" at bounding box center [234, 261] width 73 height 21
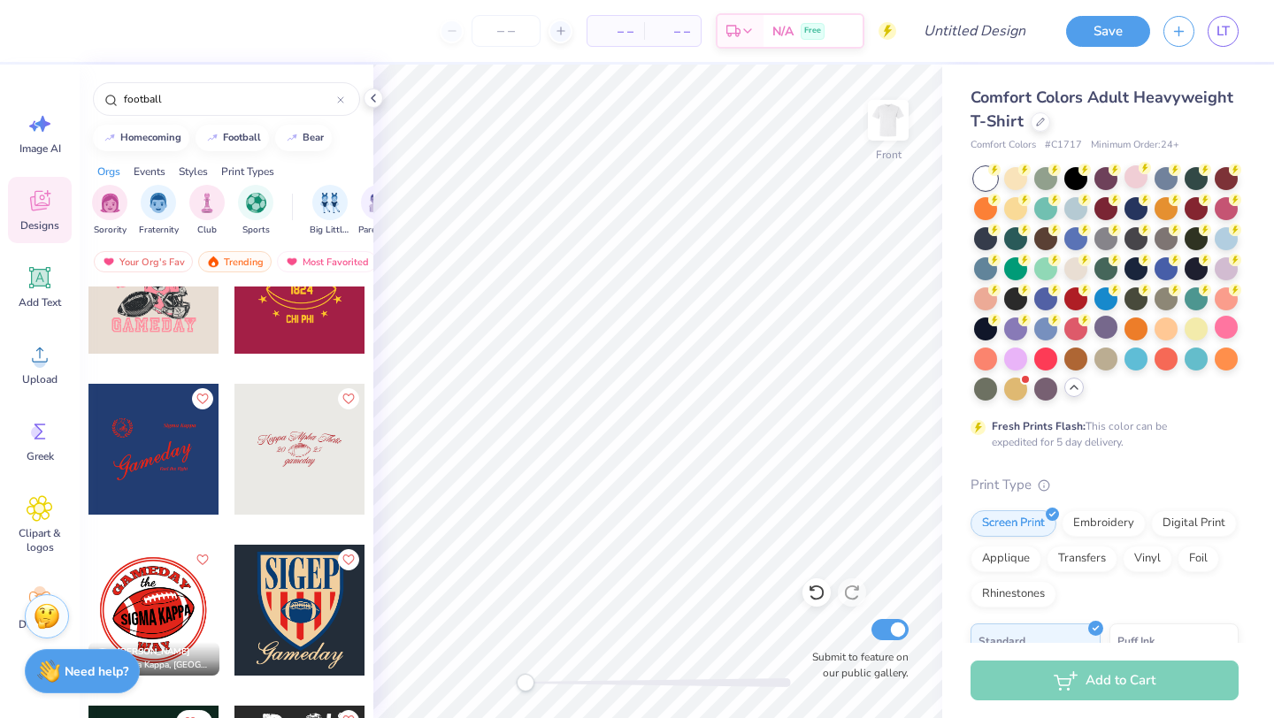
scroll to position [1998, 0]
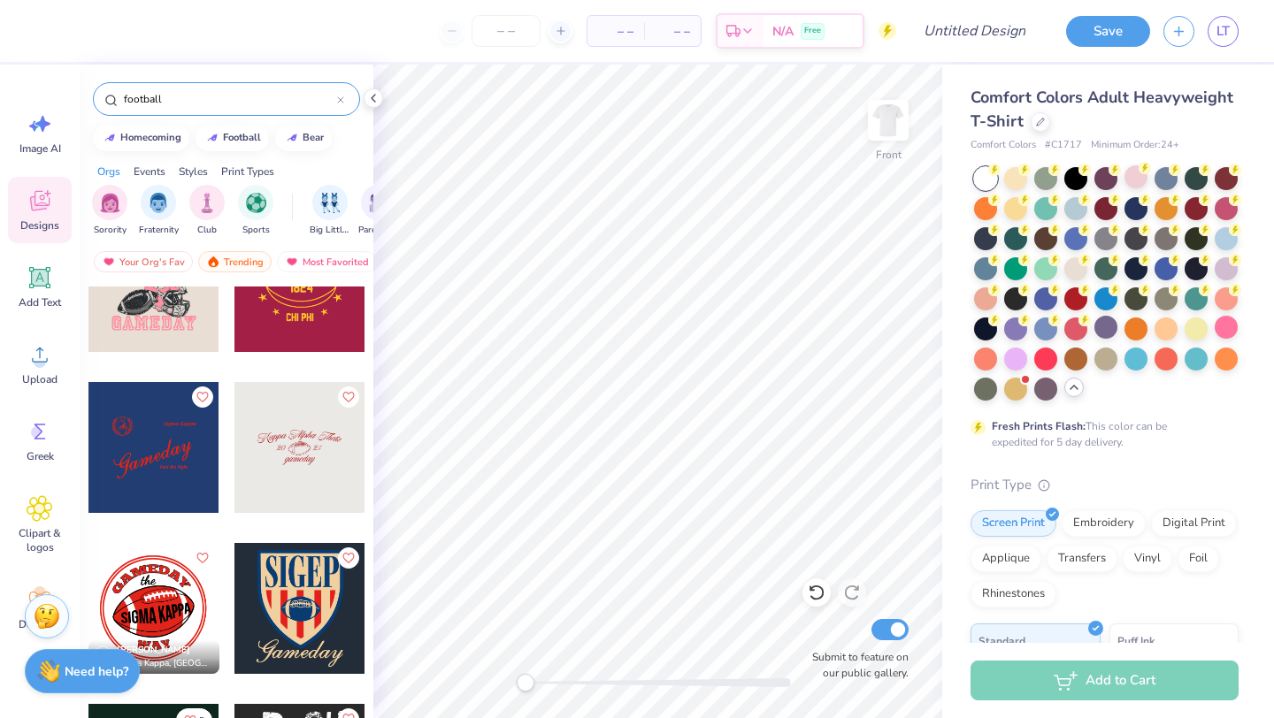
click at [257, 90] on input "football" at bounding box center [229, 99] width 215 height 18
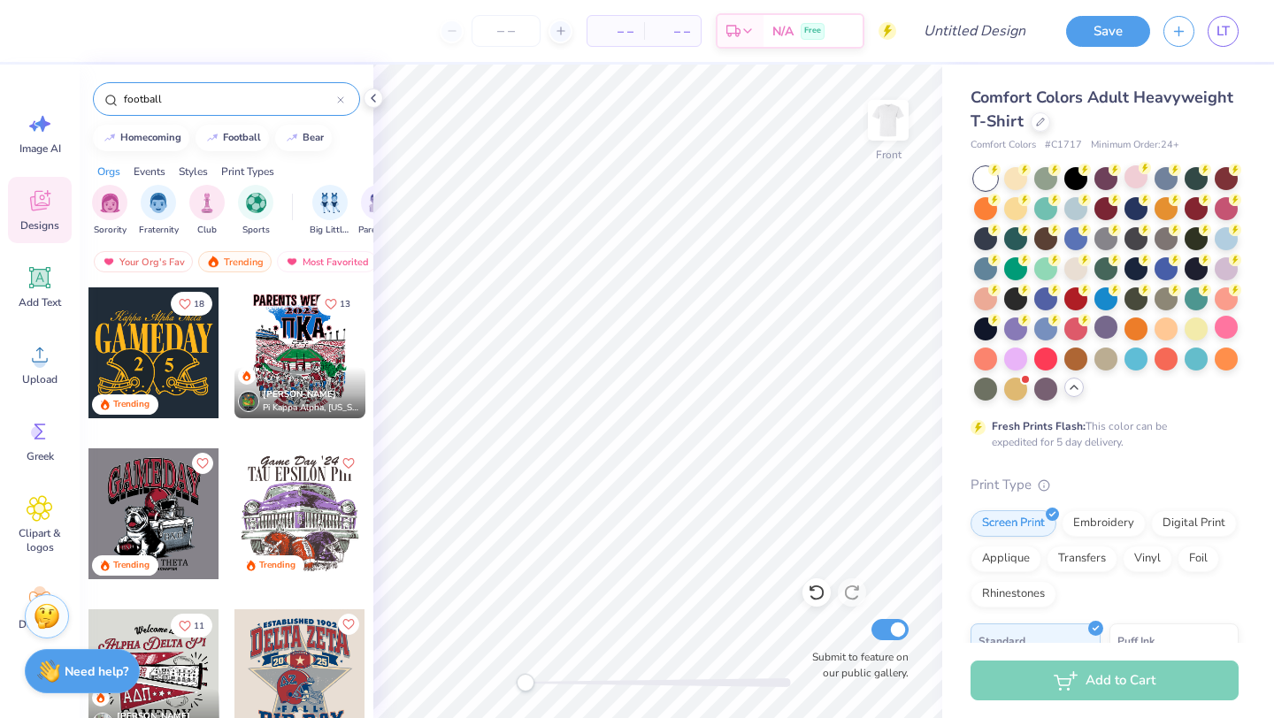
click at [240, 96] on input "football" at bounding box center [229, 99] width 215 height 18
type input "f"
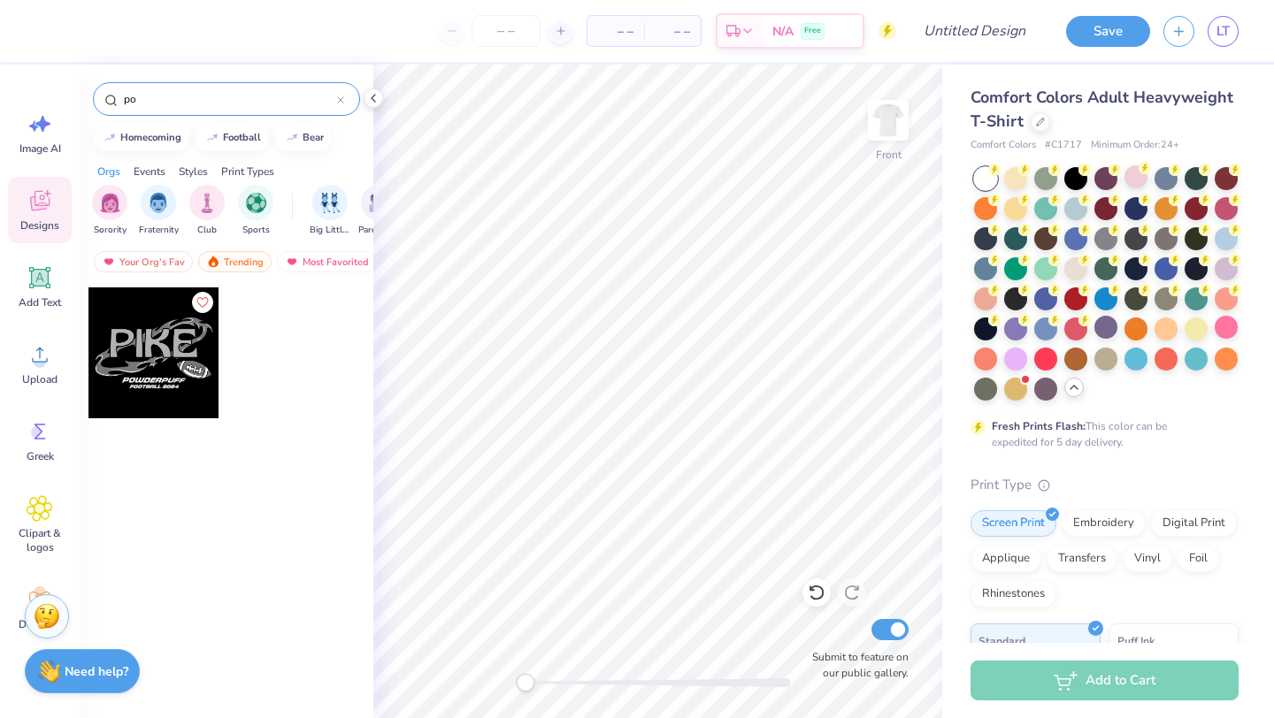
type input "p"
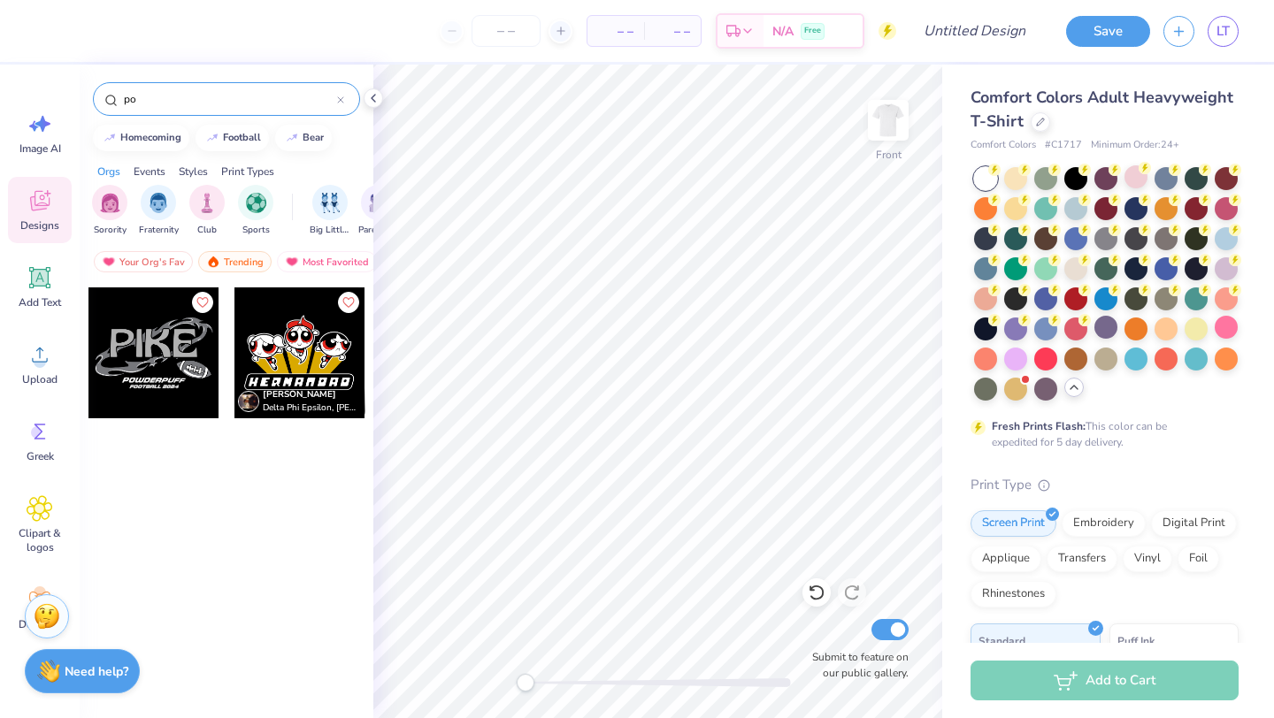
type input "p"
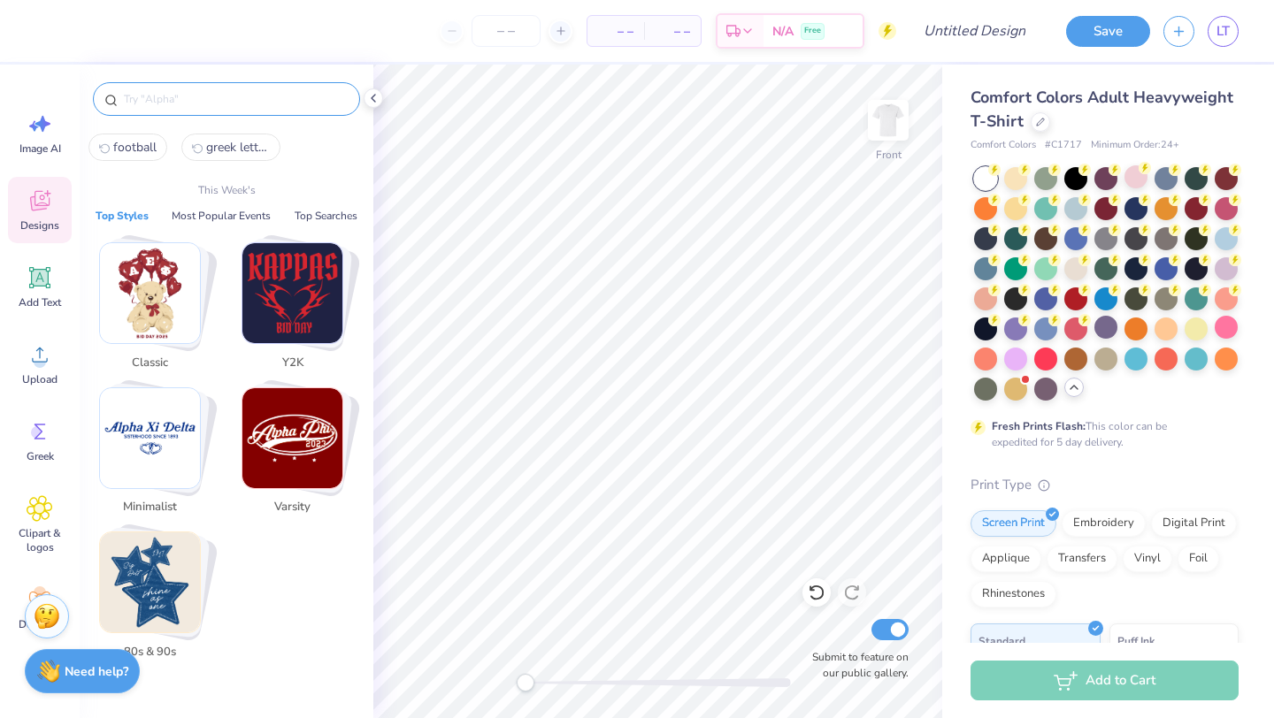
click at [187, 314] on img "Stack Card Button Classic" at bounding box center [150, 293] width 100 height 100
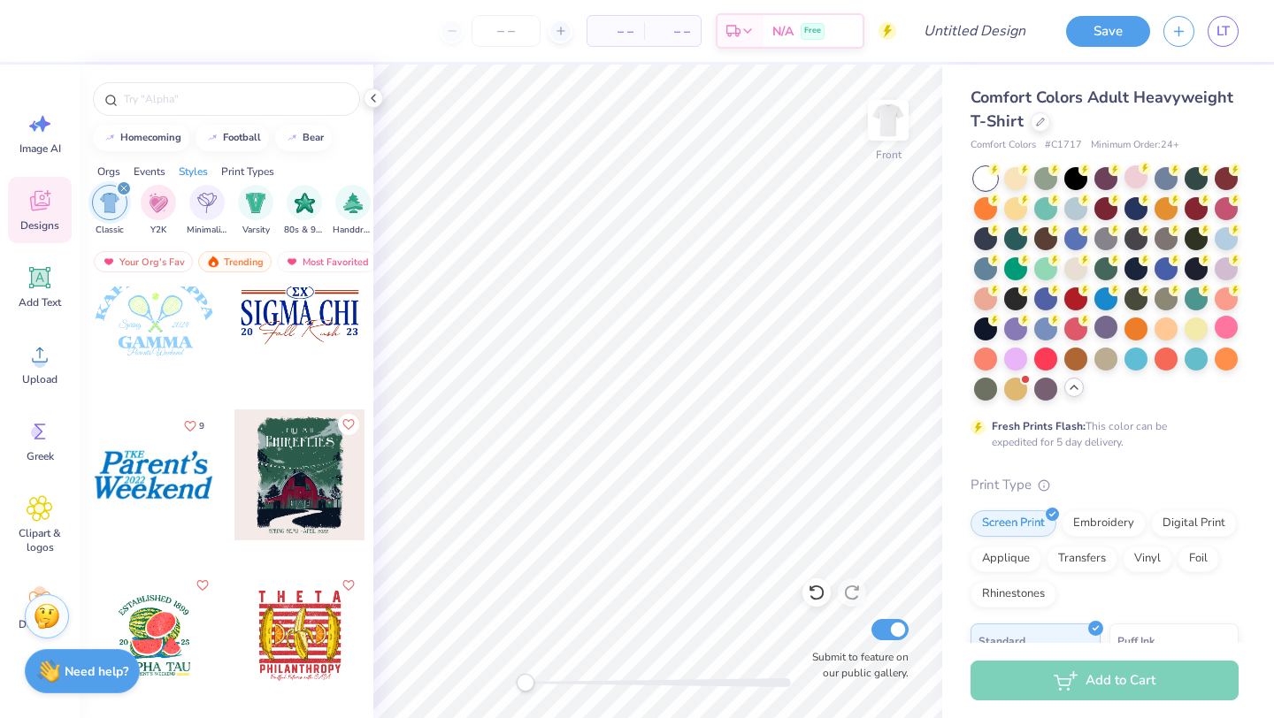
scroll to position [3585, 0]
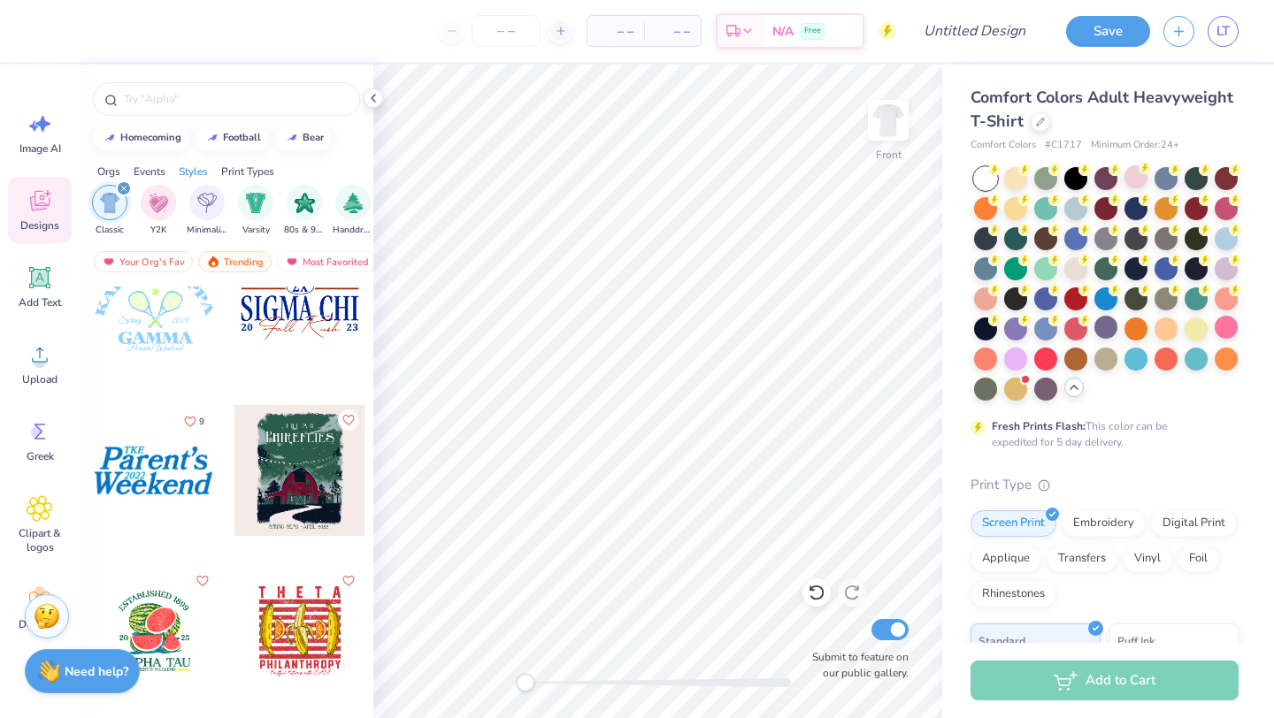
click at [128, 187] on div "filter for Classic" at bounding box center [124, 188] width 16 height 16
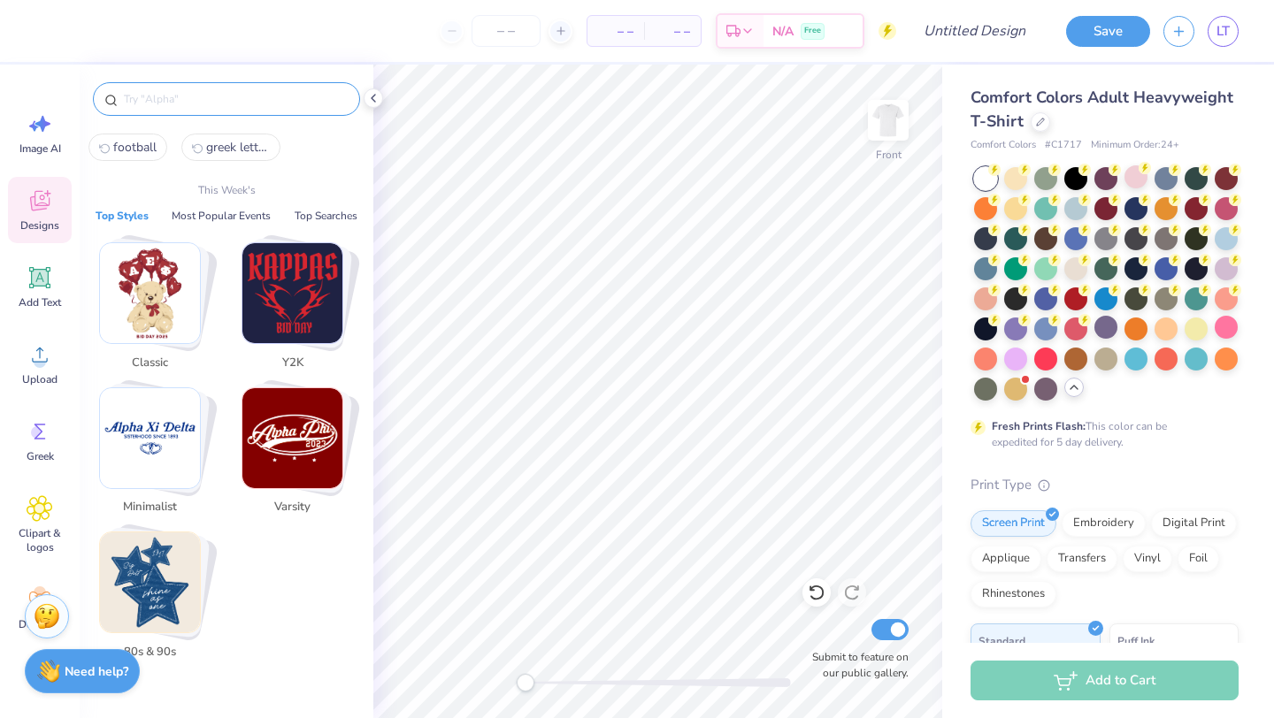
click at [234, 100] on input "text" at bounding box center [235, 99] width 226 height 18
click at [125, 144] on span "football" at bounding box center [134, 147] width 43 height 17
type input "football"
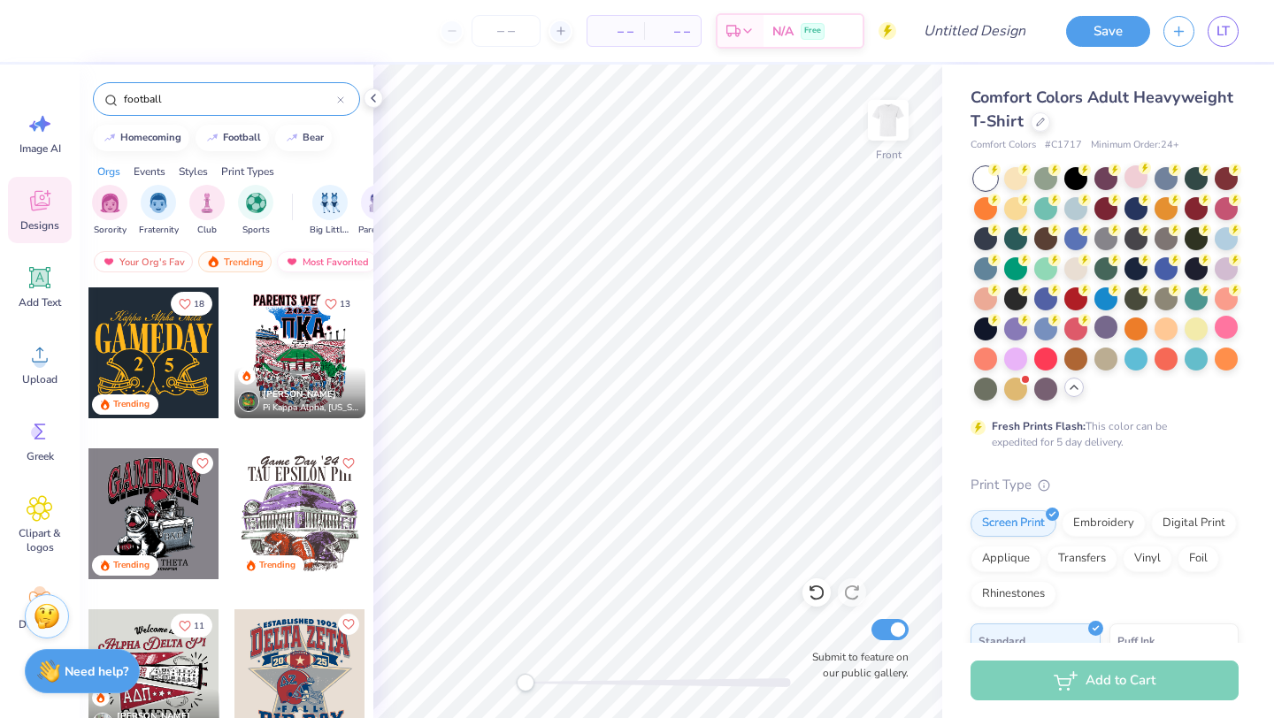
scroll to position [0, 103]
click at [303, 266] on div "Newest" at bounding box center [313, 261] width 67 height 21
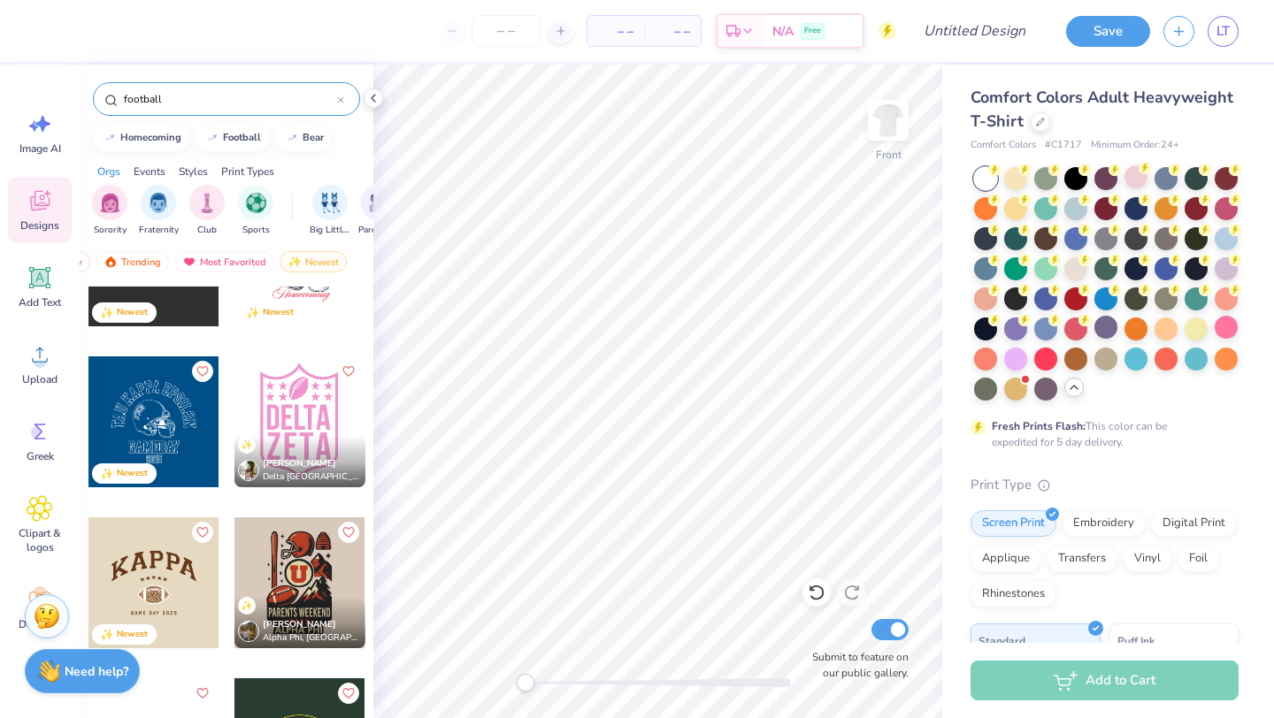
scroll to position [1060, 0]
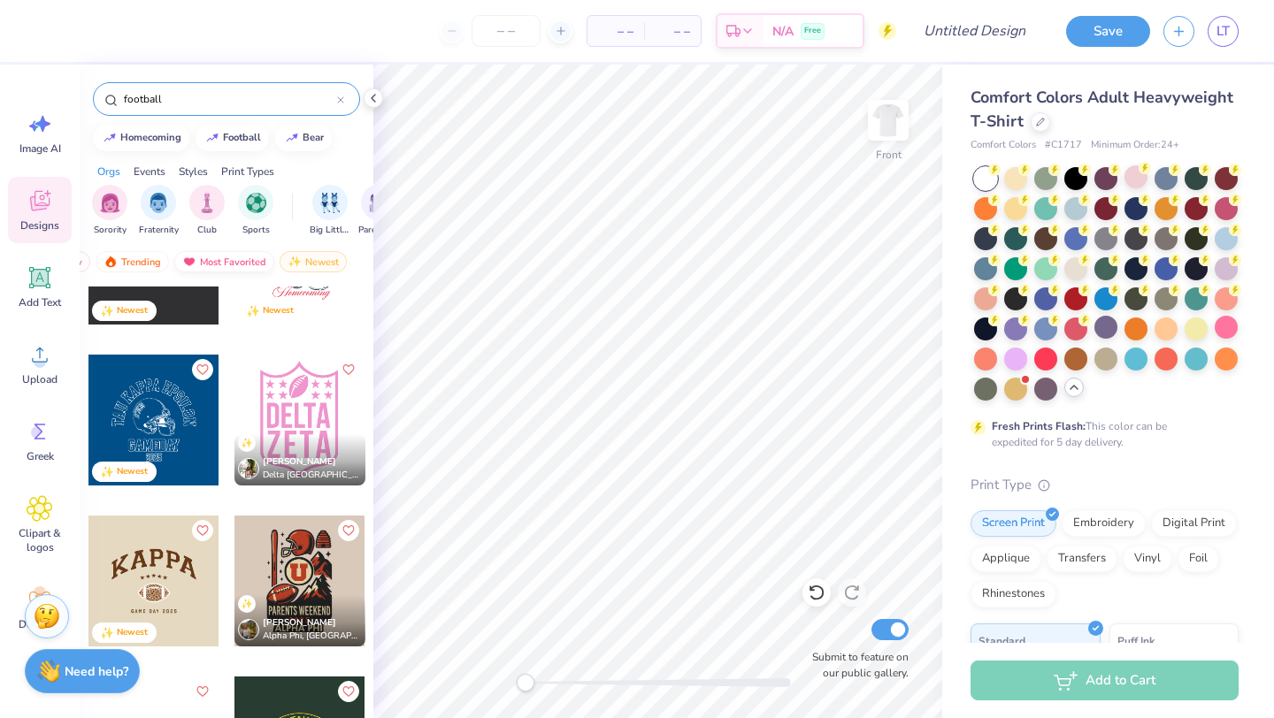
click at [246, 260] on div "Most Favorited" at bounding box center [224, 261] width 100 height 21
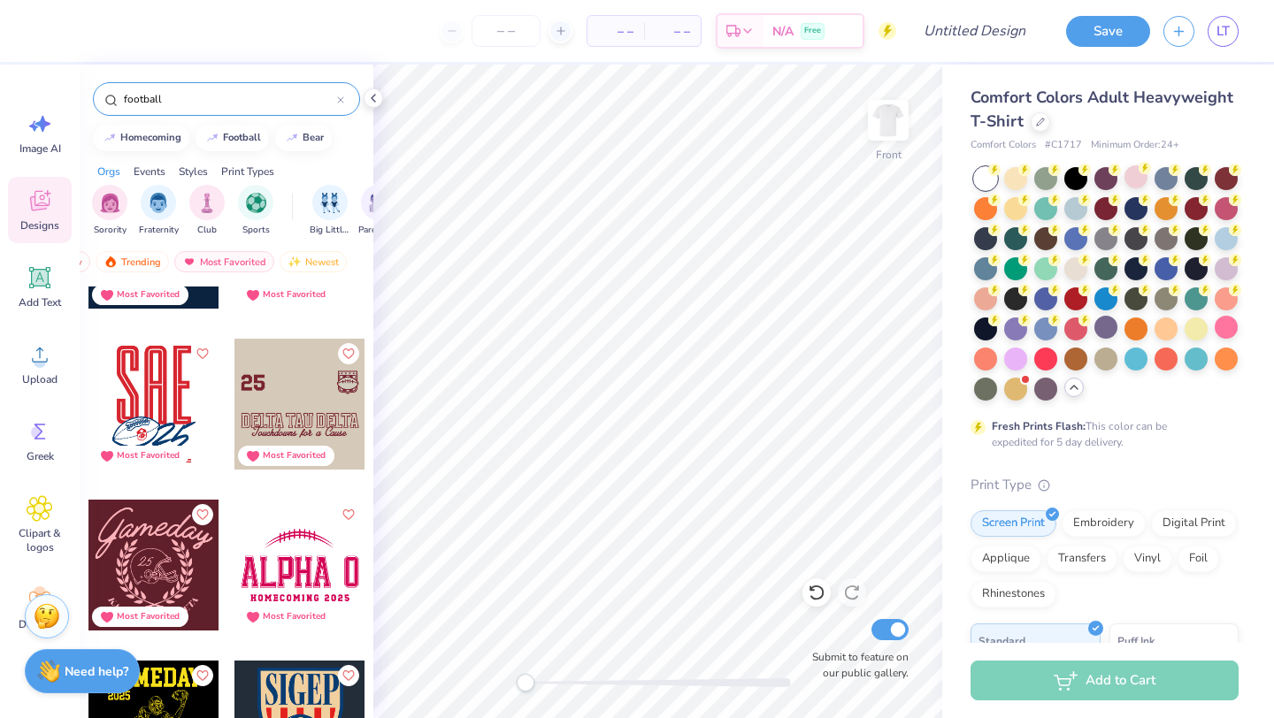
scroll to position [13631, 0]
click at [890, 127] on img at bounding box center [888, 120] width 71 height 71
click at [155, 560] on div at bounding box center [153, 566] width 131 height 131
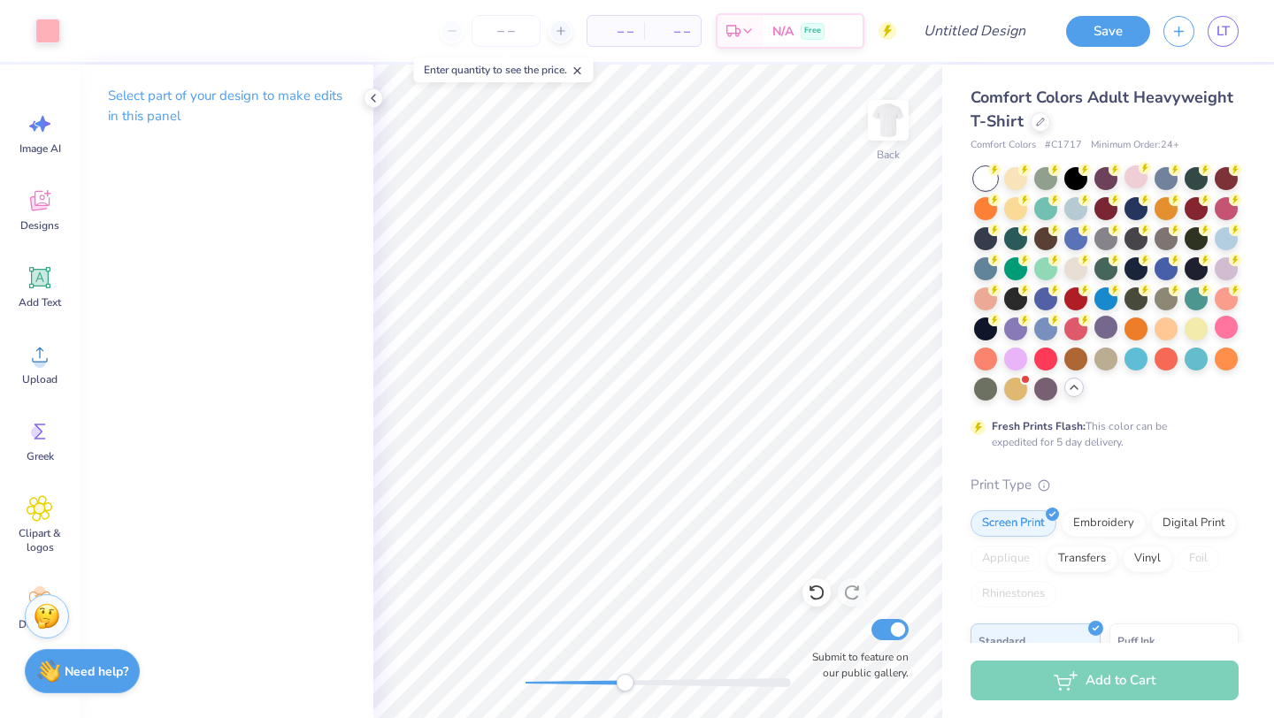
drag, startPoint x: 530, startPoint y: 679, endPoint x: 612, endPoint y: 674, distance: 82.4
click at [616, 676] on div "Accessibility label" at bounding box center [625, 683] width 18 height 18
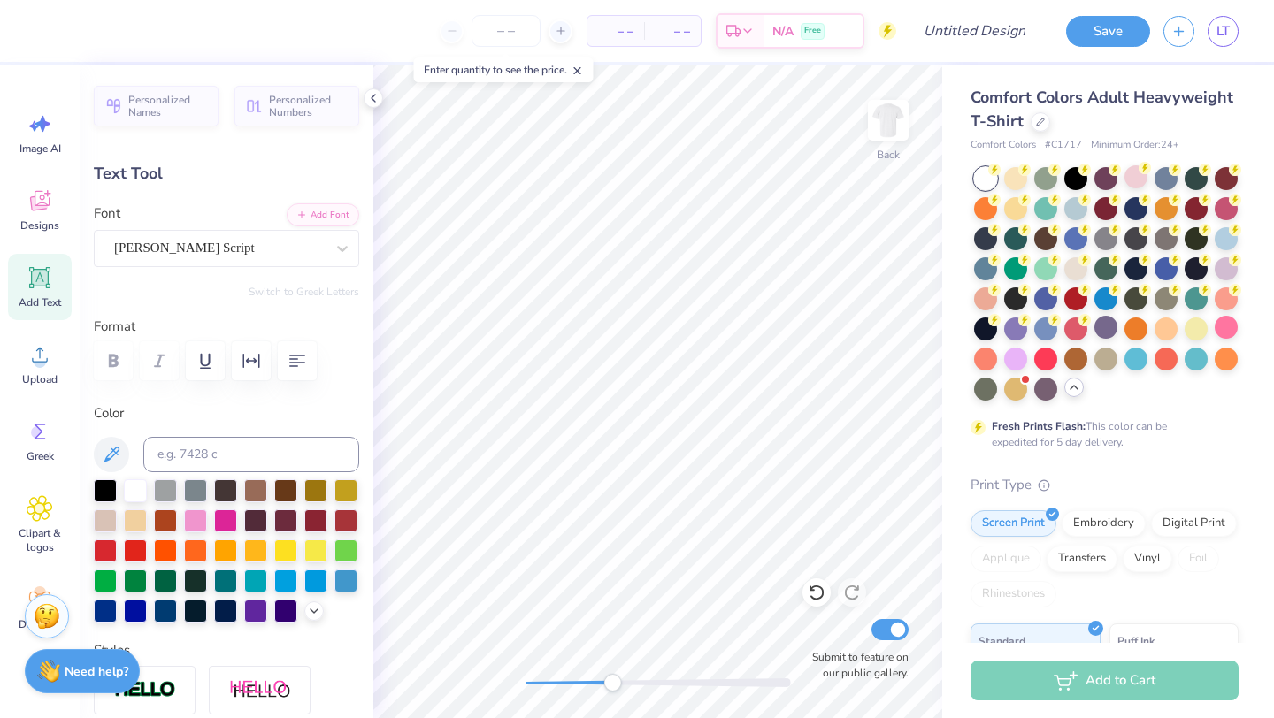
type textarea "p"
type textarea "Powderpuff"
type input "4.81"
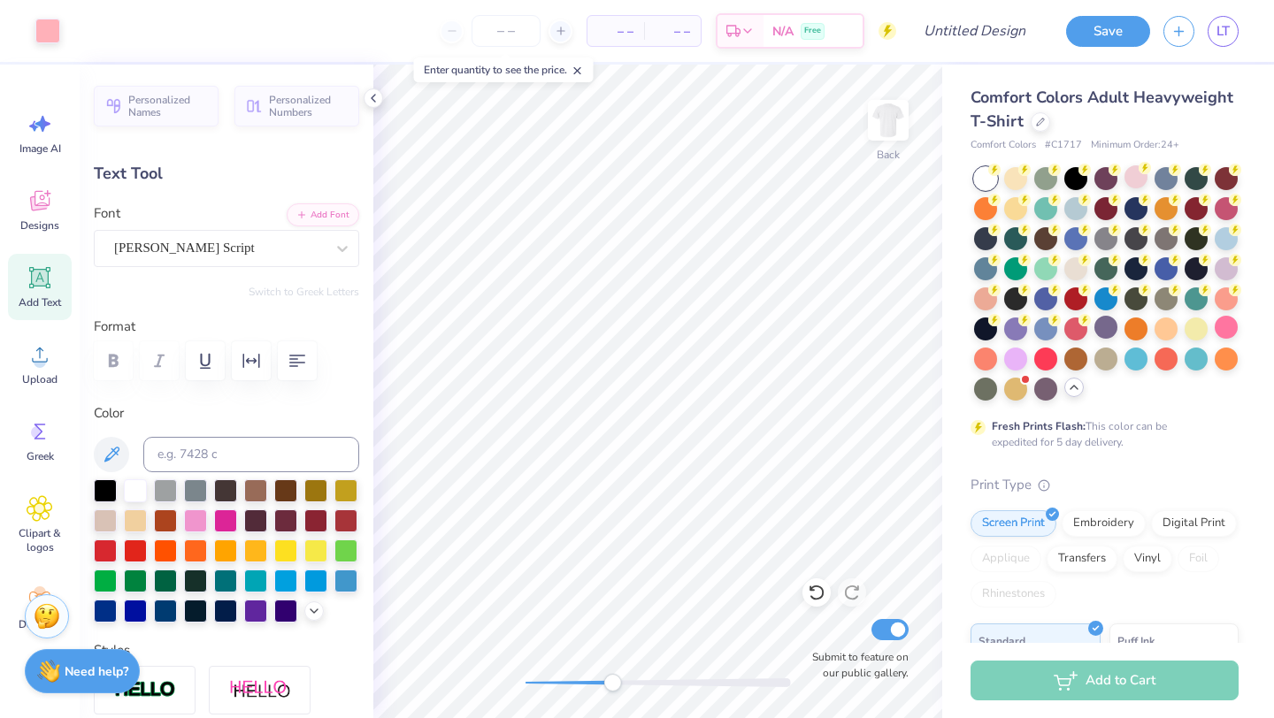
type input "1.26"
type input "3.19"
type input "2.90"
type input "0.81"
type input "5.90"
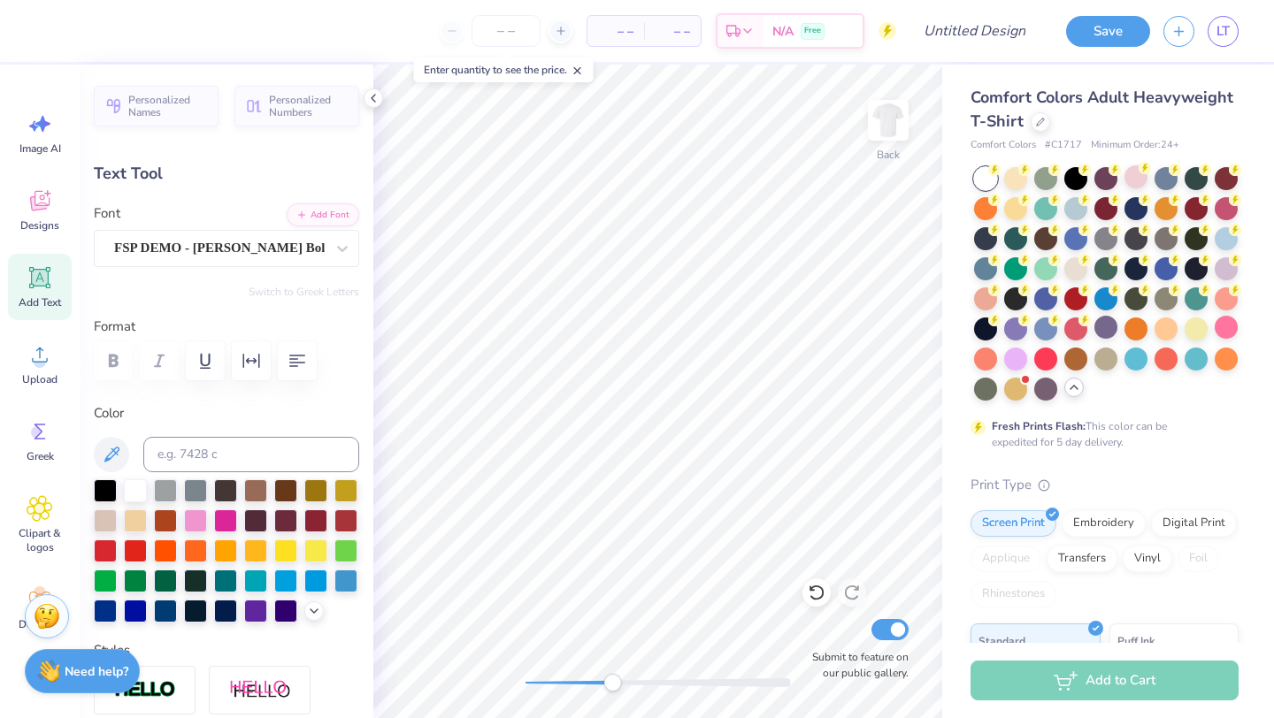
scroll to position [0, 1]
type textarea "GAMMATHETA"
type input "2.04"
type input "0.59"
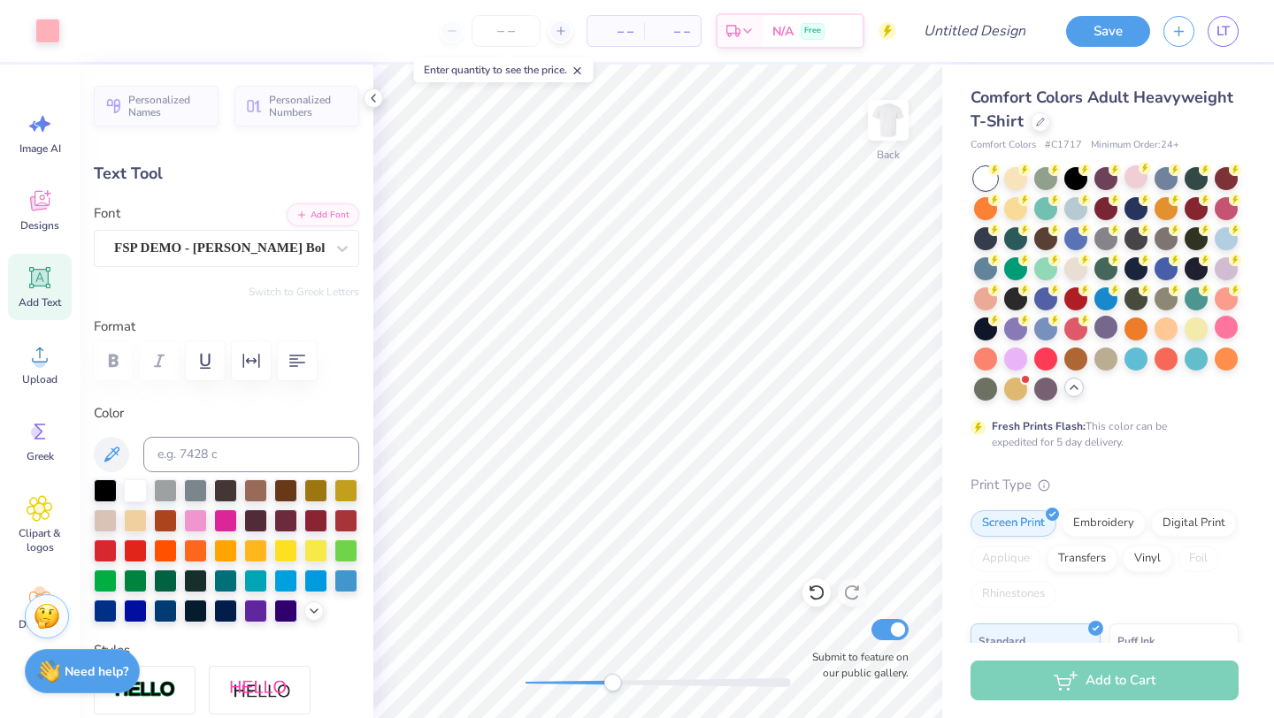
type input "6.01"
click at [55, 30] on div at bounding box center [47, 29] width 25 height 25
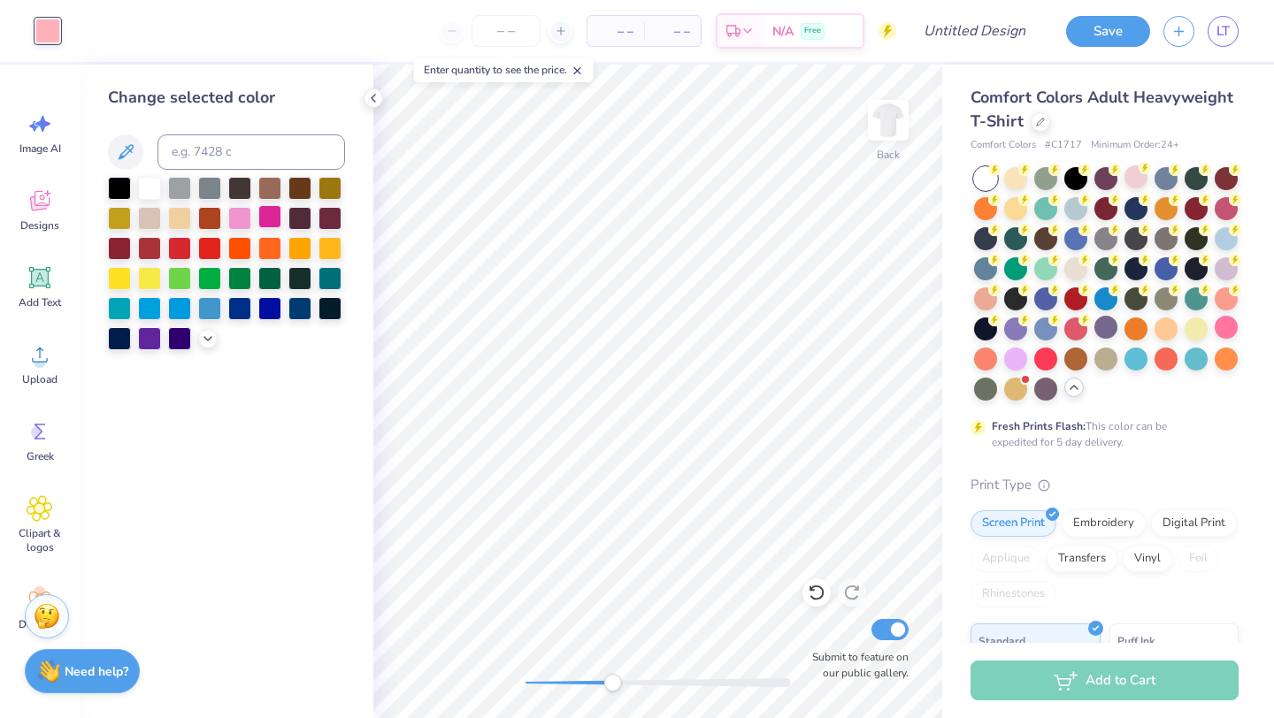
click at [273, 212] on div at bounding box center [269, 216] width 23 height 23
click at [119, 156] on icon at bounding box center [125, 152] width 21 height 21
click at [209, 345] on div at bounding box center [207, 336] width 19 height 19
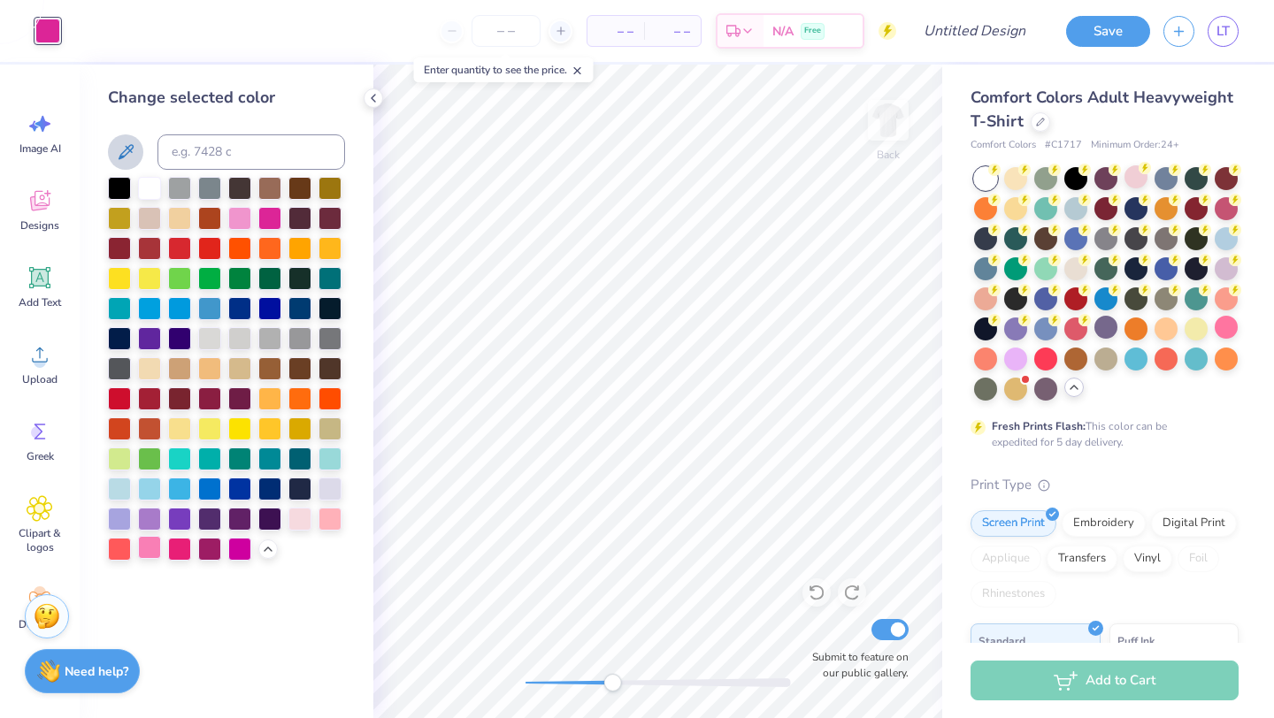
click at [145, 548] on div at bounding box center [149, 547] width 23 height 23
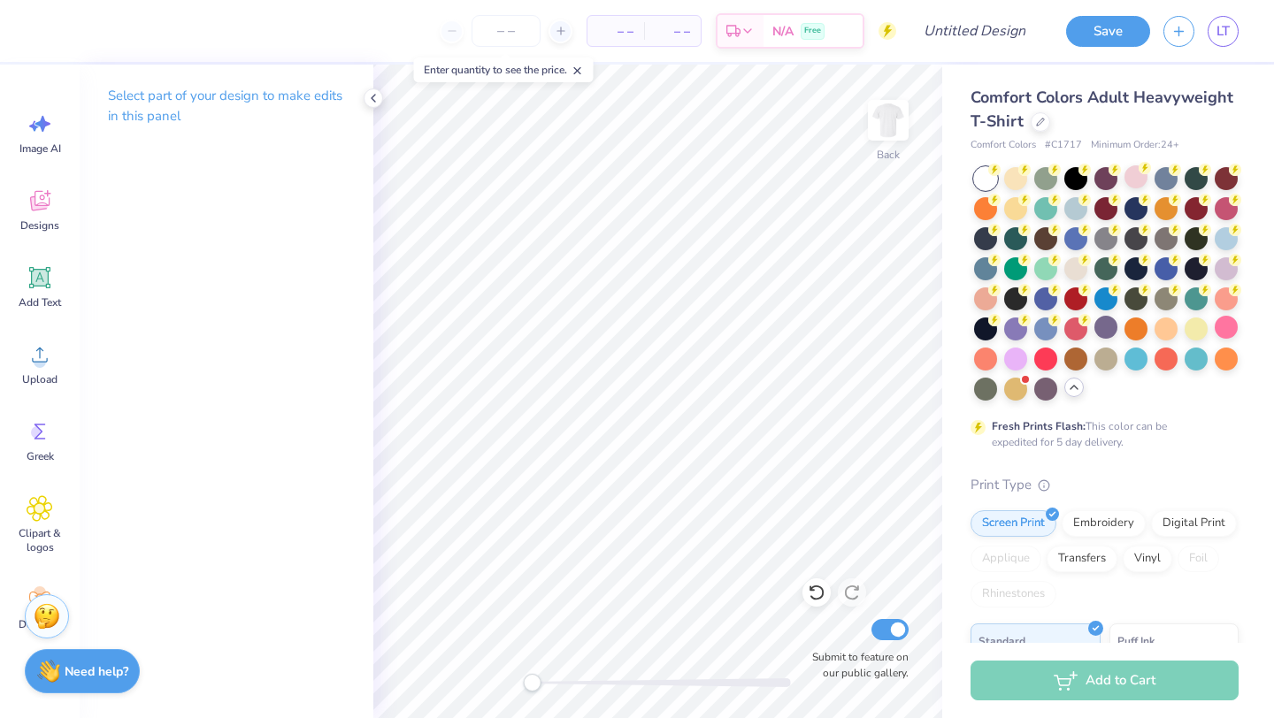
drag, startPoint x: 612, startPoint y: 687, endPoint x: 532, endPoint y: 689, distance: 80.5
click at [532, 689] on div "Accessibility label" at bounding box center [532, 683] width 18 height 18
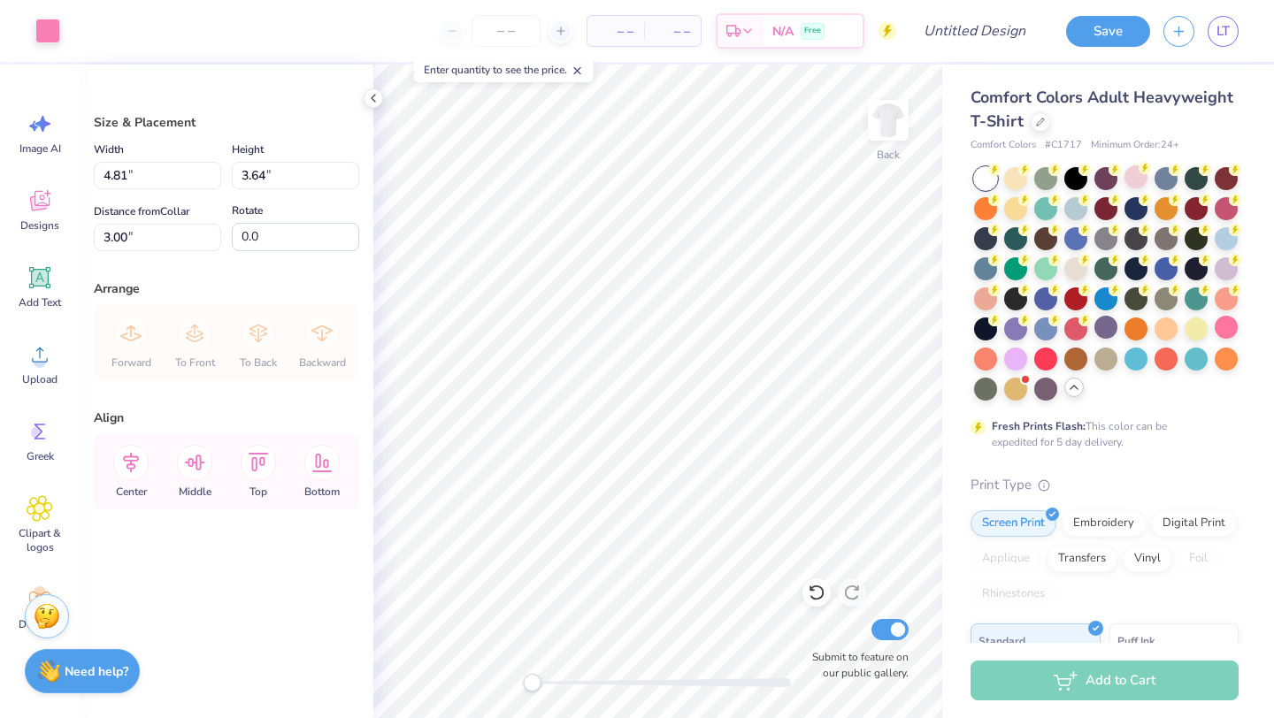
type input "3.00"
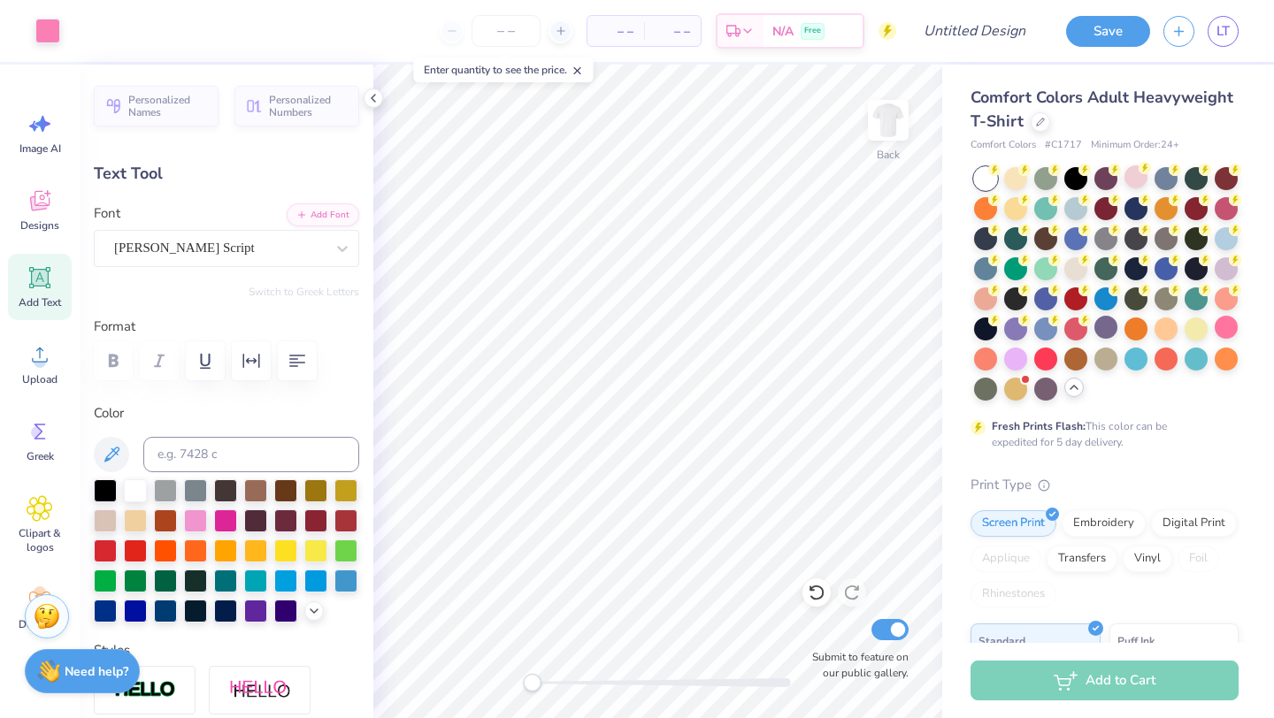
type input "4.81"
type input "1.26"
type input "3.00"
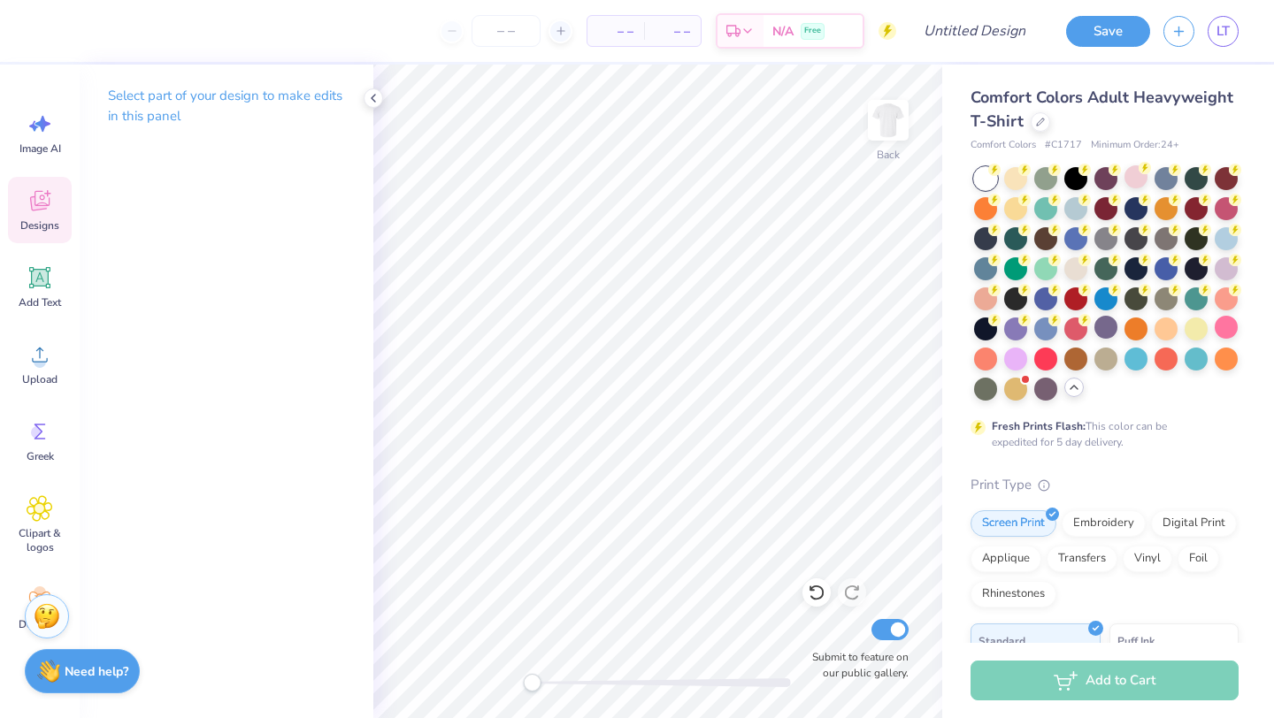
click at [46, 211] on icon at bounding box center [40, 201] width 27 height 27
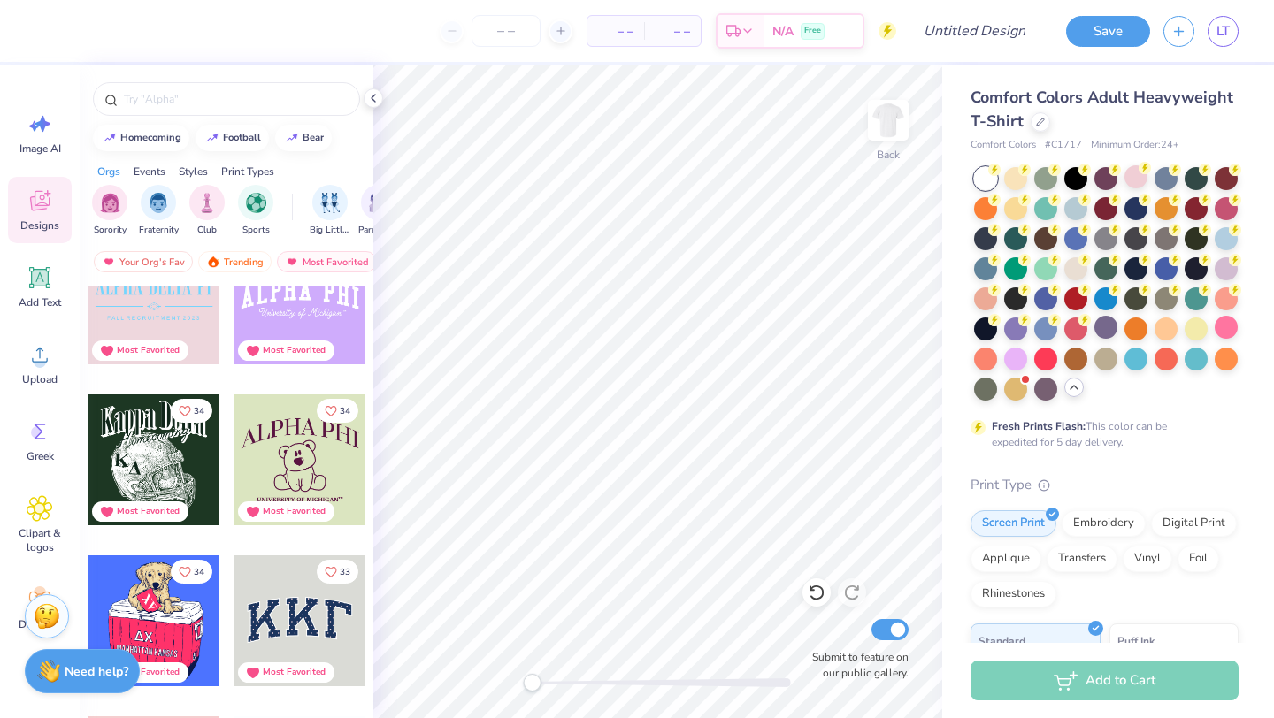
scroll to position [14435, 0]
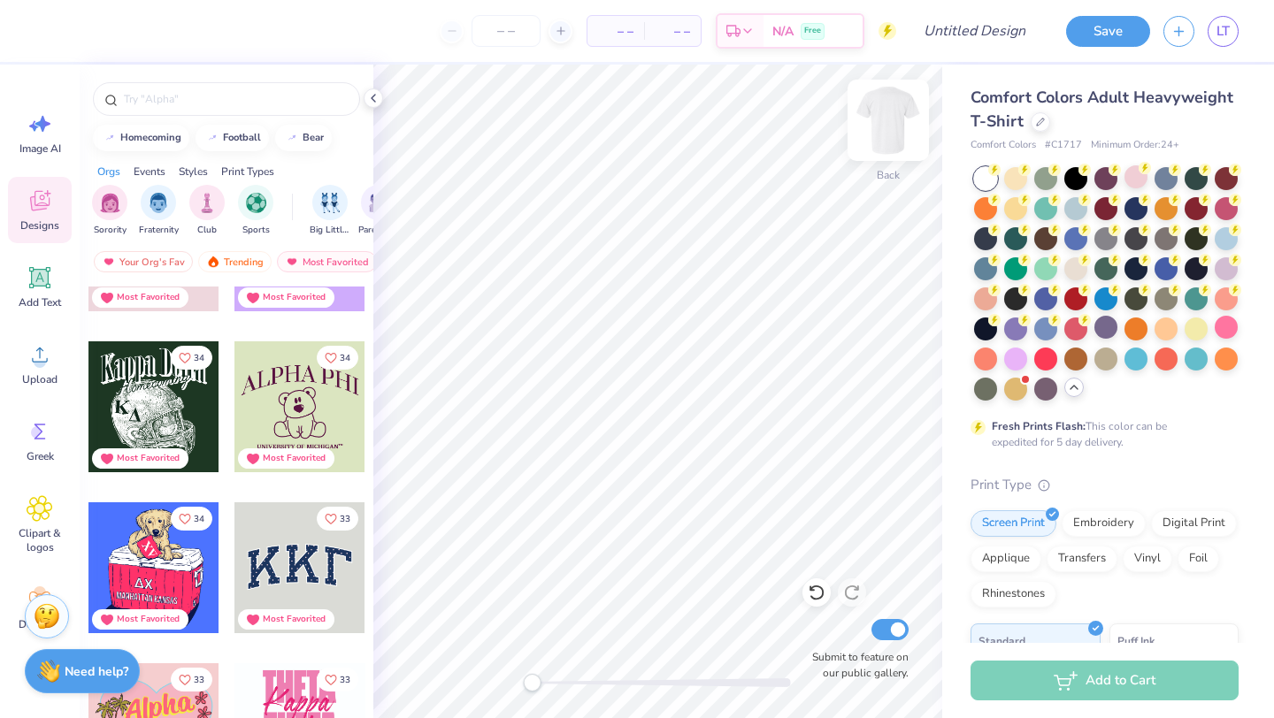
click at [895, 120] on img at bounding box center [888, 120] width 71 height 71
click at [159, 414] on div at bounding box center [153, 406] width 131 height 131
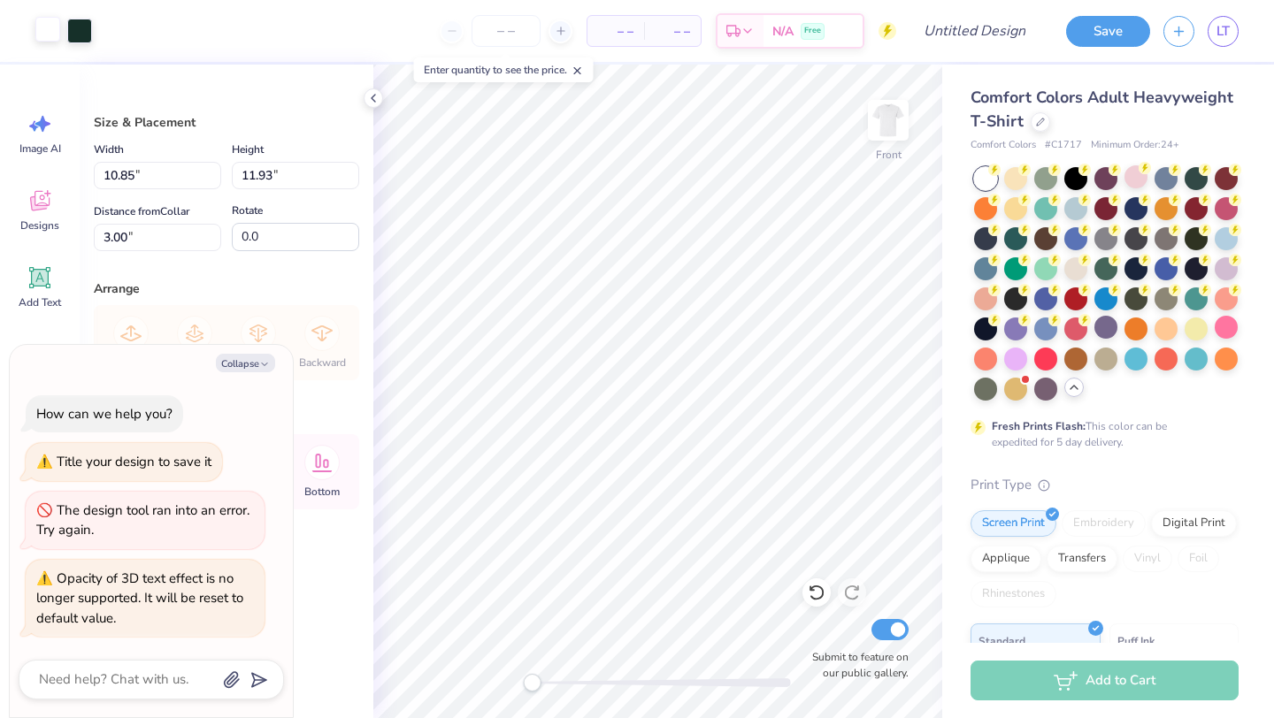
click at [37, 37] on div at bounding box center [47, 29] width 25 height 25
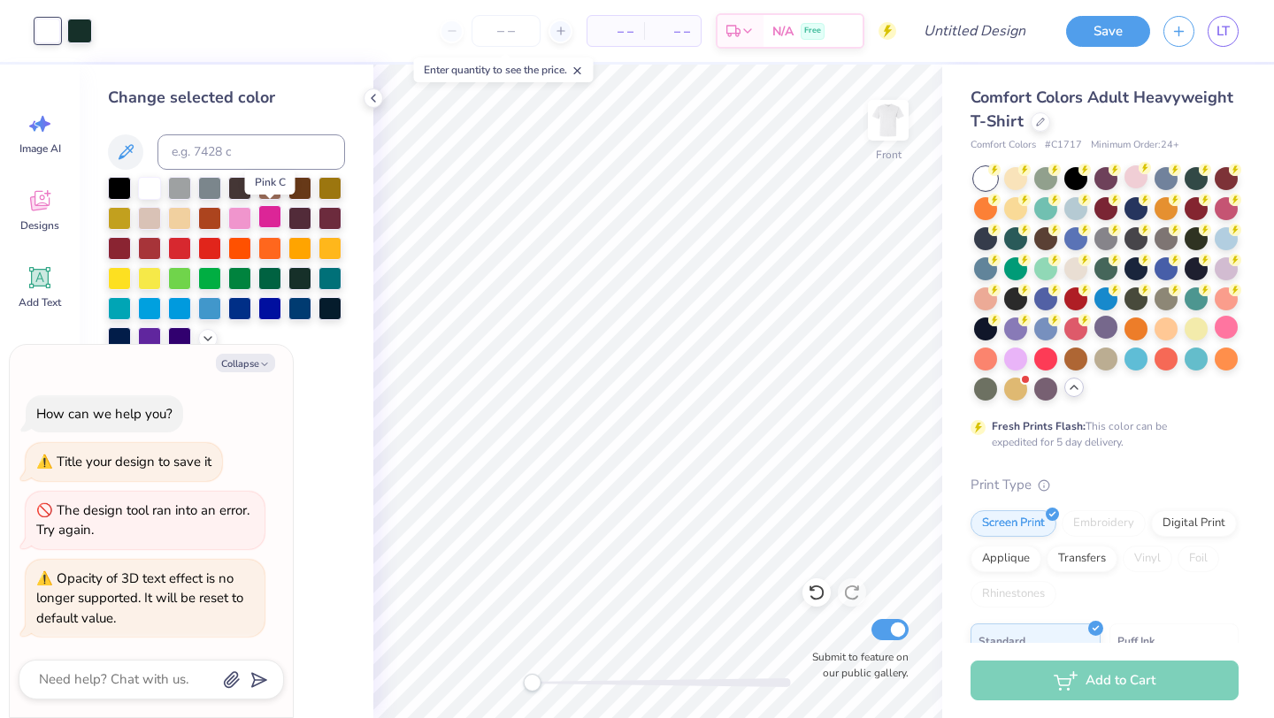
click at [269, 216] on div at bounding box center [269, 216] width 23 height 23
click at [240, 218] on div at bounding box center [239, 216] width 23 height 23
click at [85, 34] on div at bounding box center [79, 29] width 25 height 25
click at [123, 185] on div at bounding box center [119, 186] width 23 height 23
click at [161, 188] on div at bounding box center [149, 186] width 23 height 23
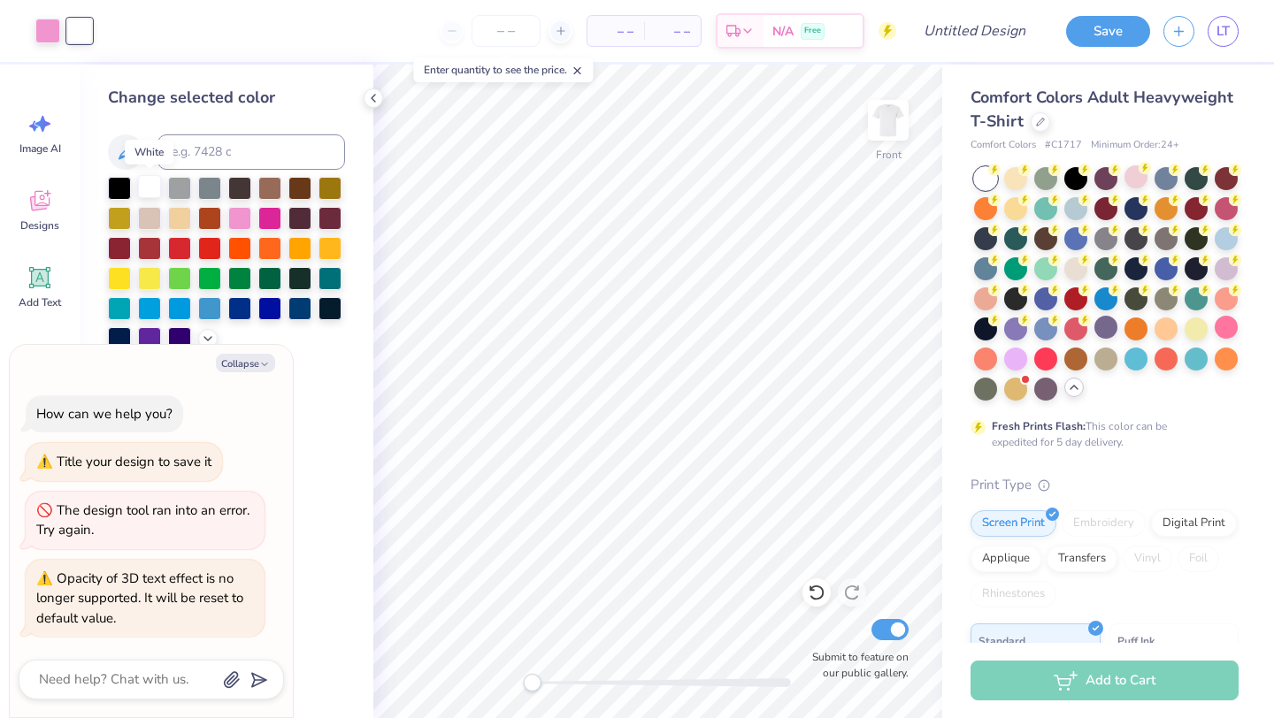
click at [153, 187] on div at bounding box center [149, 186] width 23 height 23
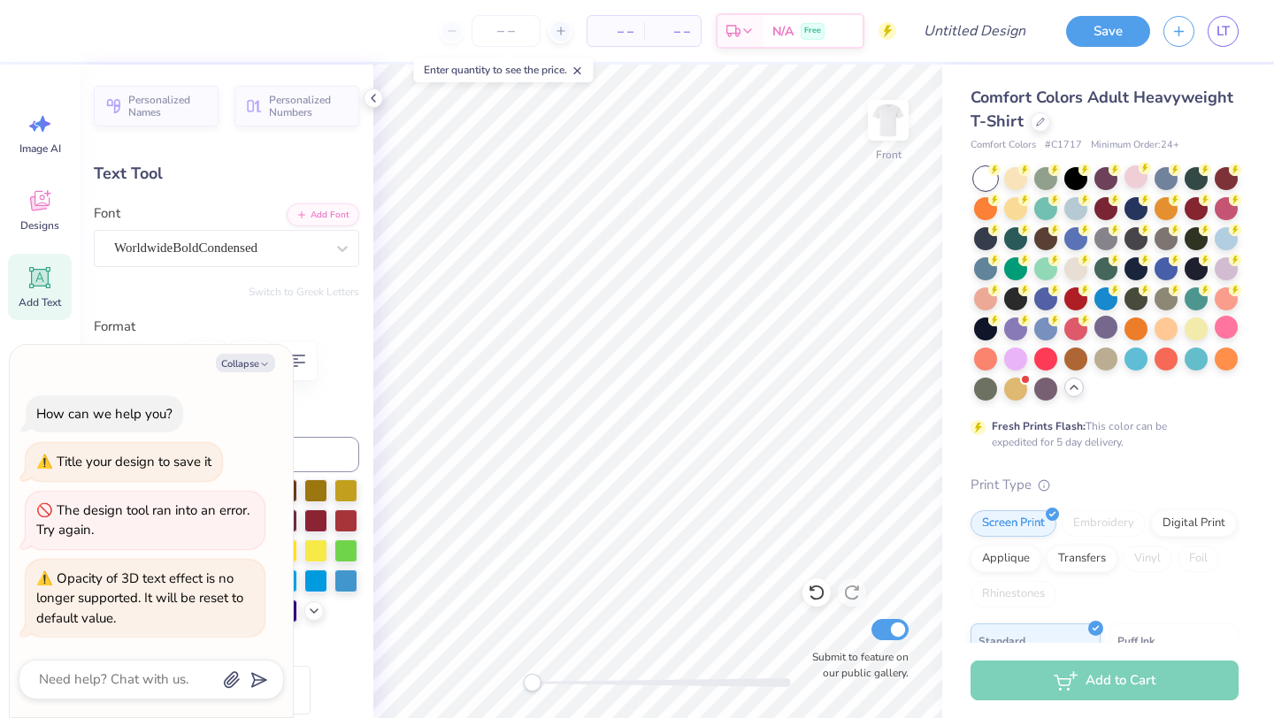
type textarea "x"
type textarea "U n i v e r s i t y o f I l l i n o i s ™"
type textarea "x"
type input "3.30"
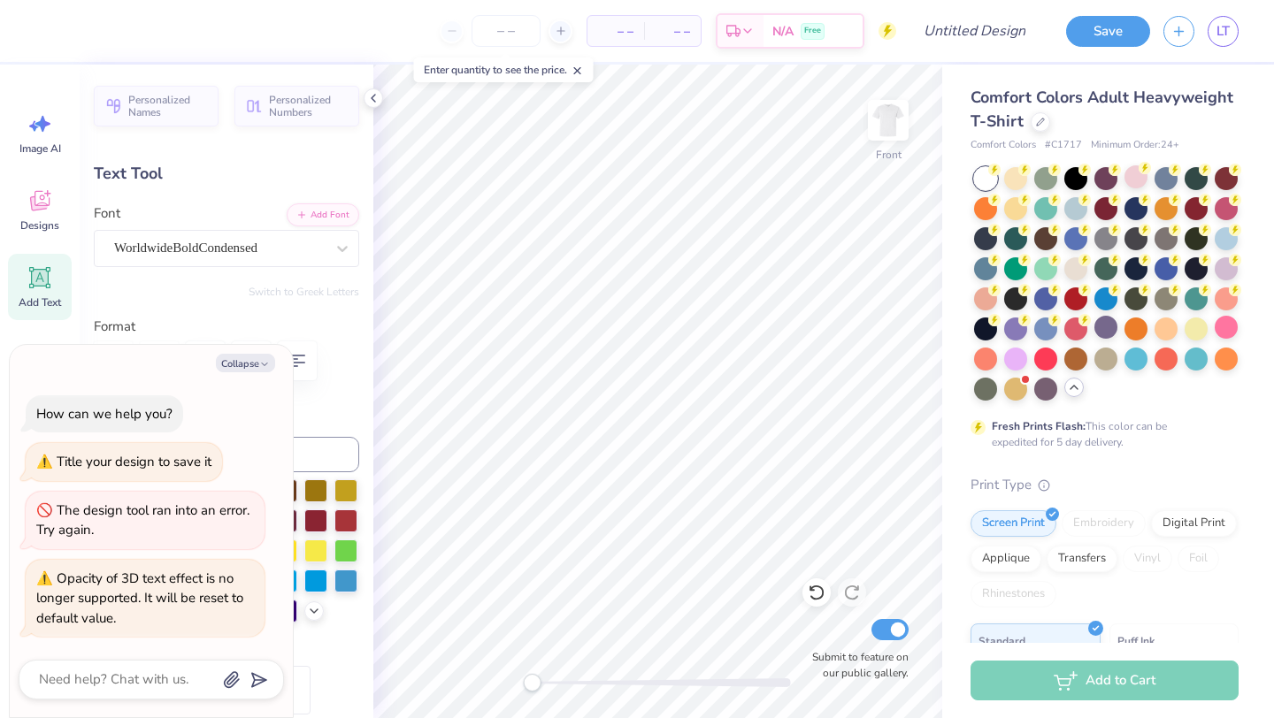
type input "0.23"
type input "14.49"
type textarea "x"
type input "1.48"
type input "1.45"
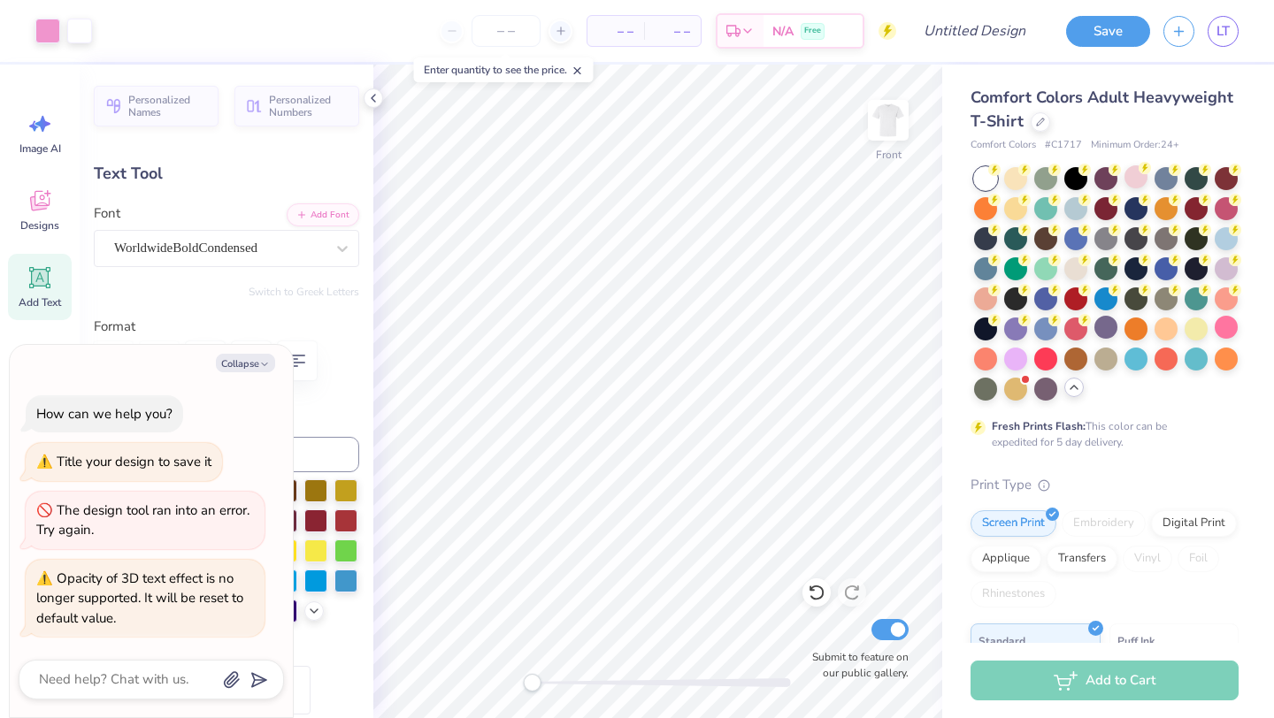
type input "9.01"
type input "3.8"
type textarea "x"
type textarea "F"
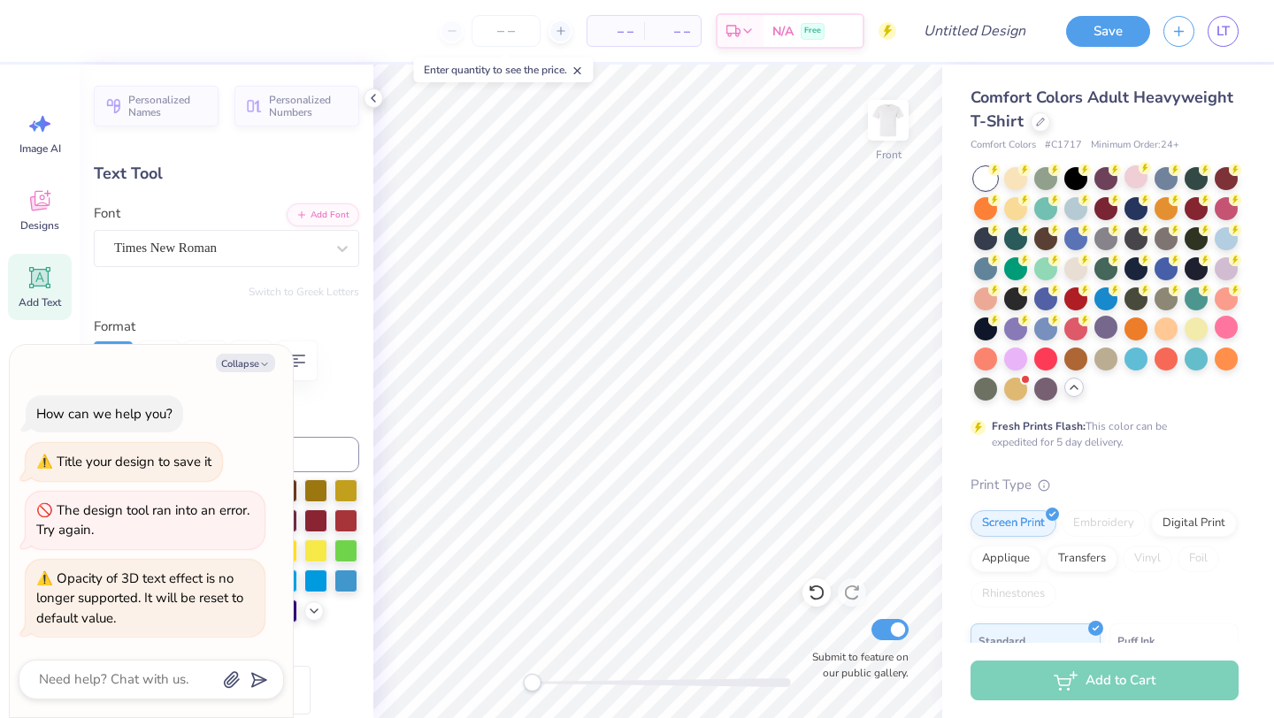
type textarea "x"
type input "1.29"
type textarea "x"
type input "1.59"
type input "1.46"
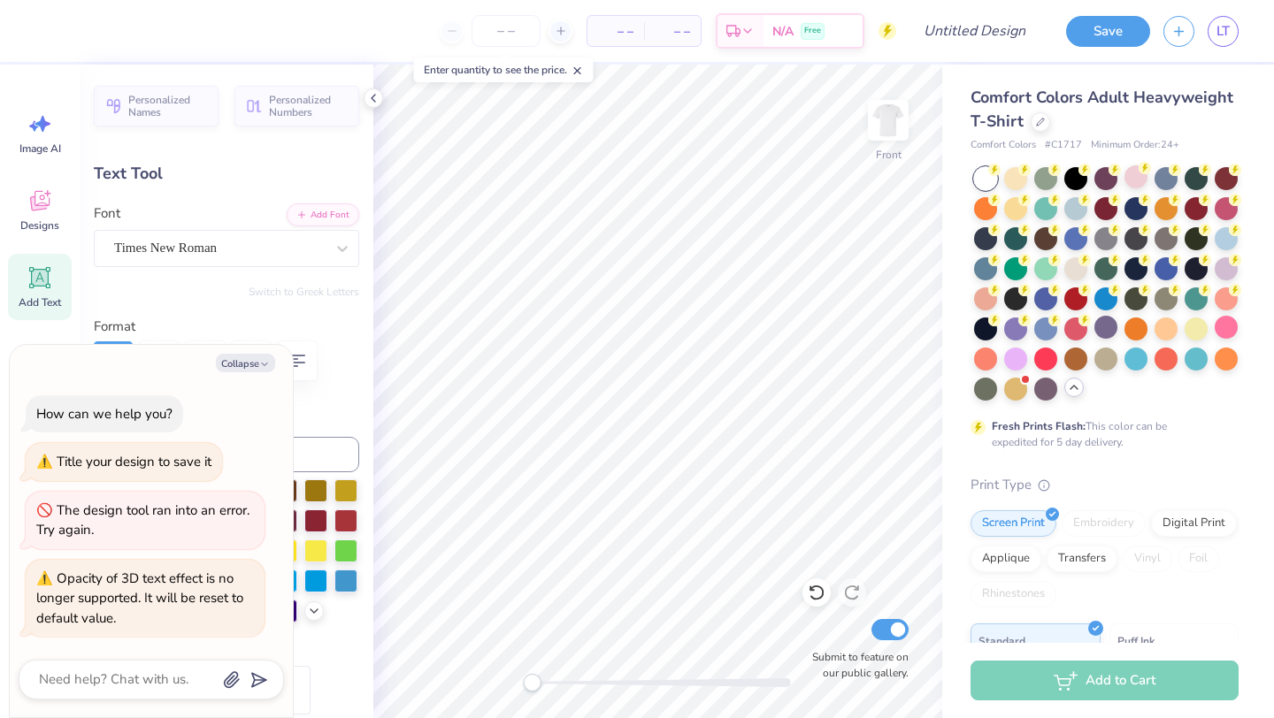
type input "8.26"
type textarea "x"
type input "1.29"
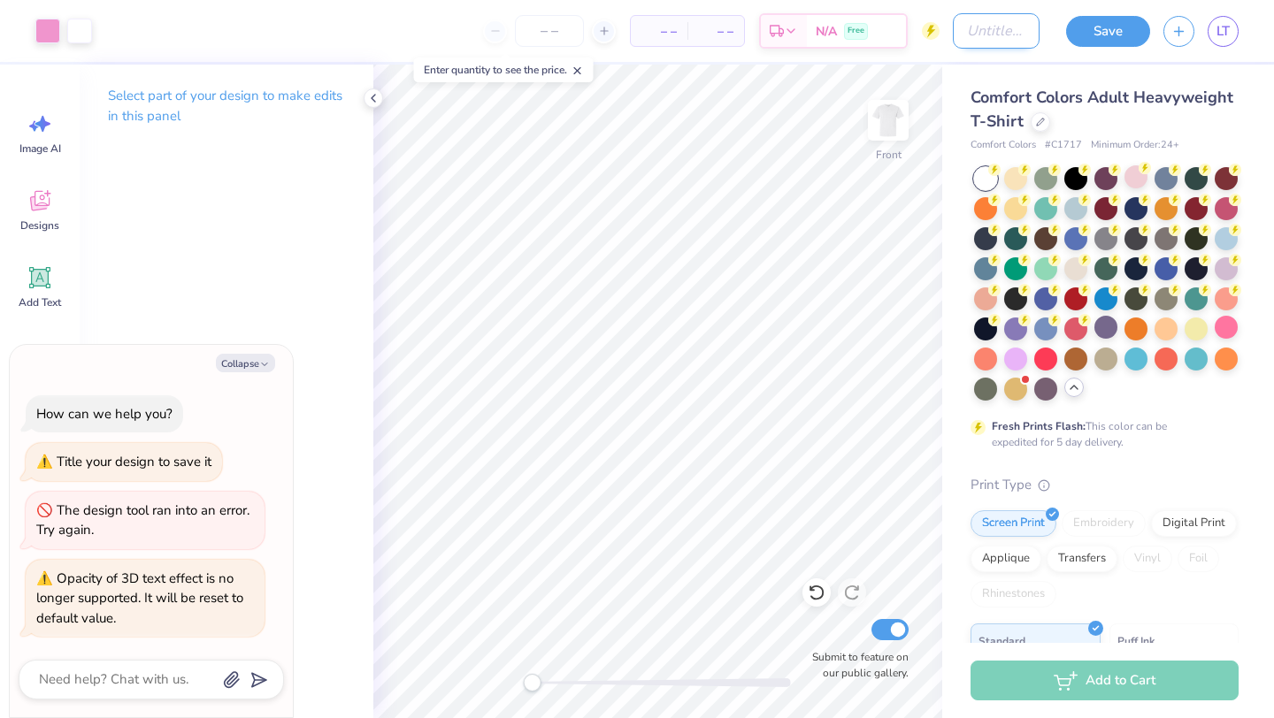
click at [962, 16] on input "Design Title" at bounding box center [996, 30] width 87 height 35
click at [1110, 33] on button "Save" at bounding box center [1108, 31] width 84 height 31
click at [367, 100] on icon at bounding box center [373, 98] width 14 height 14
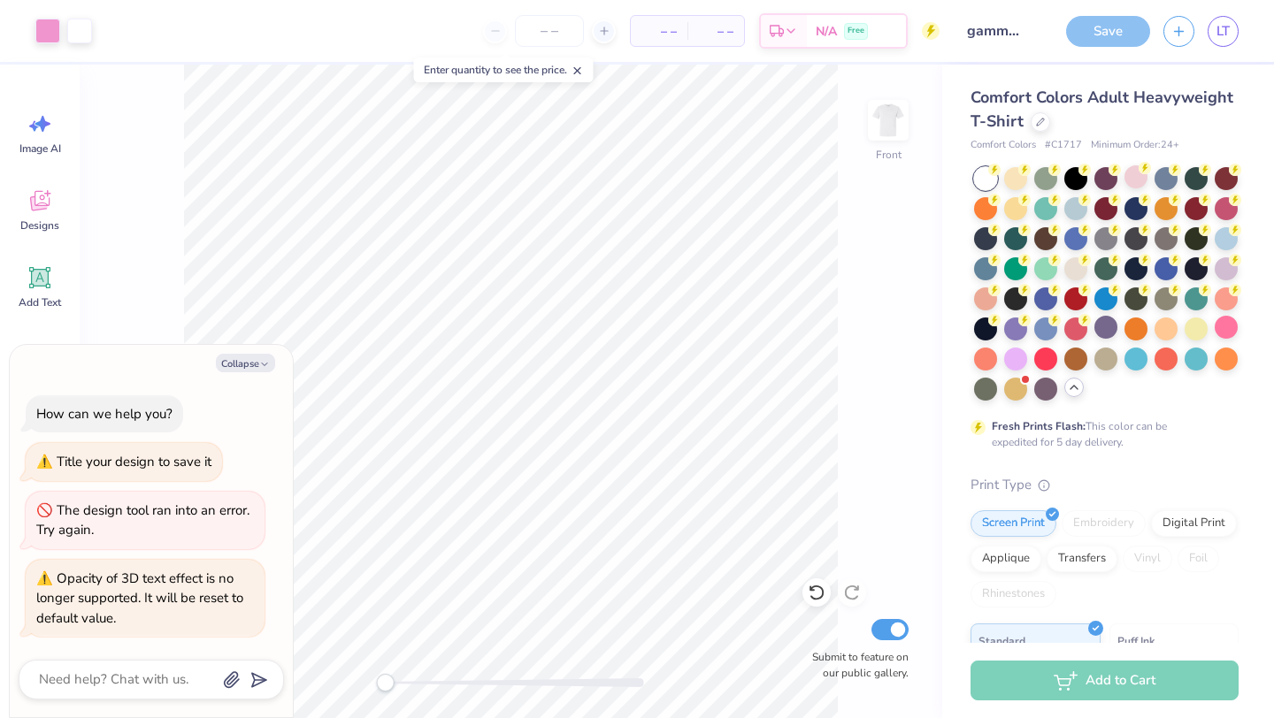
click at [1112, 33] on div "Save" at bounding box center [1108, 31] width 84 height 31
click at [248, 360] on button "Collapse" at bounding box center [245, 363] width 59 height 19
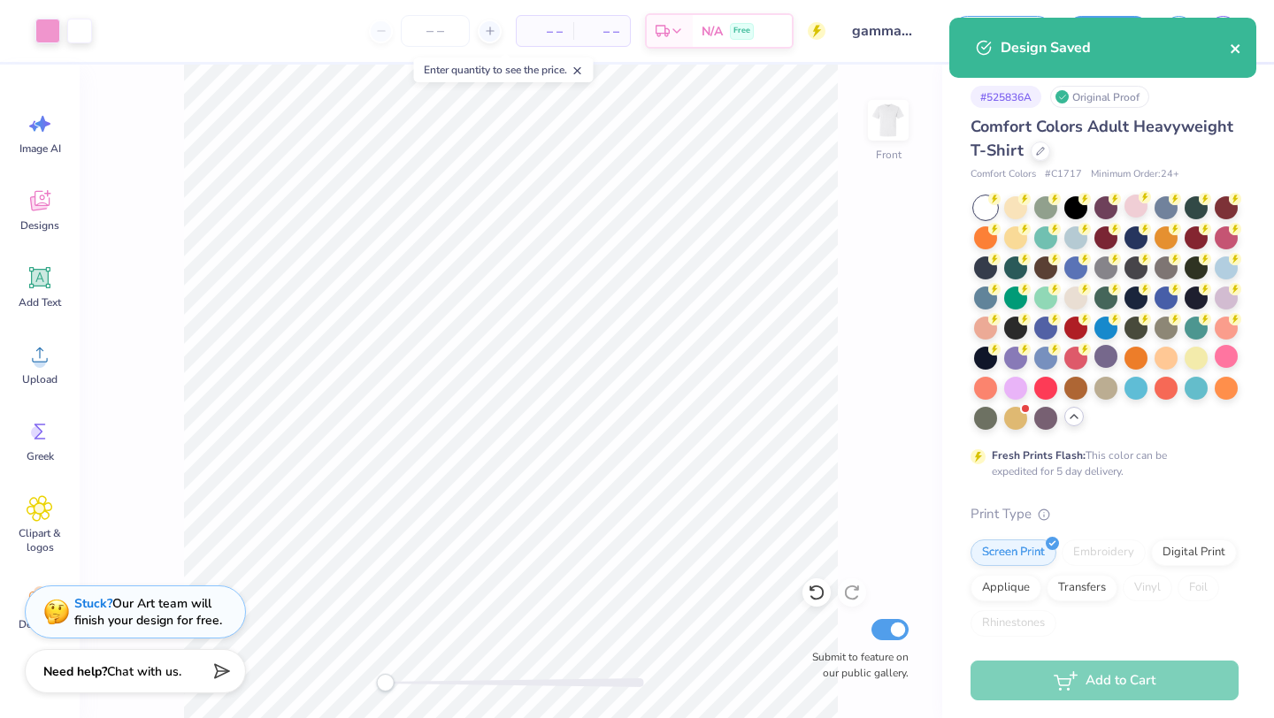
click at [1240, 47] on icon "close" at bounding box center [1235, 49] width 12 height 14
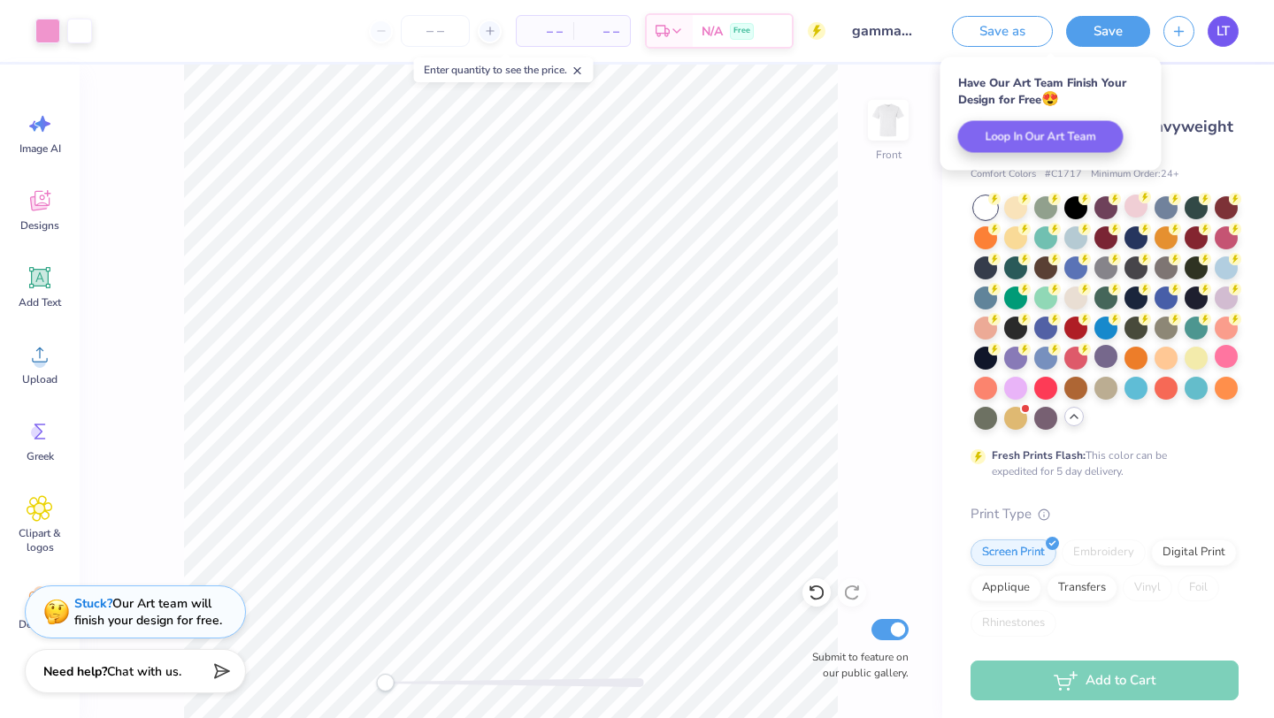
click at [1228, 31] on span "LT" at bounding box center [1222, 31] width 13 height 20
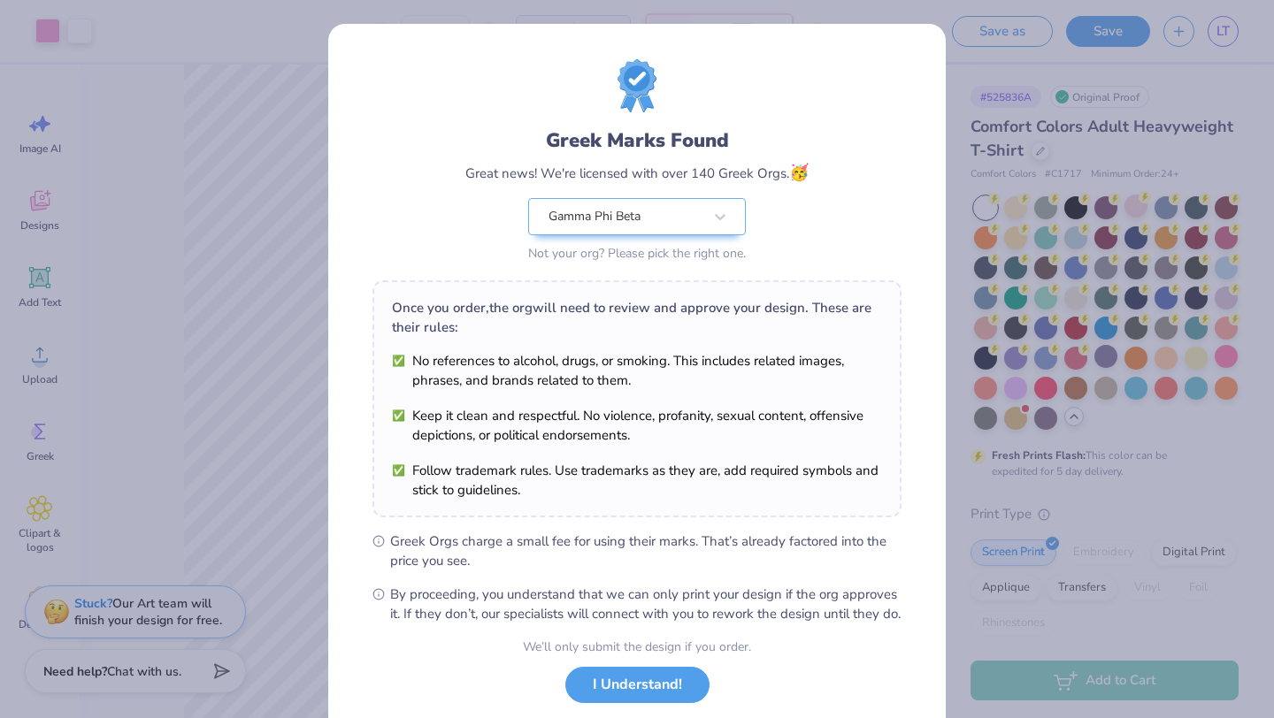
scroll to position [110, 0]
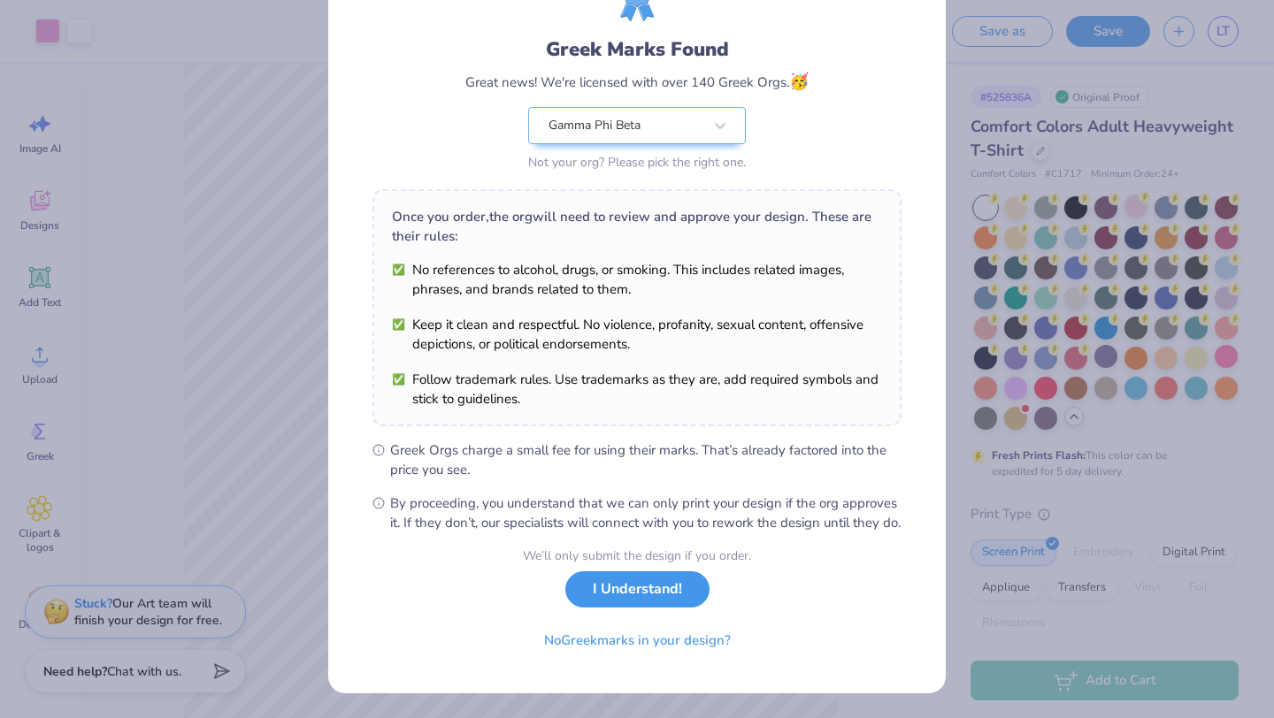
click at [601, 595] on button "I Understand!" at bounding box center [637, 589] width 144 height 36
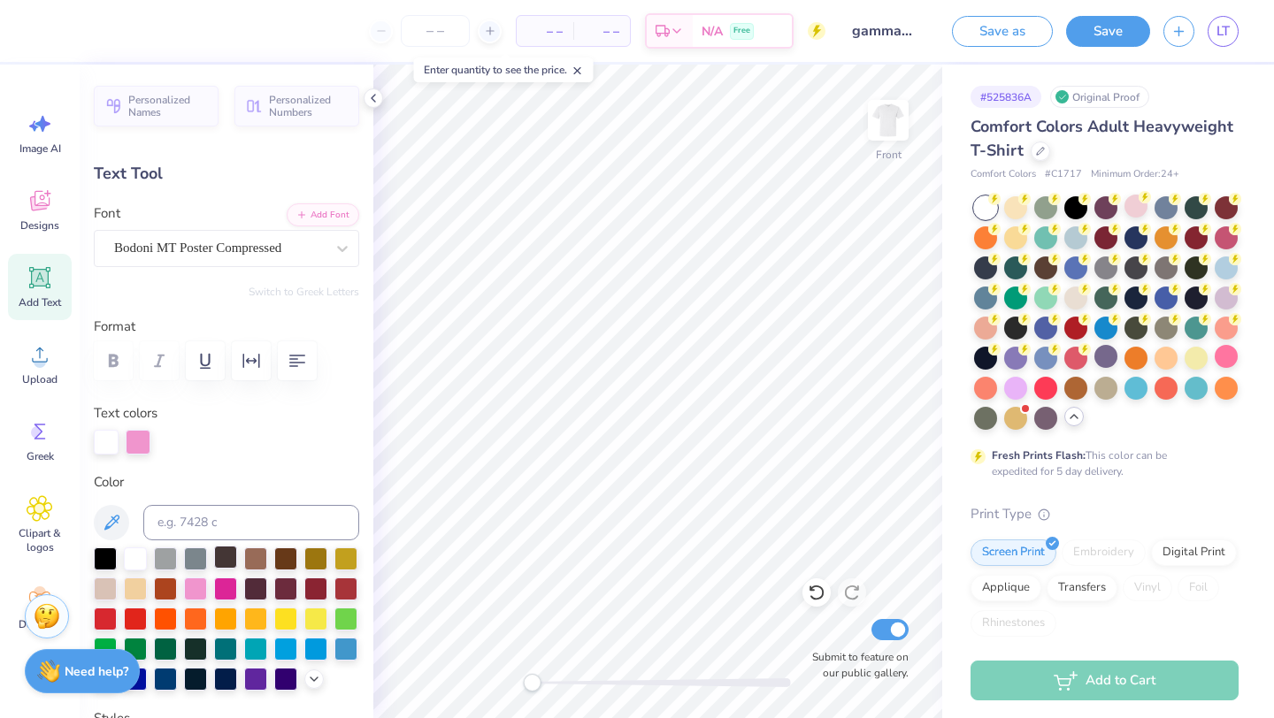
scroll to position [102, 0]
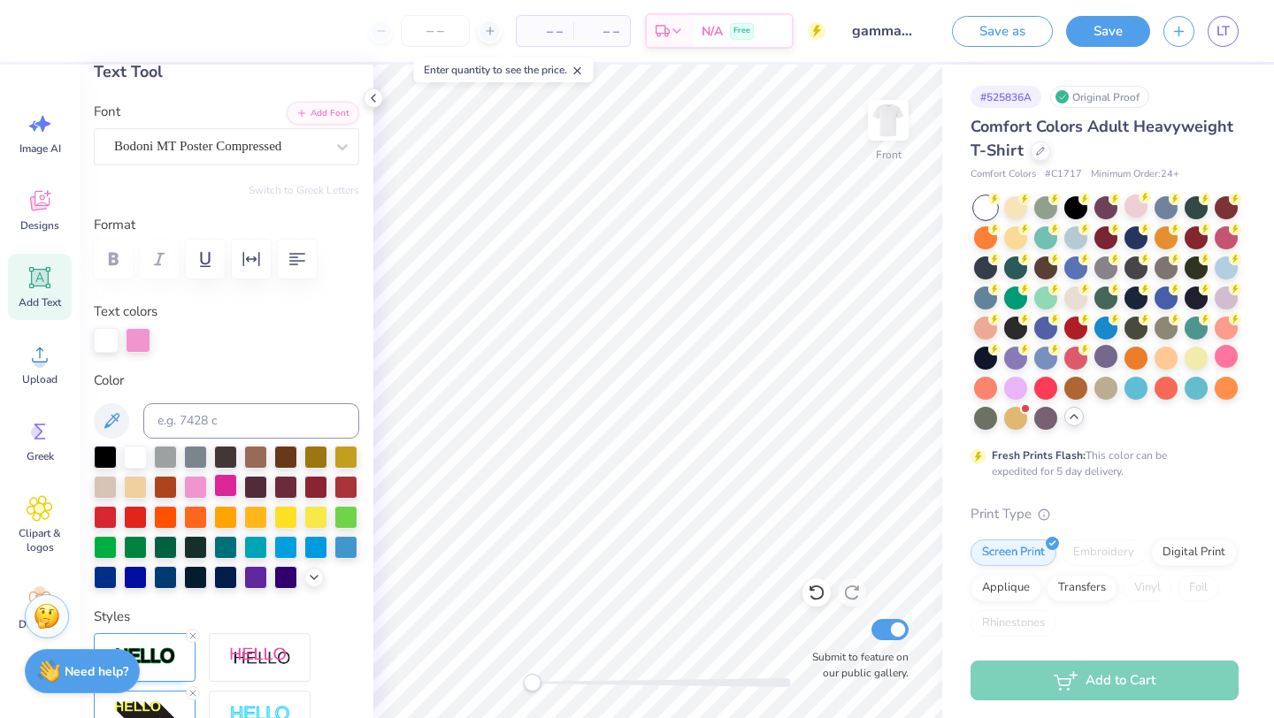
click at [225, 488] on div at bounding box center [225, 485] width 23 height 23
click at [131, 466] on div at bounding box center [135, 455] width 23 height 23
click at [373, 101] on polyline at bounding box center [374, 98] width 4 height 7
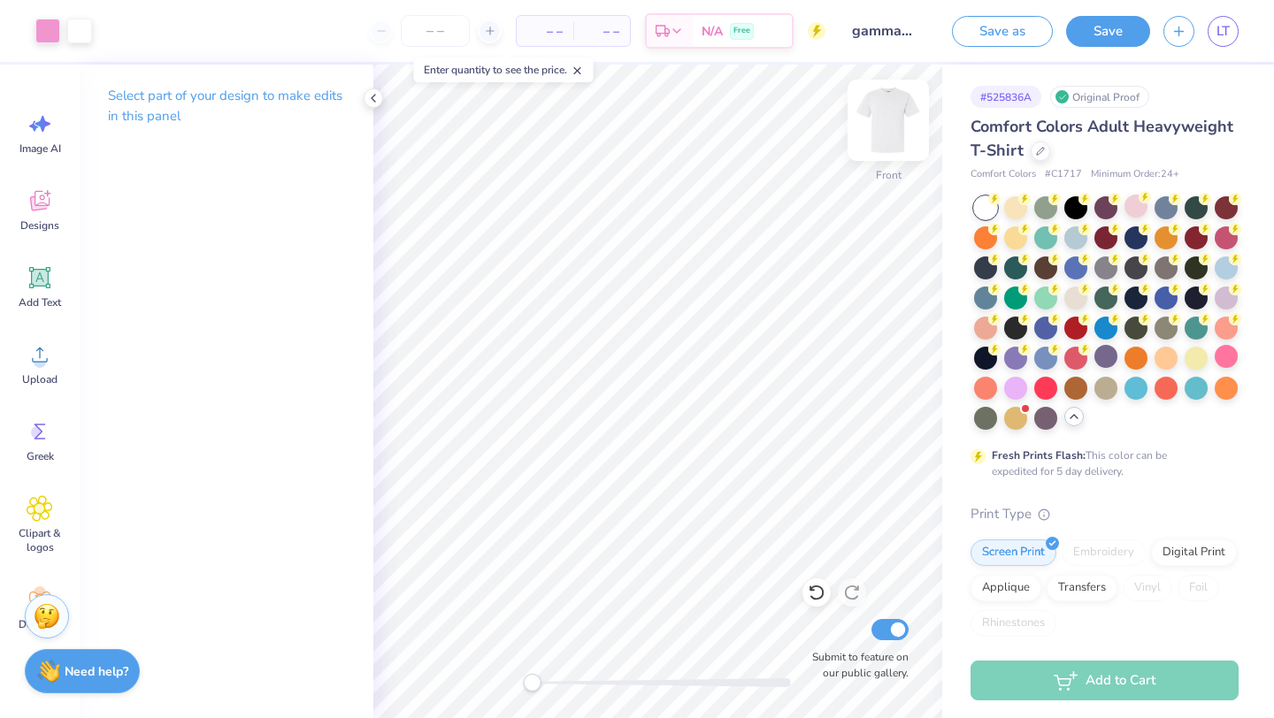
click at [878, 129] on img at bounding box center [888, 120] width 71 height 71
click at [886, 126] on img at bounding box center [888, 120] width 71 height 71
click at [887, 147] on img at bounding box center [888, 120] width 71 height 71
click at [890, 632] on input "Submit to feature on our public gallery." at bounding box center [889, 629] width 37 height 21
click at [887, 142] on img at bounding box center [888, 120] width 71 height 71
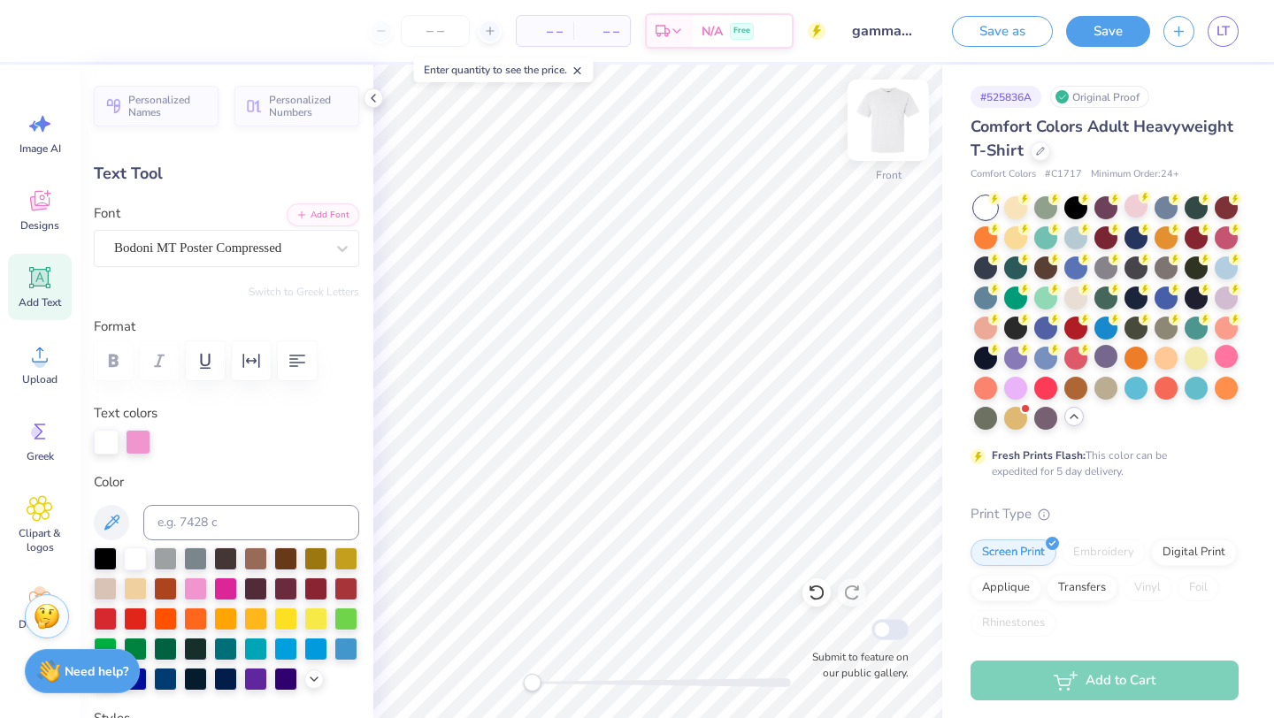
click at [889, 126] on img at bounding box center [888, 120] width 71 height 71
click at [891, 125] on img at bounding box center [888, 120] width 71 height 71
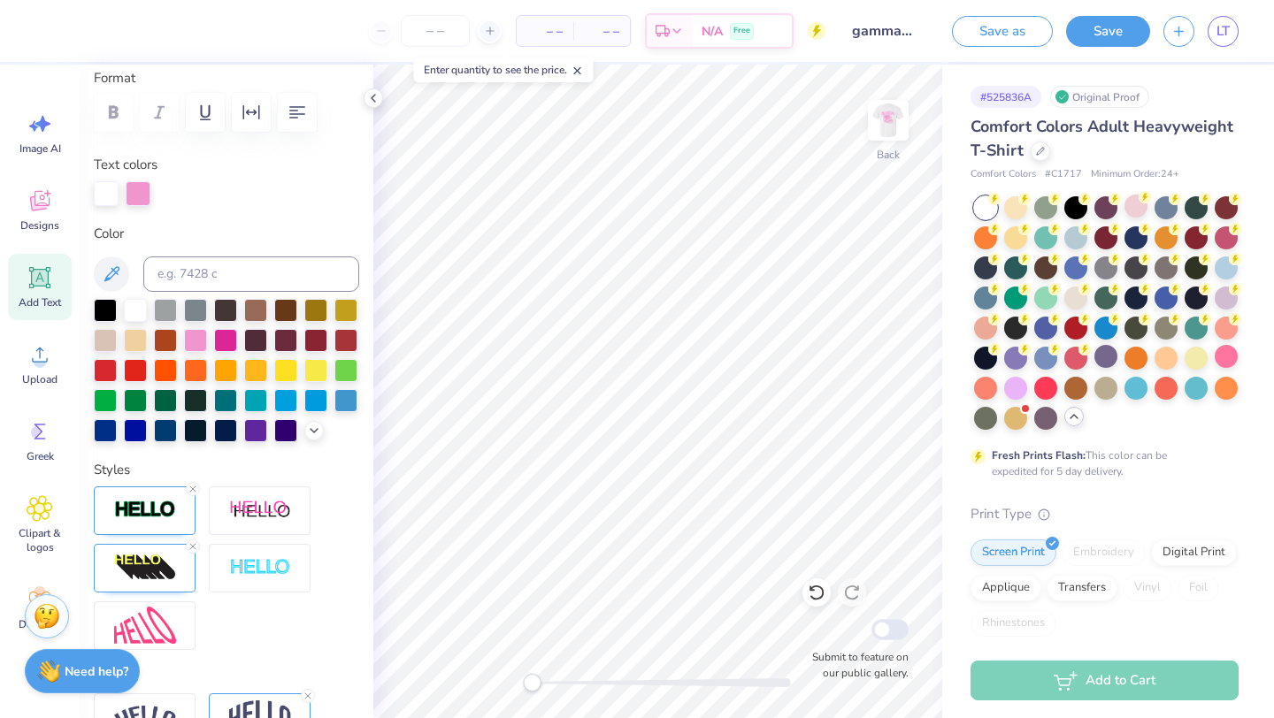
scroll to position [445, 0]
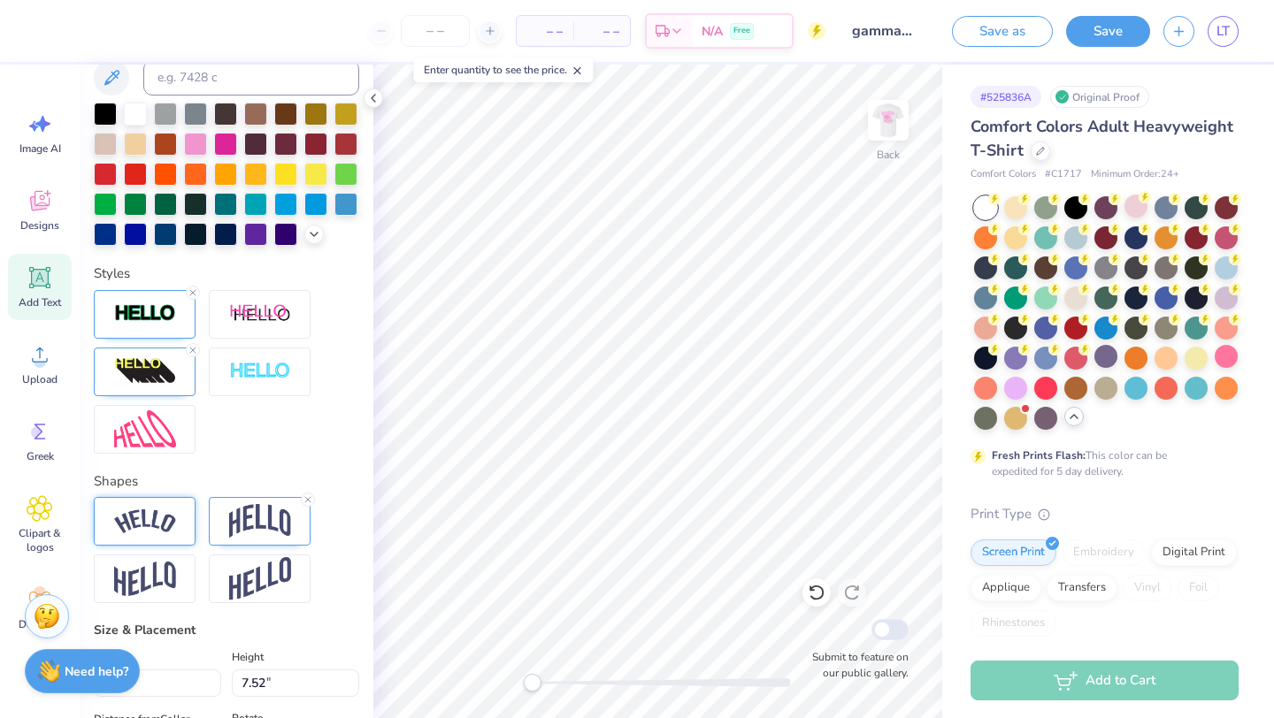
click at [147, 529] on img at bounding box center [145, 521] width 62 height 24
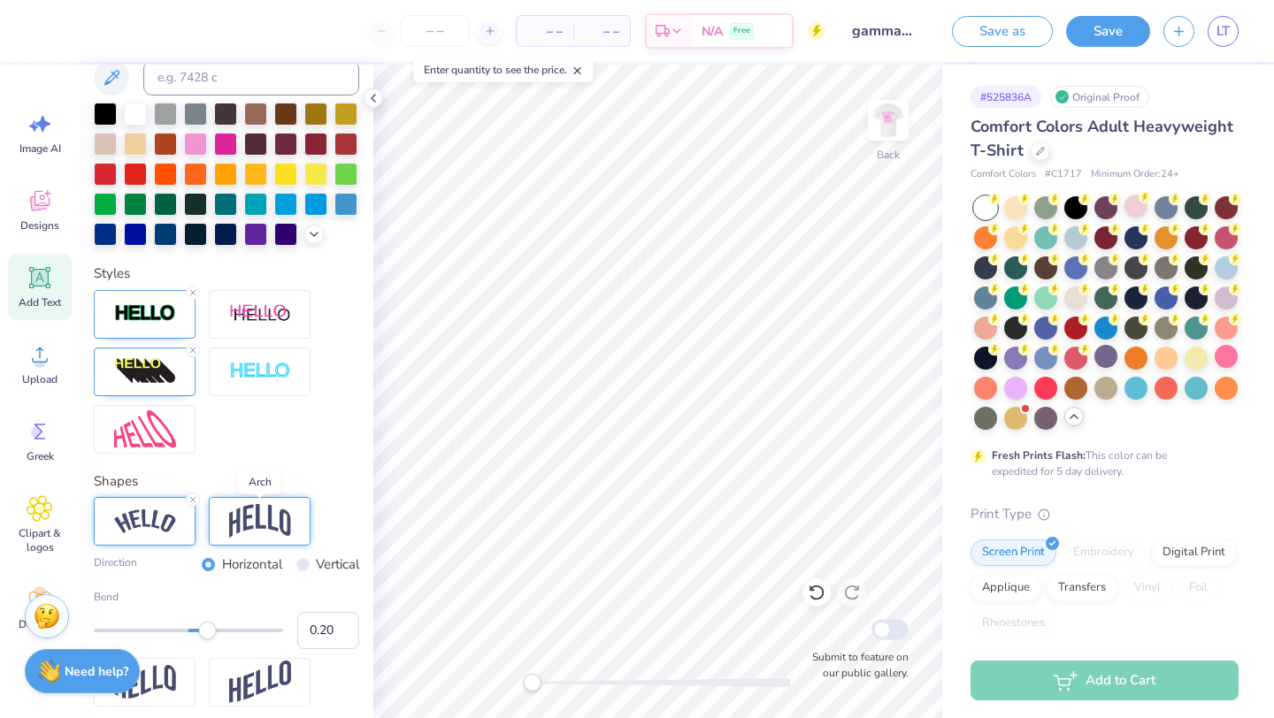
click at [264, 521] on img at bounding box center [260, 521] width 62 height 34
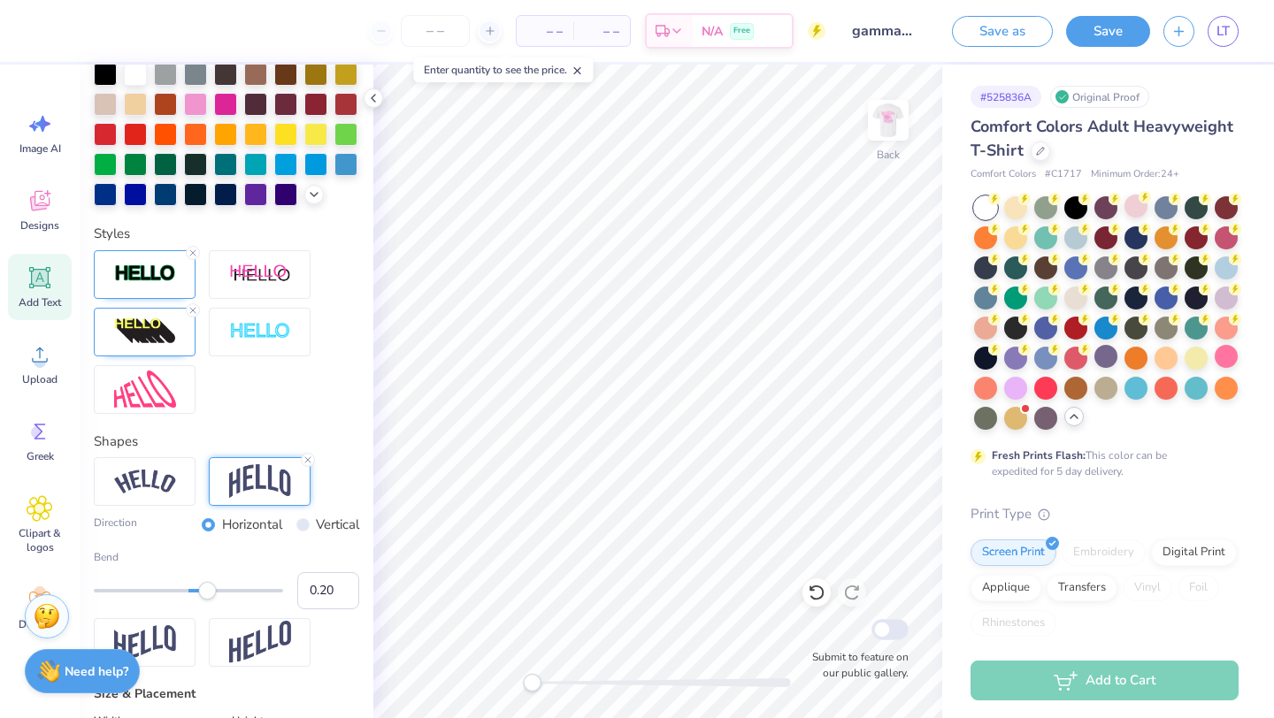
scroll to position [494, 0]
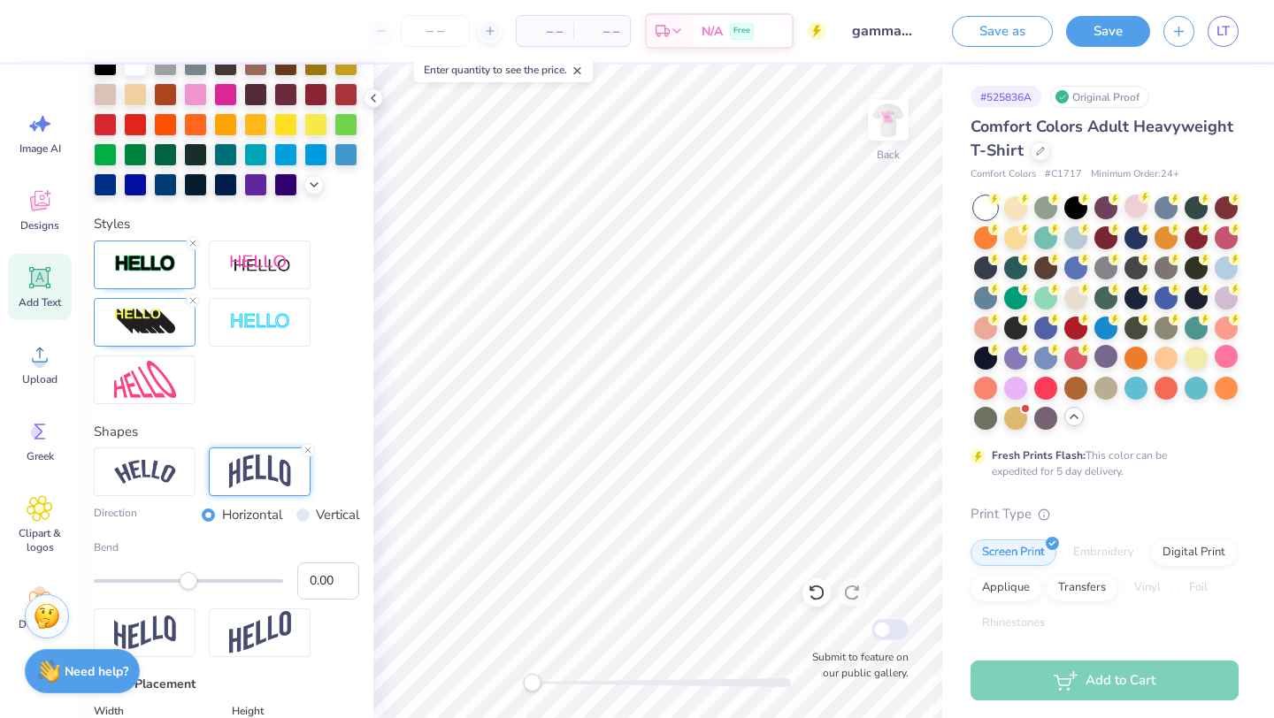
drag, startPoint x: 208, startPoint y: 581, endPoint x: 188, endPoint y: 586, distance: 20.2
click at [188, 586] on div "Accessibility label" at bounding box center [189, 581] width 18 height 18
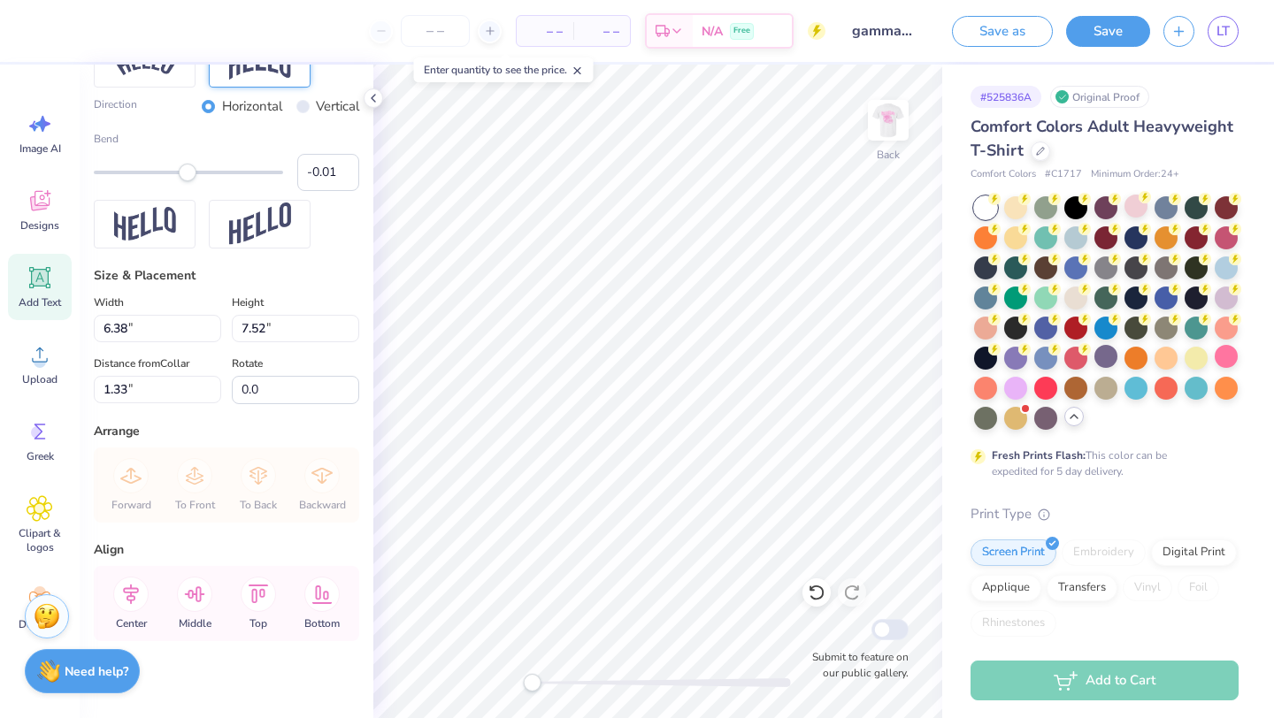
scroll to position [914, 0]
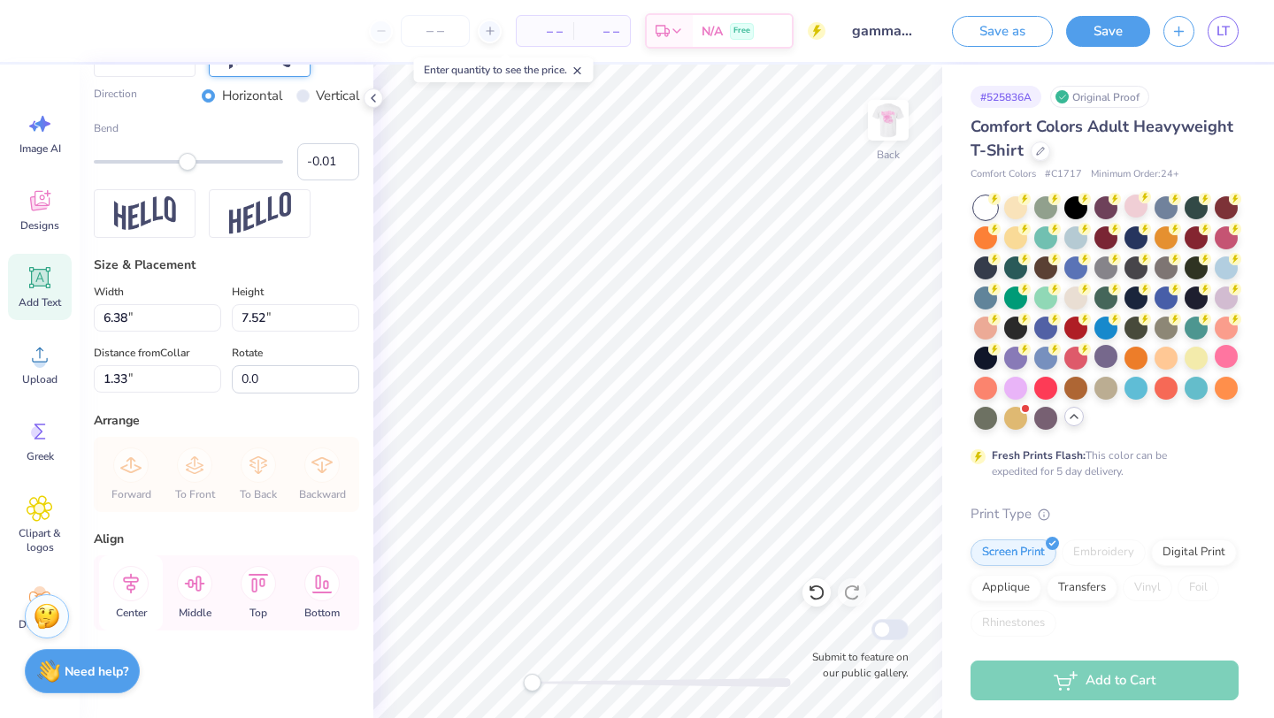
click at [138, 586] on icon at bounding box center [130, 583] width 35 height 35
